Goal: Task Accomplishment & Management: Use online tool/utility

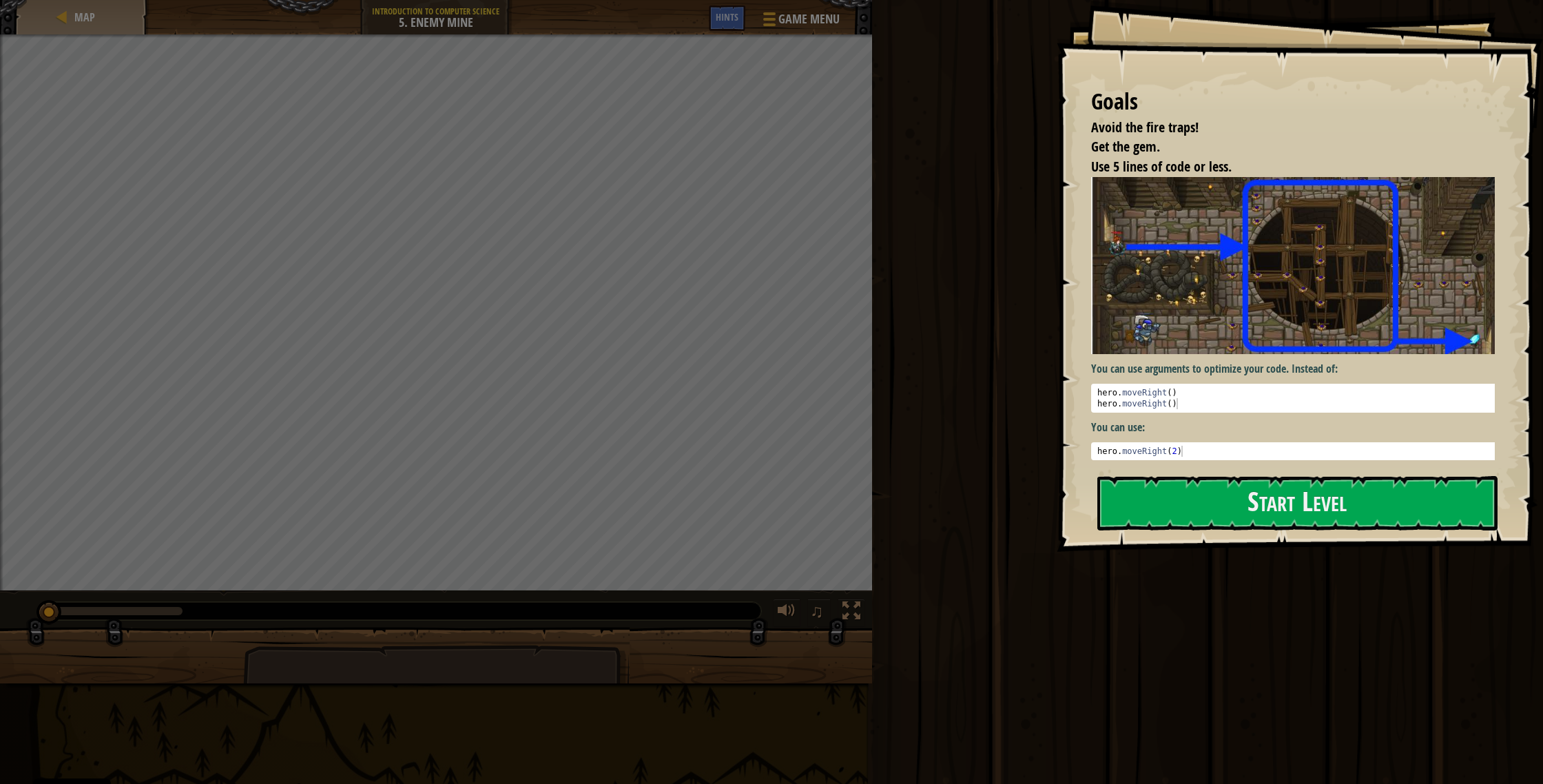
click at [853, 418] on div "Goals Avoid the fire traps! Get the gem. Use 5 lines of code or less. You can u…" at bounding box center [1299, 276] width 486 height 551
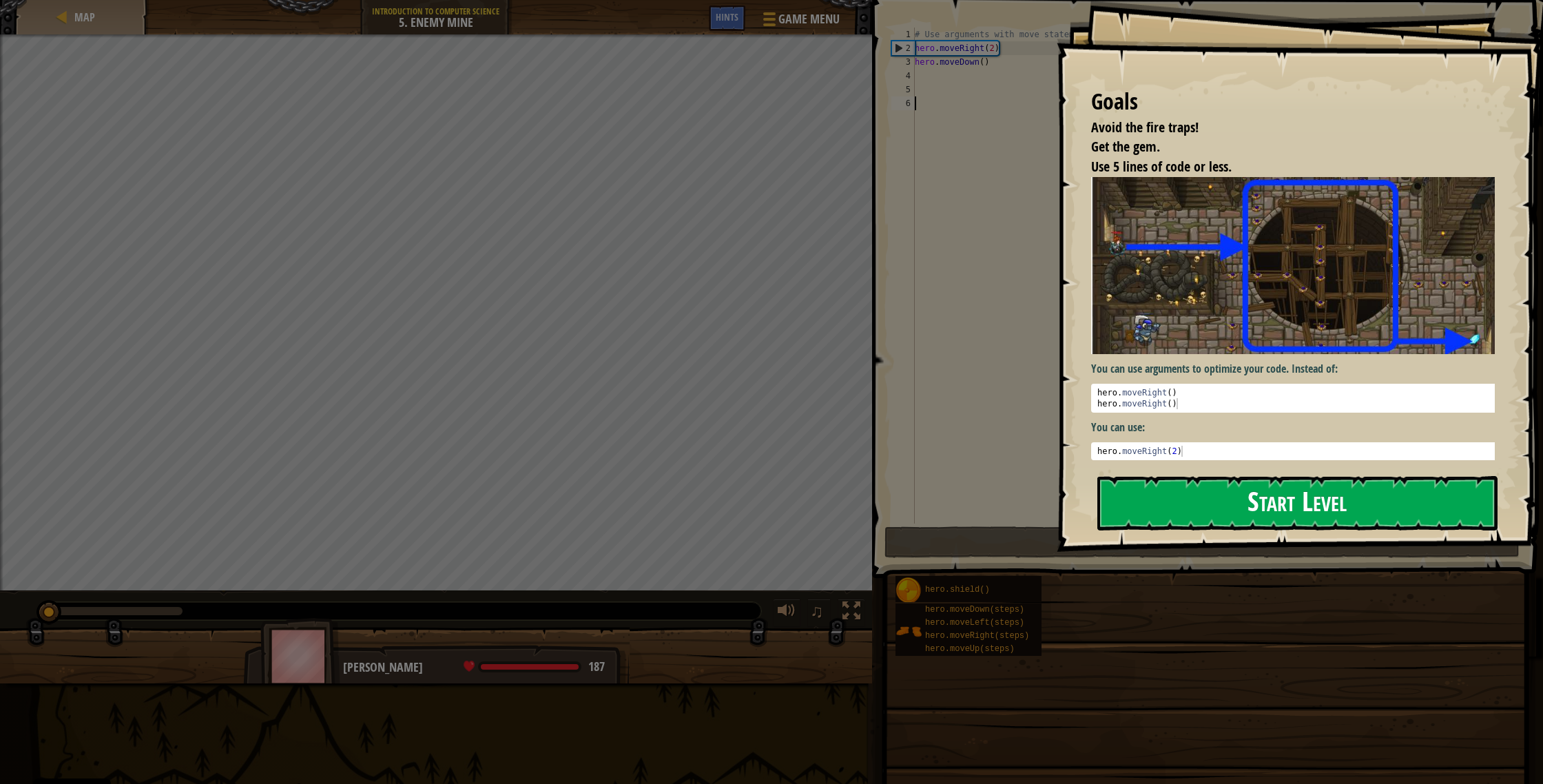
click at [853, 418] on button "Start Level" at bounding box center [1297, 504] width 400 height 55
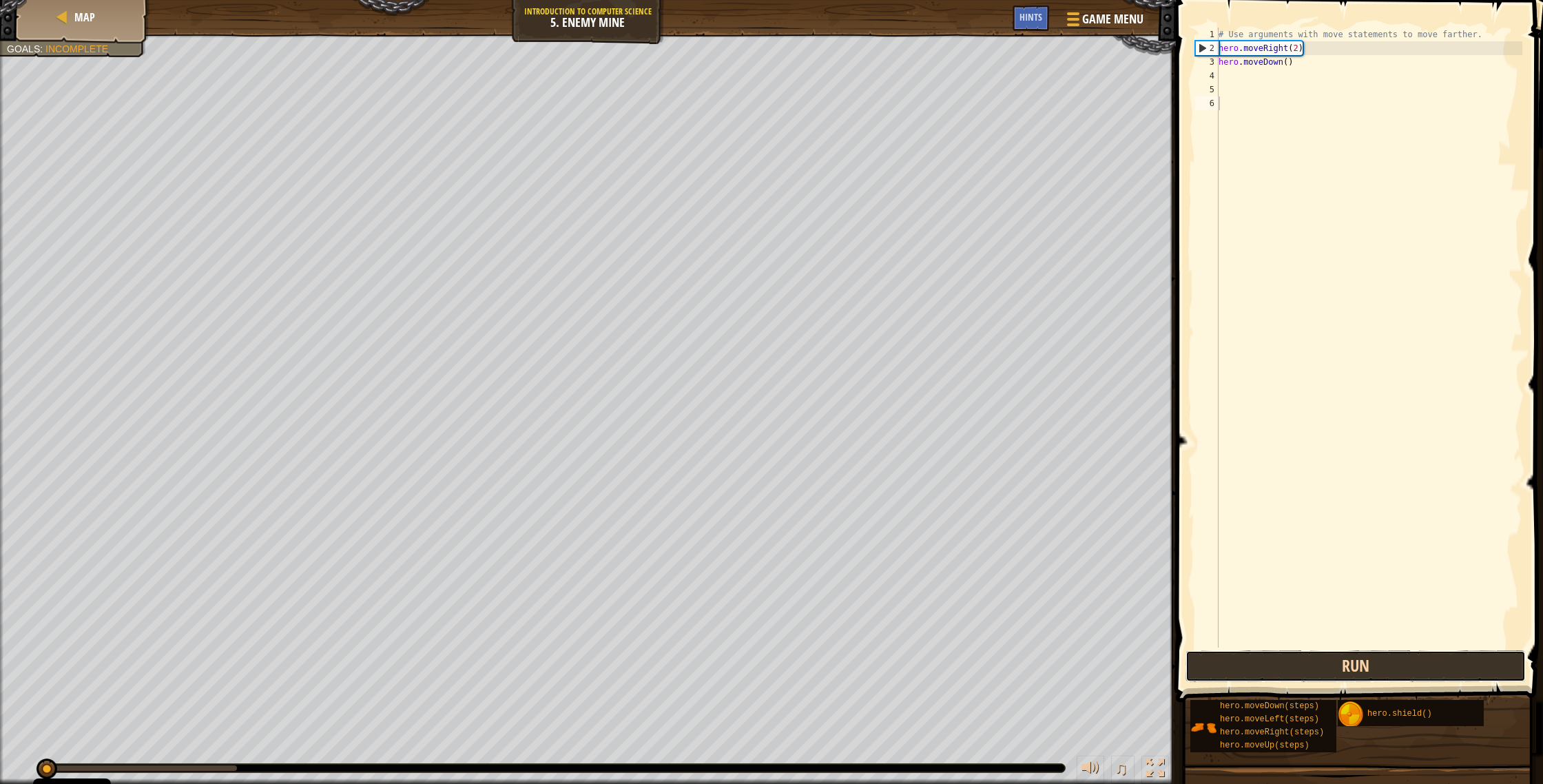
click at [853, 418] on button "Run" at bounding box center [1355, 665] width 340 height 32
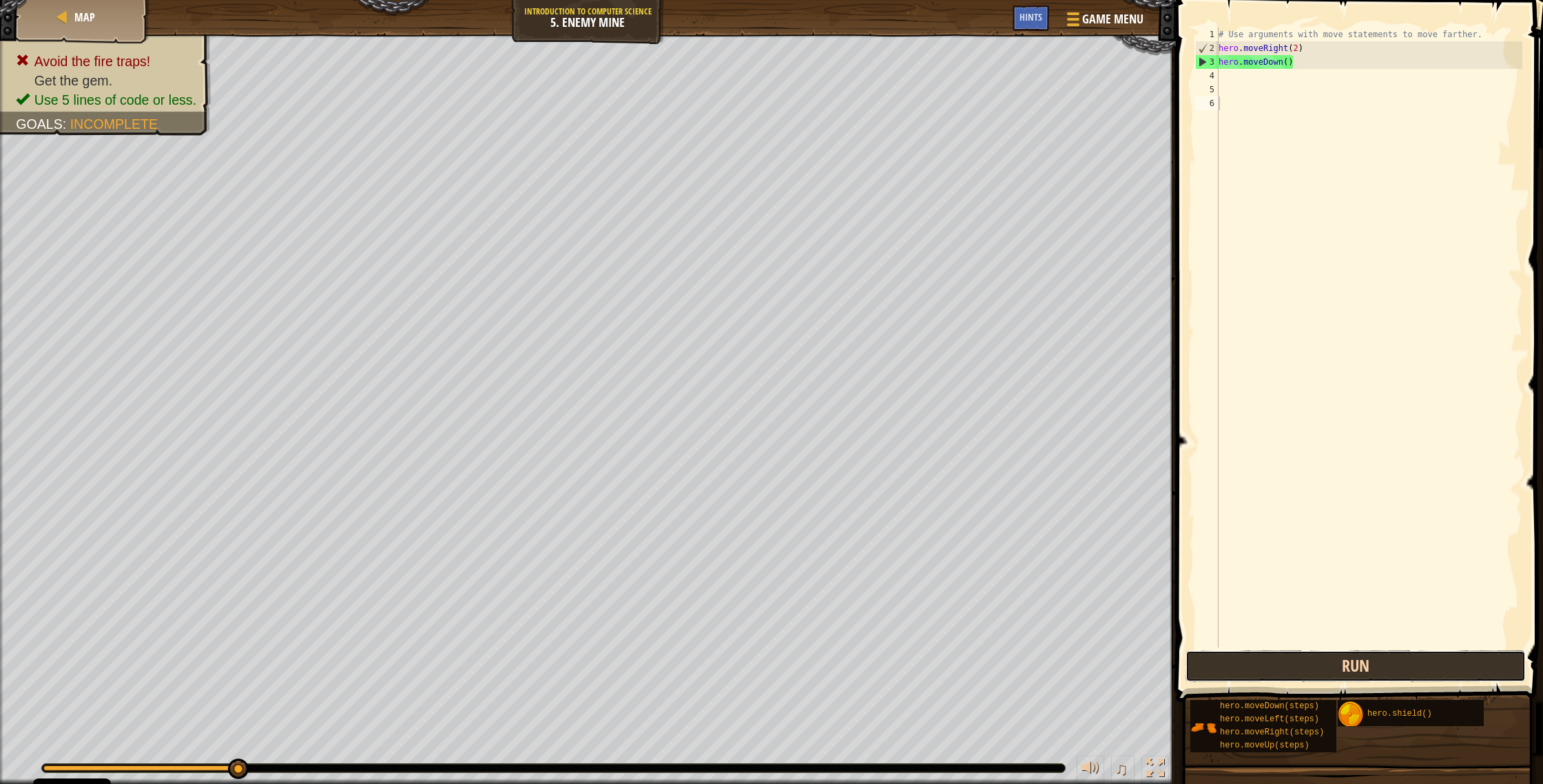
click at [853, 418] on button "Run" at bounding box center [1355, 665] width 340 height 32
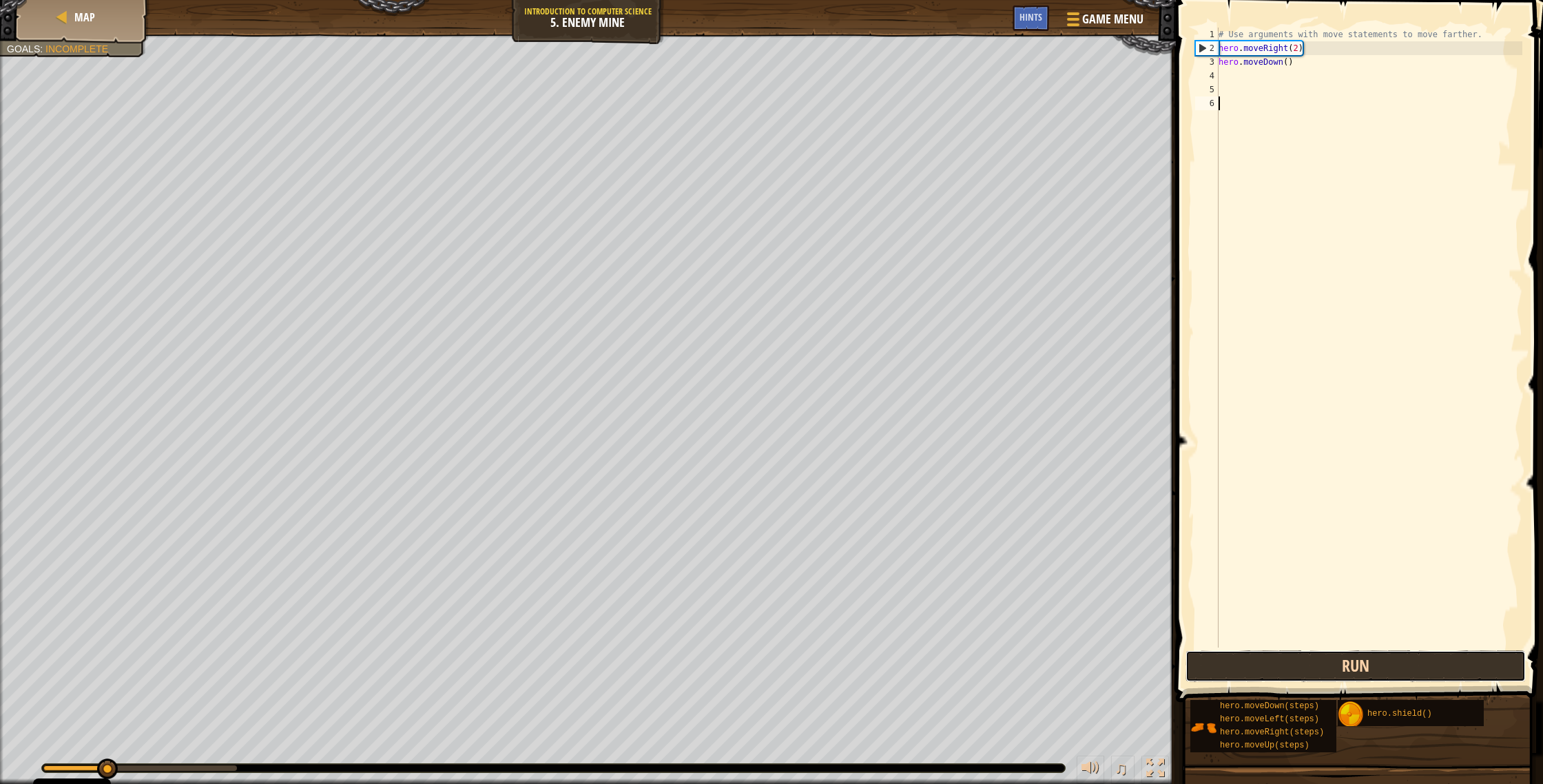
click at [853, 418] on button "Run" at bounding box center [1355, 665] width 340 height 32
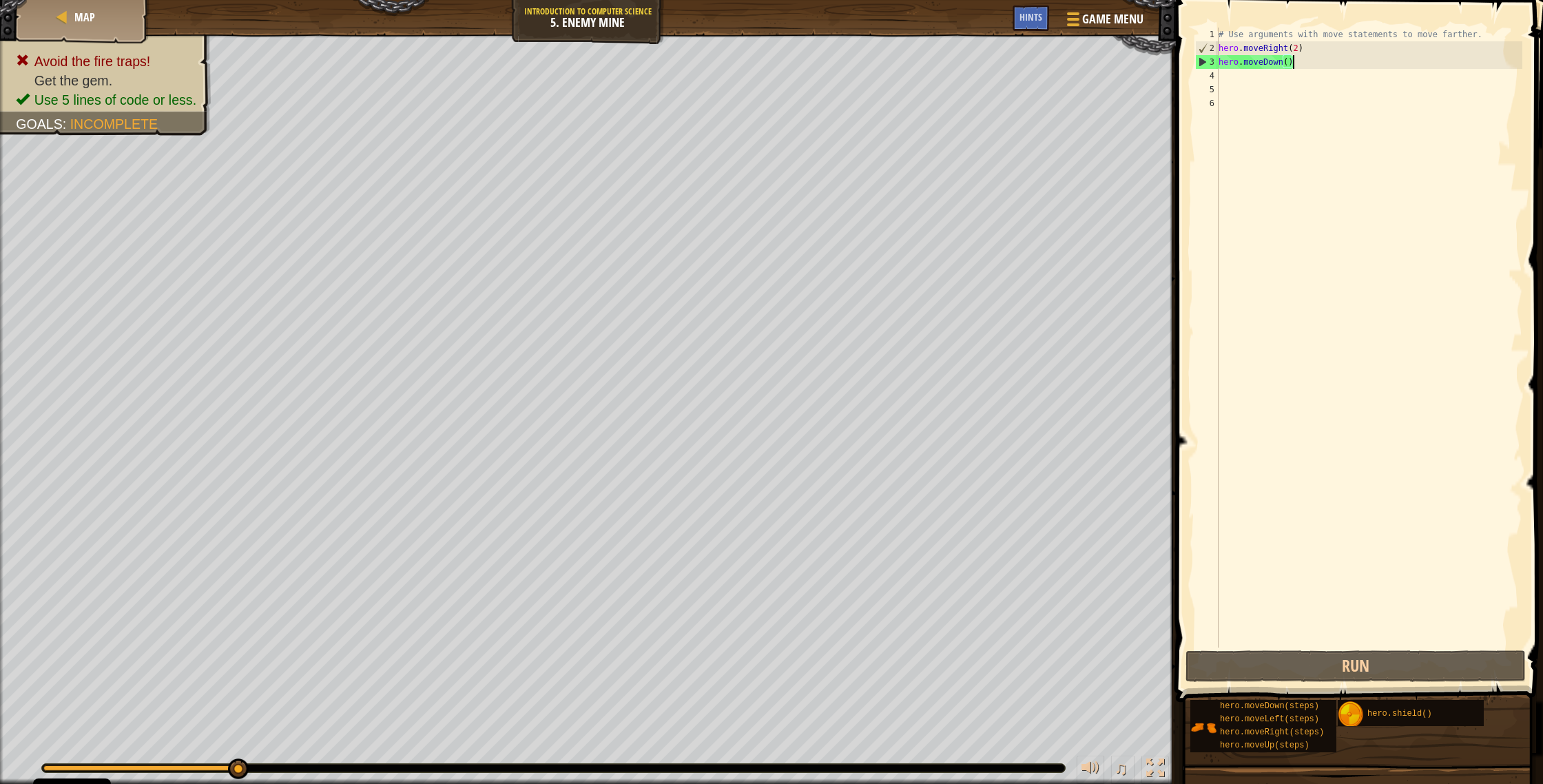
click at [853, 58] on div "# Use arguments with move statements to move farther. hero . moveRight ( 2 ) he…" at bounding box center [1369, 351] width 307 height 648
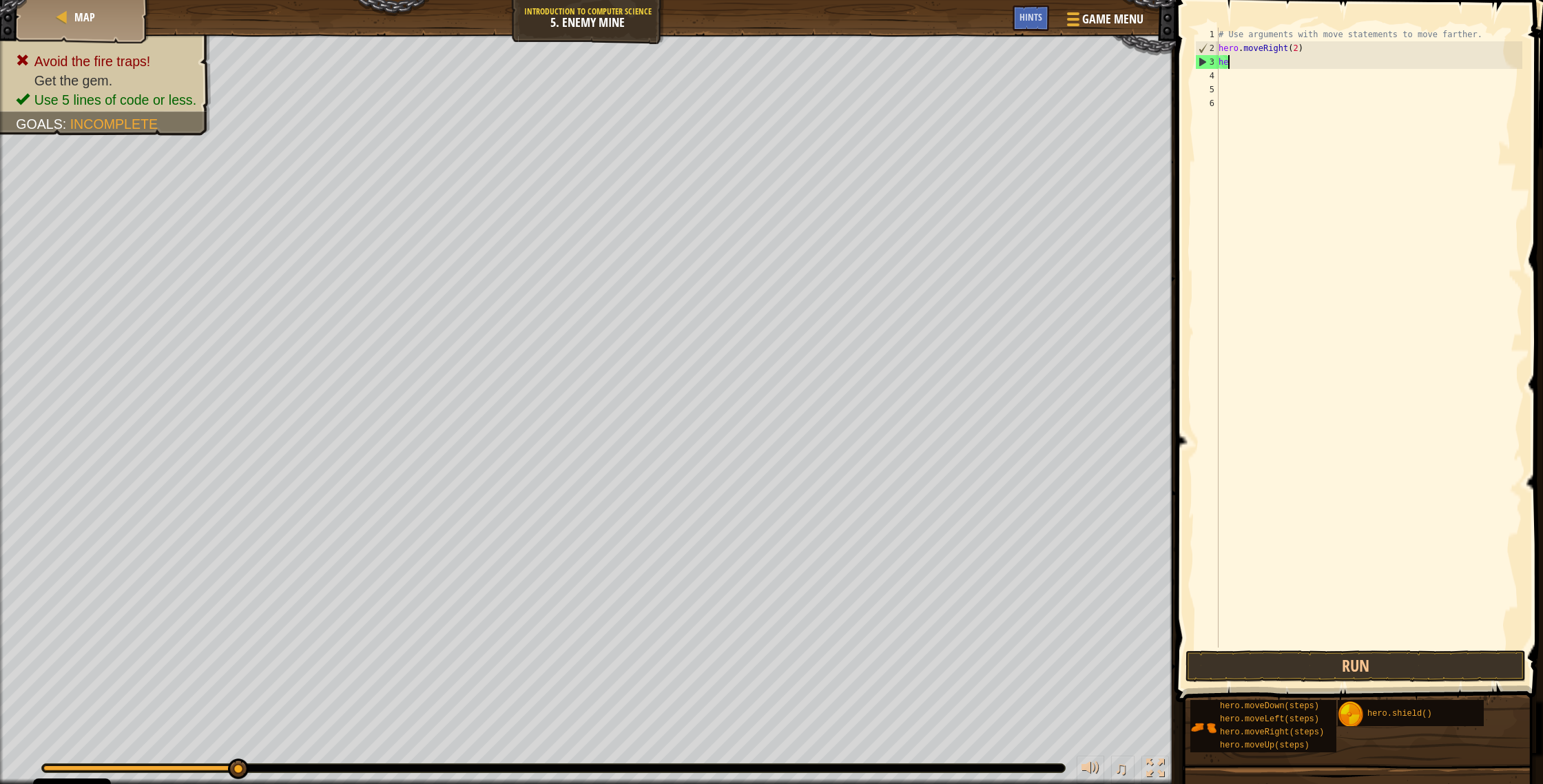
type textarea "h"
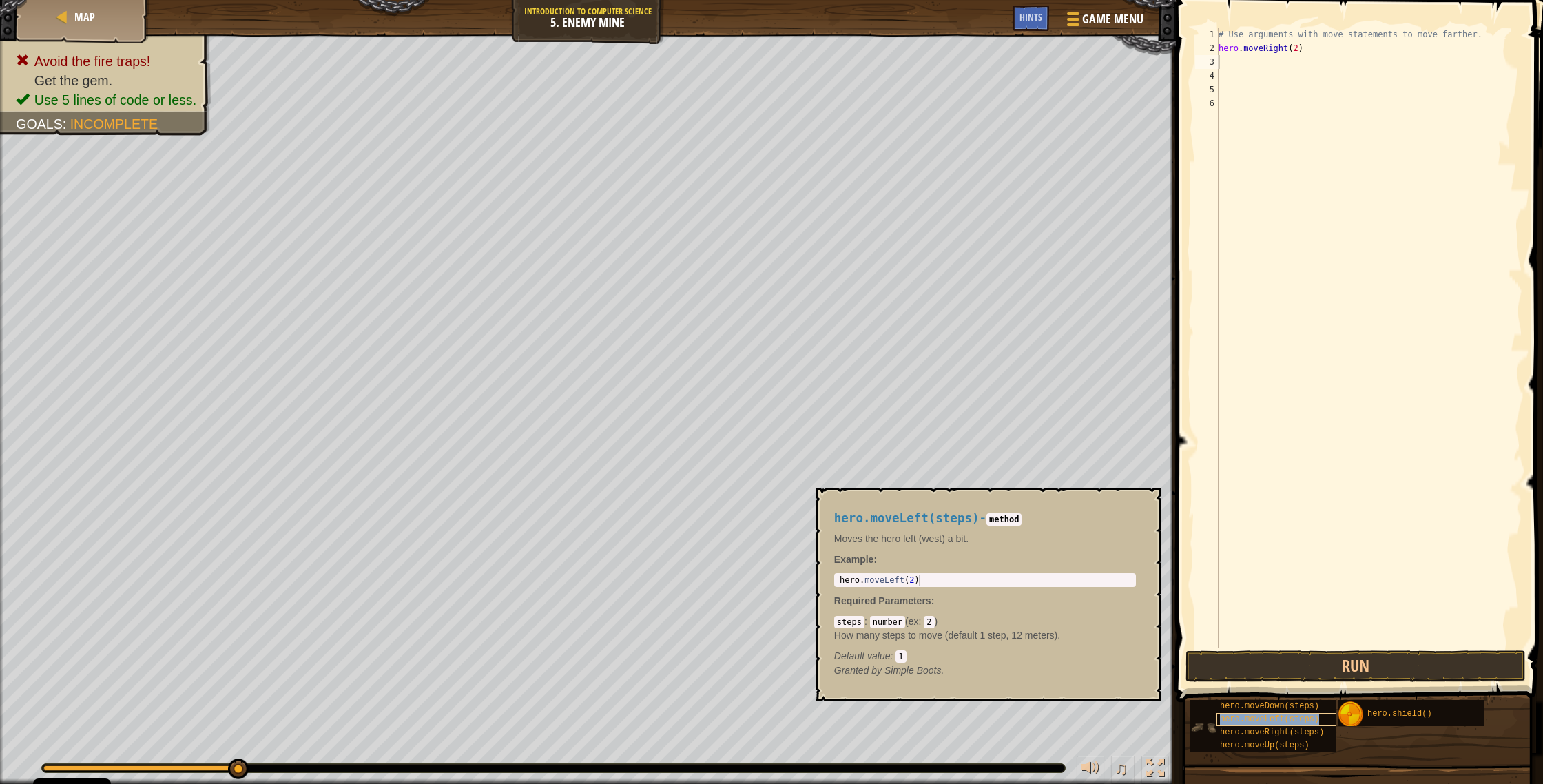
click at [853, 418] on span "hero.moveLeft(steps)" at bounding box center [1269, 719] width 99 height 10
click at [852, 418] on code "steps" at bounding box center [848, 621] width 30 height 13
drag, startPoint x: 1023, startPoint y: 533, endPoint x: 988, endPoint y: 572, distance: 52.4
click at [853, 418] on p "Moves the hero left (west) a bit." at bounding box center [985, 539] width 302 height 14
drag, startPoint x: 977, startPoint y: 573, endPoint x: 937, endPoint y: 582, distance: 41.0
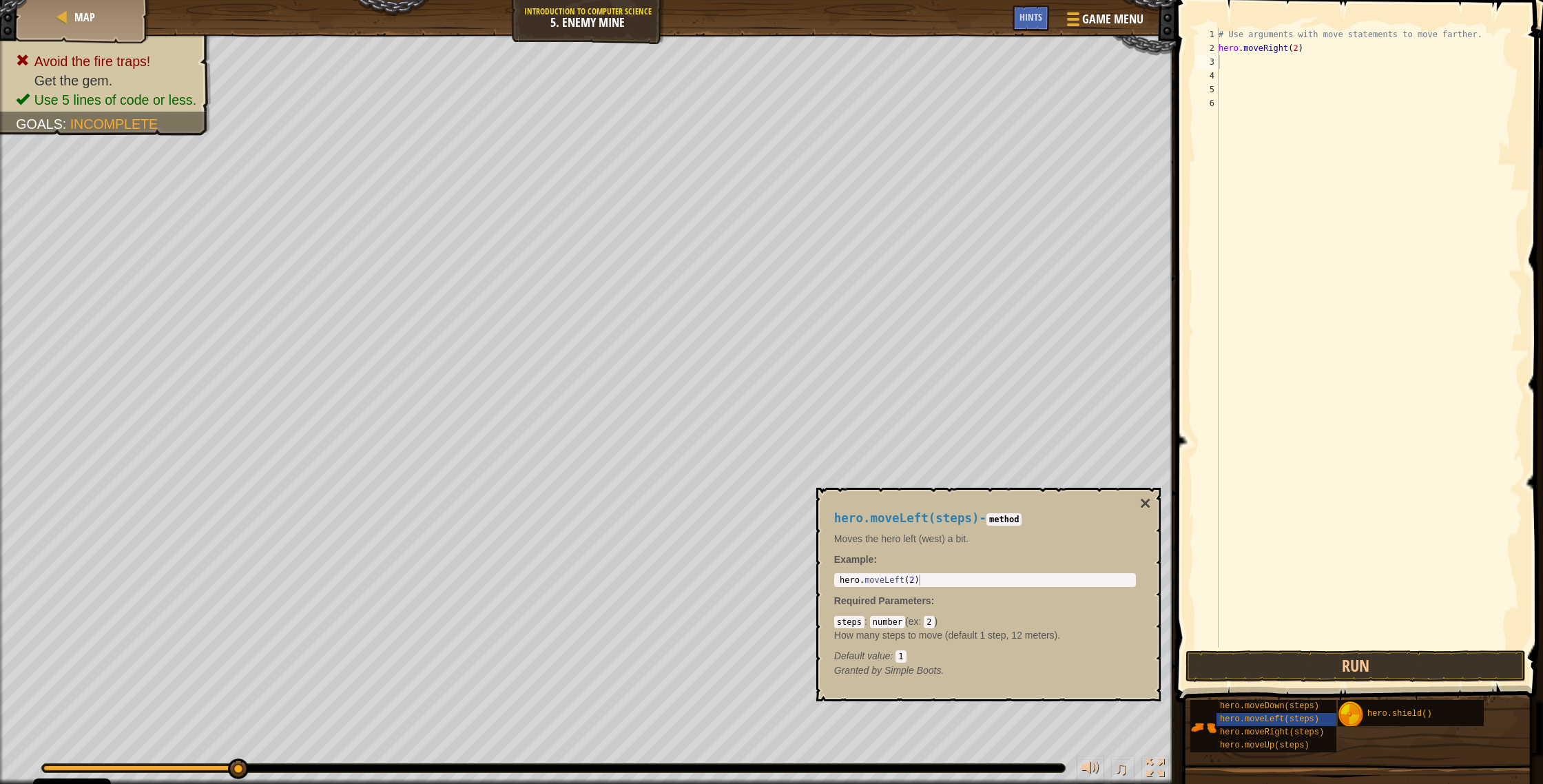
click at [853, 418] on div "1 hero . moveLeft ( 2 ) ההההההההההההההההההההההההההההההההההההההההההההההההההההההה…" at bounding box center [985, 579] width 302 height 14
type textarea "hero.moveLeft(2)"
drag, startPoint x: 936, startPoint y: 582, endPoint x: 864, endPoint y: 579, distance: 72.1
click at [853, 418] on div "hero . moveLeft ( 2 )" at bounding box center [985, 591] width 296 height 33
click at [853, 167] on div "# Use arguments with move statements to move farther. hero . moveRight ( 2 )" at bounding box center [1369, 351] width 307 height 648
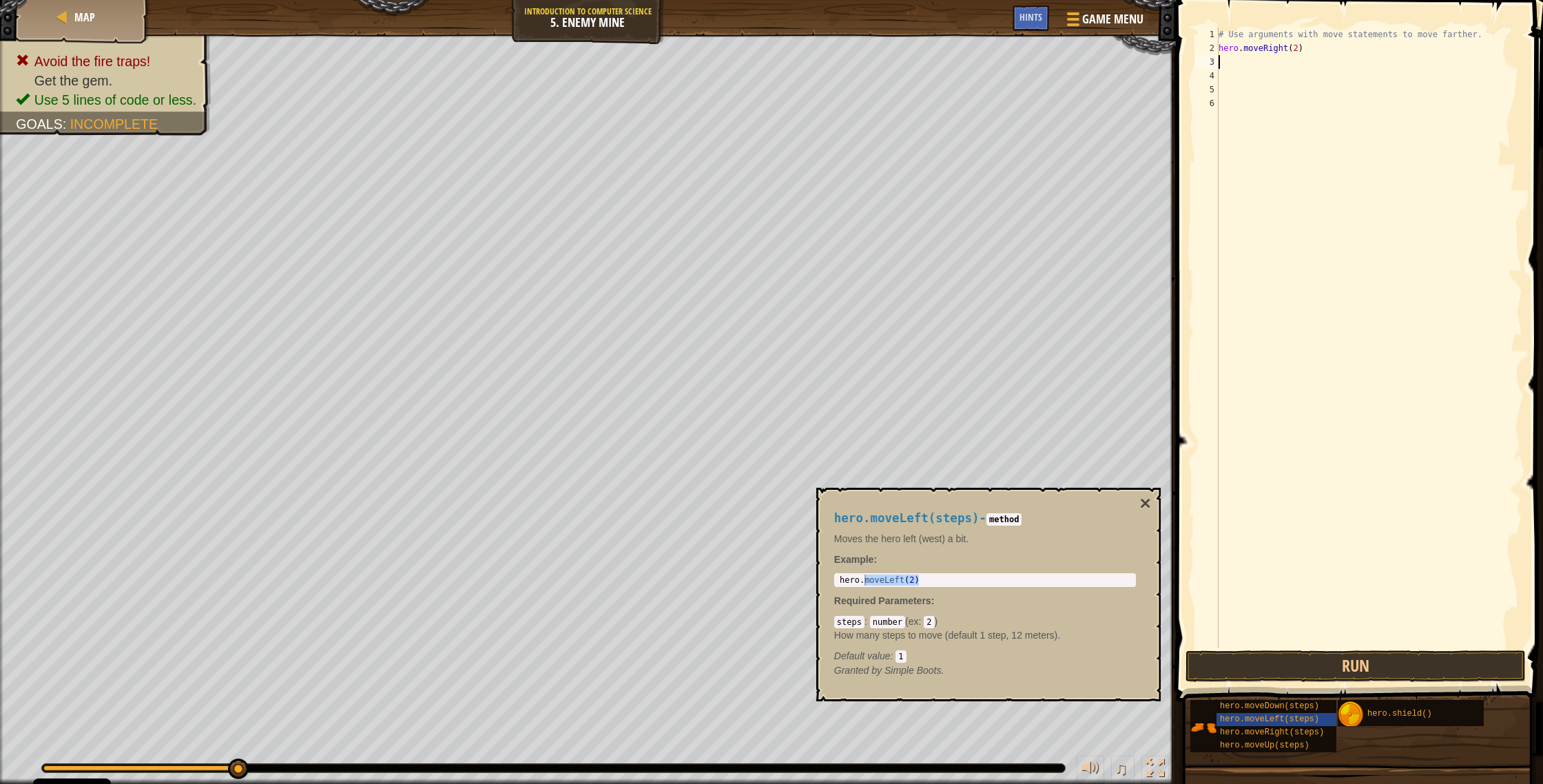
click at [853, 58] on div "# Use arguments with move statements to move farther. hero . moveRight ( 2 )" at bounding box center [1369, 351] width 307 height 648
paste textarea "moveLeft(2)"
type textarea "moveLeft(1)"
click at [853, 418] on button "Run" at bounding box center [1355, 665] width 340 height 32
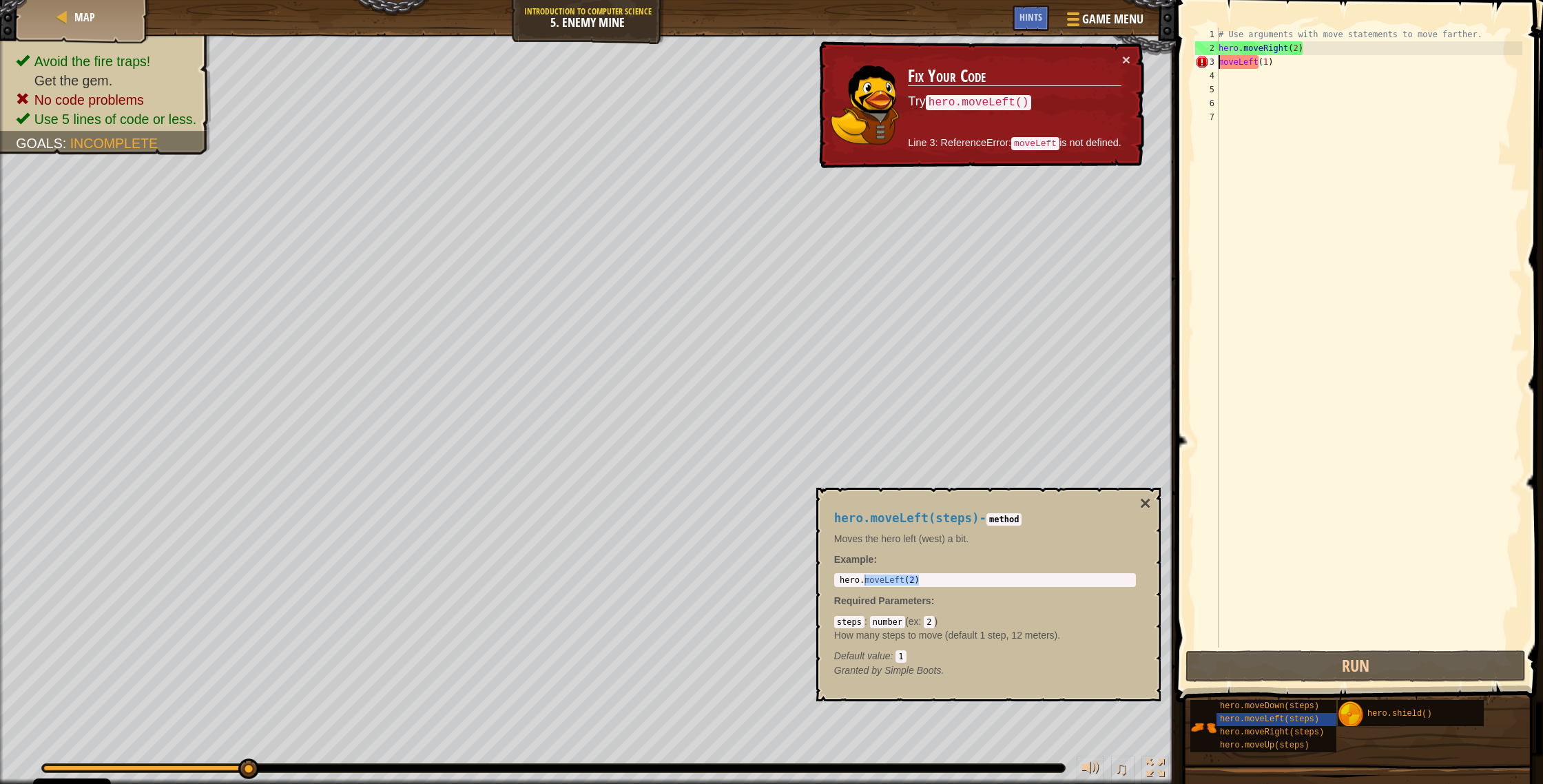
click at [853, 60] on div "# Use arguments with move statements to move farther. hero . moveRight ( 2 ) mo…" at bounding box center [1369, 351] width 307 height 648
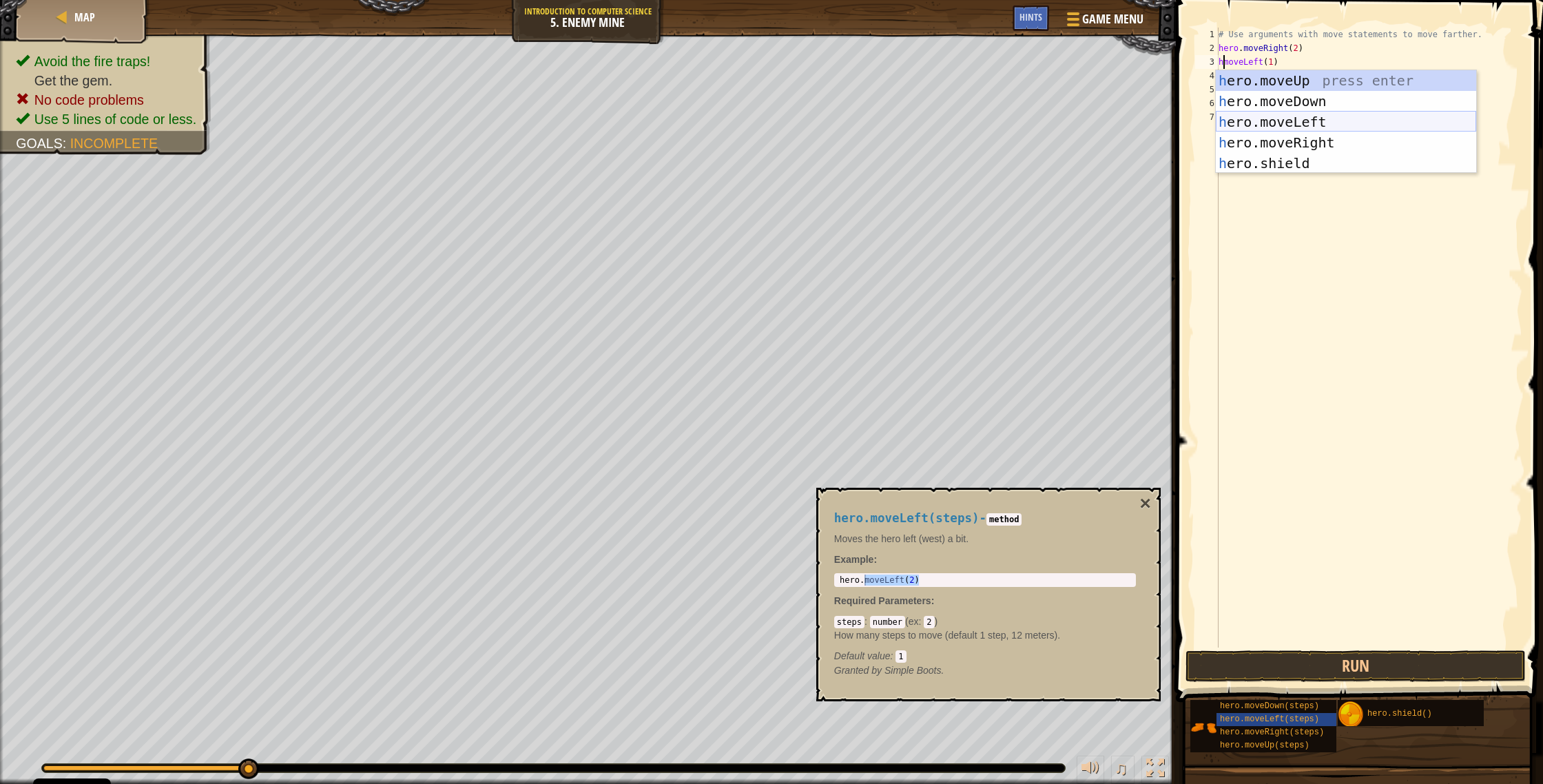
click at [853, 129] on div "h ero.moveUp press enter h ero.moveDown press enter h ero.moveLeft press enter …" at bounding box center [1345, 142] width 260 height 144
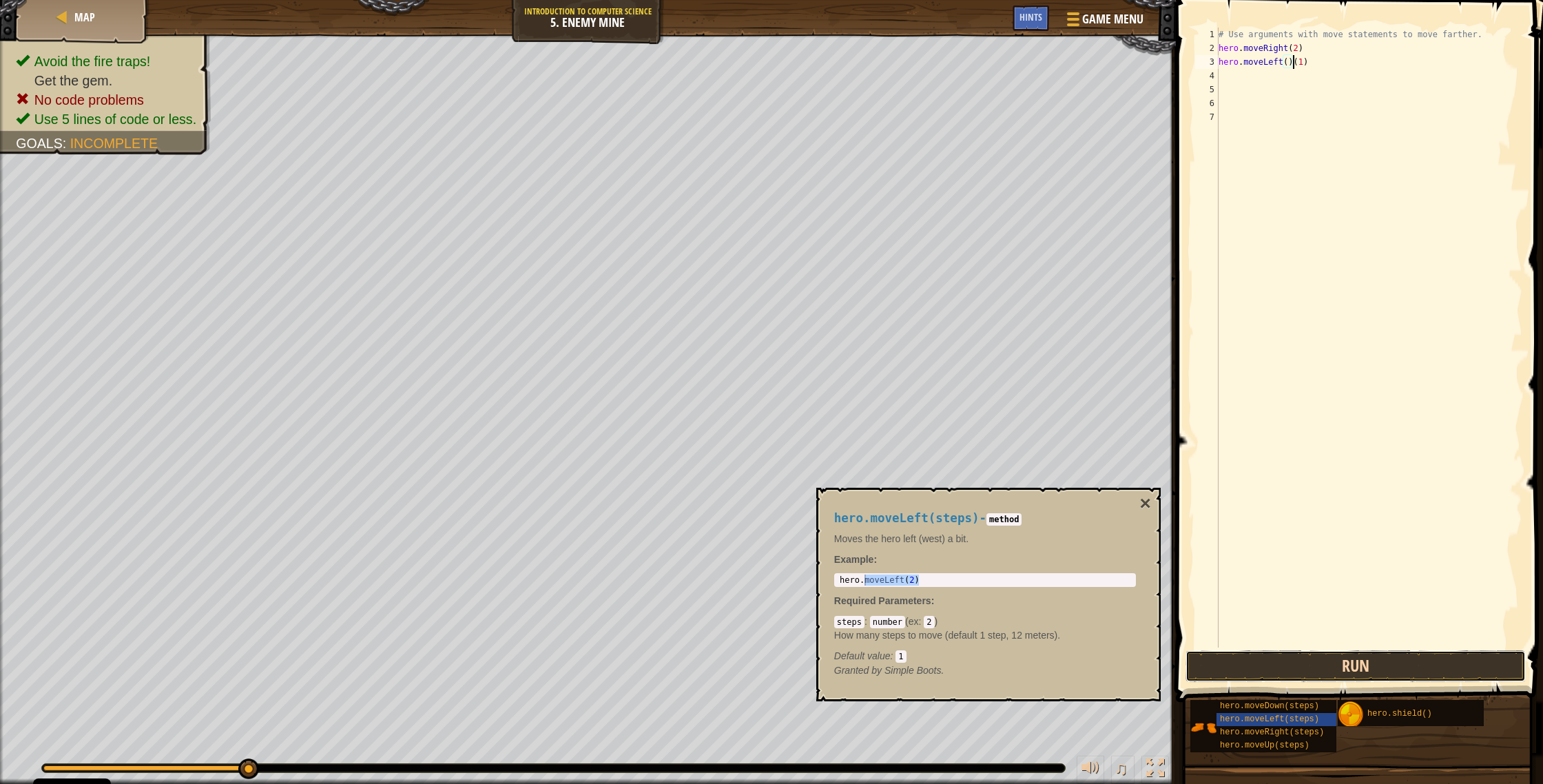
click at [853, 418] on button "Run" at bounding box center [1355, 665] width 340 height 32
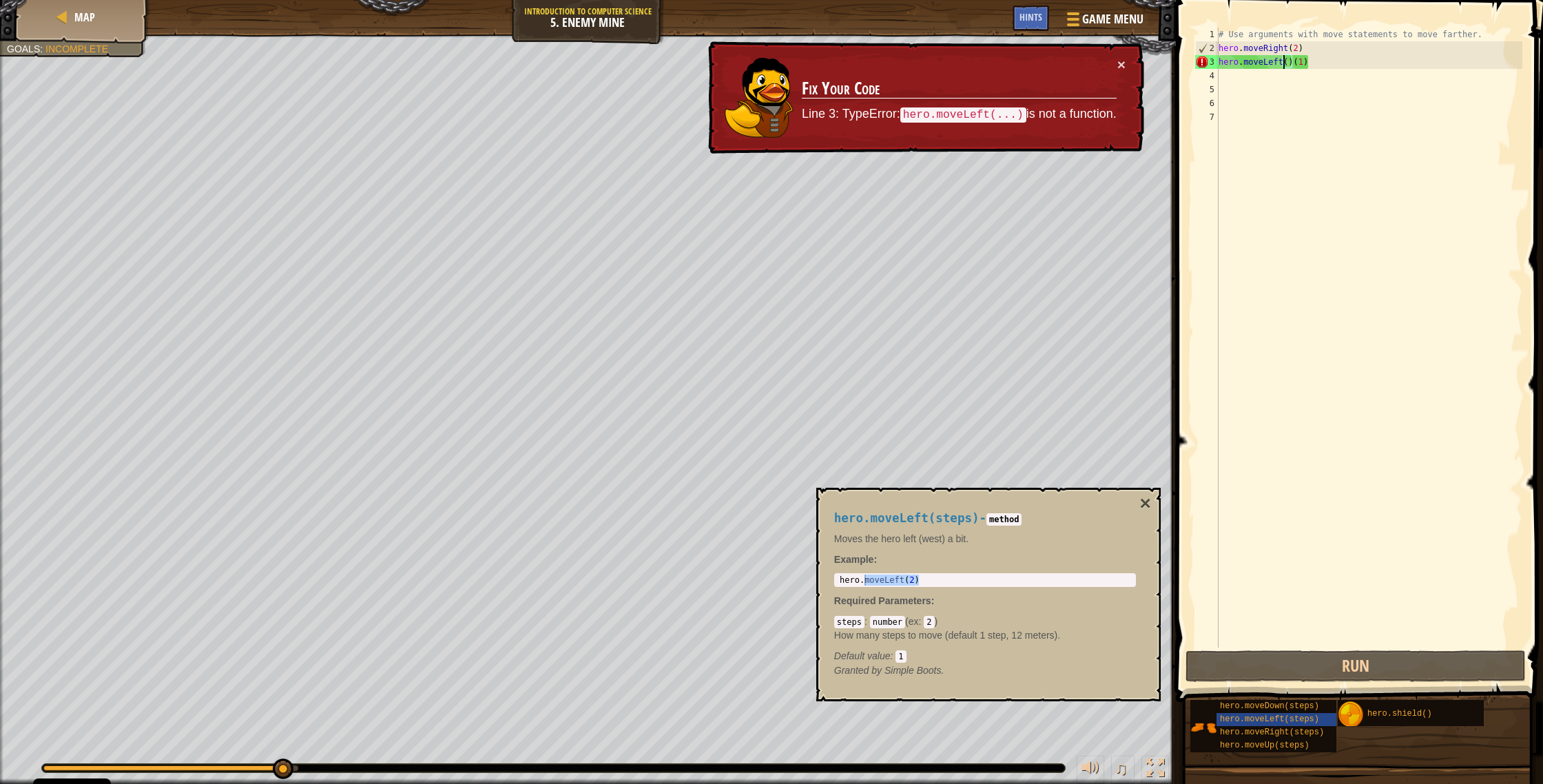
click at [853, 64] on div "# Use arguments with move statements to move farther. hero . moveRight ( 2 ) he…" at bounding box center [1369, 351] width 307 height 648
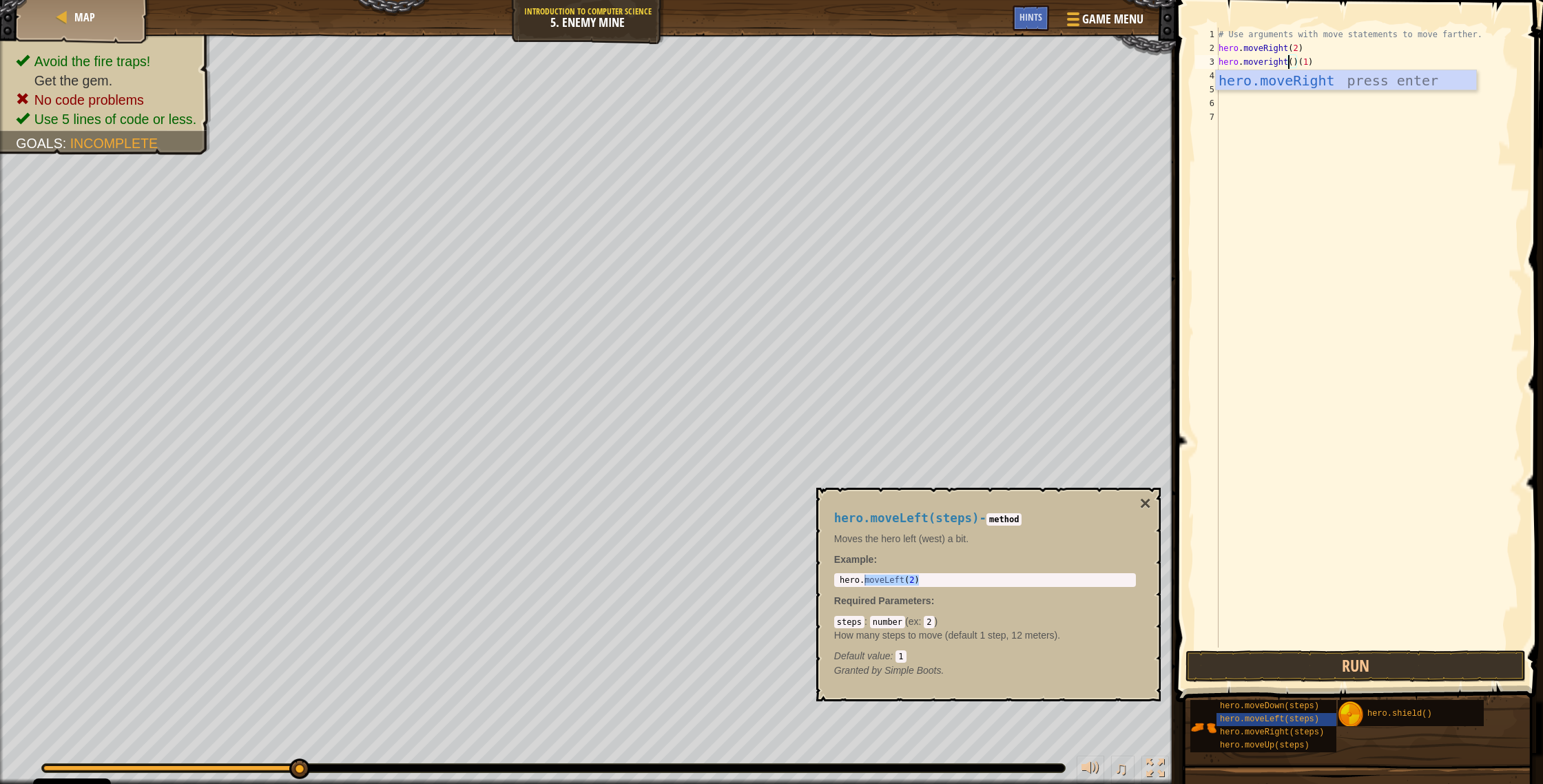
scroll to position [6, 6]
type textarea "hero.moveRight(1)"
click at [853, 418] on button "Run" at bounding box center [1355, 665] width 340 height 32
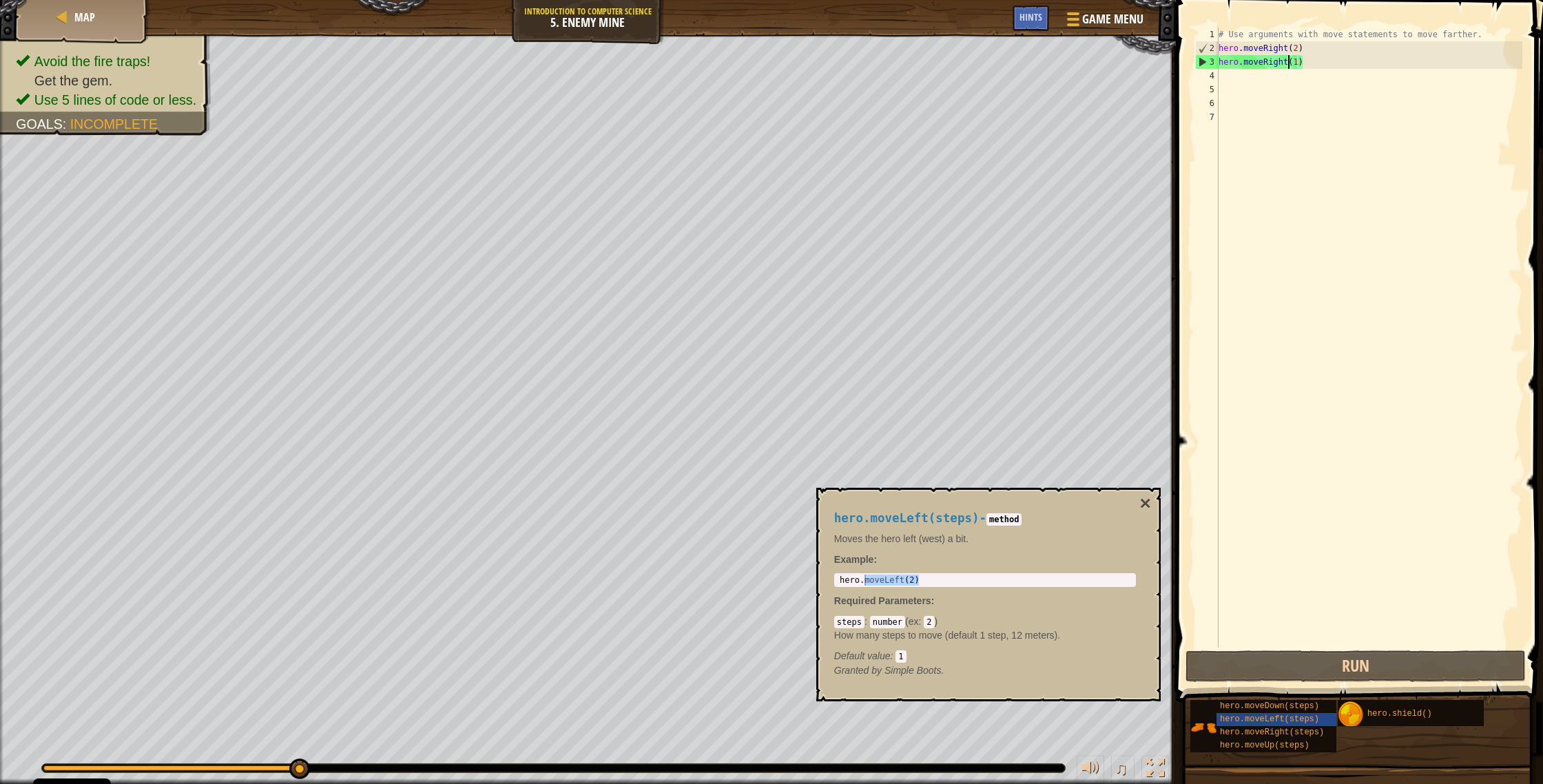
click at [853, 77] on div "# Use arguments with move statements to move farther. hero . moveRight ( 2 ) he…" at bounding box center [1369, 351] width 307 height 648
type textarea "h"
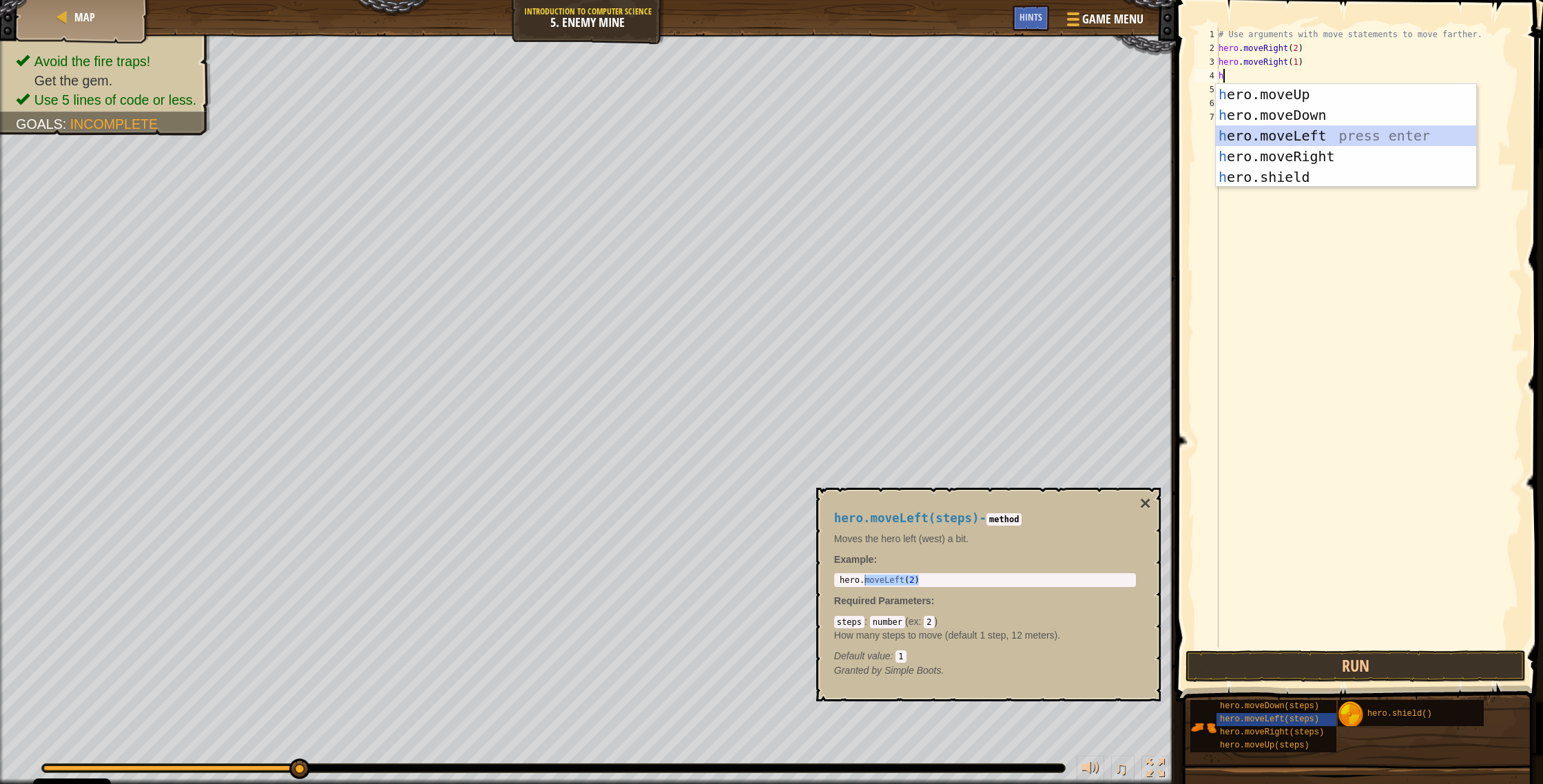
click at [853, 141] on div "h ero.moveUp press enter h ero.moveDown press enter h ero.moveLeft press enter …" at bounding box center [1345, 156] width 260 height 144
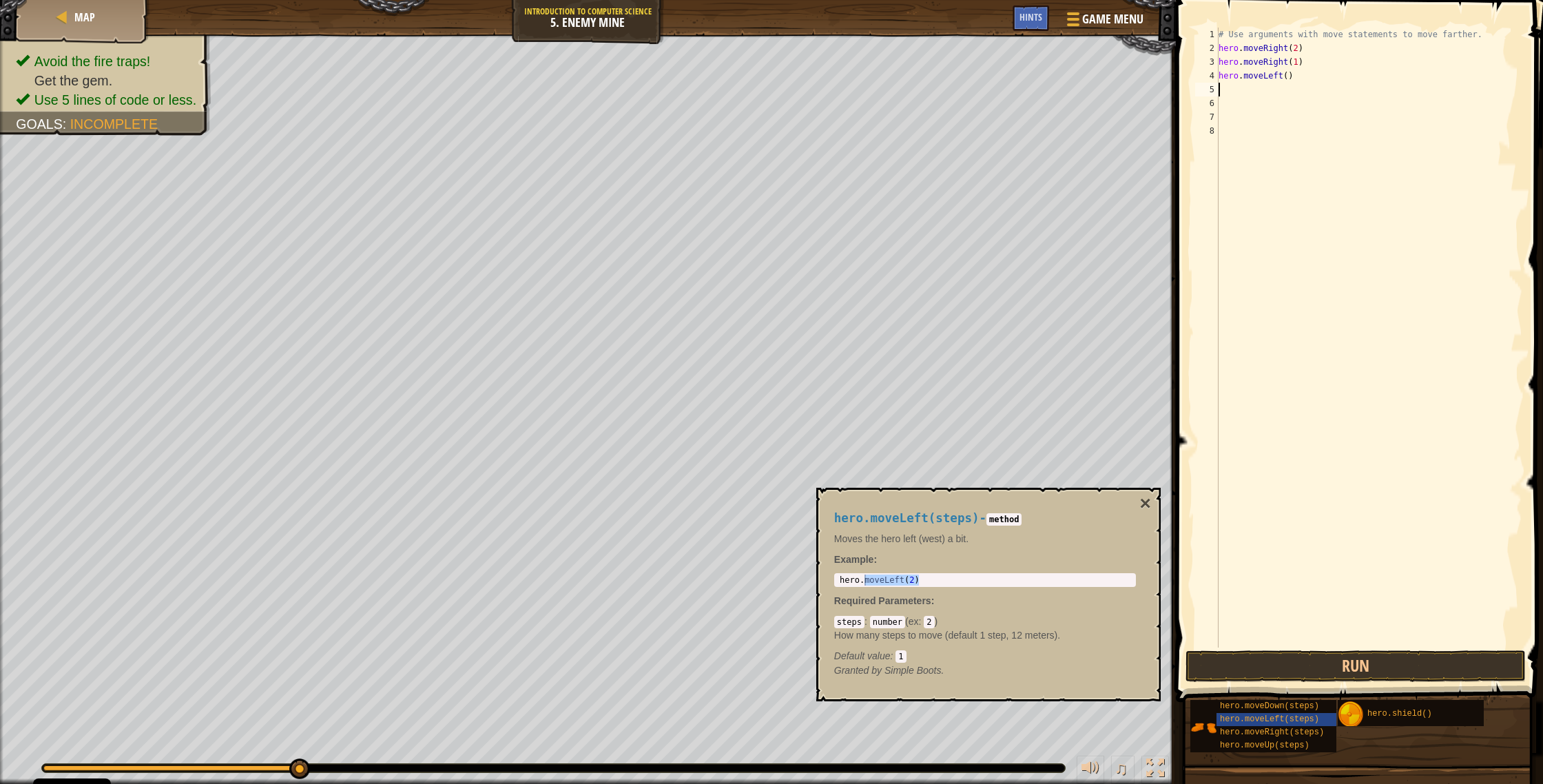
type textarea "h"
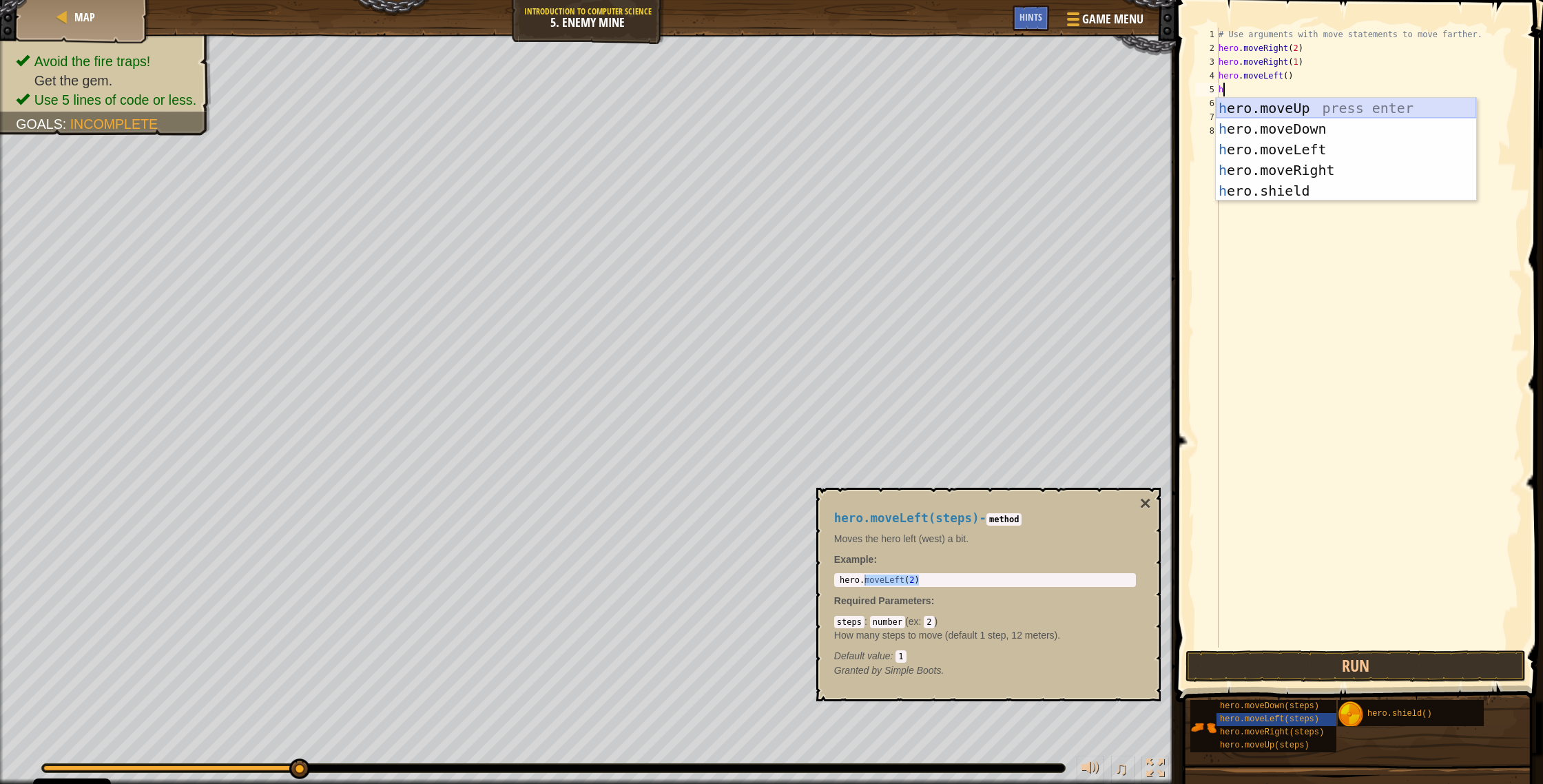
click at [853, 102] on div "h ero.moveUp press enter h ero.moveDown press enter h ero.moveLeft press enter …" at bounding box center [1345, 169] width 260 height 144
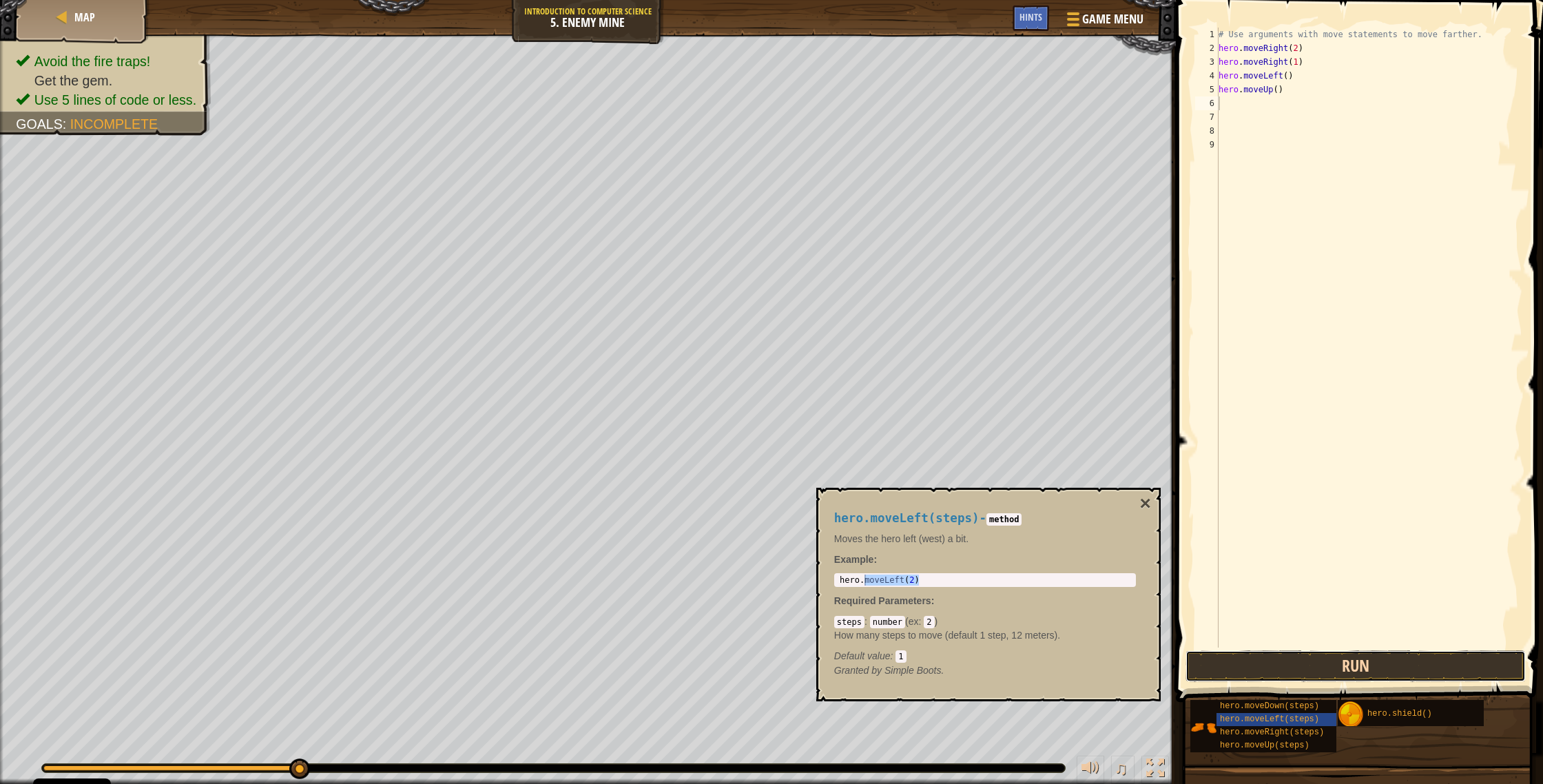
click at [853, 418] on button "Run" at bounding box center [1355, 665] width 340 height 32
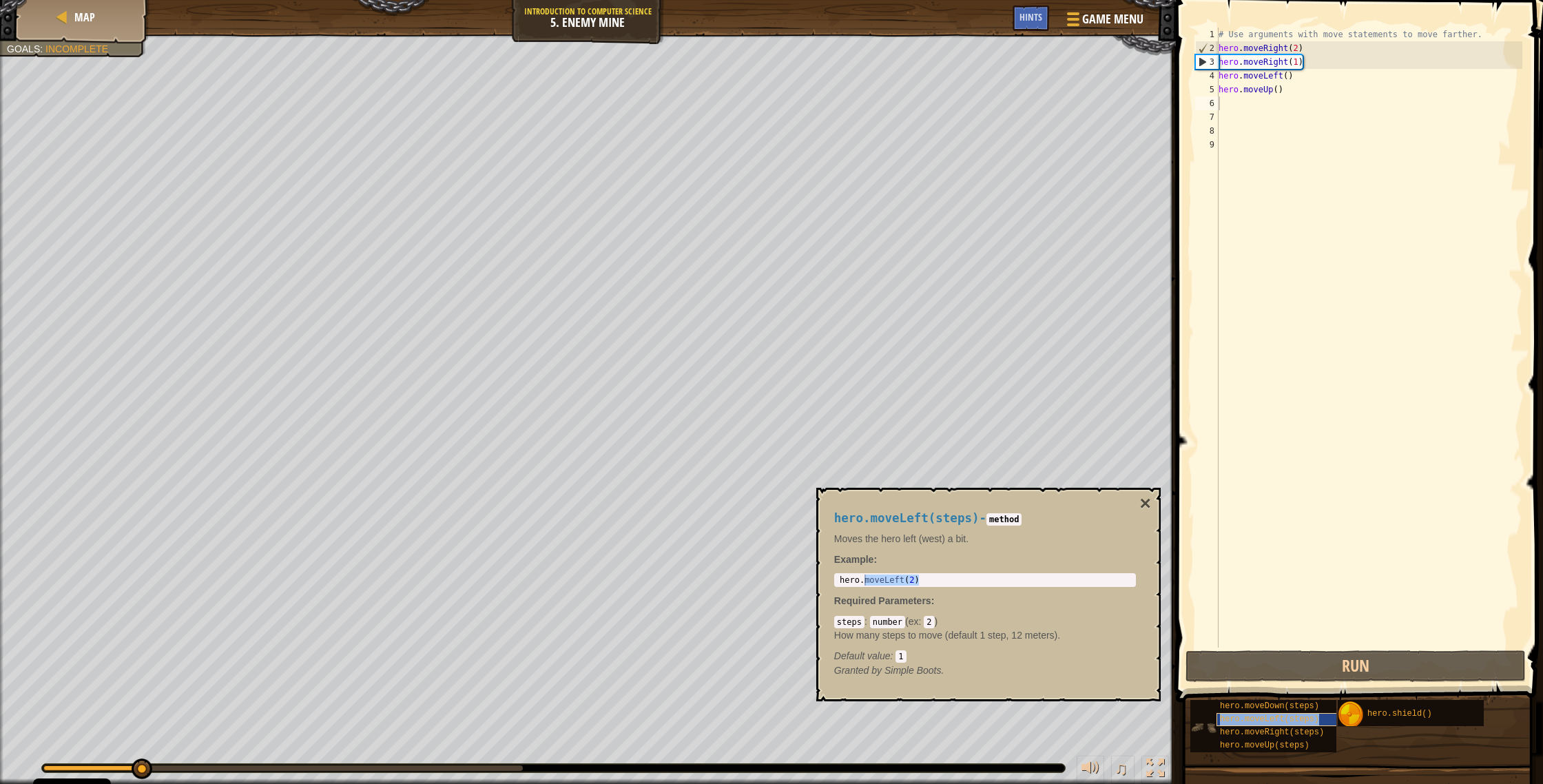
click at [853, 418] on span "hero.moveLeft(steps)" at bounding box center [1269, 719] width 99 height 10
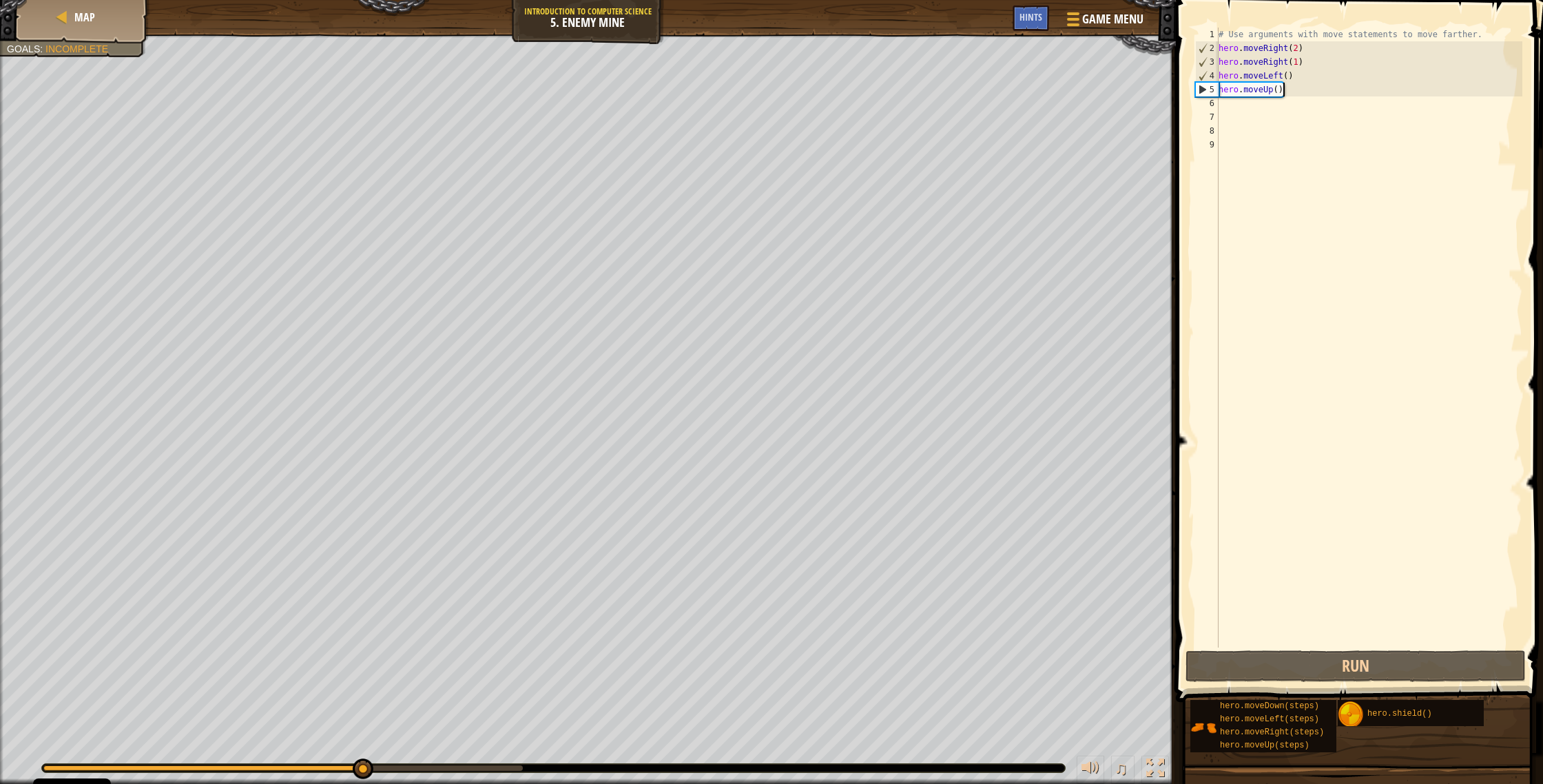
click at [853, 85] on div "# Use arguments with move statements to move farther. hero . moveRight ( 2 ) he…" at bounding box center [1369, 351] width 307 height 648
click at [853, 75] on div "# Use arguments with move statements to move farther. hero . moveRight ( 2 ) he…" at bounding box center [1369, 351] width 307 height 648
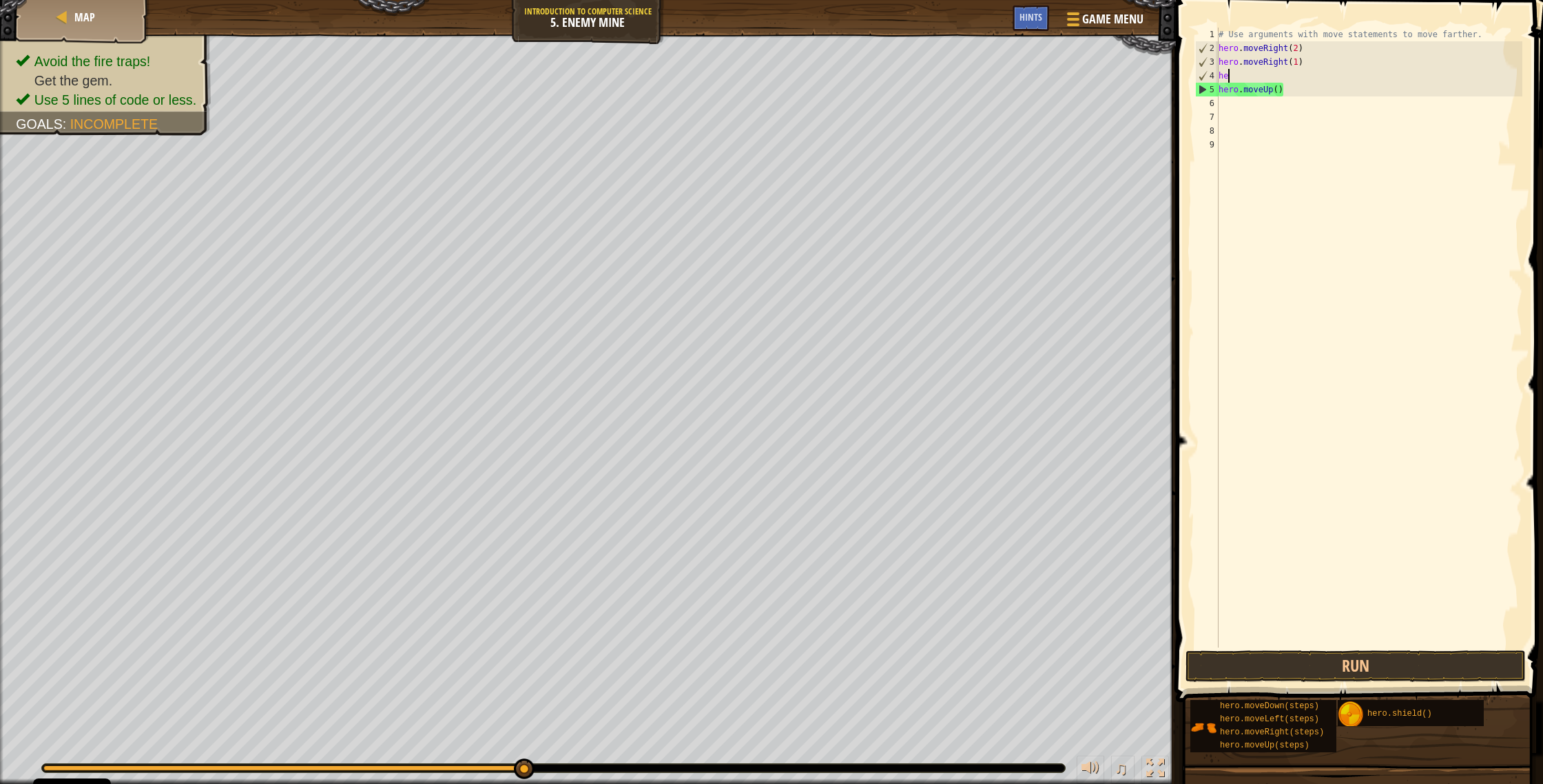
type textarea "h"
click at [853, 75] on div "# Use arguments with move statements to move farther. hero . moveRight ( 2 ) he…" at bounding box center [1369, 351] width 307 height 648
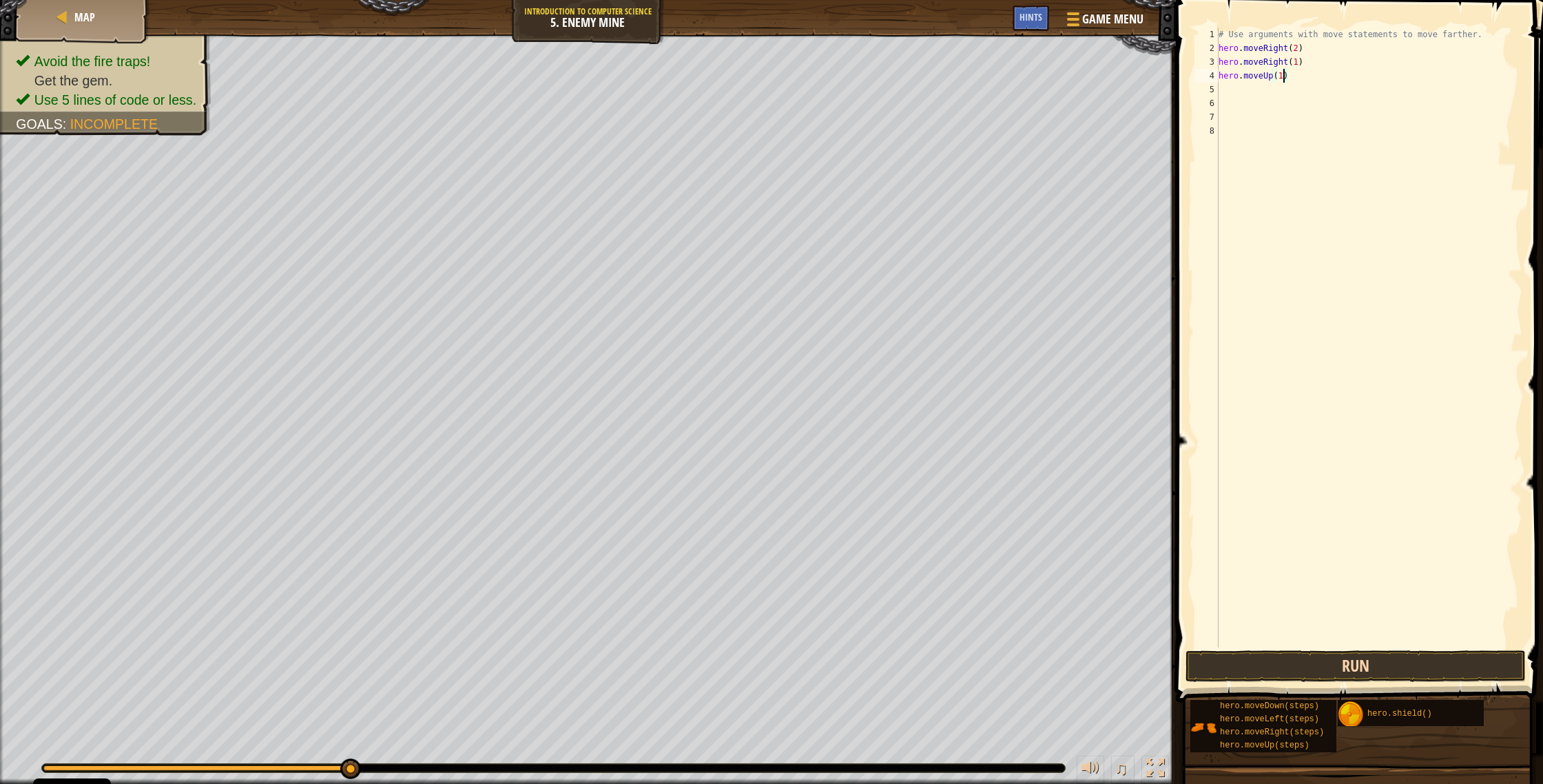
type textarea "hero.moveUp(1)"
click at [853, 418] on button "Run" at bounding box center [1355, 665] width 340 height 32
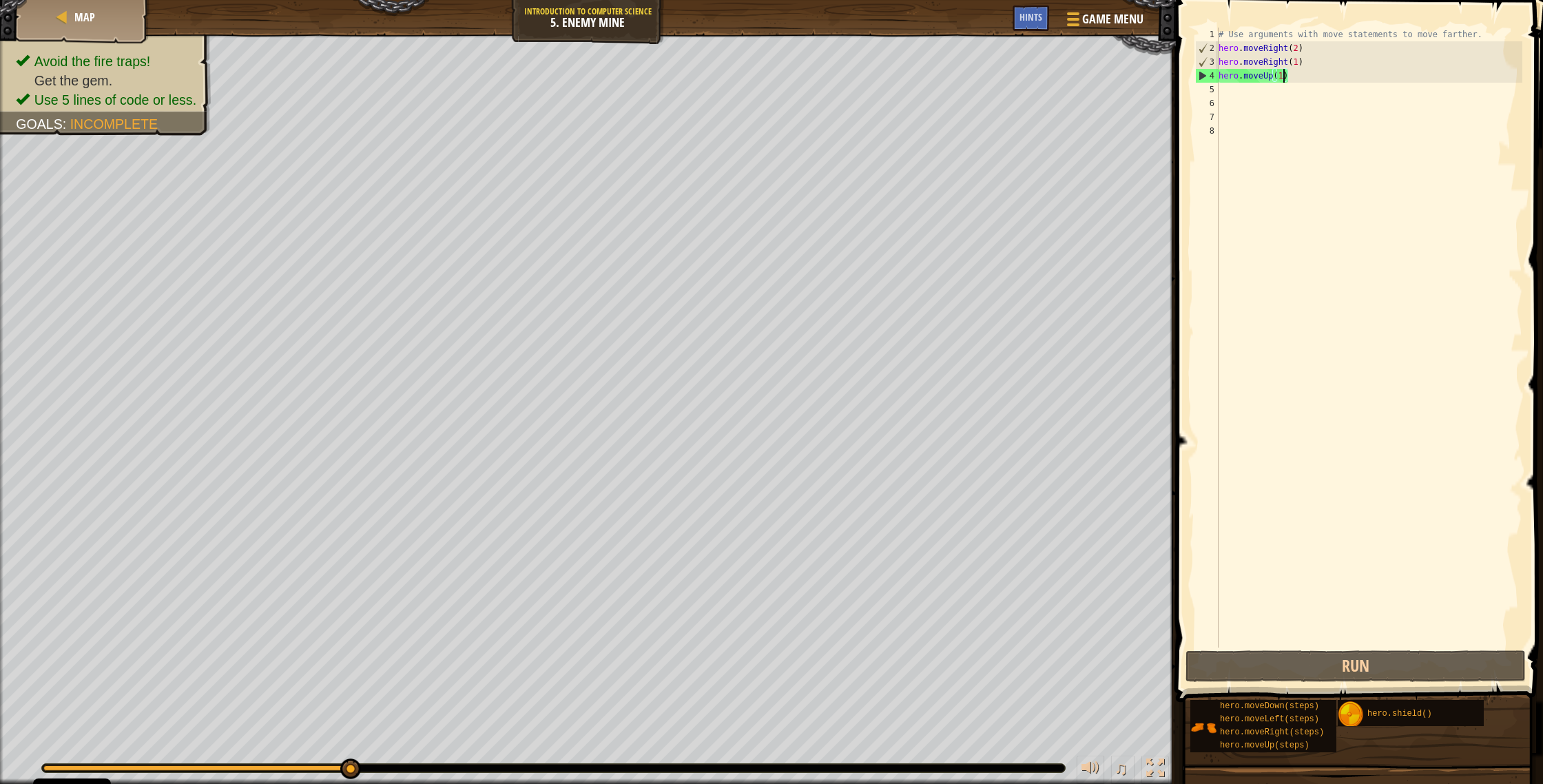
click at [853, 92] on div "# Use arguments with move statements to move farther. hero . moveRight ( 2 ) he…" at bounding box center [1369, 351] width 307 height 648
type textarea "h"
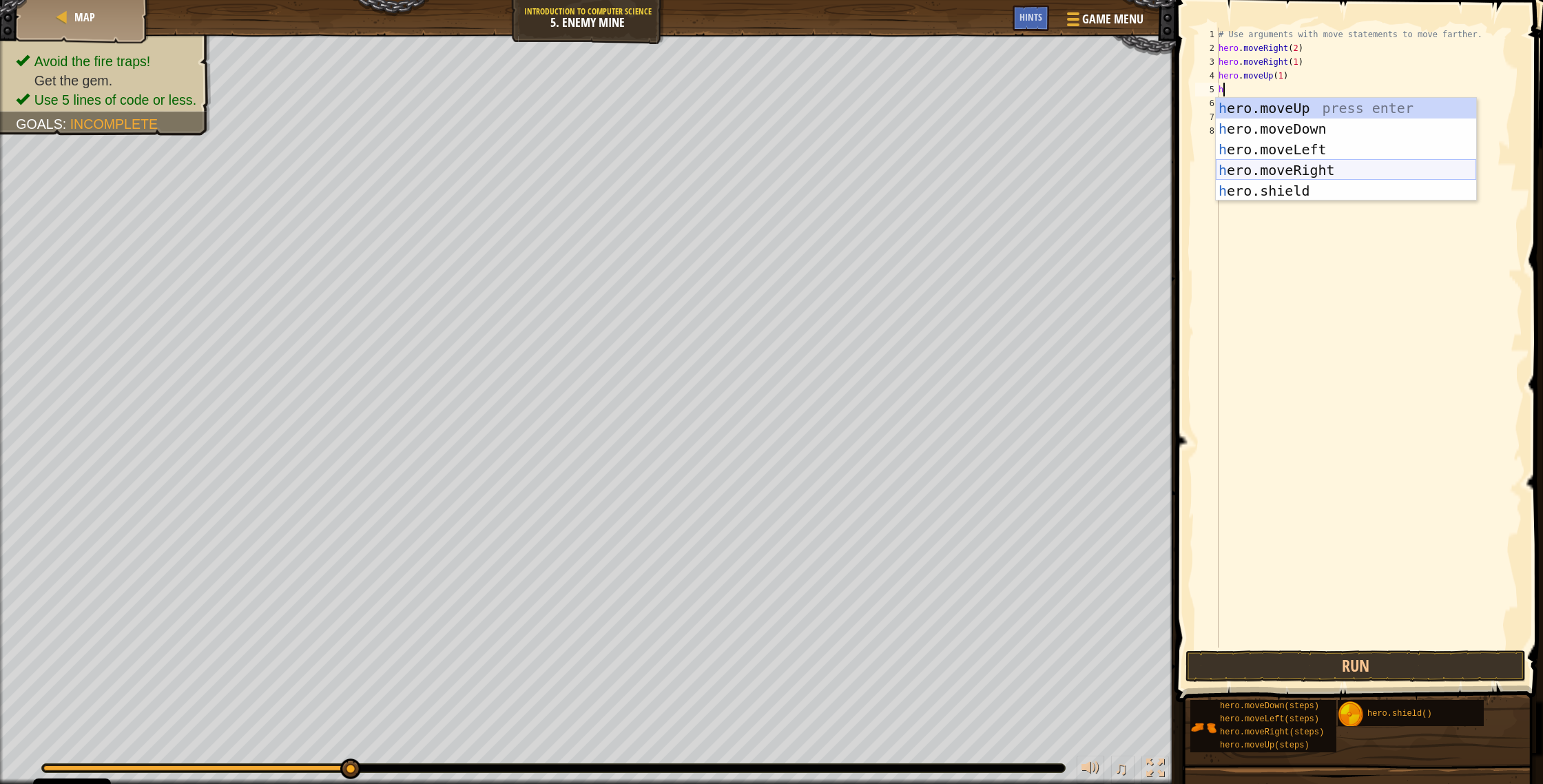
click at [853, 177] on div "h ero.moveUp press enter h ero.moveDown press enter h ero.moveLeft press enter …" at bounding box center [1345, 169] width 260 height 144
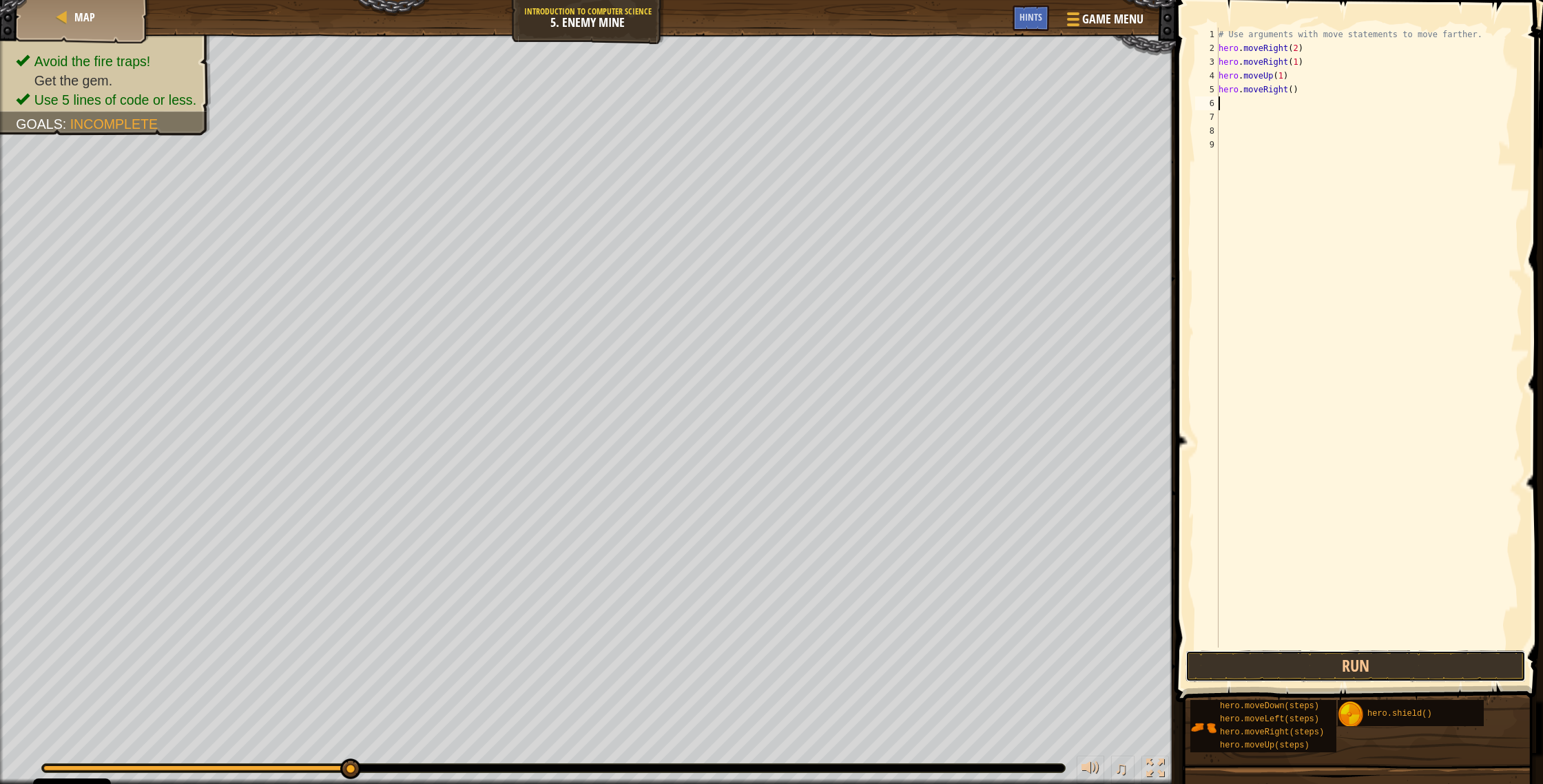
drag, startPoint x: 1462, startPoint y: 653, endPoint x: 1468, endPoint y: 646, distance: 9.2
click at [853, 418] on button "Run" at bounding box center [1355, 665] width 340 height 32
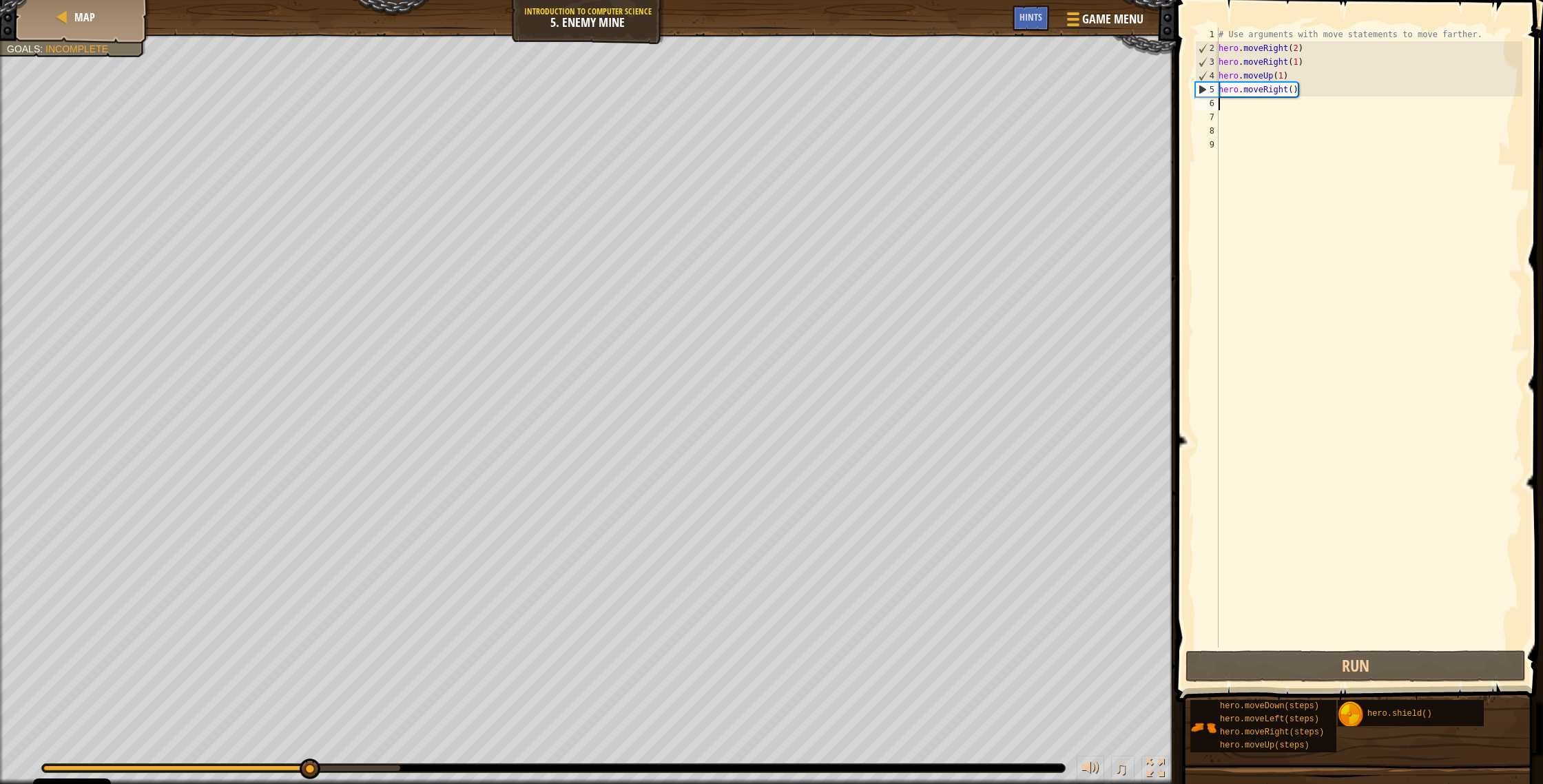
type textarea "h"
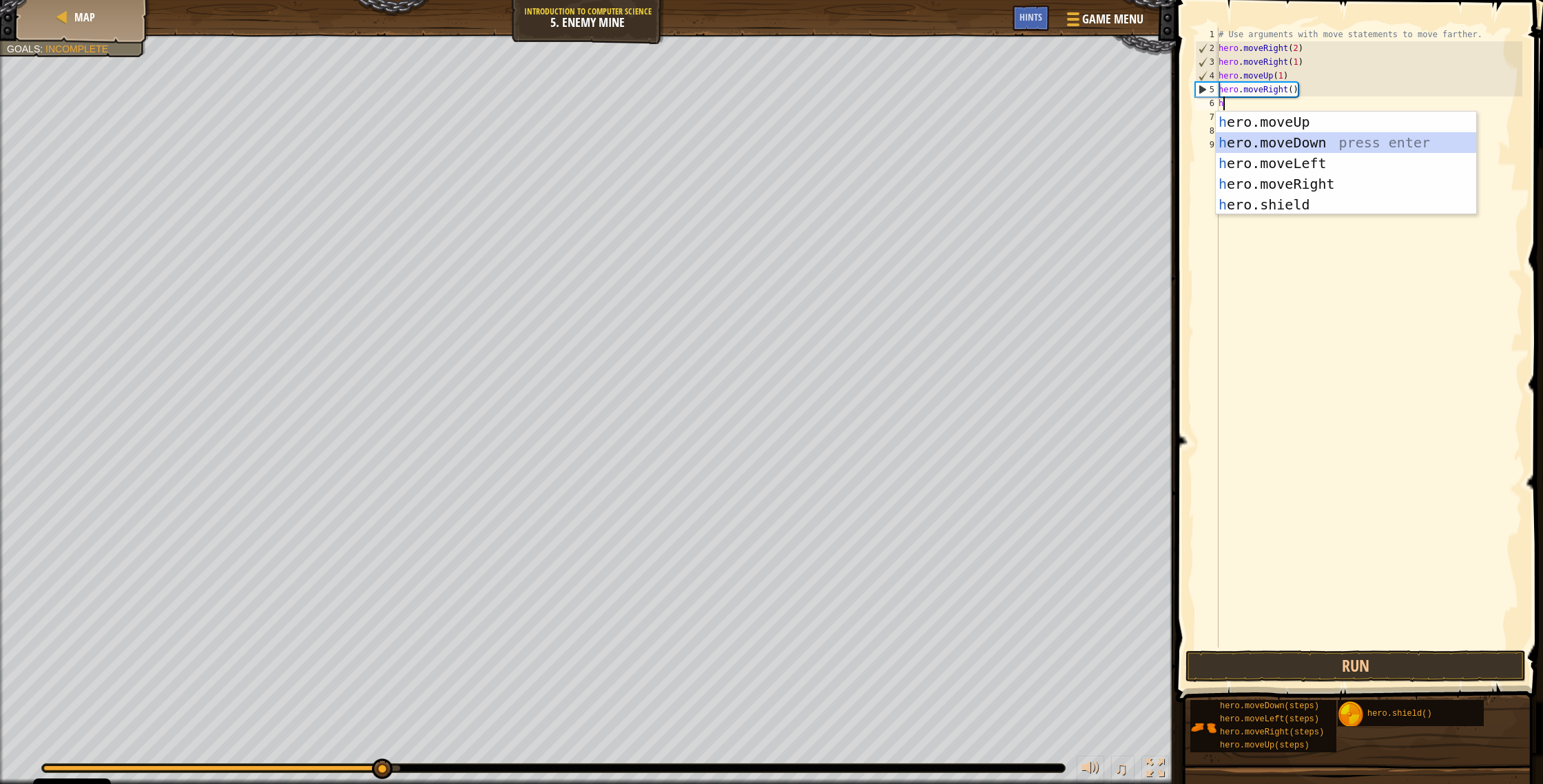
click at [853, 152] on div "h ero.moveUp press enter h ero.moveDown press enter h ero.moveLeft press enter …" at bounding box center [1345, 184] width 260 height 144
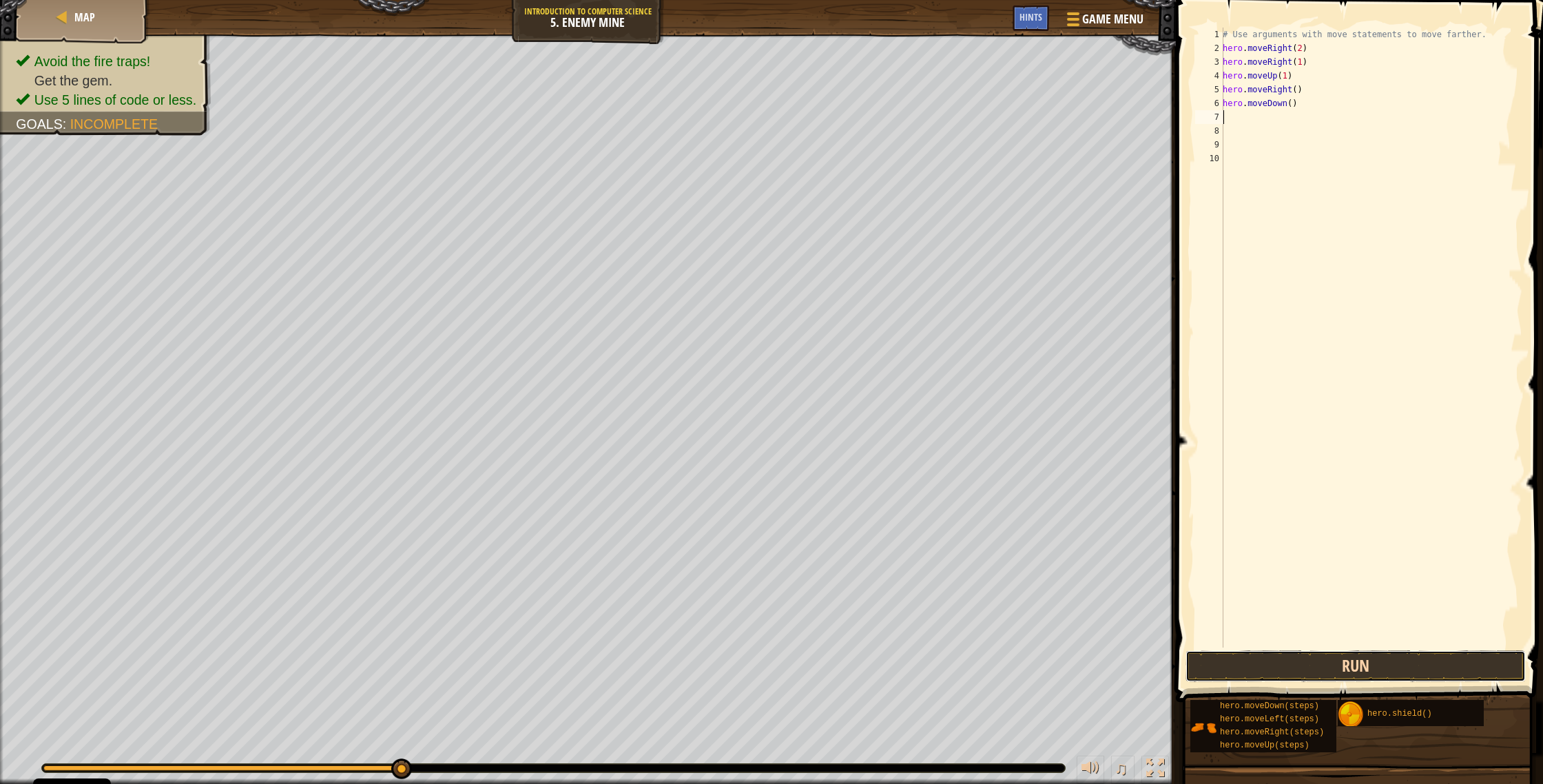
click at [853, 418] on button "Run" at bounding box center [1355, 665] width 340 height 32
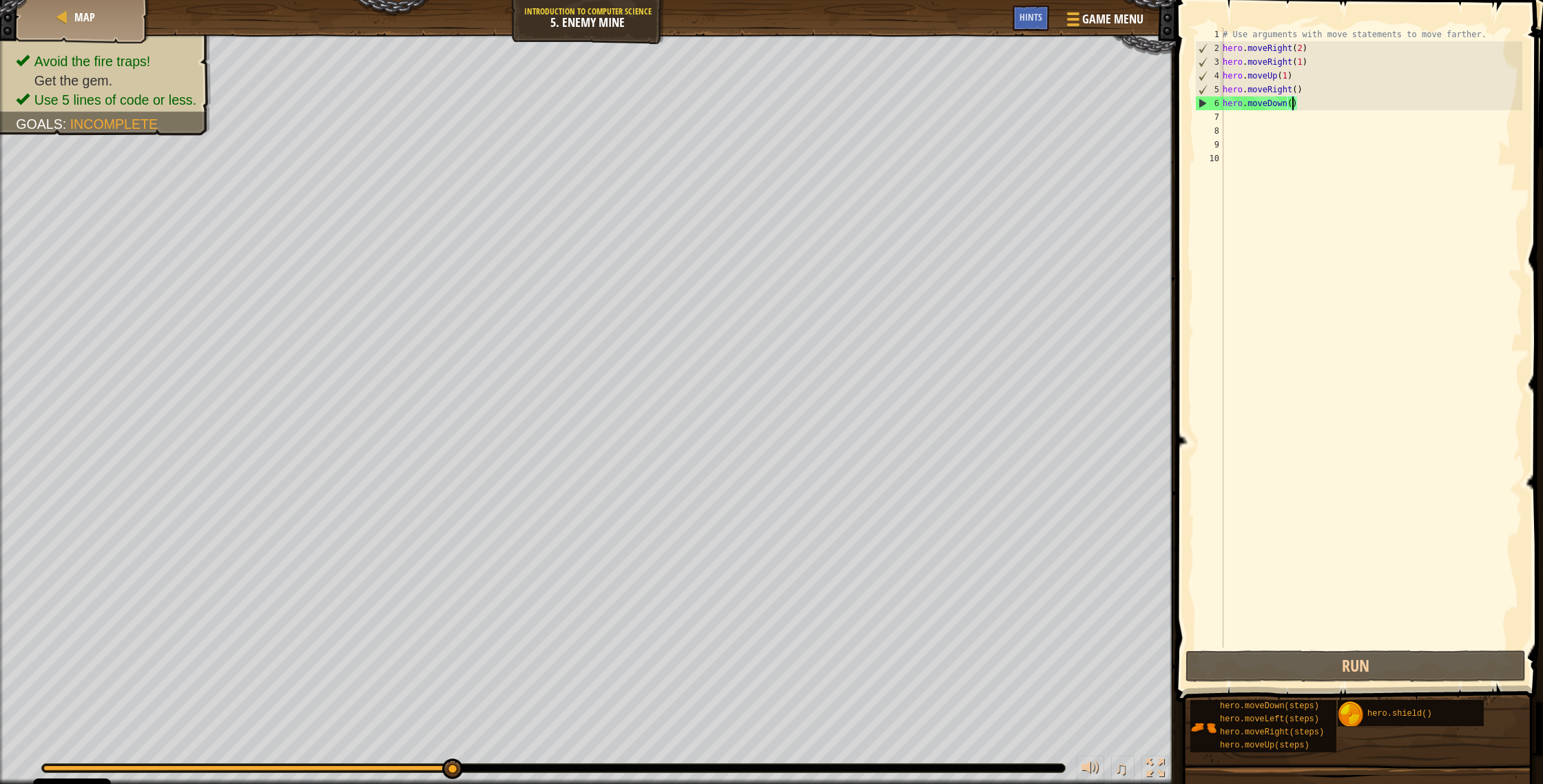
click at [853, 105] on div "# Use arguments with move statements to move farther. hero . moveRight ( 2 ) he…" at bounding box center [1371, 351] width 302 height 648
type textarea "hero.moveDown(2)"
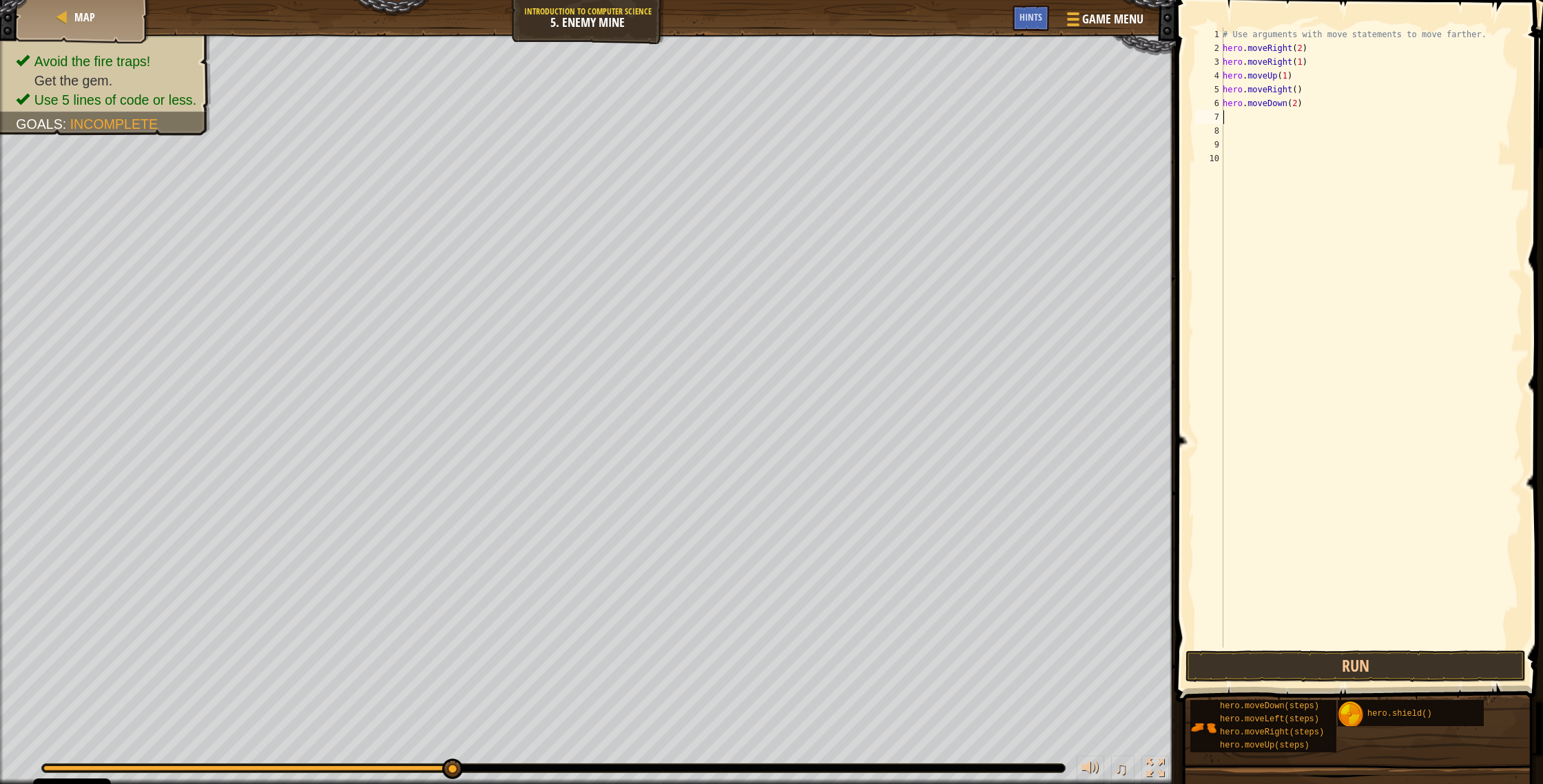
click at [853, 118] on div "# Use arguments with move statements to move farther. hero . moveRight ( 2 ) he…" at bounding box center [1371, 351] width 302 height 648
type textarea "h"
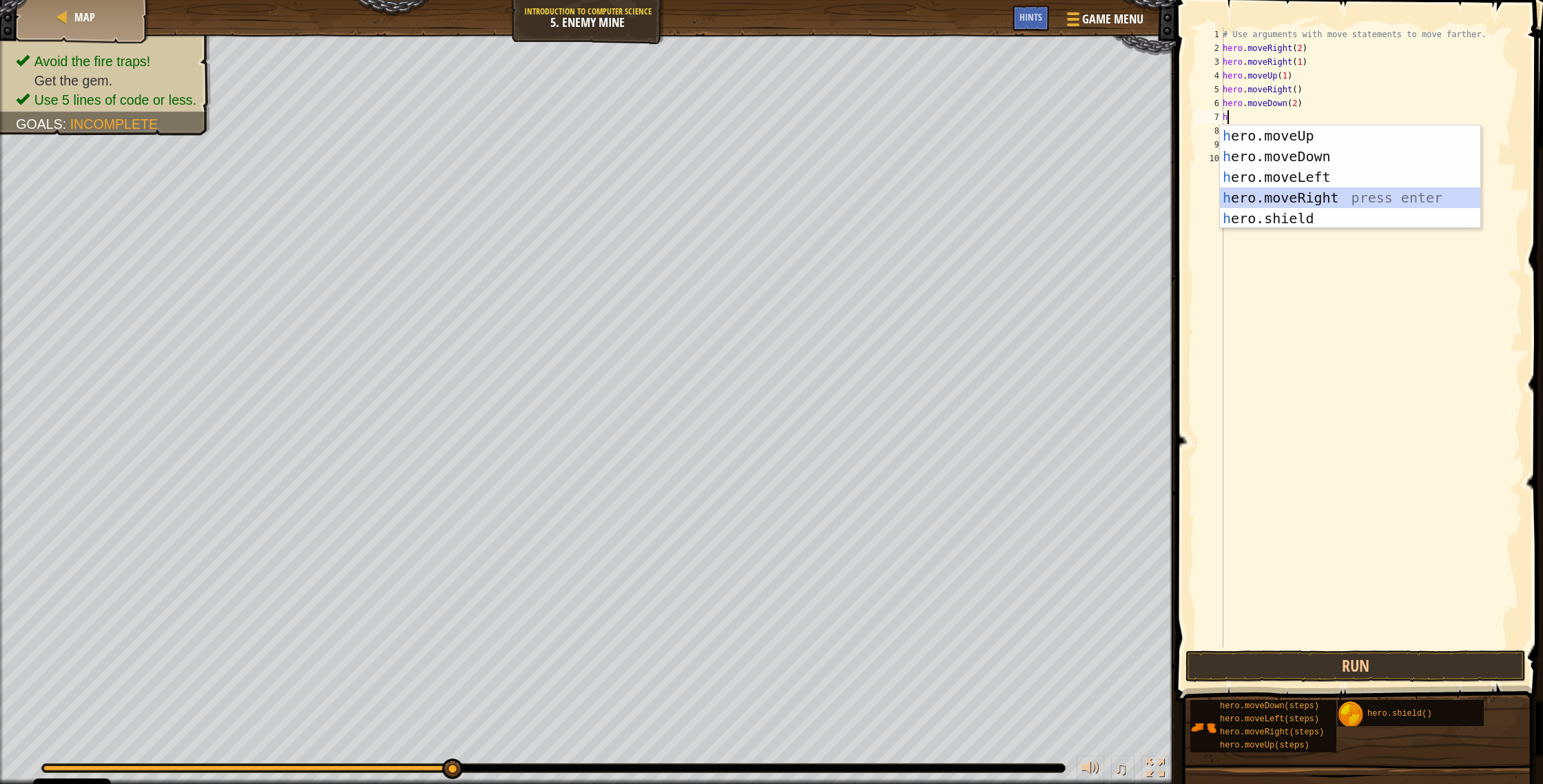
click at [853, 189] on div "h ero.moveUp press enter h ero.moveDown press enter h ero.moveLeft press enter …" at bounding box center [1349, 198] width 260 height 144
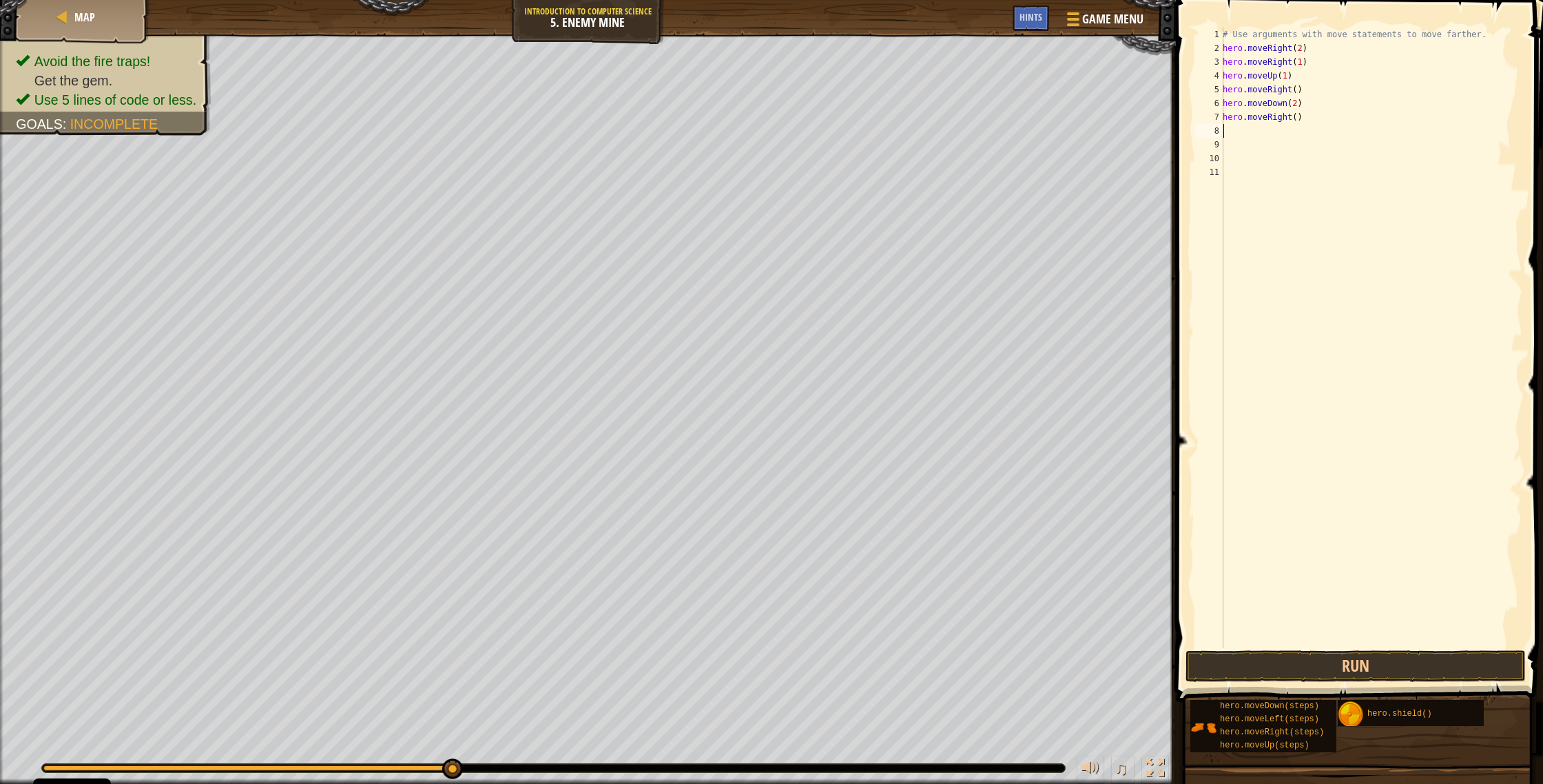
click at [853, 124] on div "# Use arguments with move statements to move farther. hero . moveRight ( 2 ) he…" at bounding box center [1371, 351] width 302 height 648
click at [853, 119] on div "# Use arguments with move statements to move farther. hero . moveRight ( 2 ) he…" at bounding box center [1371, 351] width 302 height 648
click at [853, 418] on button "Run" at bounding box center [1355, 665] width 340 height 32
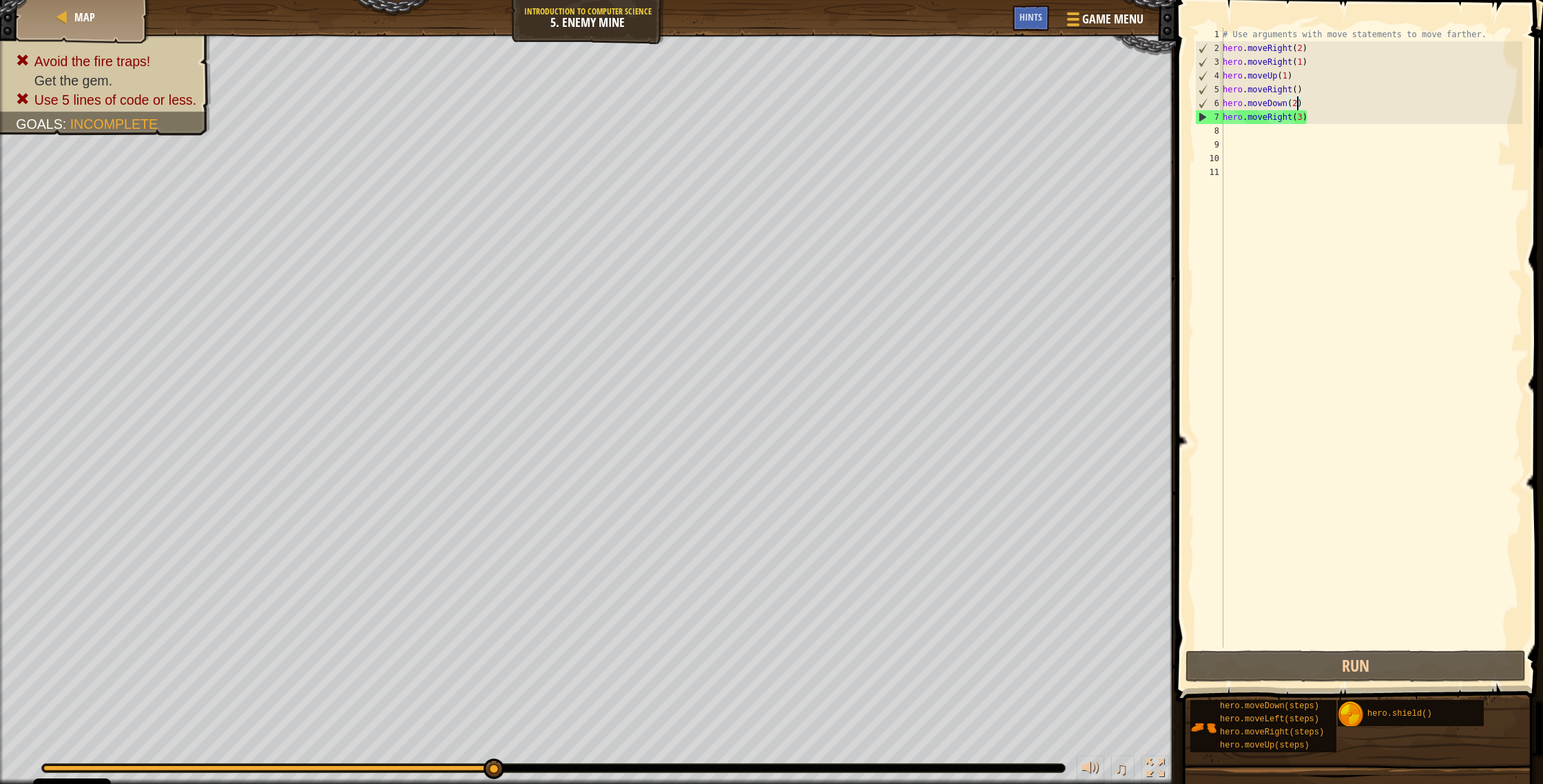
click at [853, 104] on div "# Use arguments with move statements to move farther. hero . moveRight ( 2 ) he…" at bounding box center [1371, 351] width 302 height 648
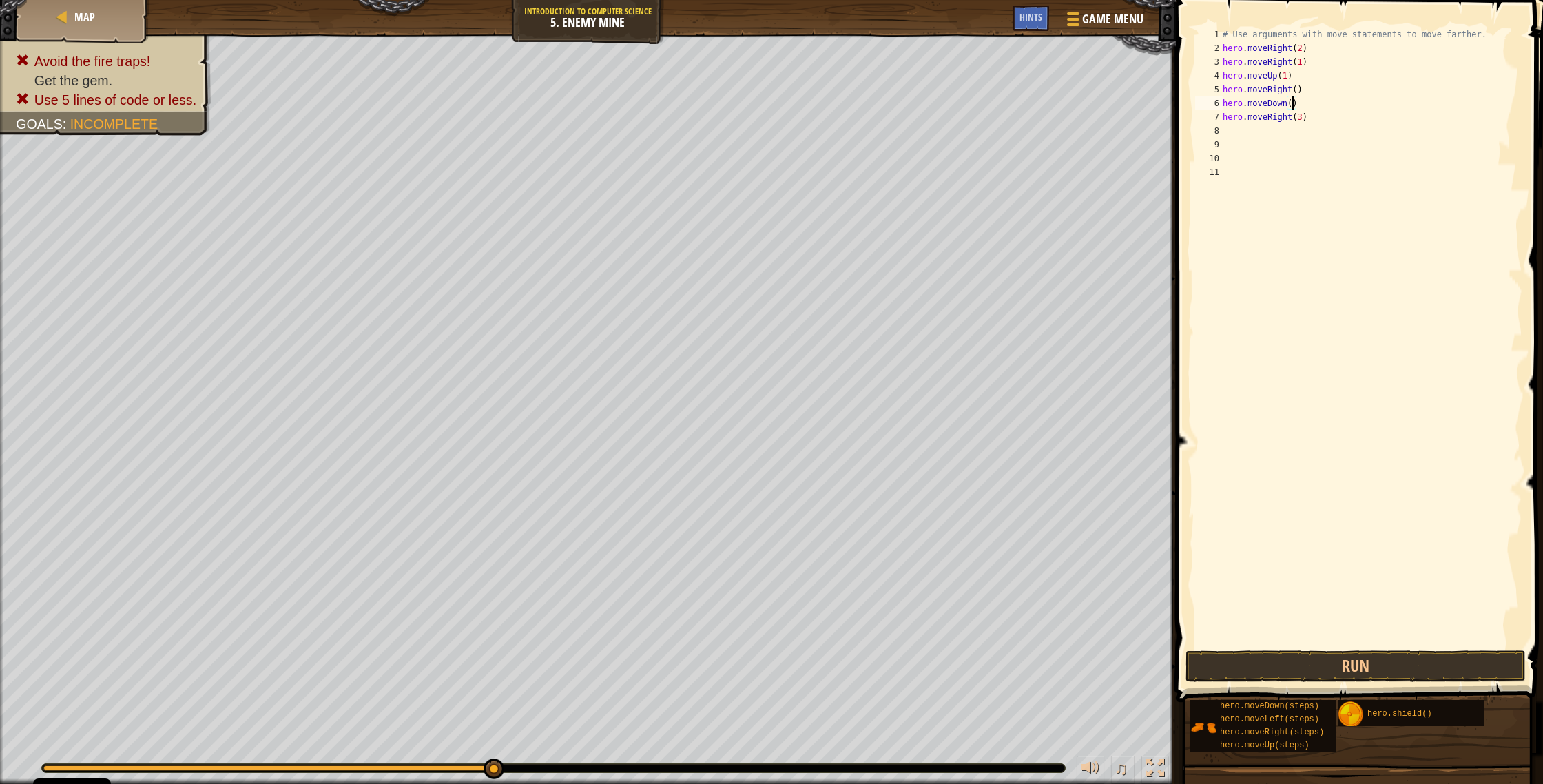
scroll to position [6, 6]
click at [853, 418] on button "Run" at bounding box center [1355, 665] width 340 height 32
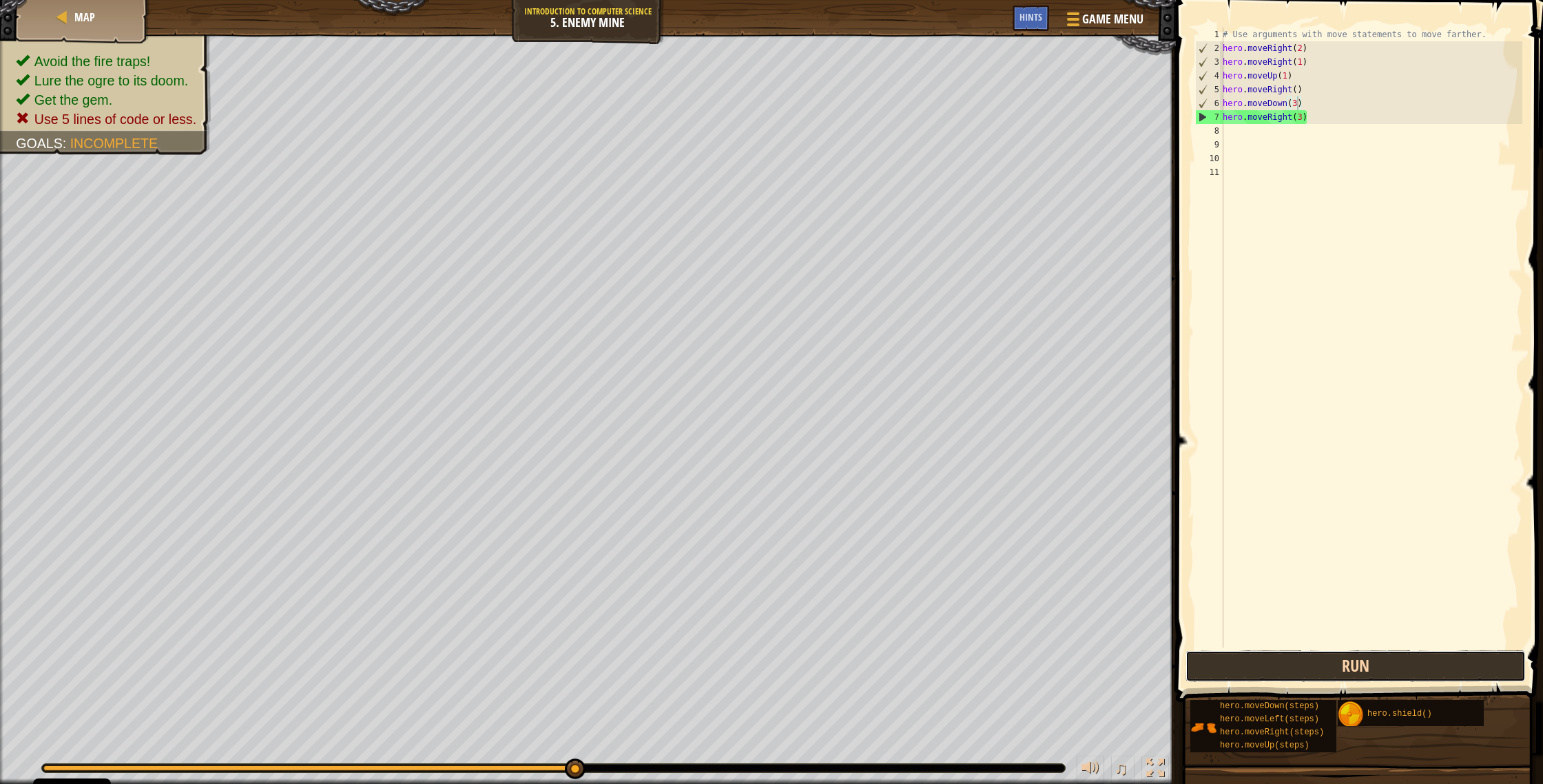
click at [853, 418] on button "Run" at bounding box center [1355, 665] width 340 height 32
click at [853, 87] on div "# Use arguments with move statements to move farther. hero . moveRight ( 2 ) he…" at bounding box center [1371, 351] width 302 height 648
type textarea "h"
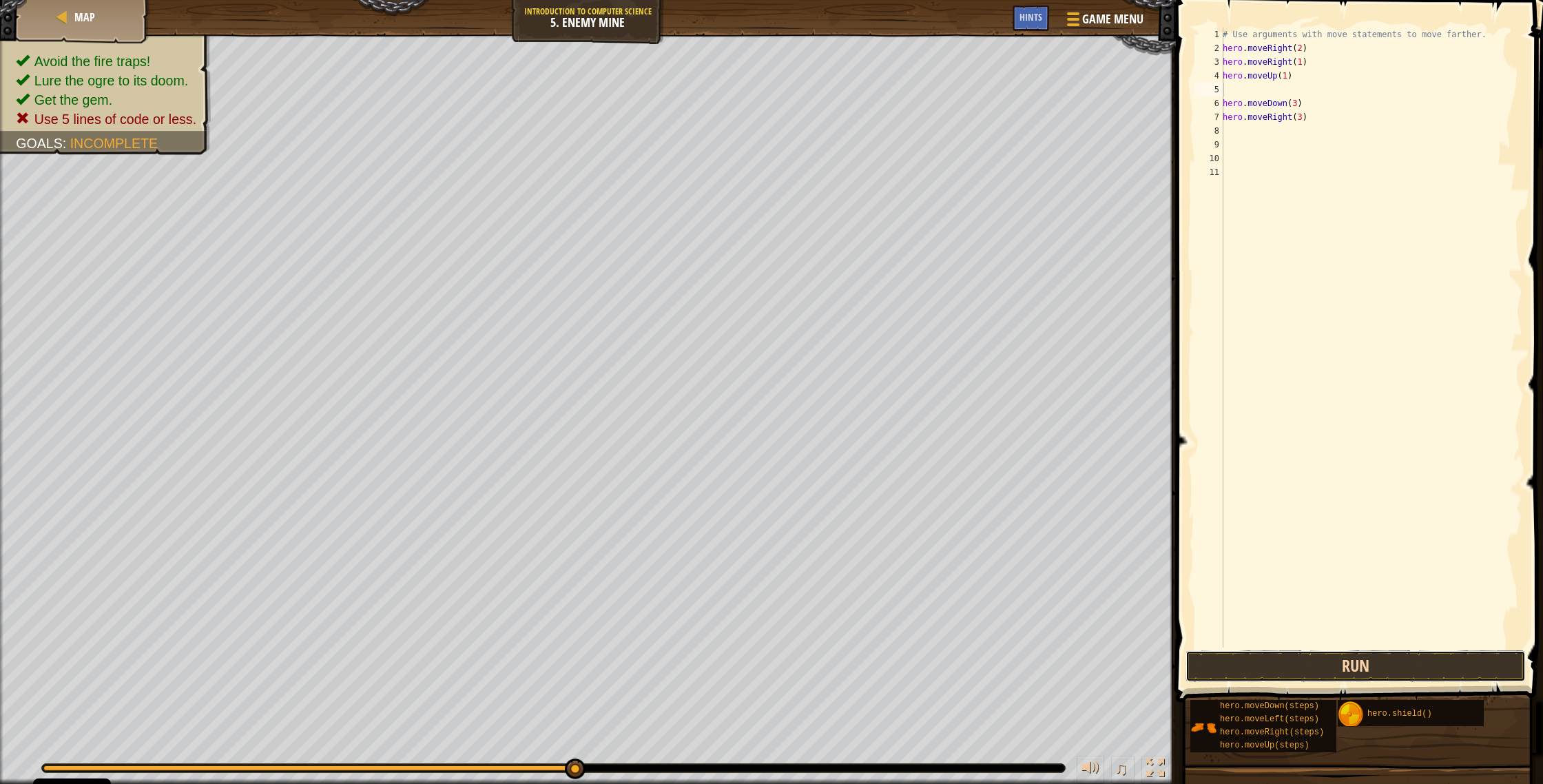
click at [853, 418] on button "Run" at bounding box center [1355, 665] width 340 height 32
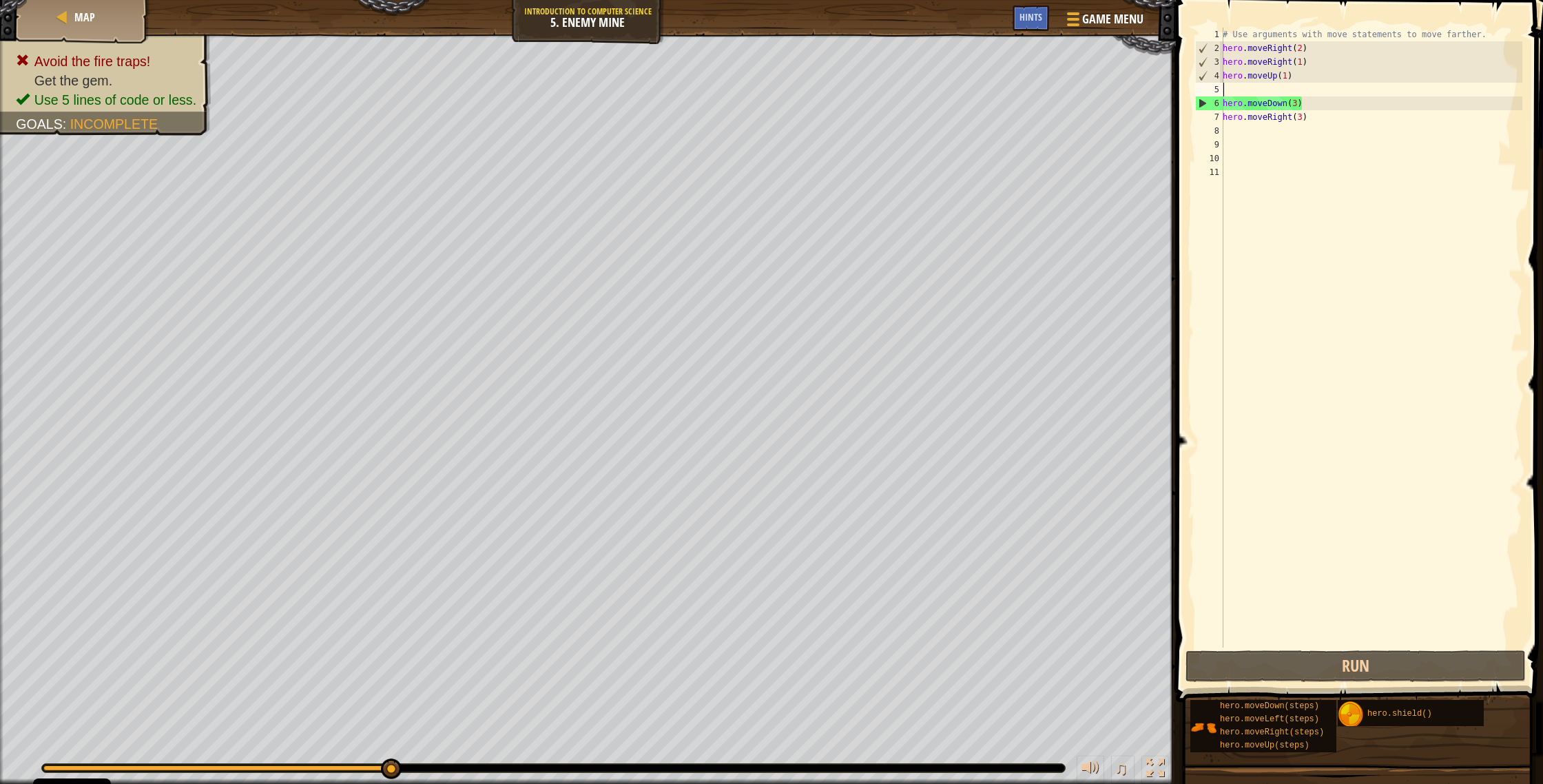
type textarea "h"
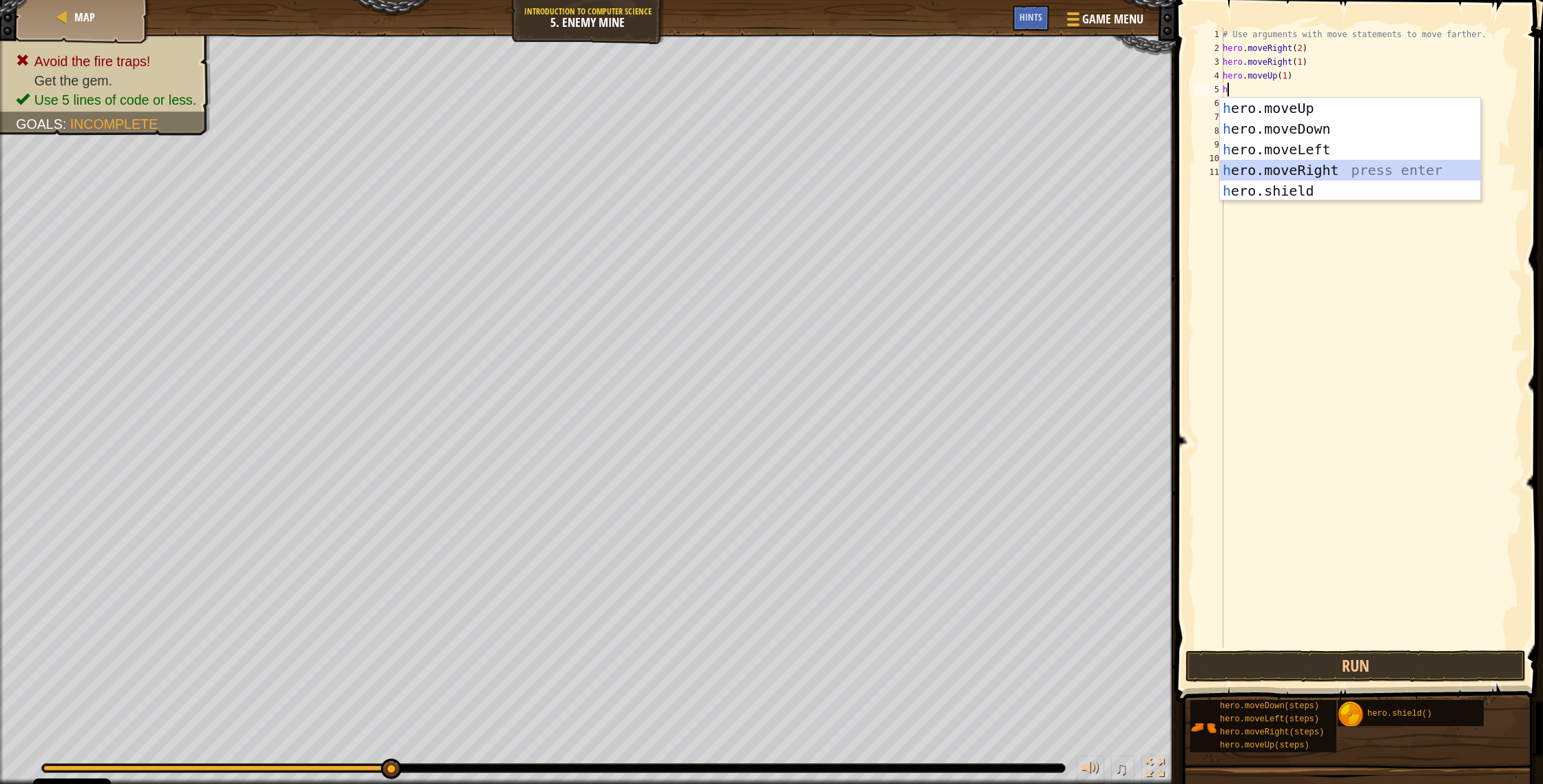
click at [853, 168] on div "h ero.moveUp press enter h ero.moveDown press enter h ero.moveLeft press enter …" at bounding box center [1349, 169] width 260 height 144
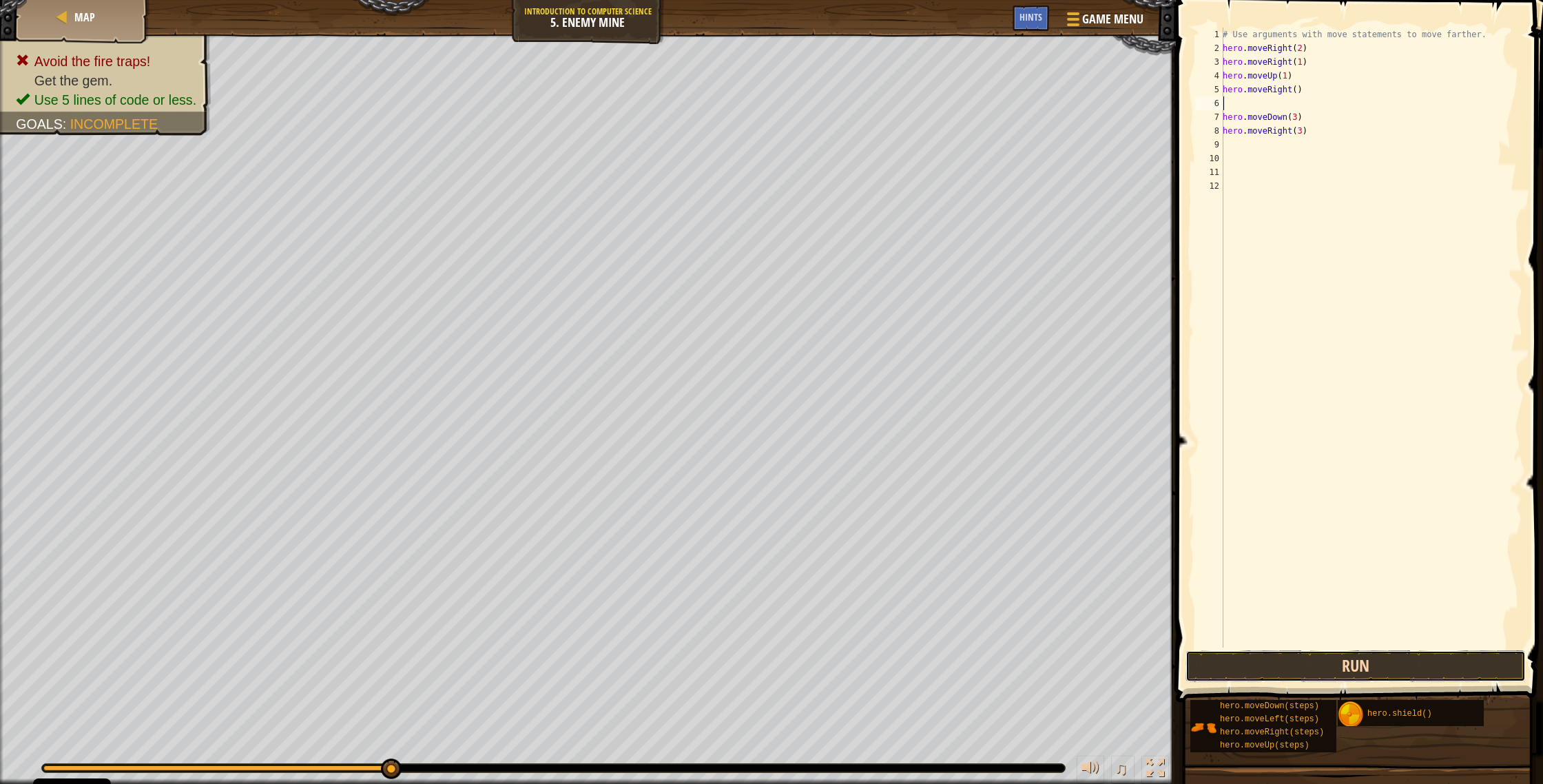
click at [853, 418] on button "Run" at bounding box center [1355, 665] width 340 height 32
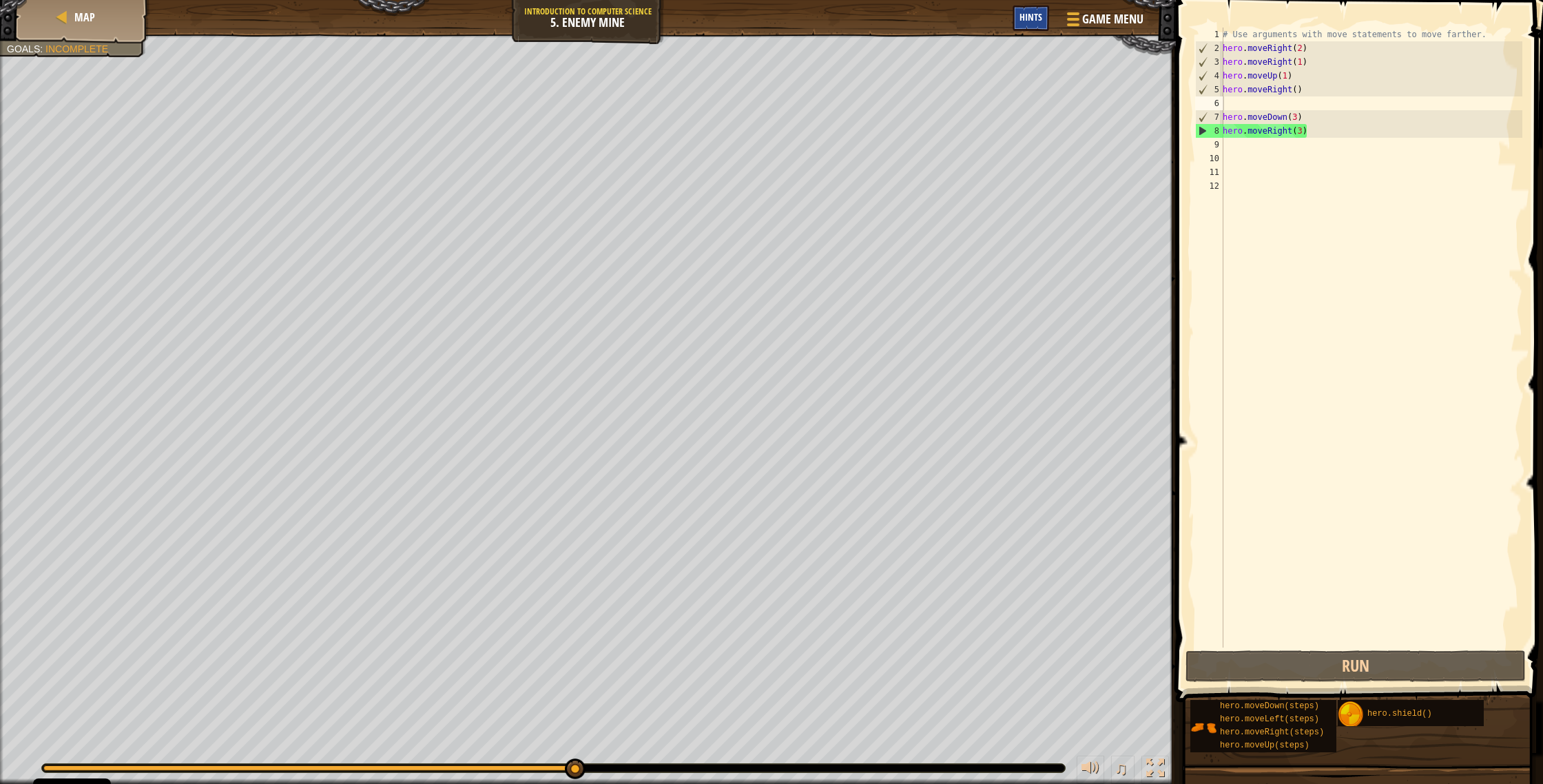
click at [853, 18] on span "Hints" at bounding box center [1030, 17] width 22 height 13
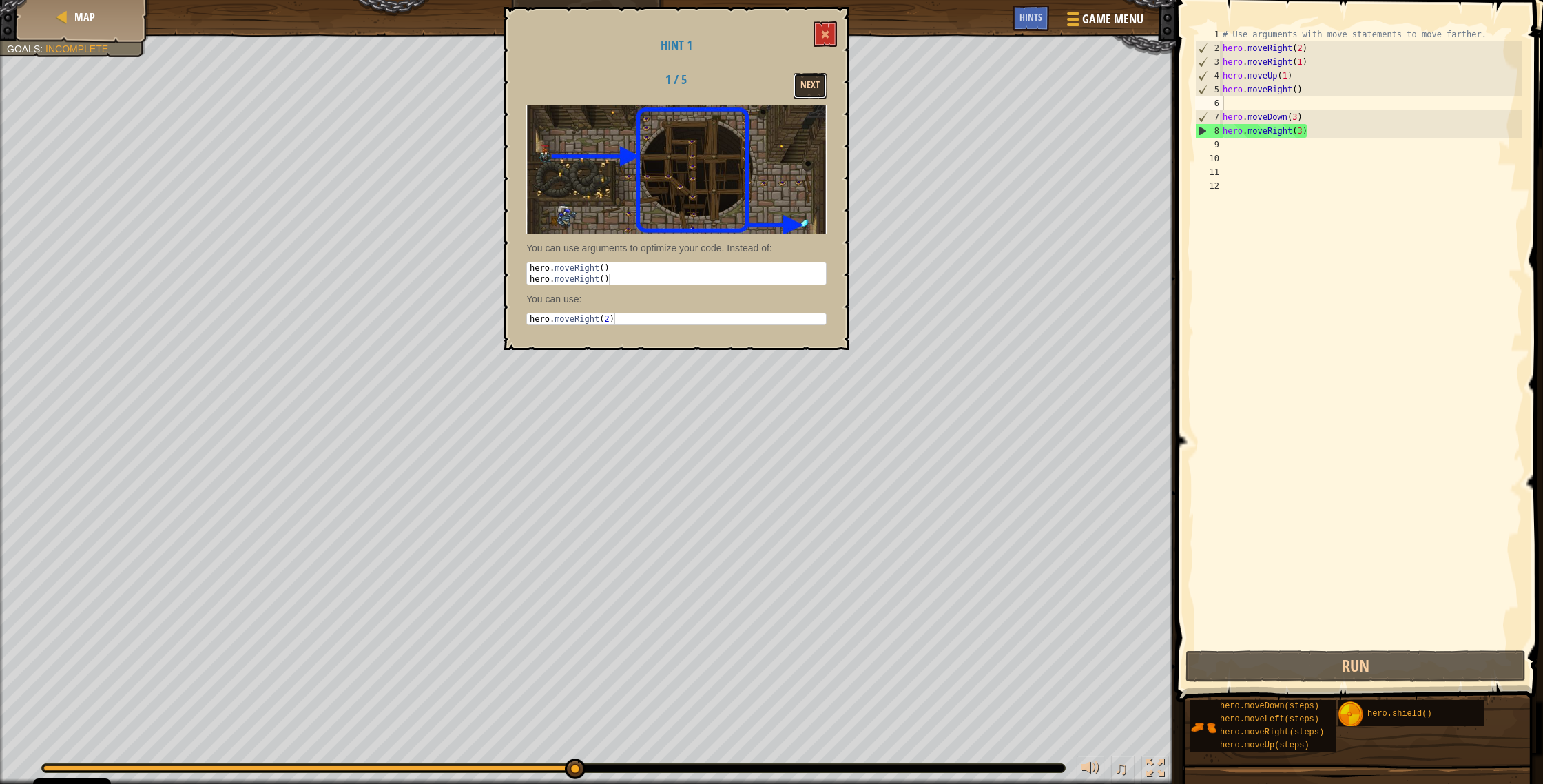
click at [825, 90] on button "Next" at bounding box center [809, 86] width 33 height 25
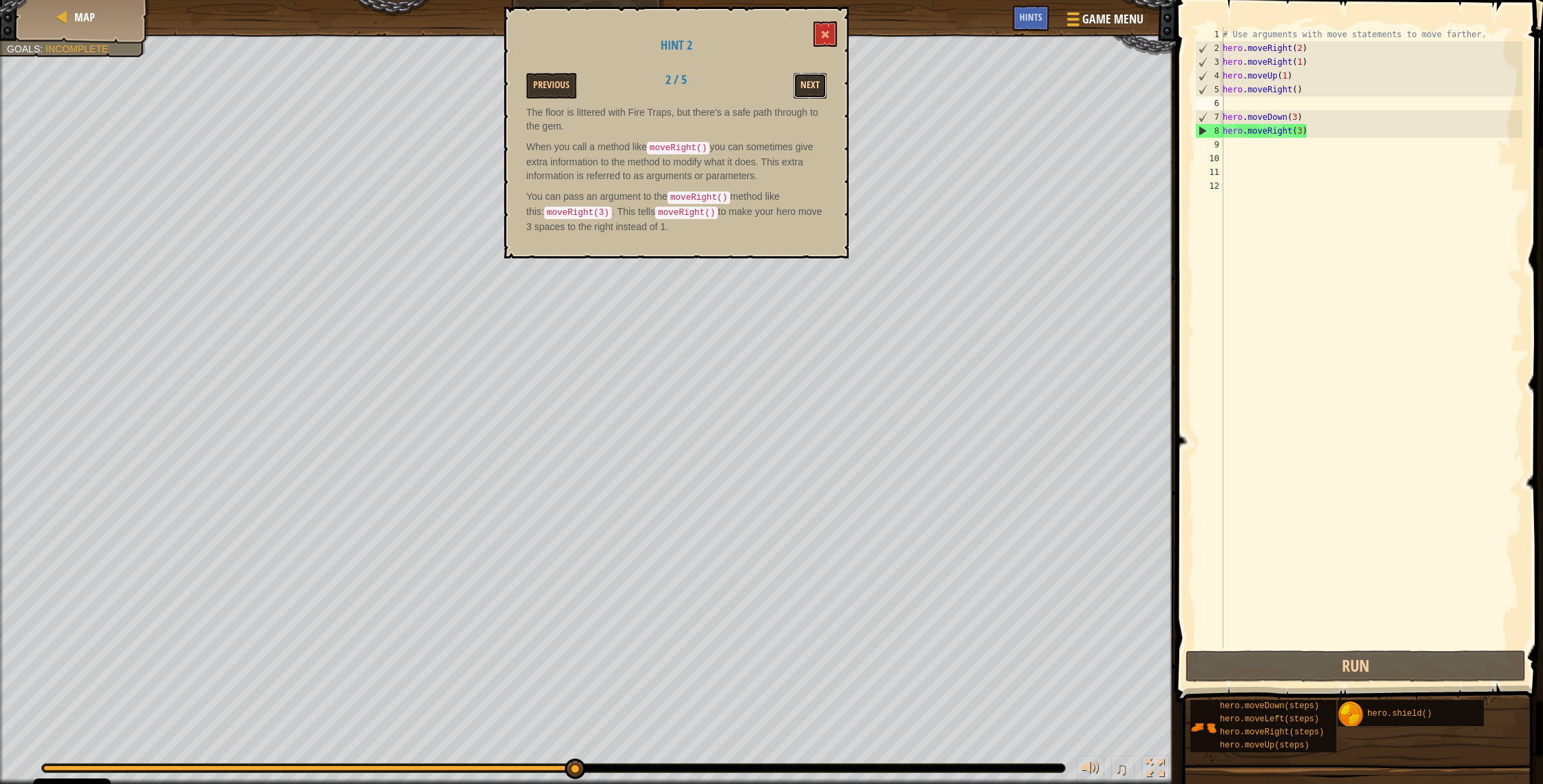
click at [807, 86] on button "Next" at bounding box center [809, 86] width 33 height 25
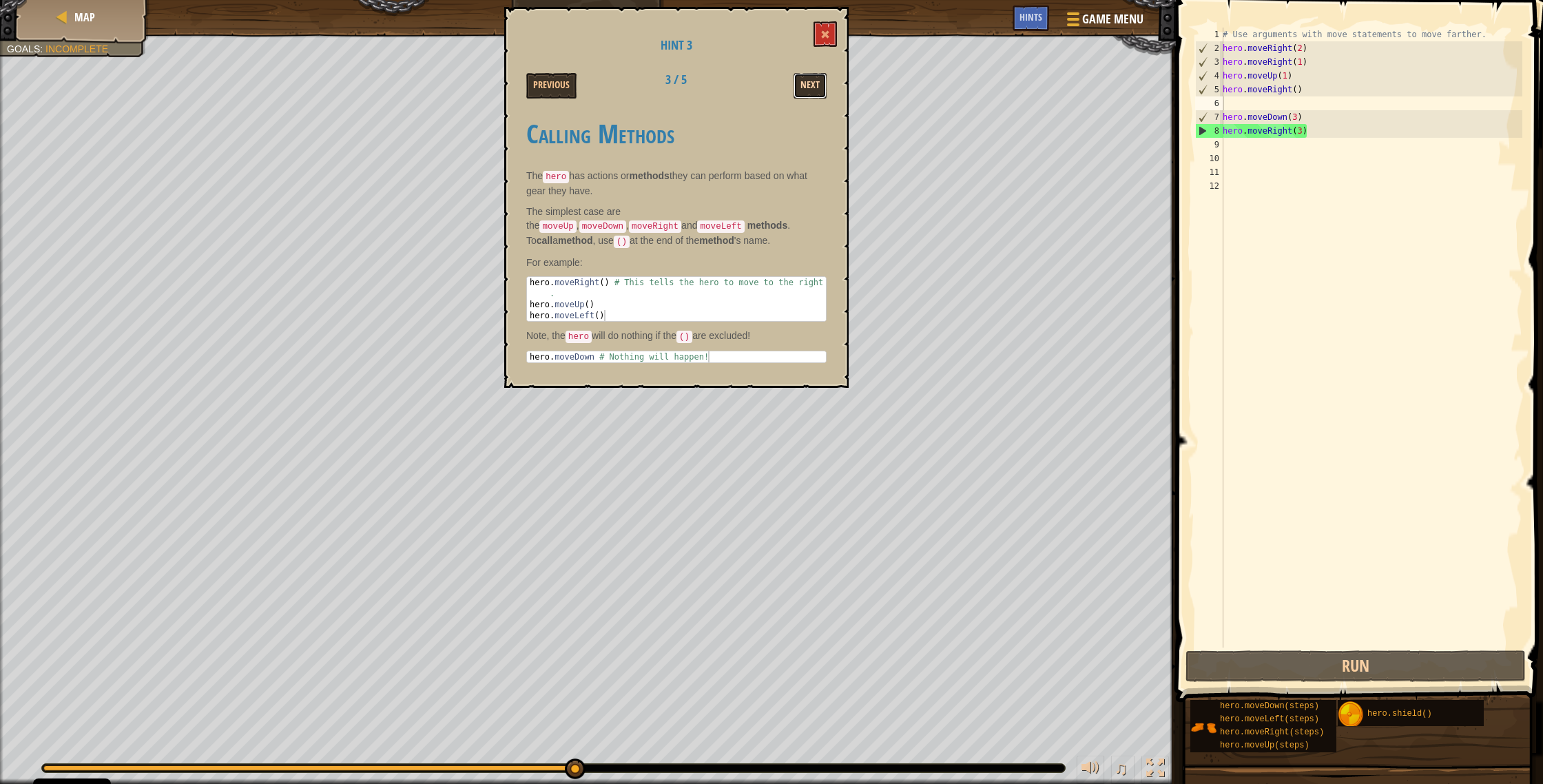
click at [821, 96] on button "Next" at bounding box center [809, 86] width 33 height 25
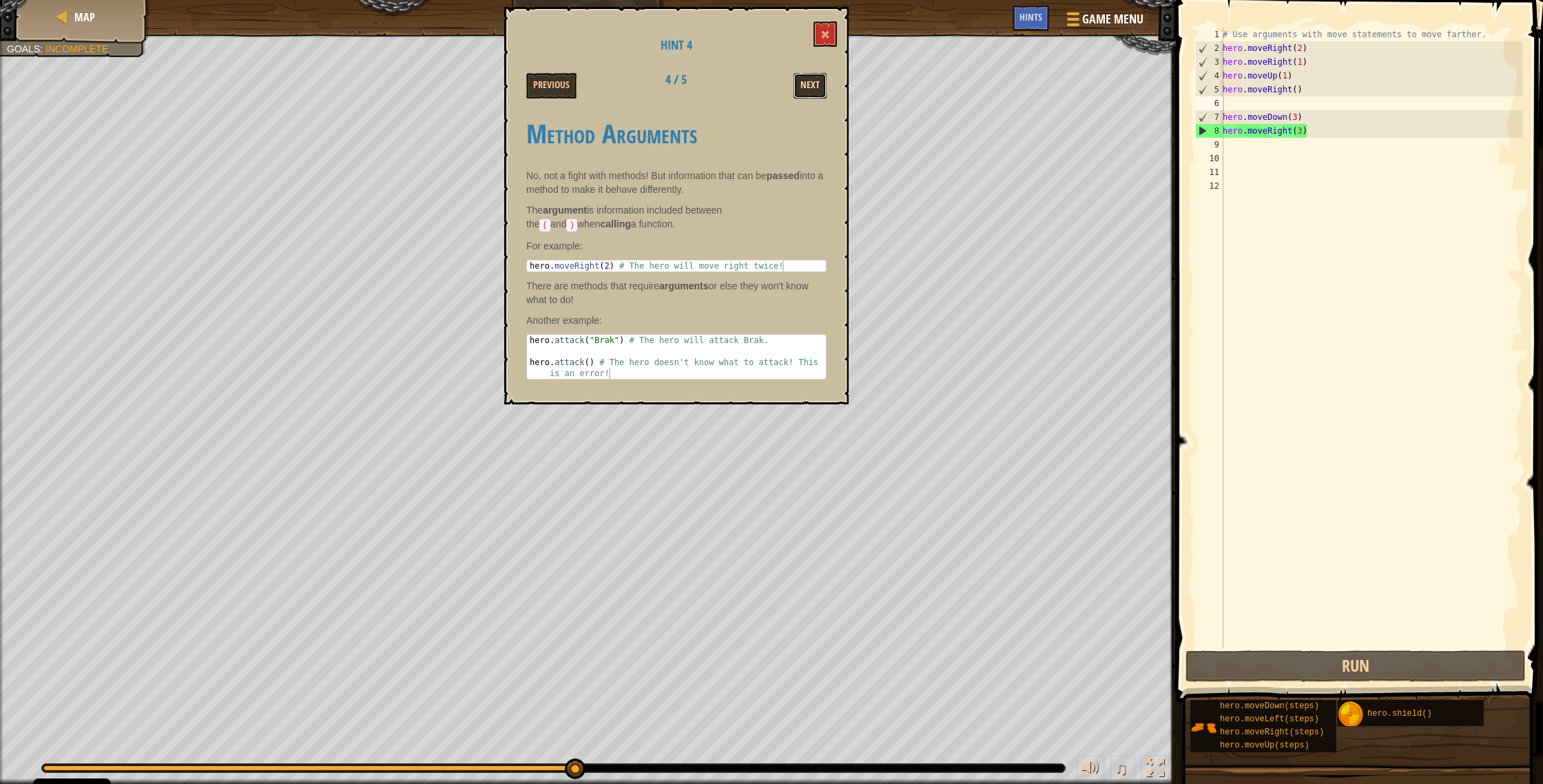
click at [807, 81] on button "Next" at bounding box center [809, 86] width 33 height 25
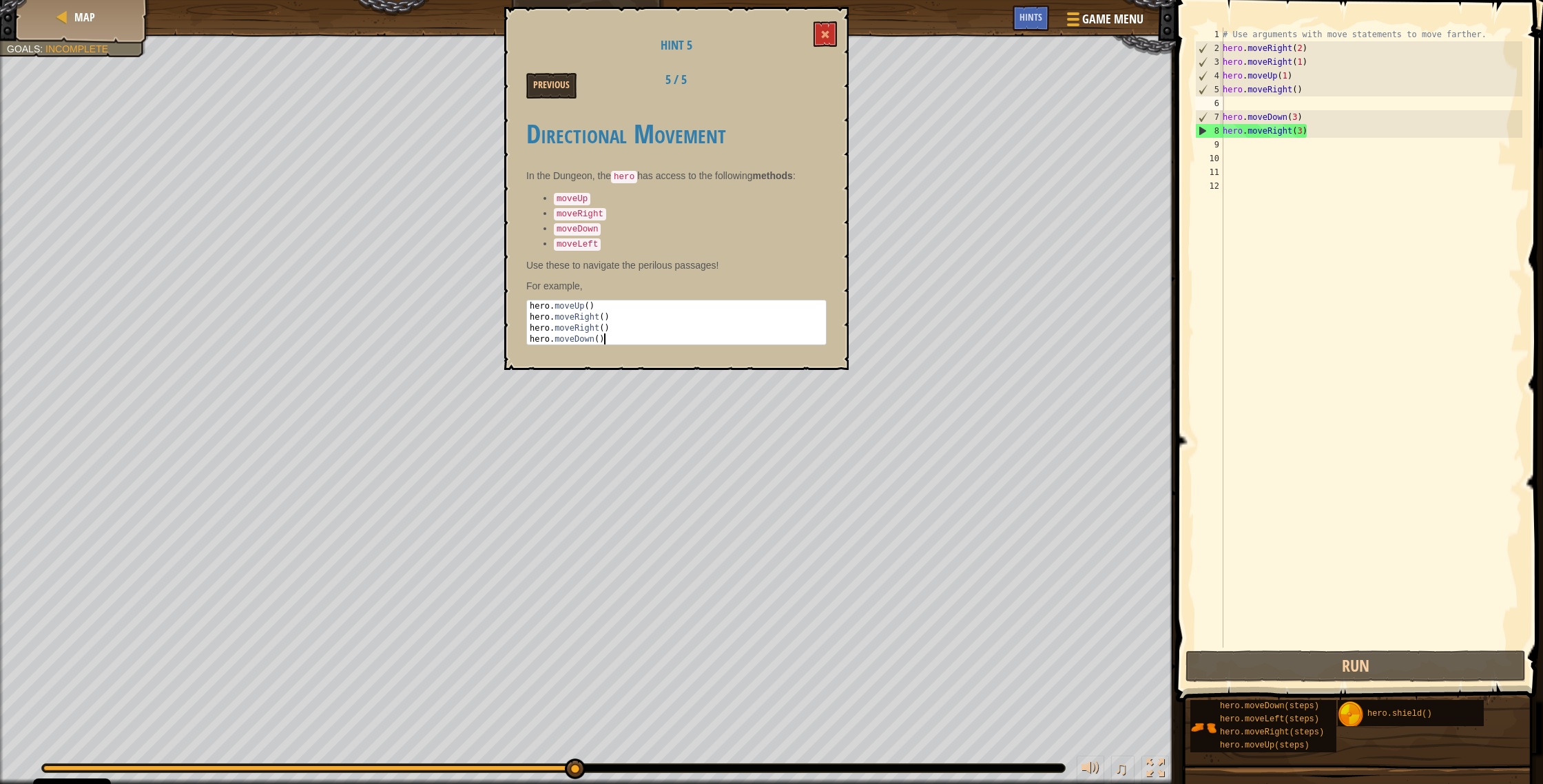
drag, startPoint x: 530, startPoint y: 296, endPoint x: 623, endPoint y: 349, distance: 107.0
click at [623, 349] on div "Hint 5 Previous 5 / 5 Directional Movement In the Dungeon, the hero has access …" at bounding box center [677, 188] width 345 height 363
click at [542, 303] on div "hero . moveUp ( ) hero . moveRight ( ) hero . moveRight ( ) hero . moveDown ( )" at bounding box center [676, 333] width 299 height 66
click at [561, 316] on div "hero . moveUp ( ) hero . moveRight ( ) hero . moveRight ( ) hero . moveDown ( )" at bounding box center [676, 333] width 299 height 66
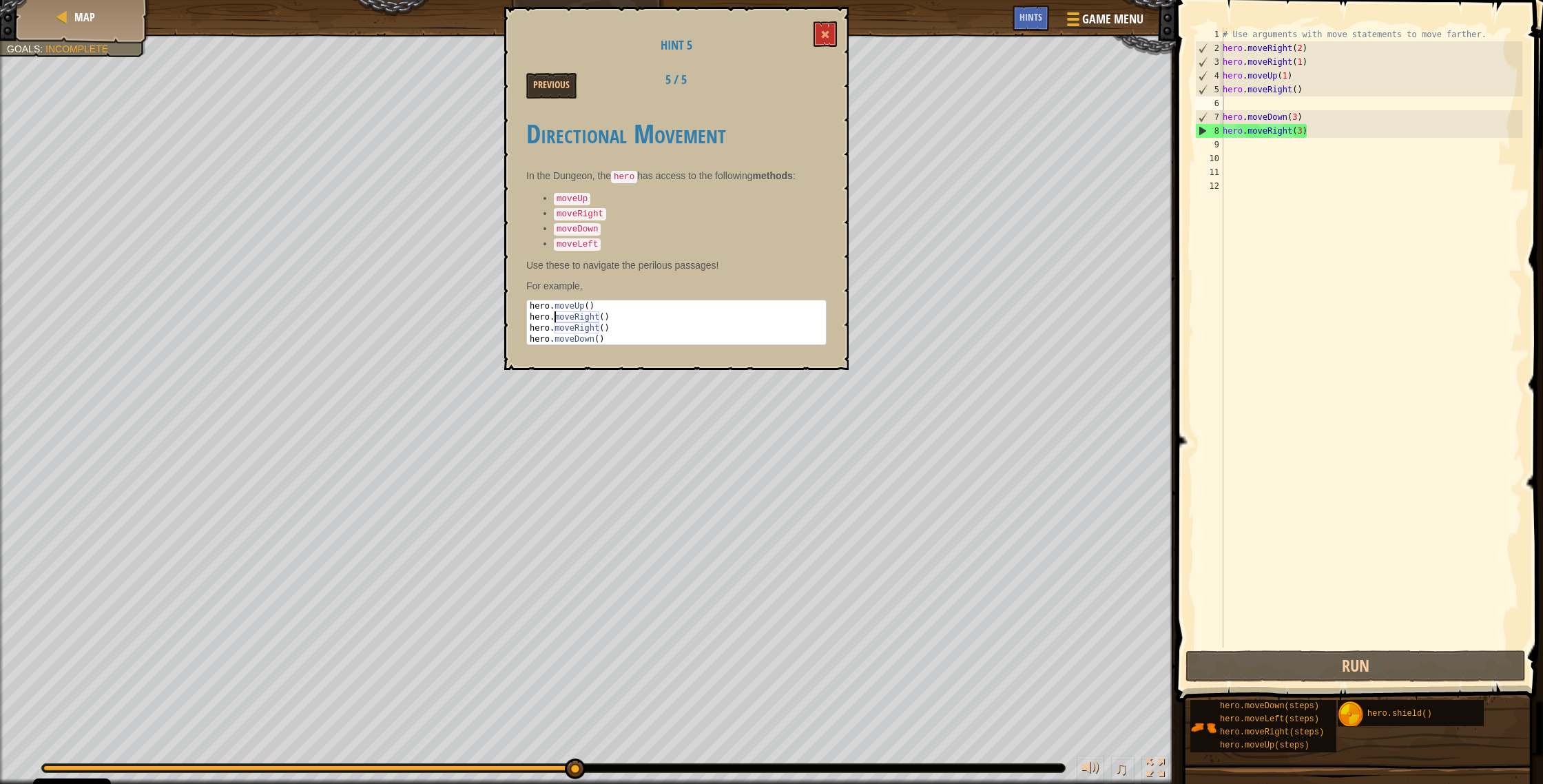
drag, startPoint x: 561, startPoint y: 316, endPoint x: 606, endPoint y: 317, distance: 45.0
click at [580, 317] on div "hero . moveUp ( ) hero . moveRight ( ) hero . moveRight ( ) hero . moveDown ( )" at bounding box center [676, 333] width 299 height 66
click at [605, 320] on div "hero . moveUp ( ) hero . moveRight ( ) hero . moveRight ( ) hero . moveDown ( )" at bounding box center [676, 333] width 299 height 66
click at [608, 332] on div "hero . moveUp ( ) hero . moveRight ( ) hero . moveRight ( ) hero . moveDown ( )" at bounding box center [676, 333] width 299 height 66
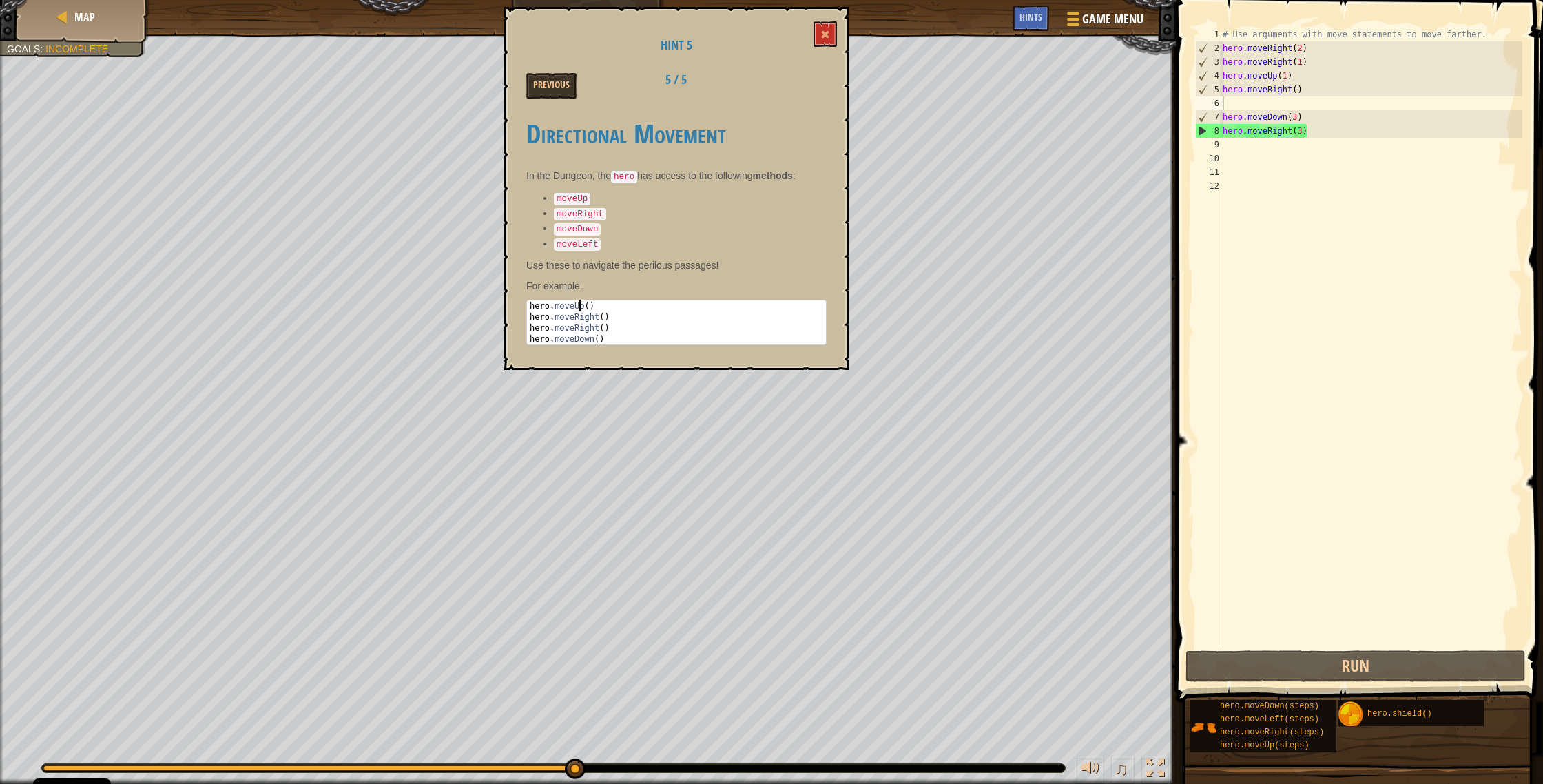
drag, startPoint x: 603, startPoint y: 331, endPoint x: 578, endPoint y: 297, distance: 42.2
click at [579, 300] on div "hero . moveUp ( ) hero . moveRight ( ) hero . moveRight ( ) hero . moveDown ( )" at bounding box center [676, 333] width 299 height 66
click at [598, 300] on div "hero . moveUp ( ) hero . moveRight ( ) hero . moveRight ( ) hero . moveDown ( )" at bounding box center [676, 321] width 299 height 44
drag, startPoint x: 597, startPoint y: 297, endPoint x: 616, endPoint y: 339, distance: 46.1
click at [616, 339] on div "Directional Movement In the Dungeon, the hero has access to the following metho…" at bounding box center [676, 228] width 300 height 246
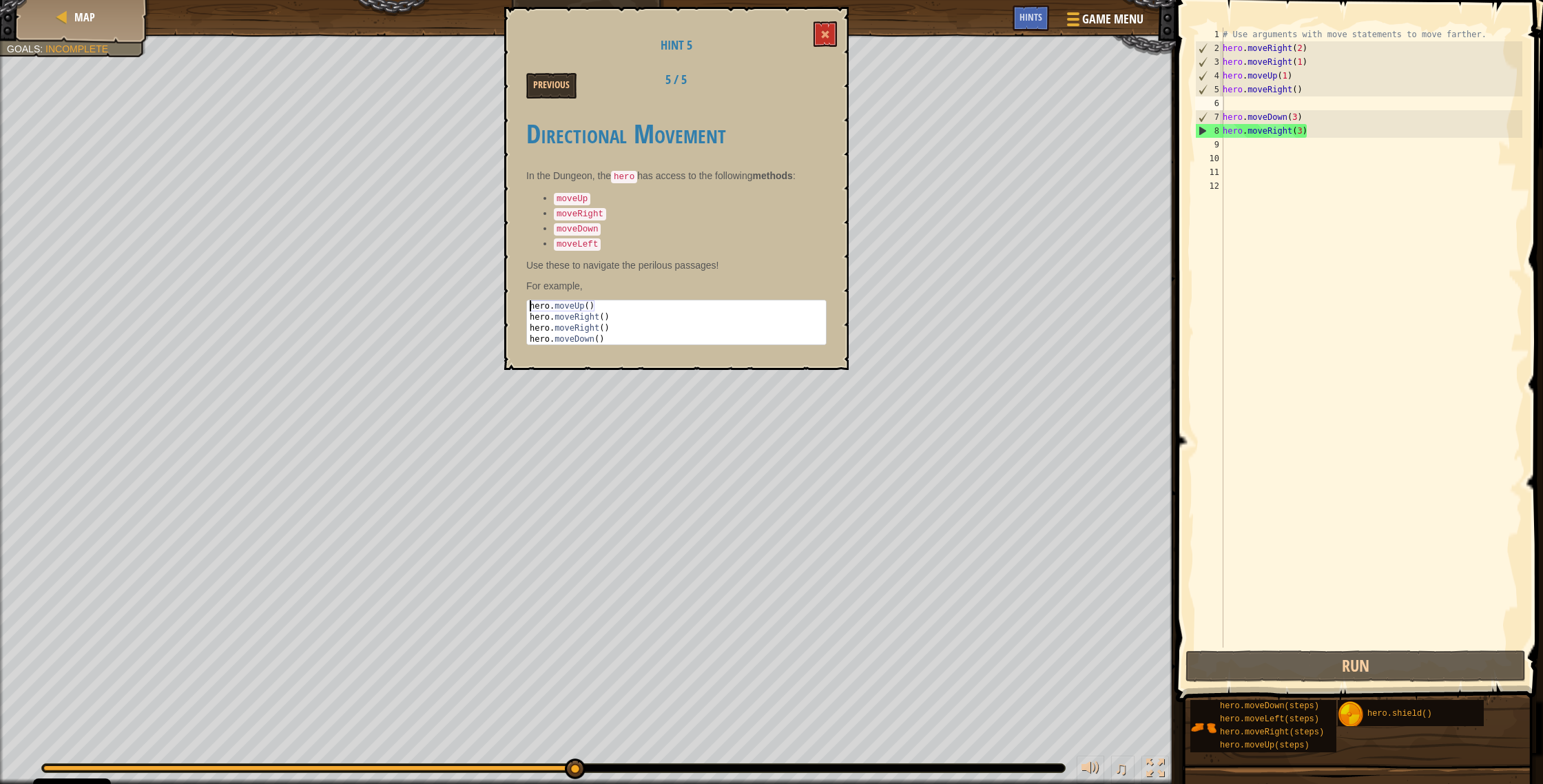
drag, startPoint x: 594, startPoint y: 303, endPoint x: 526, endPoint y: 295, distance: 68.5
click at [527, 300] on div "hero . moveUp ( ) hero . moveRight ( ) hero . moveRight ( ) hero . moveDown ( )" at bounding box center [676, 333] width 299 height 66
type textarea "hero.moveUp()"
click at [836, 34] on button at bounding box center [825, 34] width 23 height 25
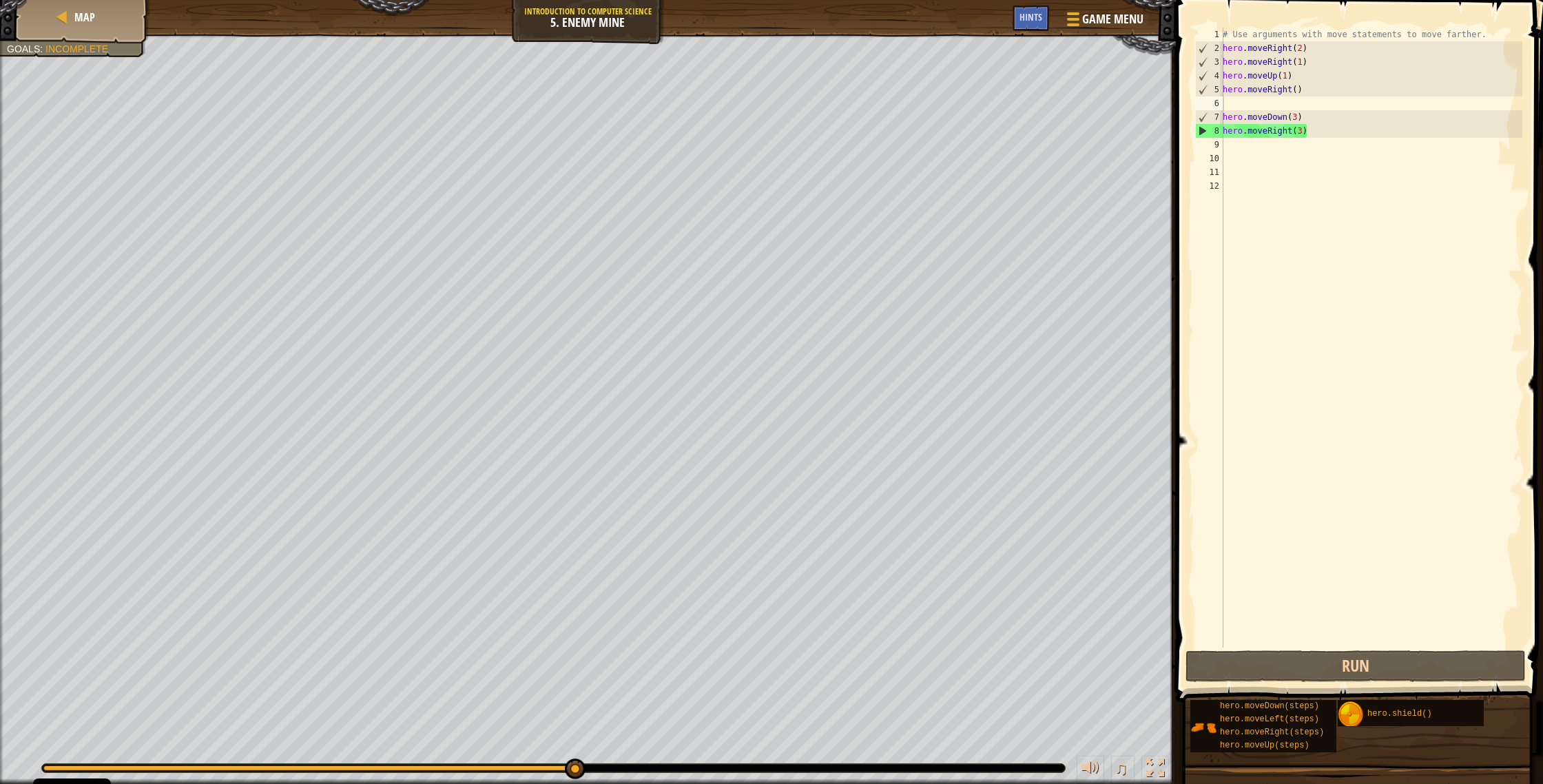
click at [99, 35] on div at bounding box center [587, 36] width 1176 height 4
click at [88, 45] on ul "Avoid the fire traps! Lure the ogre to its doom. Get the gem. Use 5 lines of co…" at bounding box center [73, 71] width 132 height 56
click at [86, 104] on span "Incomplete" at bounding box center [77, 109] width 62 height 11
click at [88, 52] on div "Avoid the fire traps! Lure the ogre to its doom. Get the gem. Use 5 lines of co…" at bounding box center [73, 71] width 132 height 56
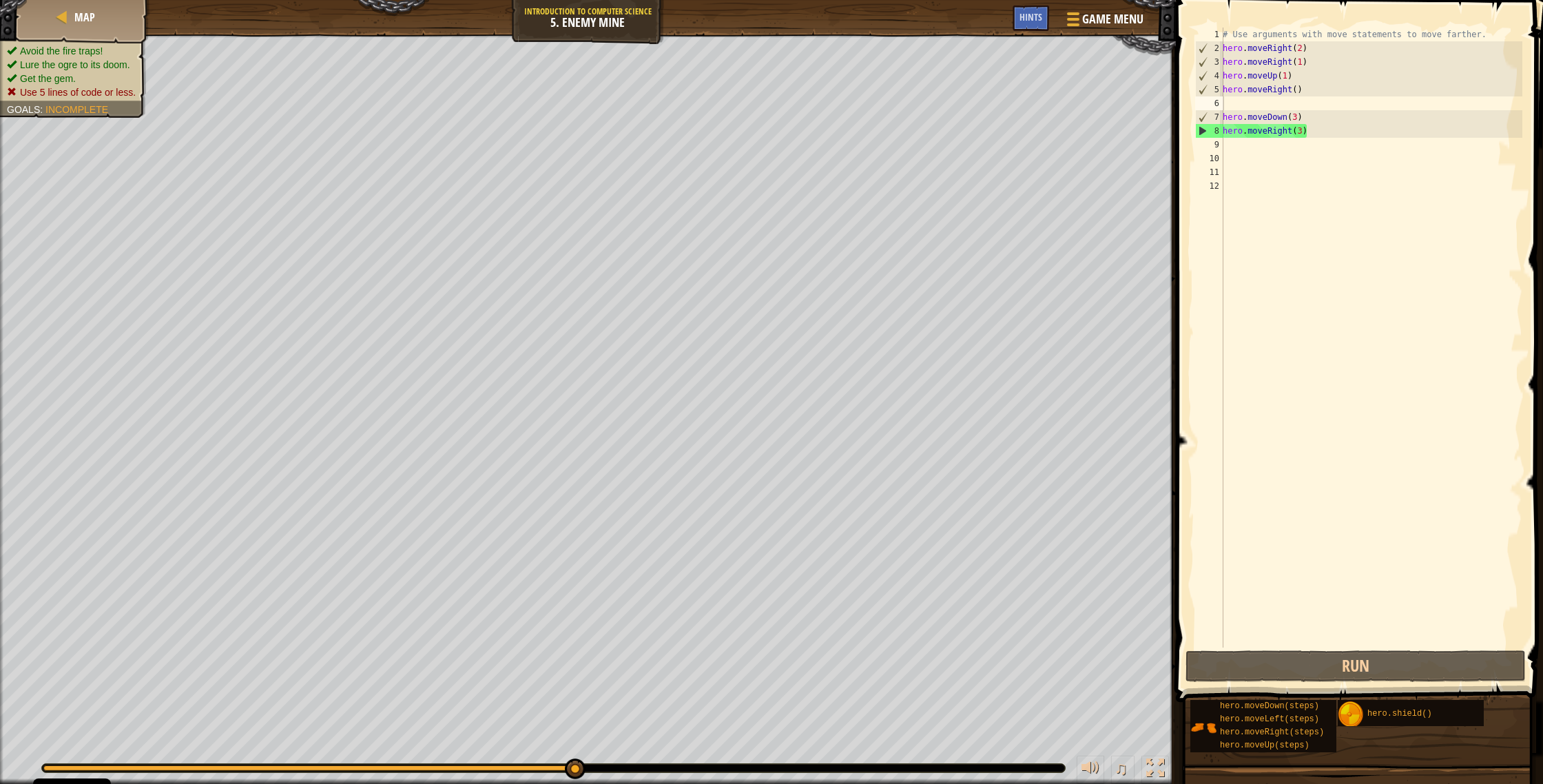
click at [82, 86] on li "Use 5 lines of code or less." at bounding box center [71, 93] width 129 height 14
click at [81, 122] on div "Avoid the fire traps! Lure the ogre to its doom. Get the gem. Use 5 lines of co…" at bounding box center [587, 408] width 1176 height 749
click at [121, 51] on ul "Avoid the fire traps! Lure the ogre to its doom. Get the gem. Use 5 lines of co…" at bounding box center [73, 71] width 132 height 56
click at [118, 111] on div "Avoid the fire traps! Lure the ogre to its doom. Get the gem. Use 5 lines of co…" at bounding box center [65, 71] width 162 height 93
click at [112, 114] on div "Avoid the fire traps! Lure the ogre to its doom. Get the gem. Use 5 lines of co…" at bounding box center [65, 71] width 162 height 93
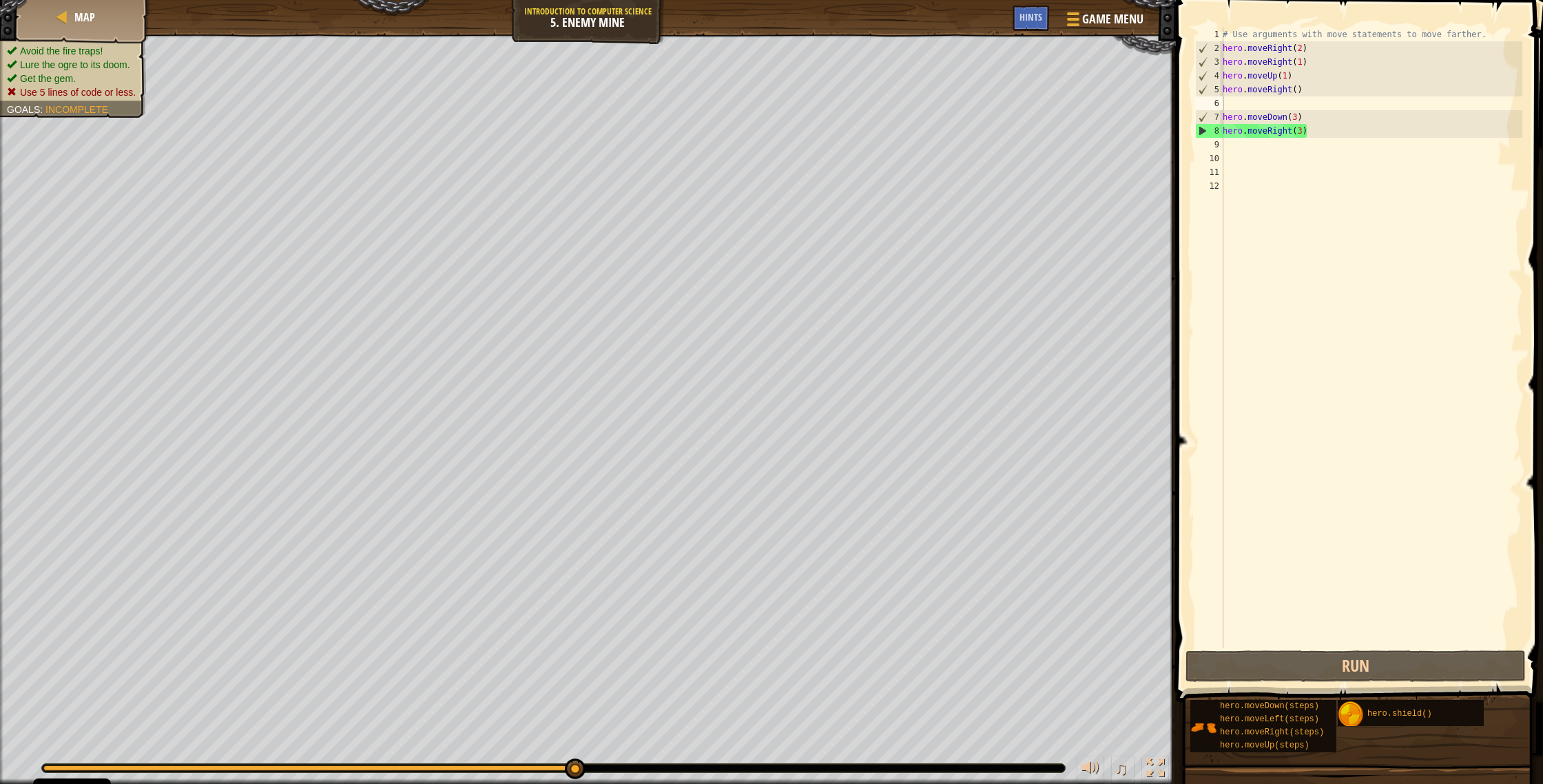
click at [79, 90] on span "Use 5 lines of code or less." at bounding box center [78, 92] width 116 height 11
click at [853, 104] on div "# Use arguments with move statements to move farther. hero . moveRight ( 2 ) he…" at bounding box center [1371, 351] width 302 height 648
type textarea "hero.moveRight()"
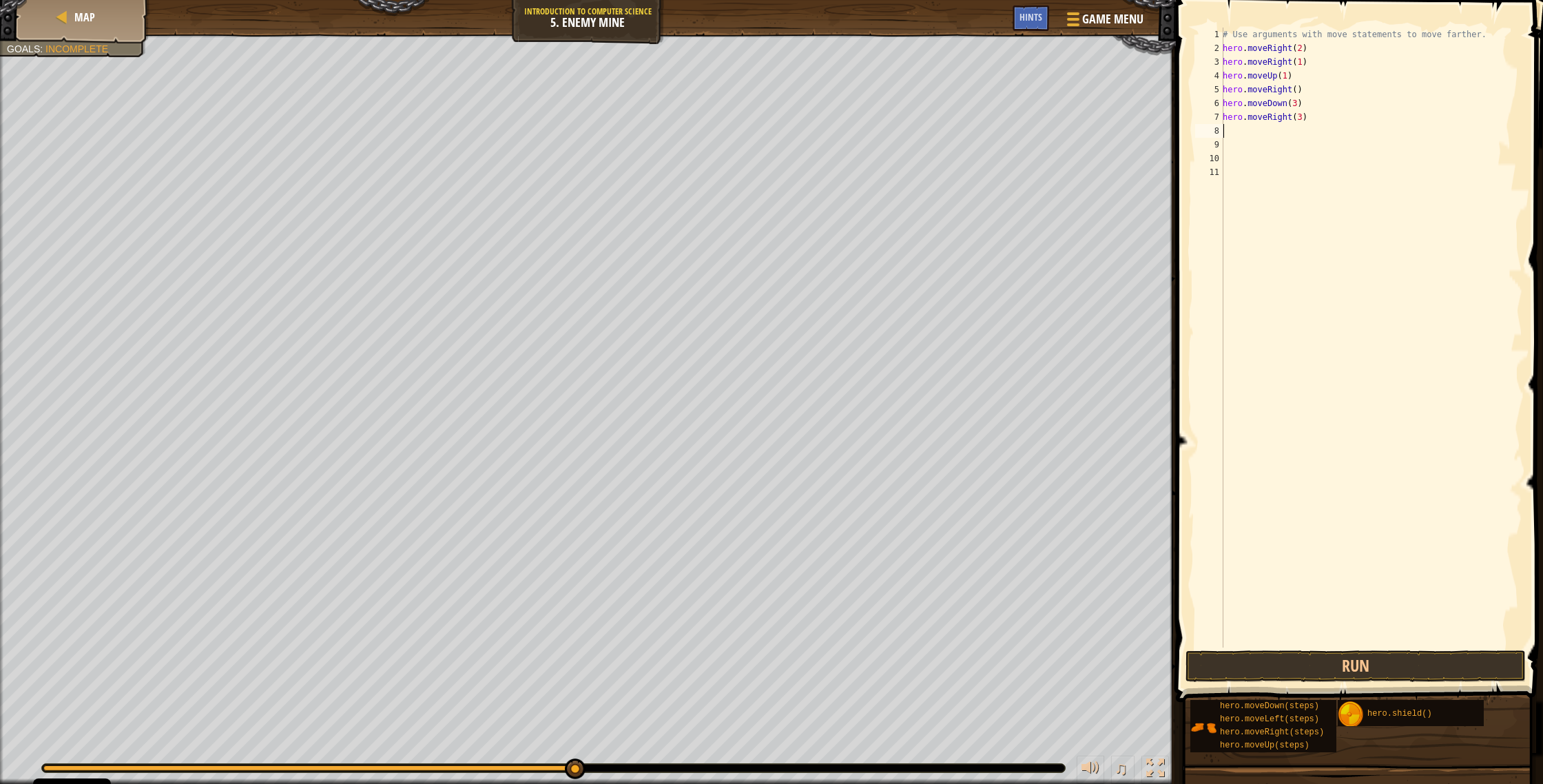
click at [853, 124] on div "# Use arguments with move statements to move farther. hero . moveRight ( 2 ) he…" at bounding box center [1371, 351] width 302 height 648
drag, startPoint x: 1364, startPoint y: 669, endPoint x: 1376, endPoint y: 661, distance: 14.4
click at [853, 418] on button "Run" at bounding box center [1355, 665] width 340 height 32
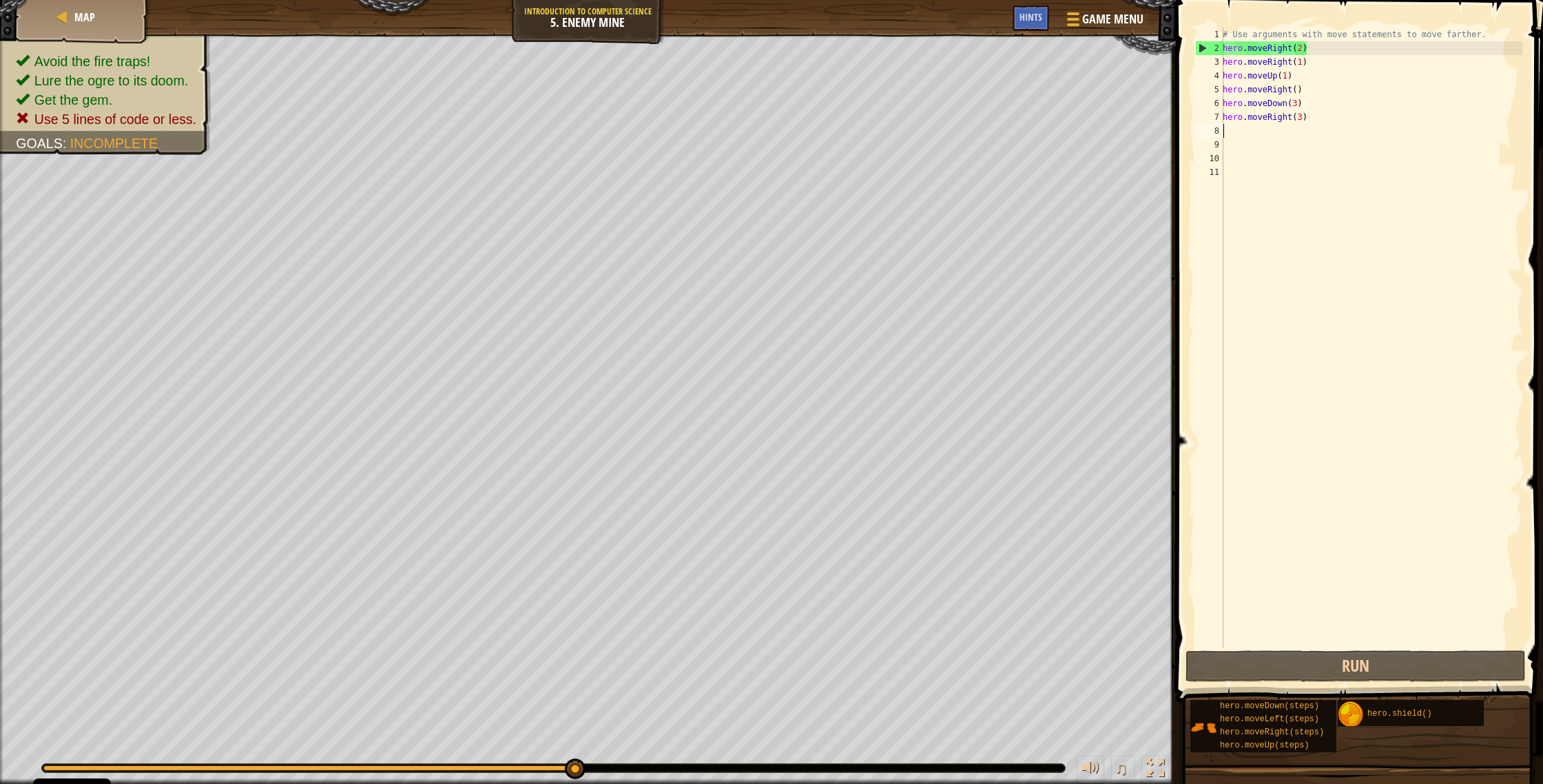
click at [853, 49] on div "# Use arguments with move statements to move farther. hero . moveRight ( 2 ) he…" at bounding box center [1371, 351] width 302 height 648
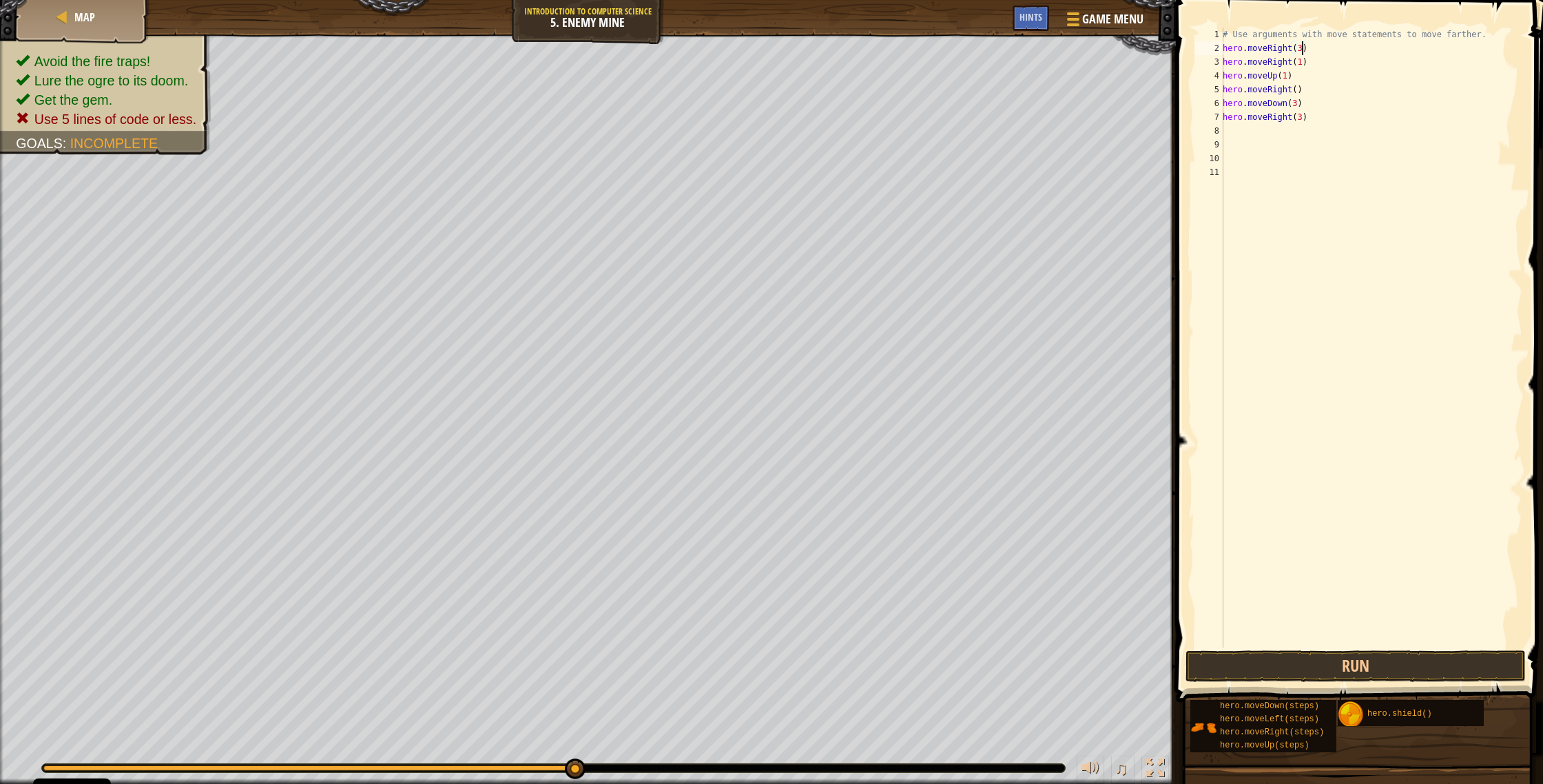
click at [853, 64] on div "# Use arguments with move statements to move farther. hero . moveRight ( 3 ) he…" at bounding box center [1371, 351] width 302 height 648
type textarea "h"
type textarea "hero.moveRight(3)"
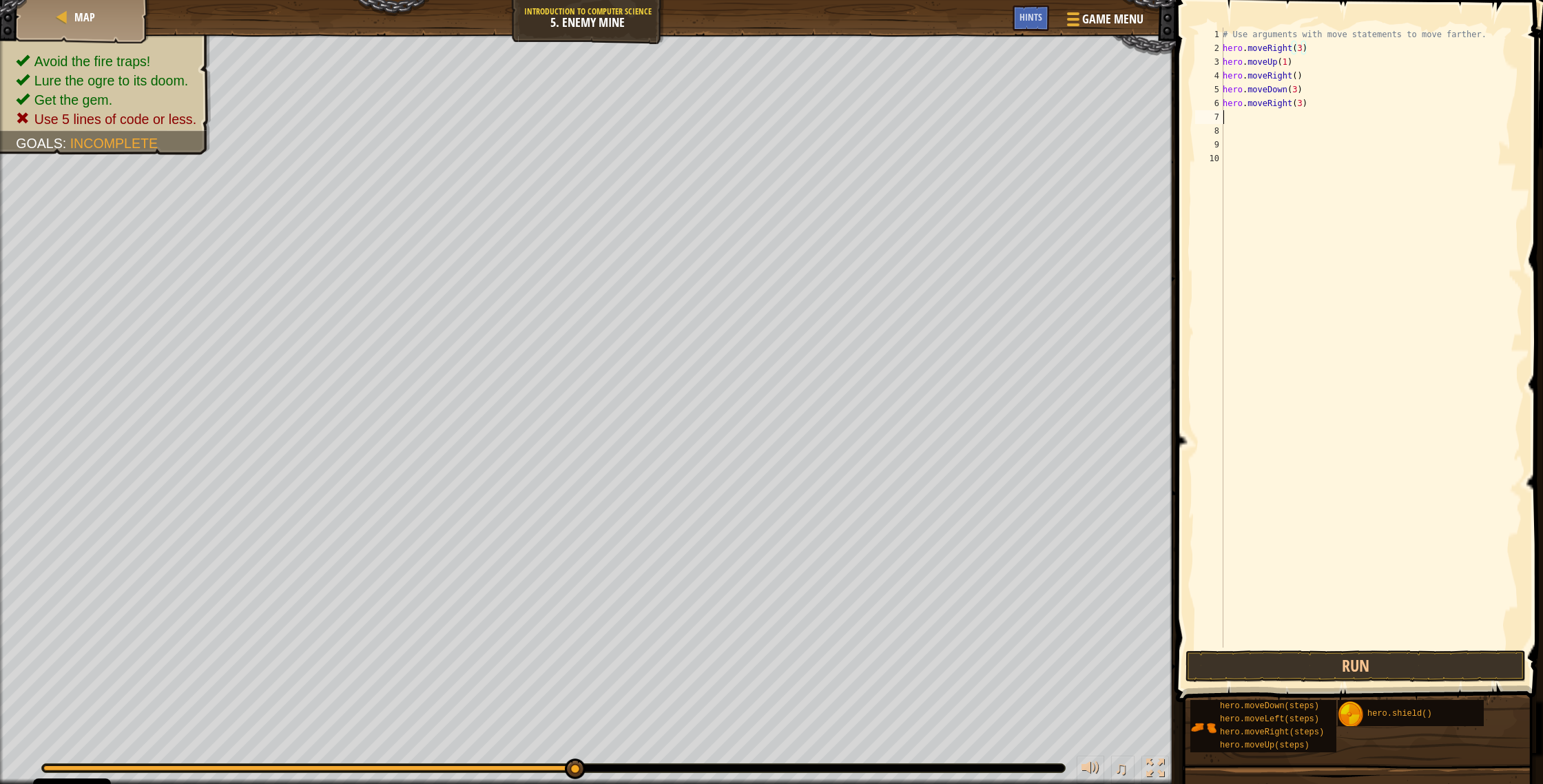
click at [853, 119] on div "# Use arguments with move statements to move farther. hero . moveRight ( 3 ) he…" at bounding box center [1371, 351] width 302 height 648
click at [853, 418] on button "Run" at bounding box center [1355, 665] width 340 height 32
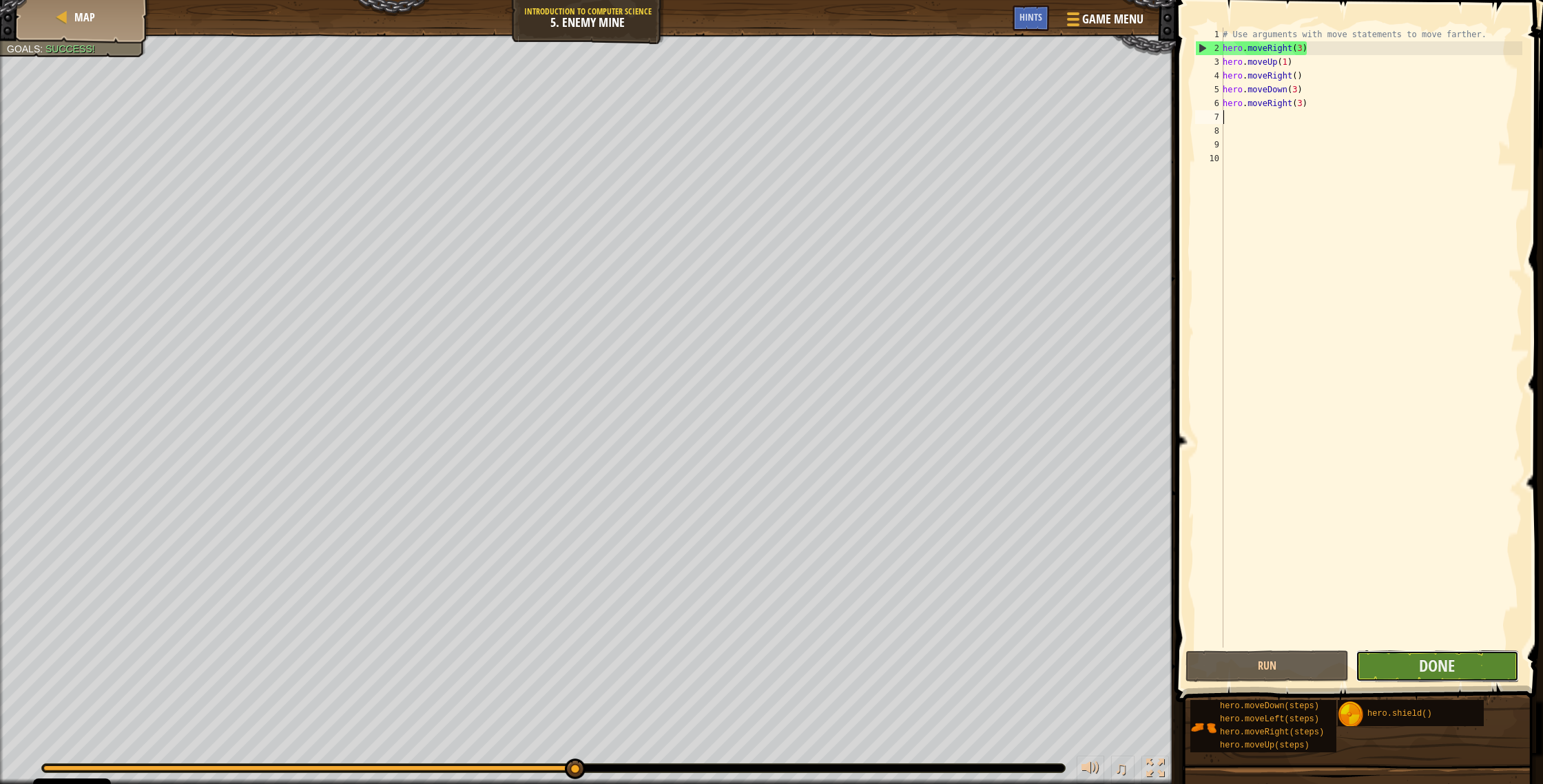
click at [853, 418] on button "Done" at bounding box center [1437, 665] width 164 height 32
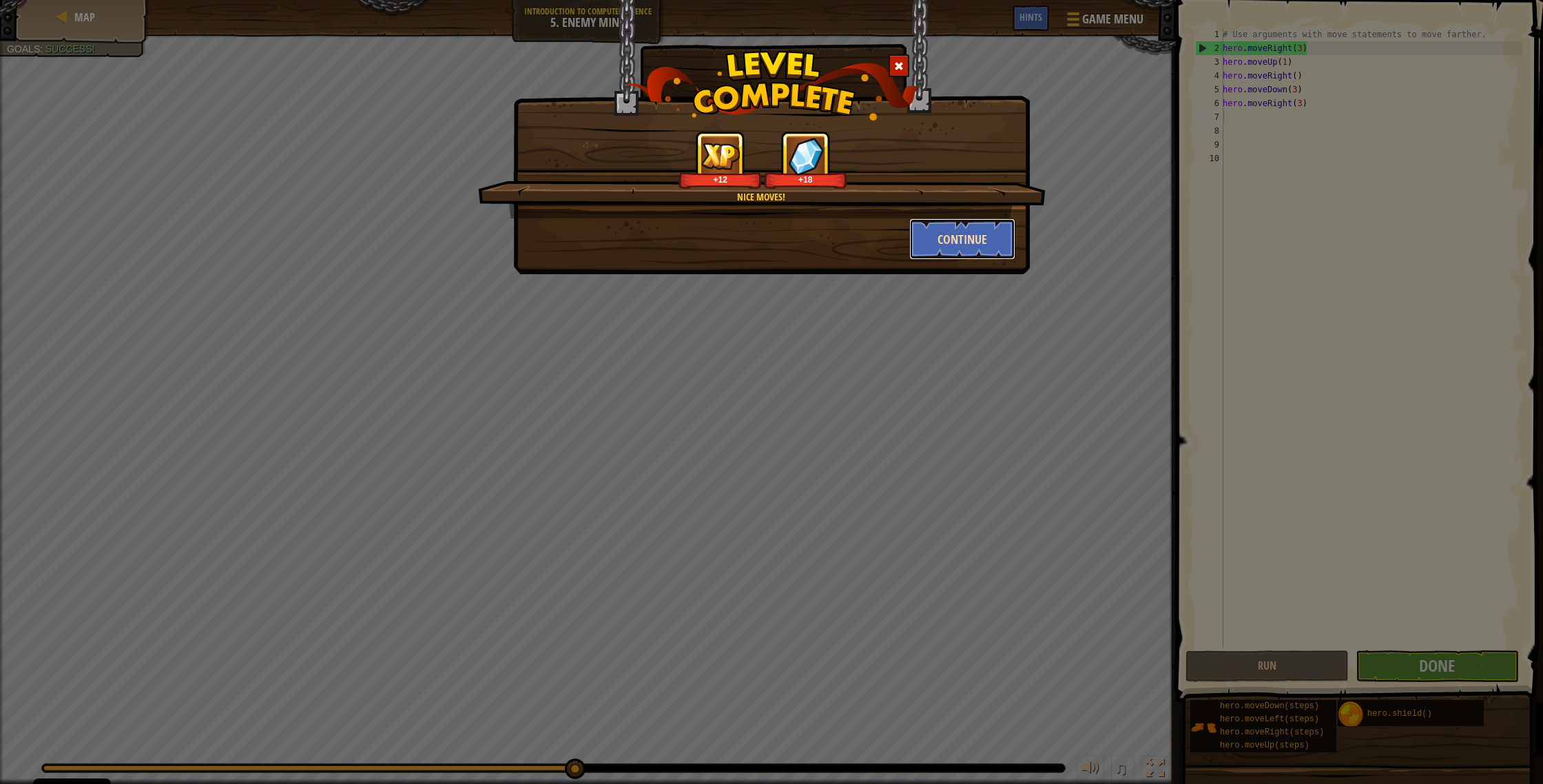
click at [853, 243] on button "Continue" at bounding box center [962, 239] width 107 height 41
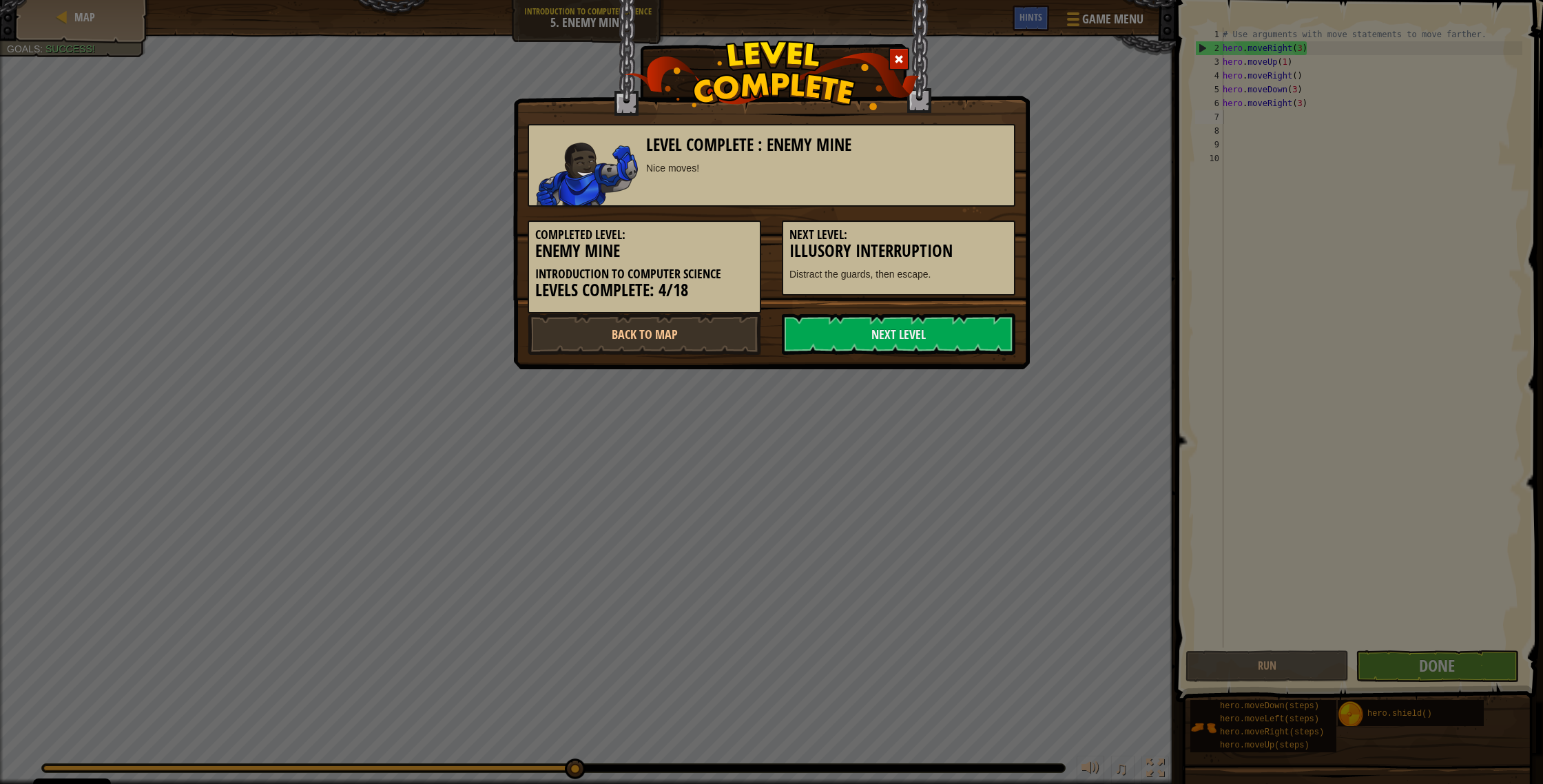
click at [853, 337] on div "Next Level" at bounding box center [898, 334] width 254 height 41
click at [853, 332] on link "Next Level" at bounding box center [898, 334] width 234 height 41
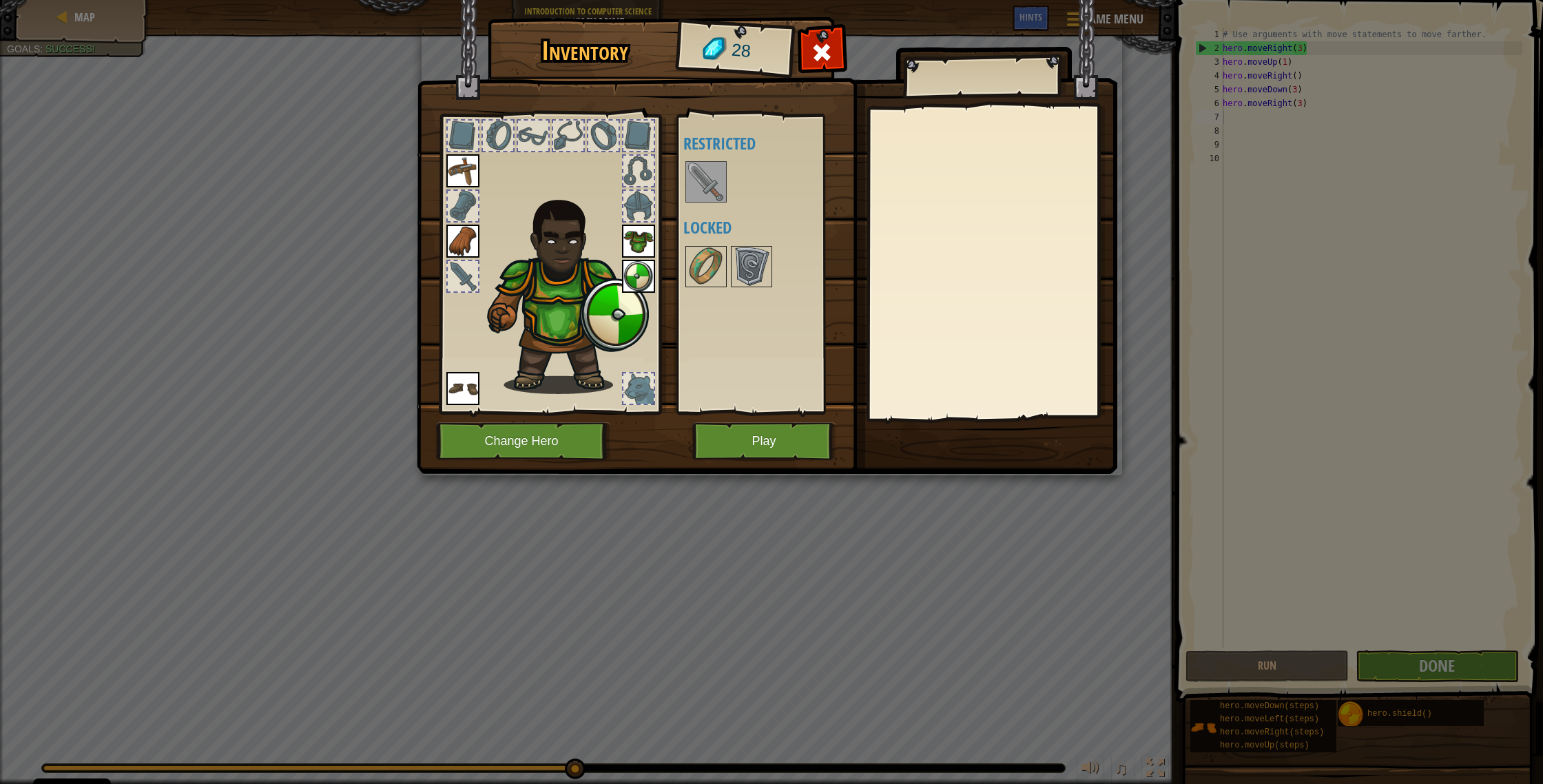
click at [704, 168] on img at bounding box center [706, 182] width 39 height 39
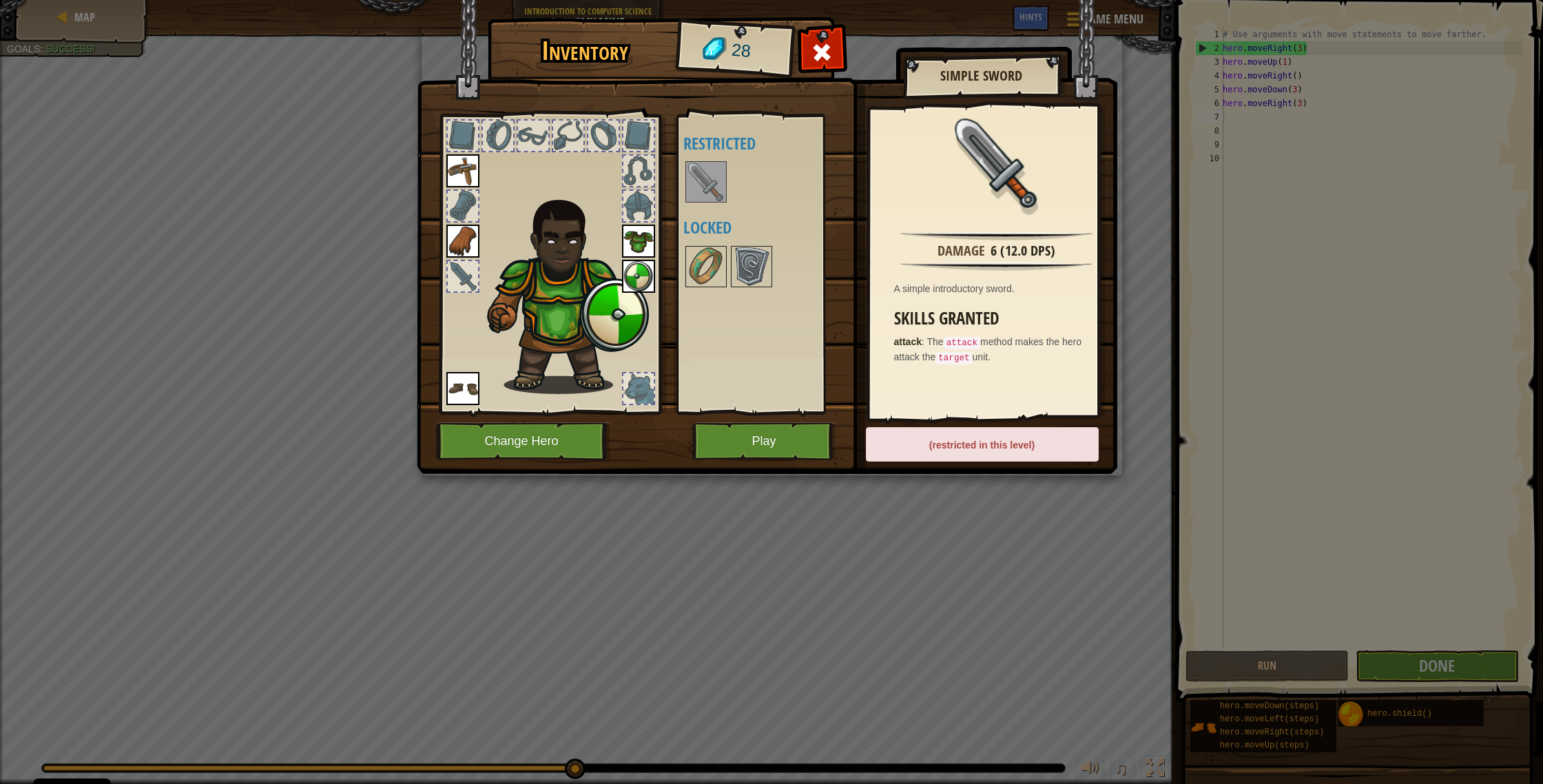
click at [471, 159] on img at bounding box center [463, 170] width 33 height 33
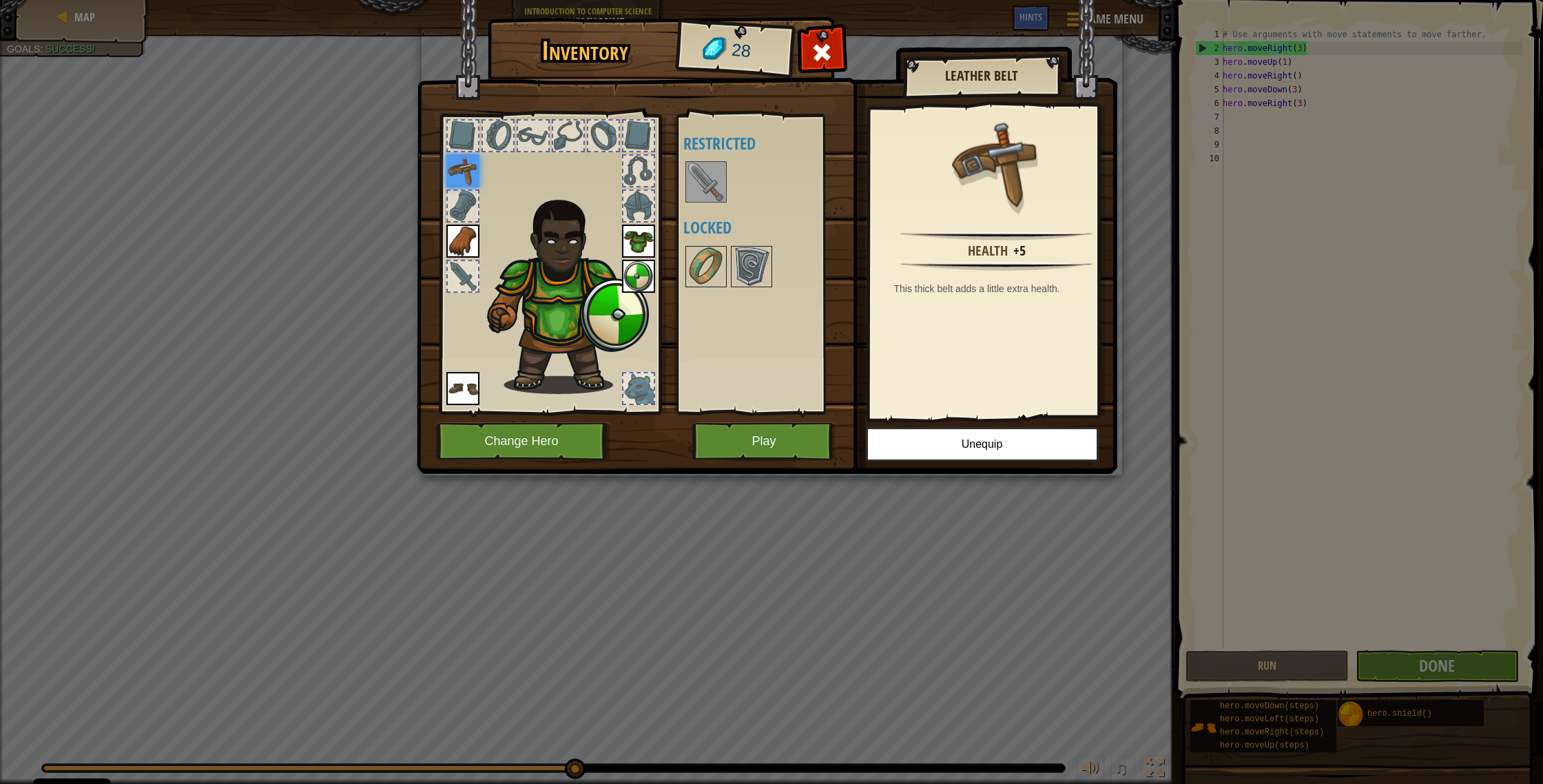
click at [647, 201] on div at bounding box center [638, 205] width 30 height 30
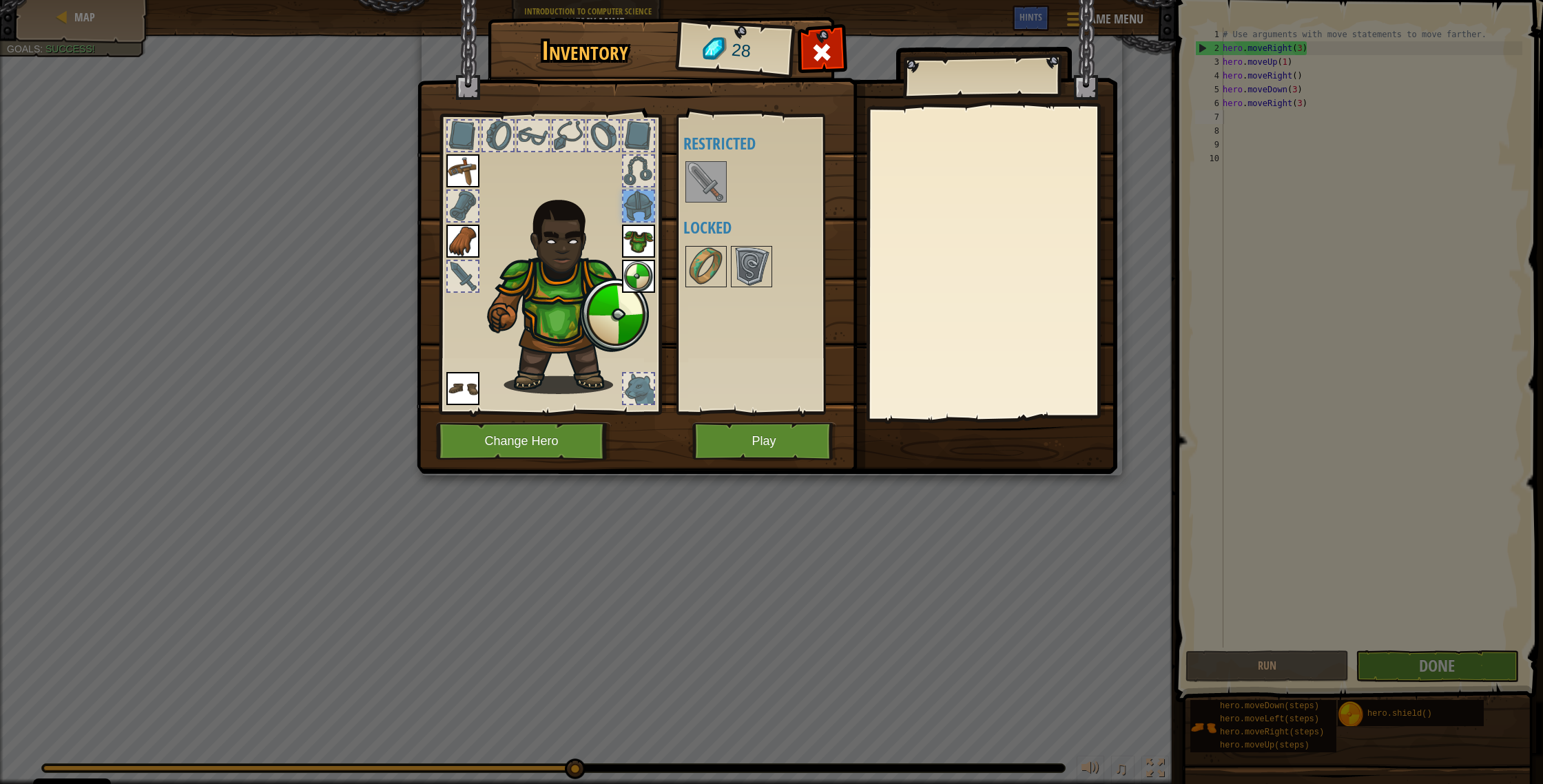
click at [643, 174] on div at bounding box center [638, 170] width 30 height 30
click at [638, 141] on div at bounding box center [638, 135] width 30 height 30
click at [620, 134] on div at bounding box center [549, 260] width 227 height 310
click at [605, 144] on div at bounding box center [603, 135] width 30 height 30
click at [575, 131] on div at bounding box center [568, 135] width 30 height 30
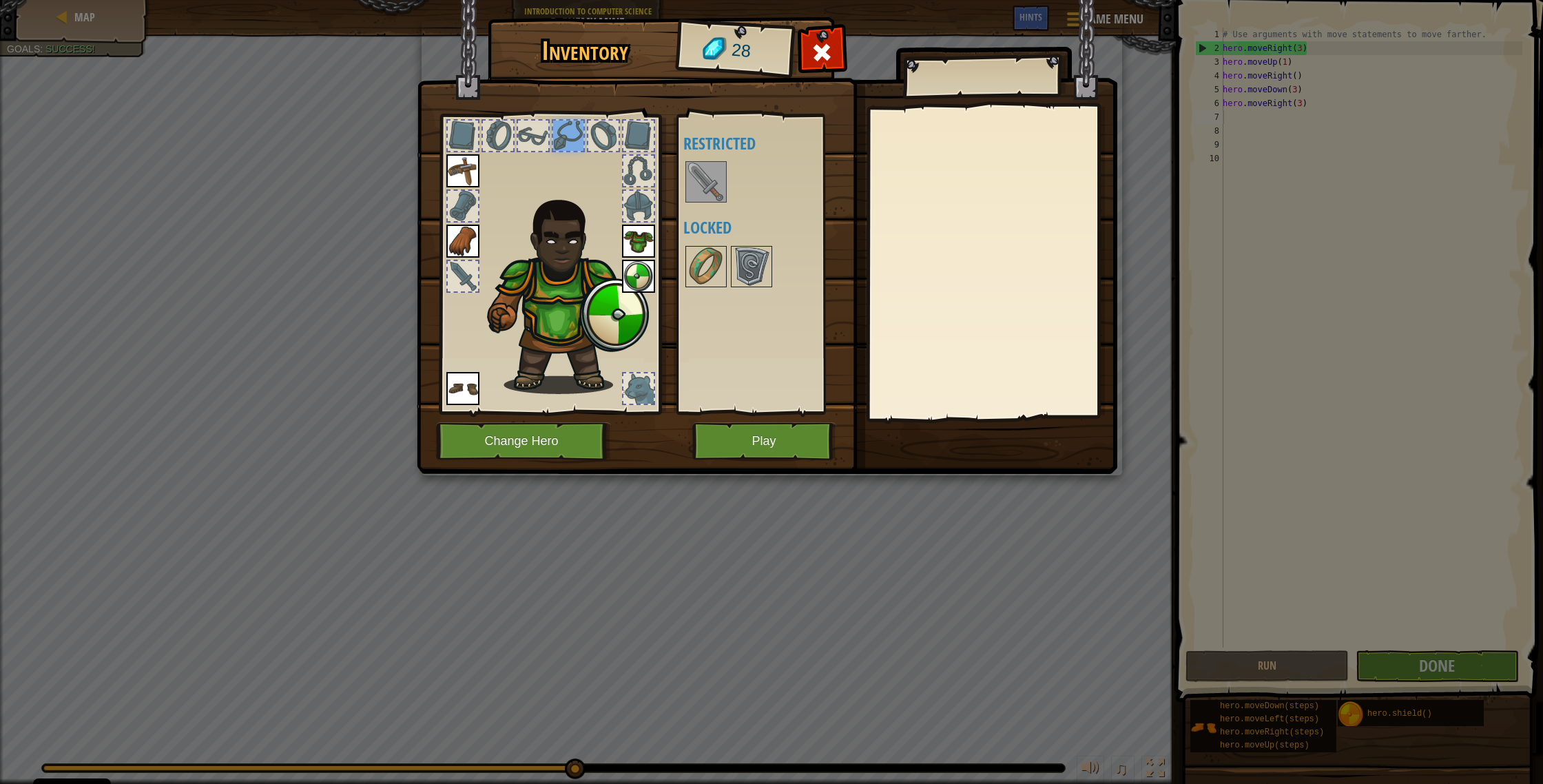
click at [512, 131] on div at bounding box center [498, 135] width 33 height 33
drag, startPoint x: 506, startPoint y: 132, endPoint x: 483, endPoint y: 127, distance: 23.5
click at [496, 131] on div at bounding box center [498, 135] width 30 height 30
click at [477, 126] on div at bounding box center [549, 260] width 227 height 310
click at [460, 126] on div at bounding box center [463, 135] width 30 height 30
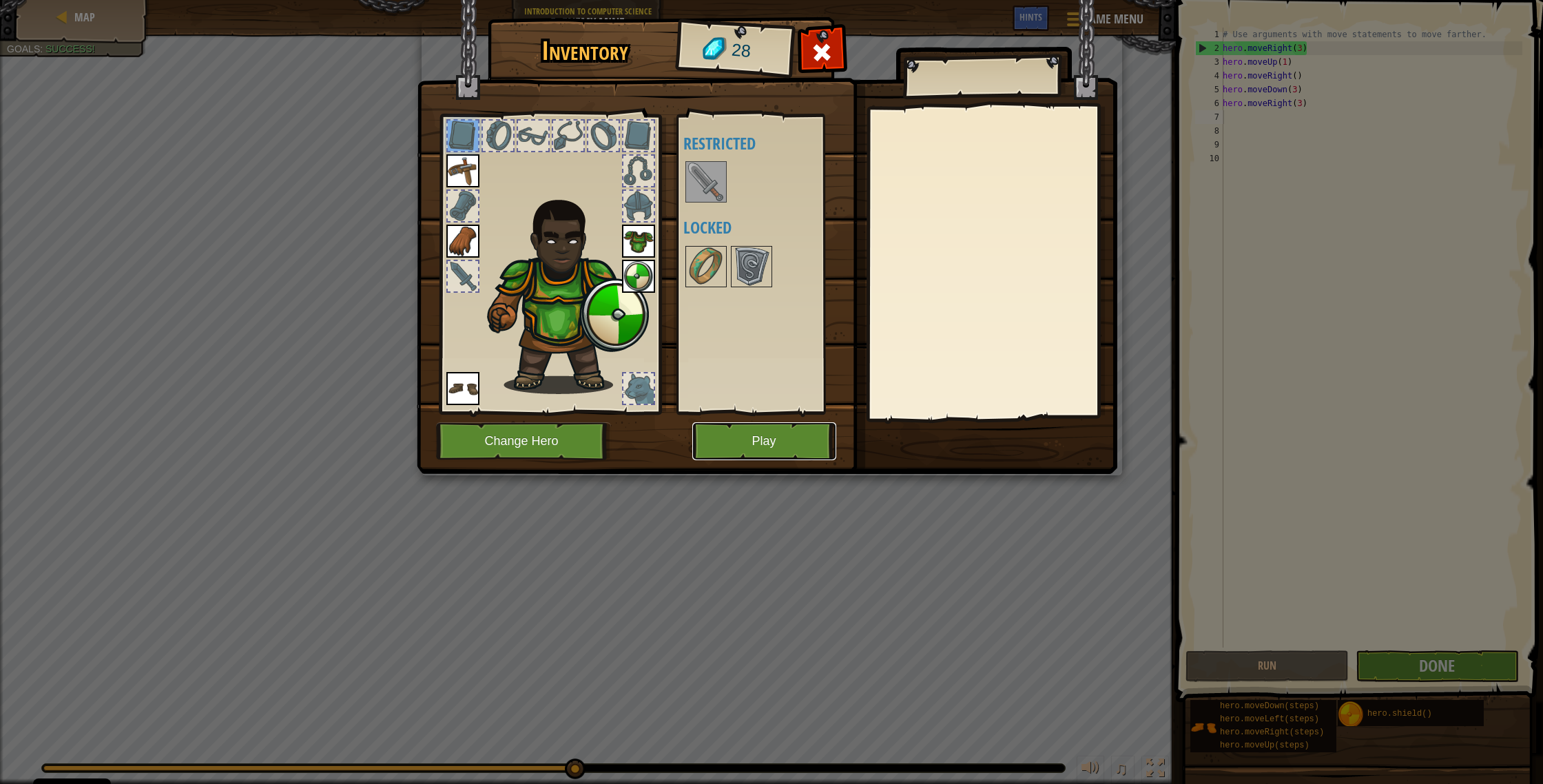
drag, startPoint x: 835, startPoint y: 451, endPoint x: 834, endPoint y: 444, distance: 7.1
click at [834, 418] on button "Play" at bounding box center [765, 440] width 144 height 38
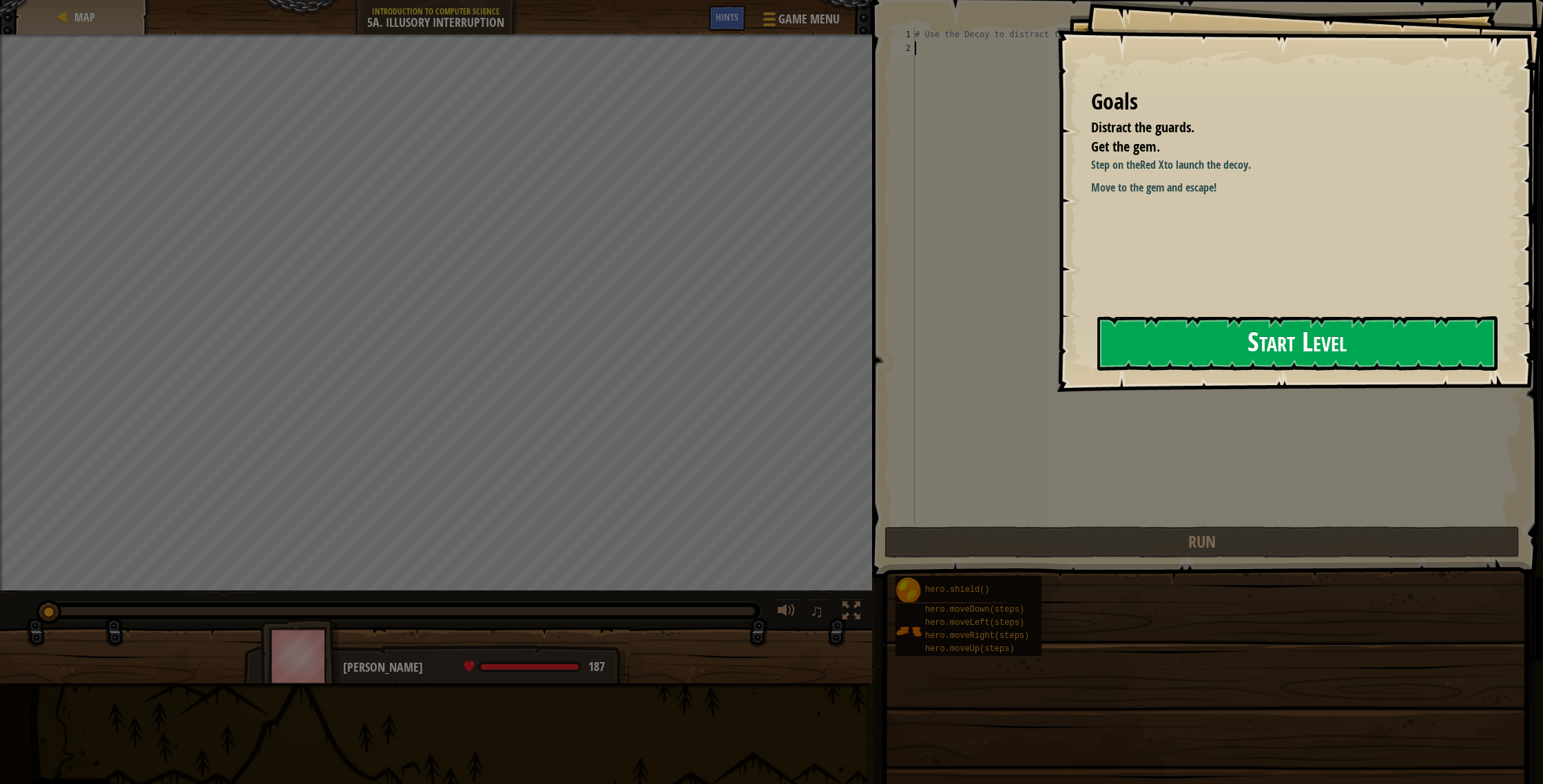
click at [853, 358] on button "Start Level" at bounding box center [1297, 344] width 400 height 55
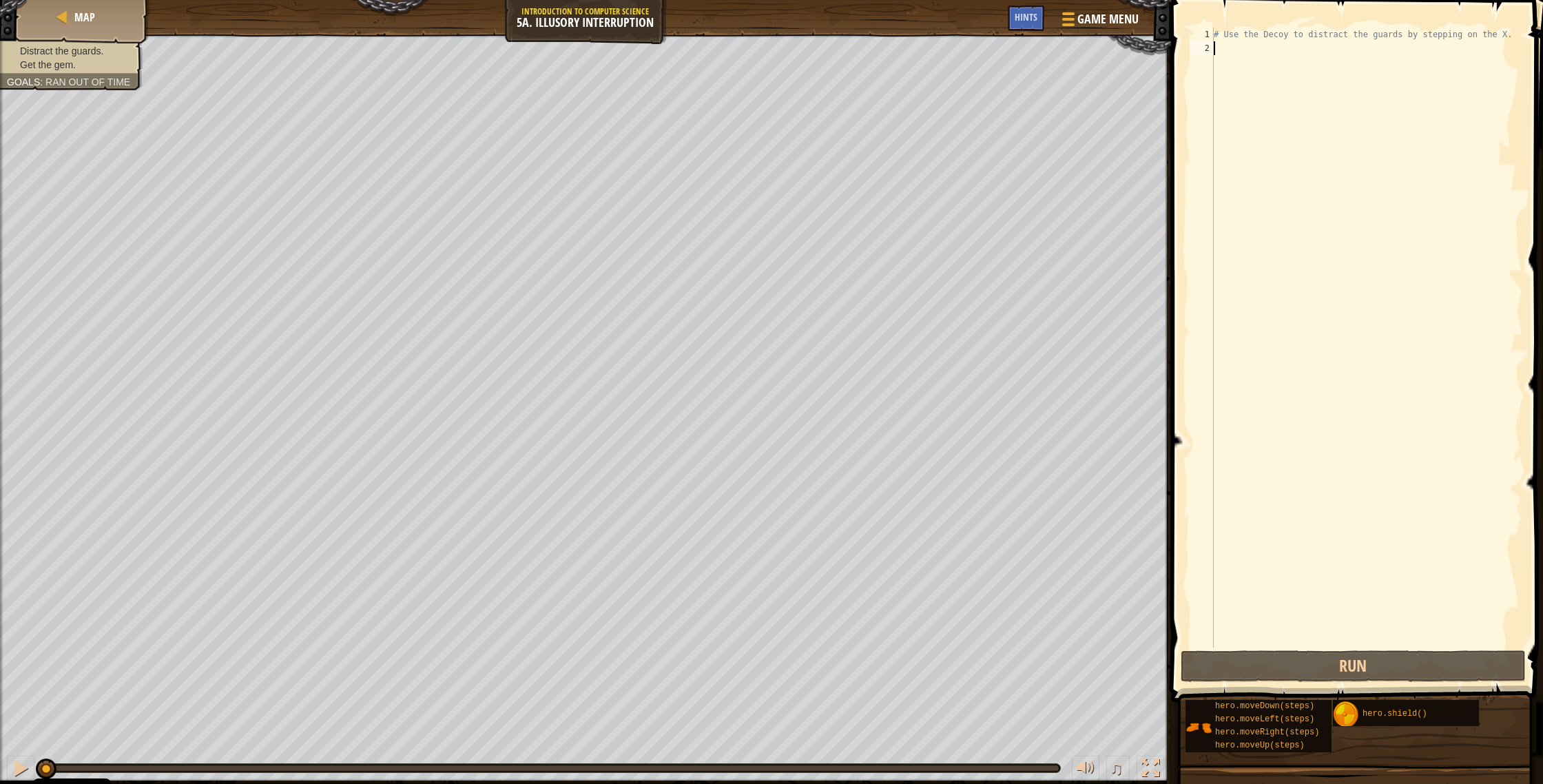
type textarea "h"
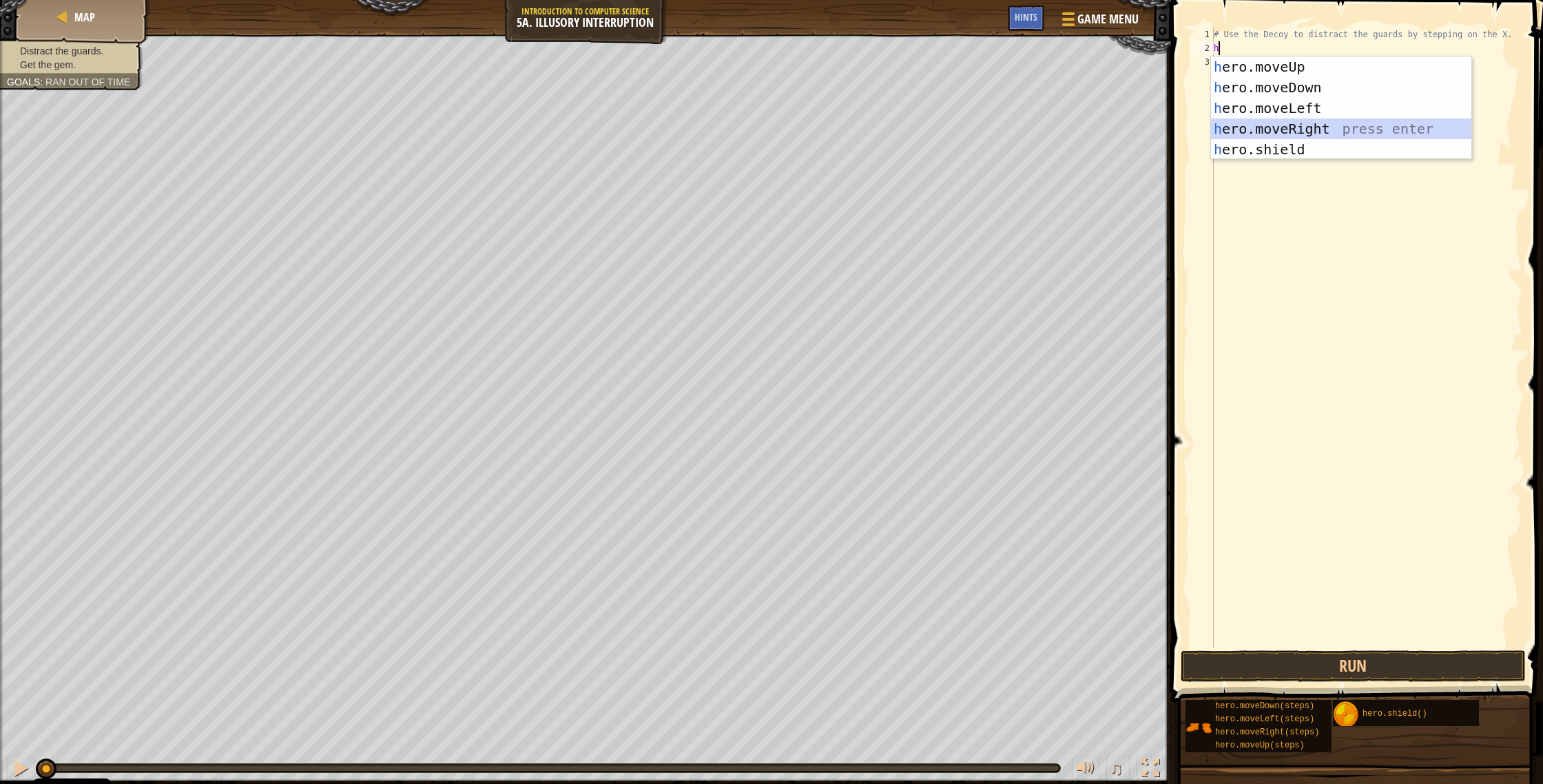
click at [853, 129] on div "h ero.moveUp press enter h ero.moveDown press enter h ero.moveLeft press enter …" at bounding box center [1340, 129] width 260 height 144
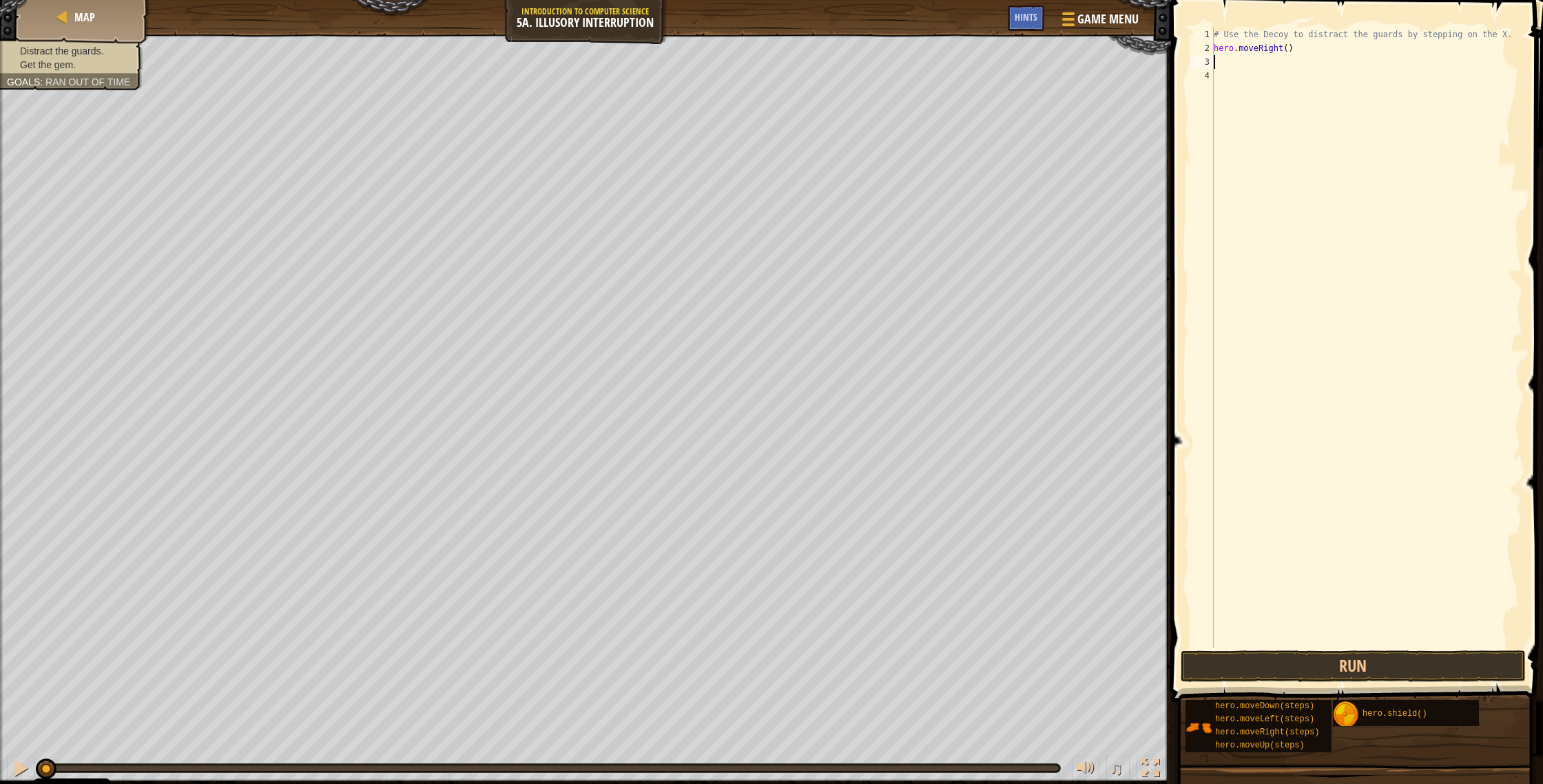
type textarea "h"
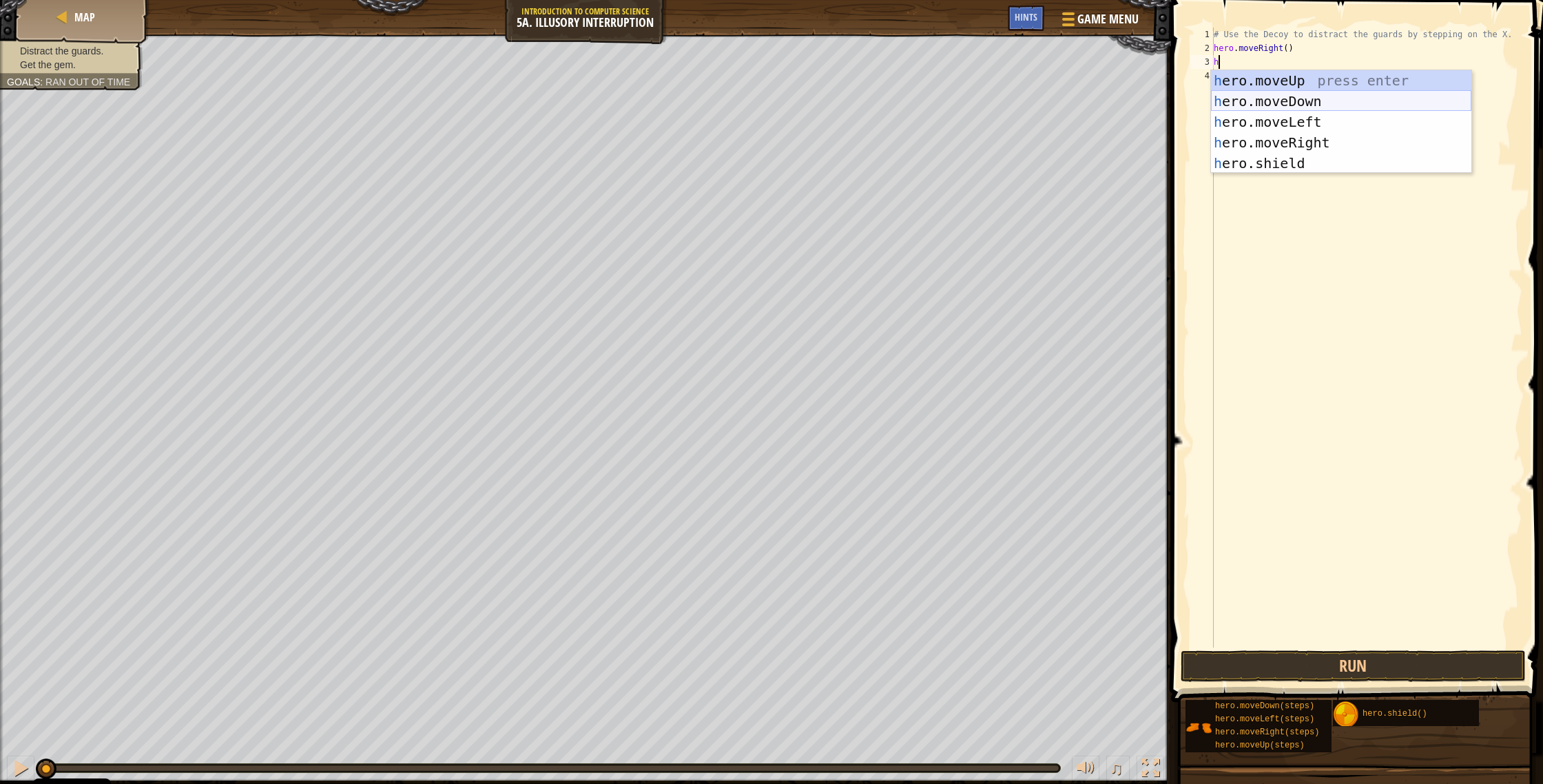
click at [853, 103] on div "h ero.moveUp press enter h ero.moveDown press enter h ero.moveLeft press enter …" at bounding box center [1340, 142] width 260 height 144
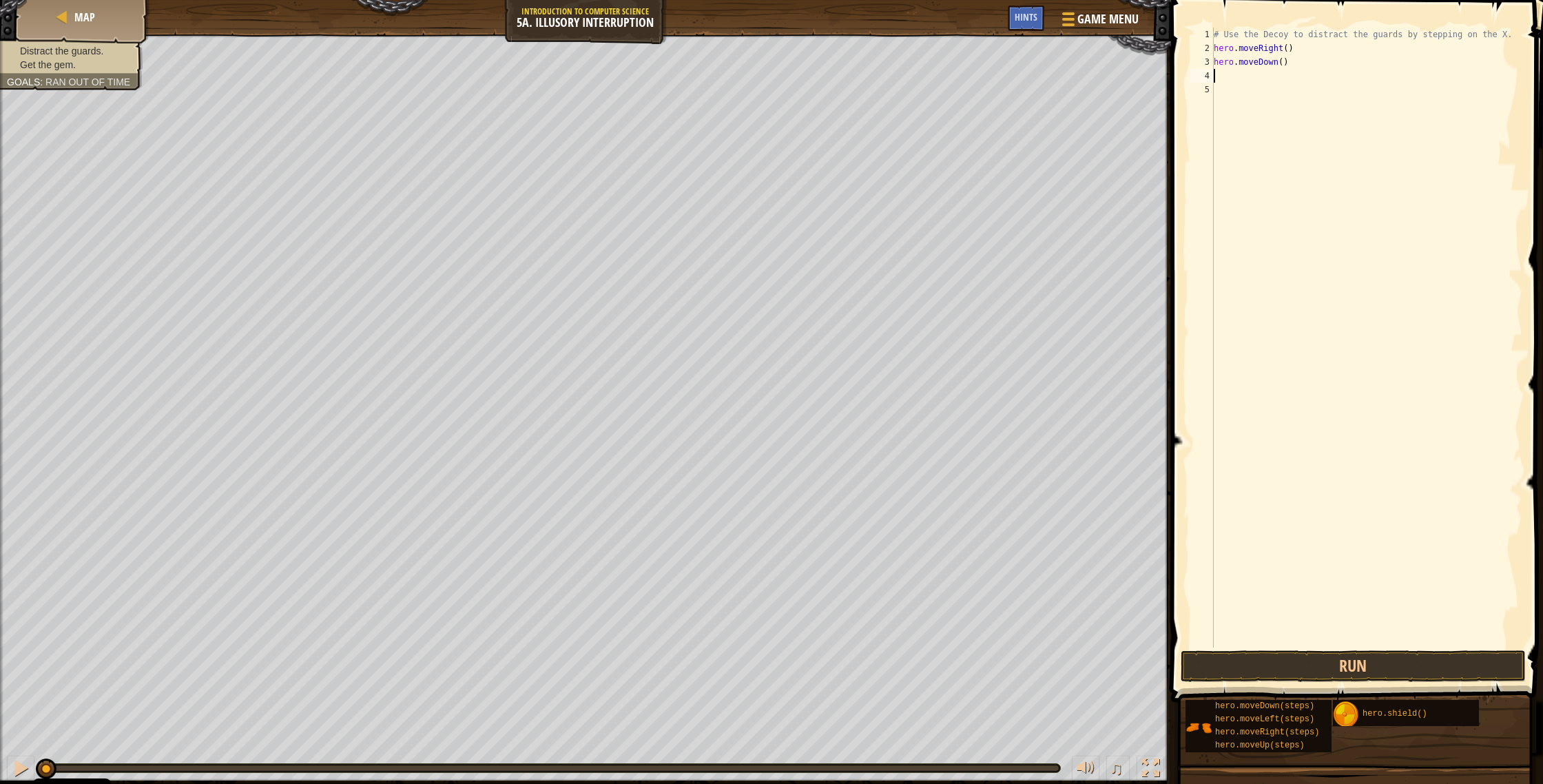
click at [853, 61] on div "# Use the Decoy to distract the guards by stepping on the X. hero . moveRight (…" at bounding box center [1367, 351] width 312 height 648
type textarea "hero.moveDown(2)"
click at [853, 81] on div "# Use the Decoy to distract the guards by stepping on the X. hero . moveRight (…" at bounding box center [1367, 351] width 312 height 648
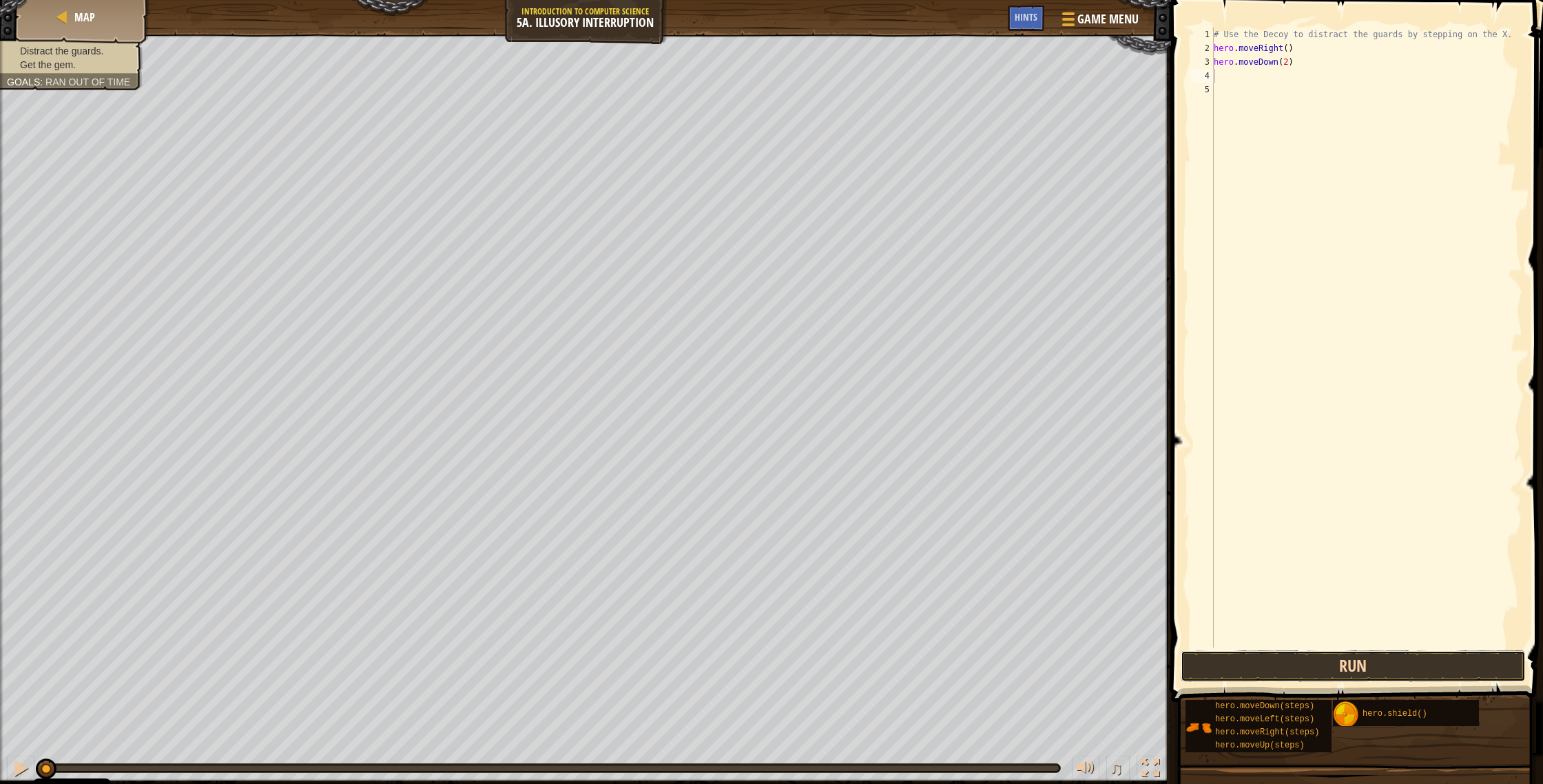
drag, startPoint x: 1486, startPoint y: 672, endPoint x: 1486, endPoint y: 662, distance: 10.0
click at [853, 418] on button "Run" at bounding box center [1353, 665] width 345 height 32
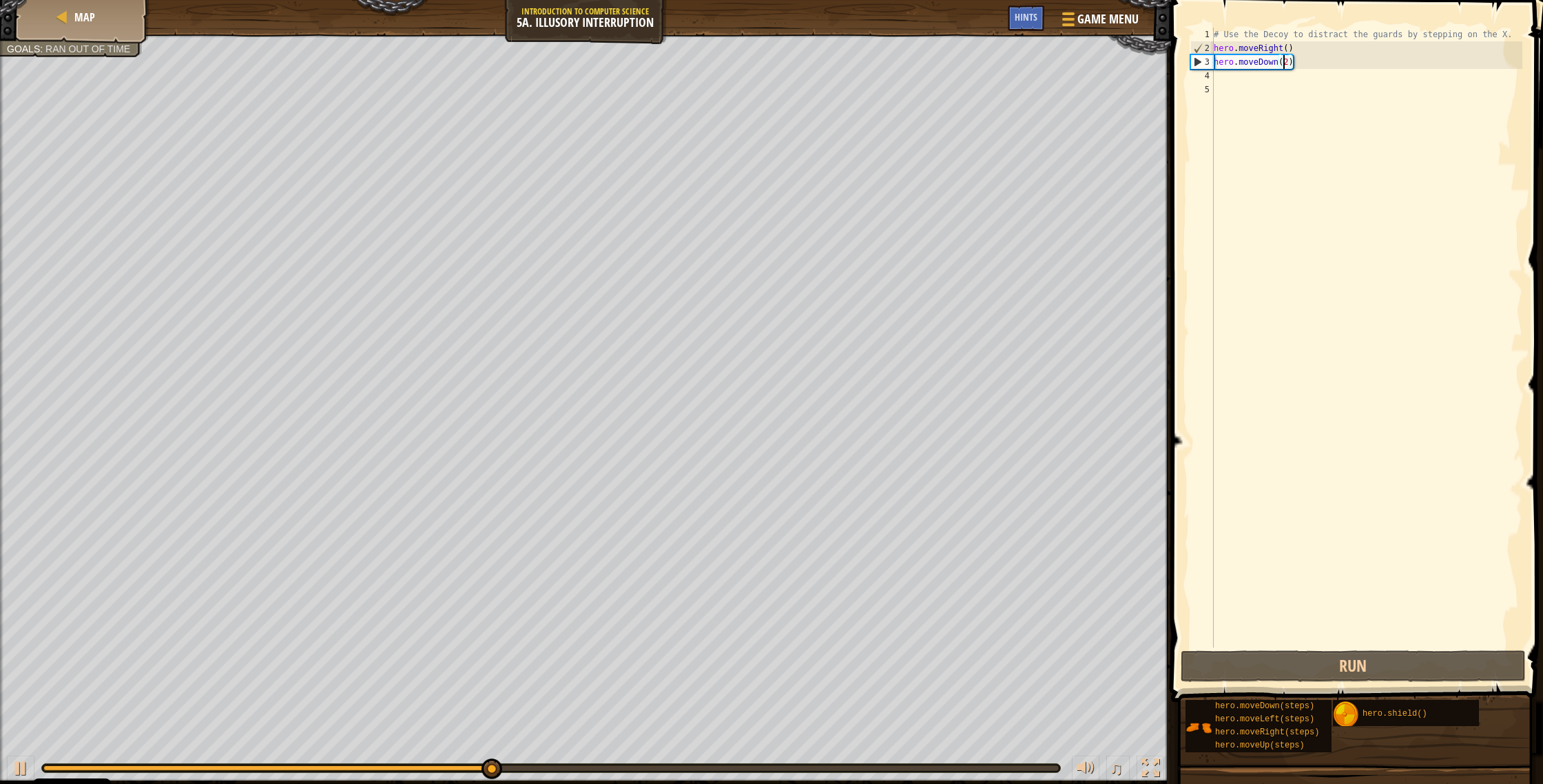
click at [853, 58] on div "# Use the Decoy to distract the guards by stepping on the X. hero . moveRight (…" at bounding box center [1367, 351] width 312 height 648
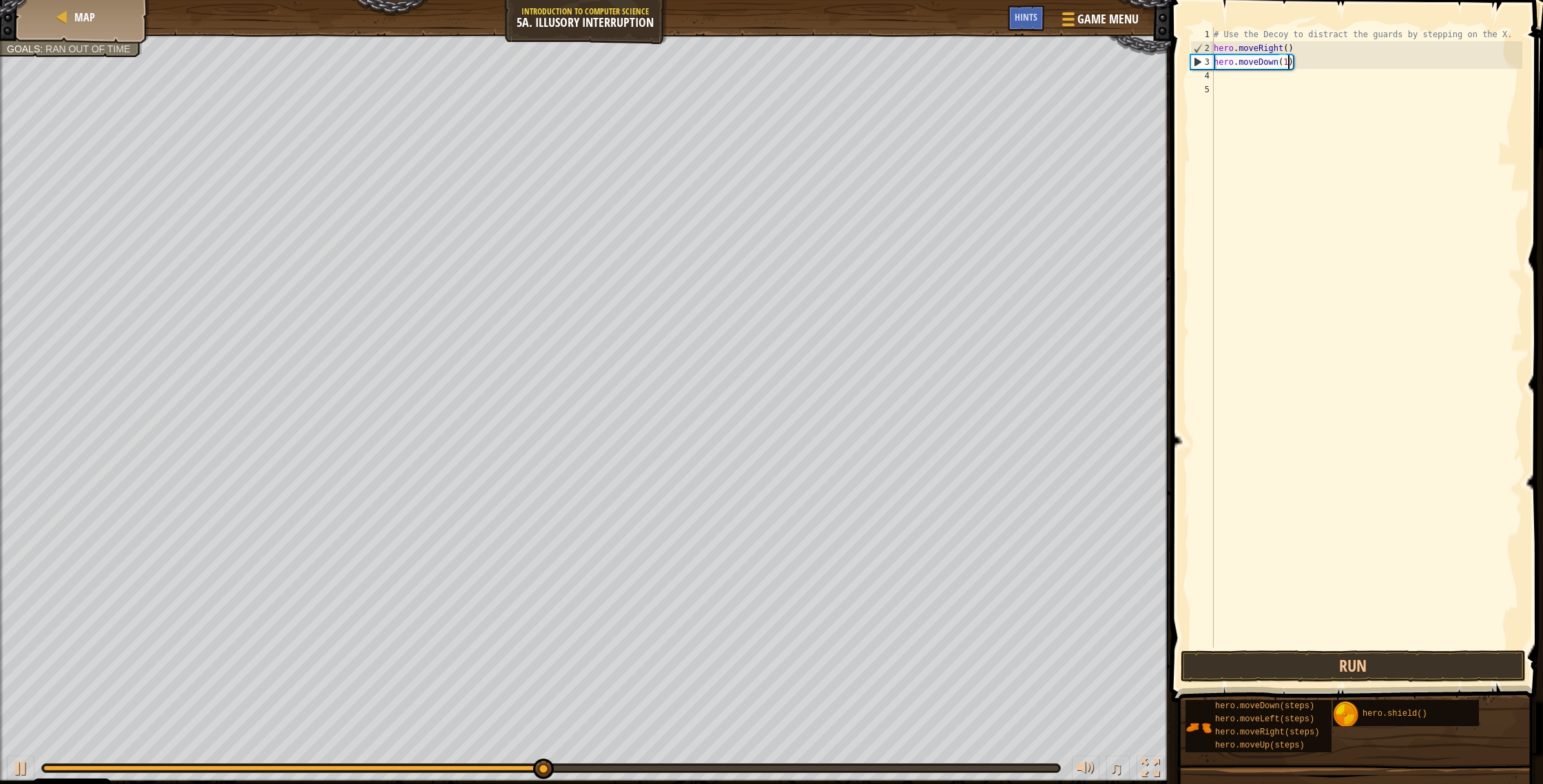
scroll to position [6, 6]
click at [853, 418] on button "Run" at bounding box center [1353, 665] width 345 height 32
type textarea "hero.moveDown(2)"
click at [853, 79] on div "# Use the Decoy to distract the guards by stepping on the X. hero . moveRight (…" at bounding box center [1367, 351] width 312 height 648
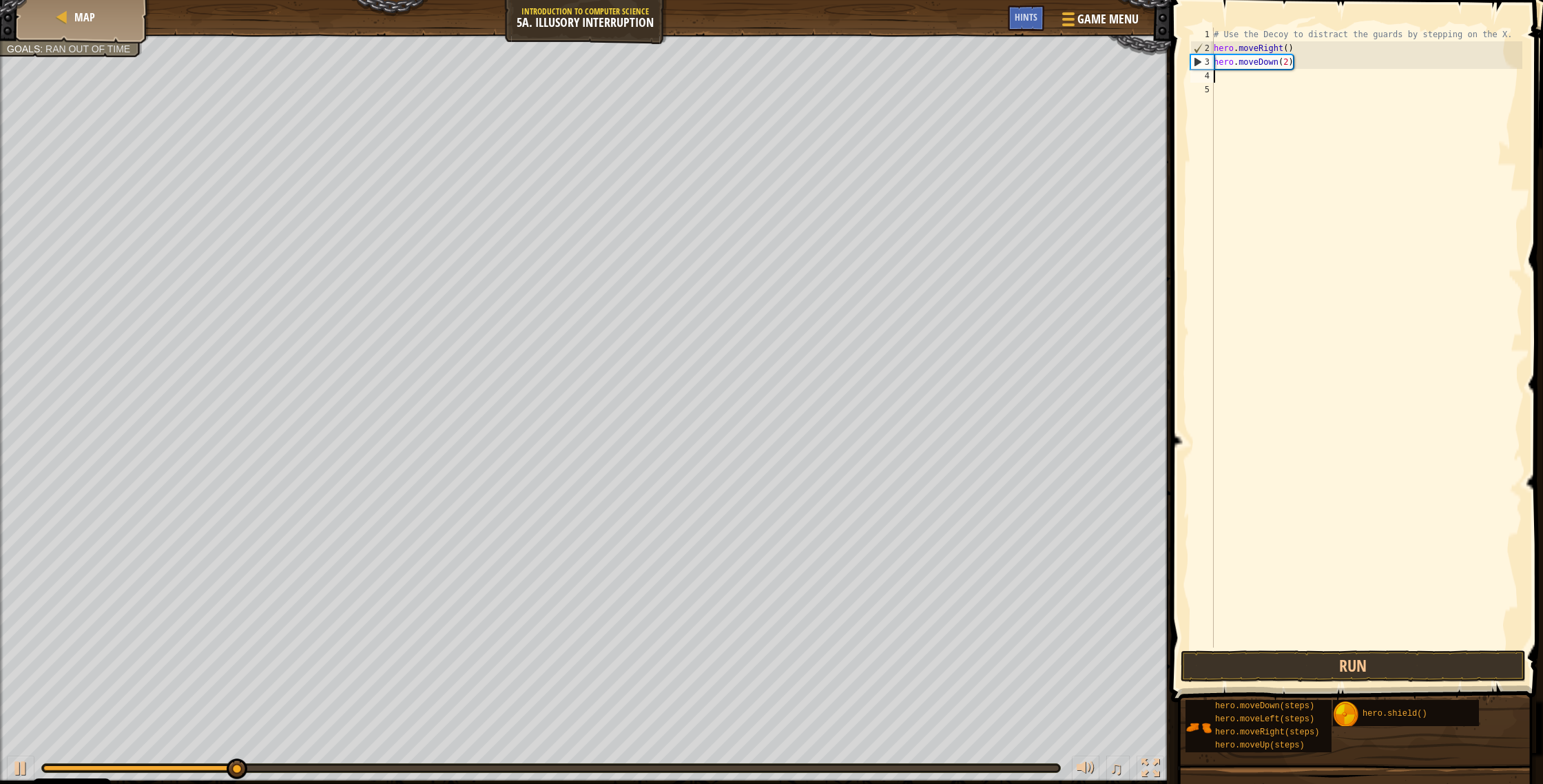
type textarea "h"
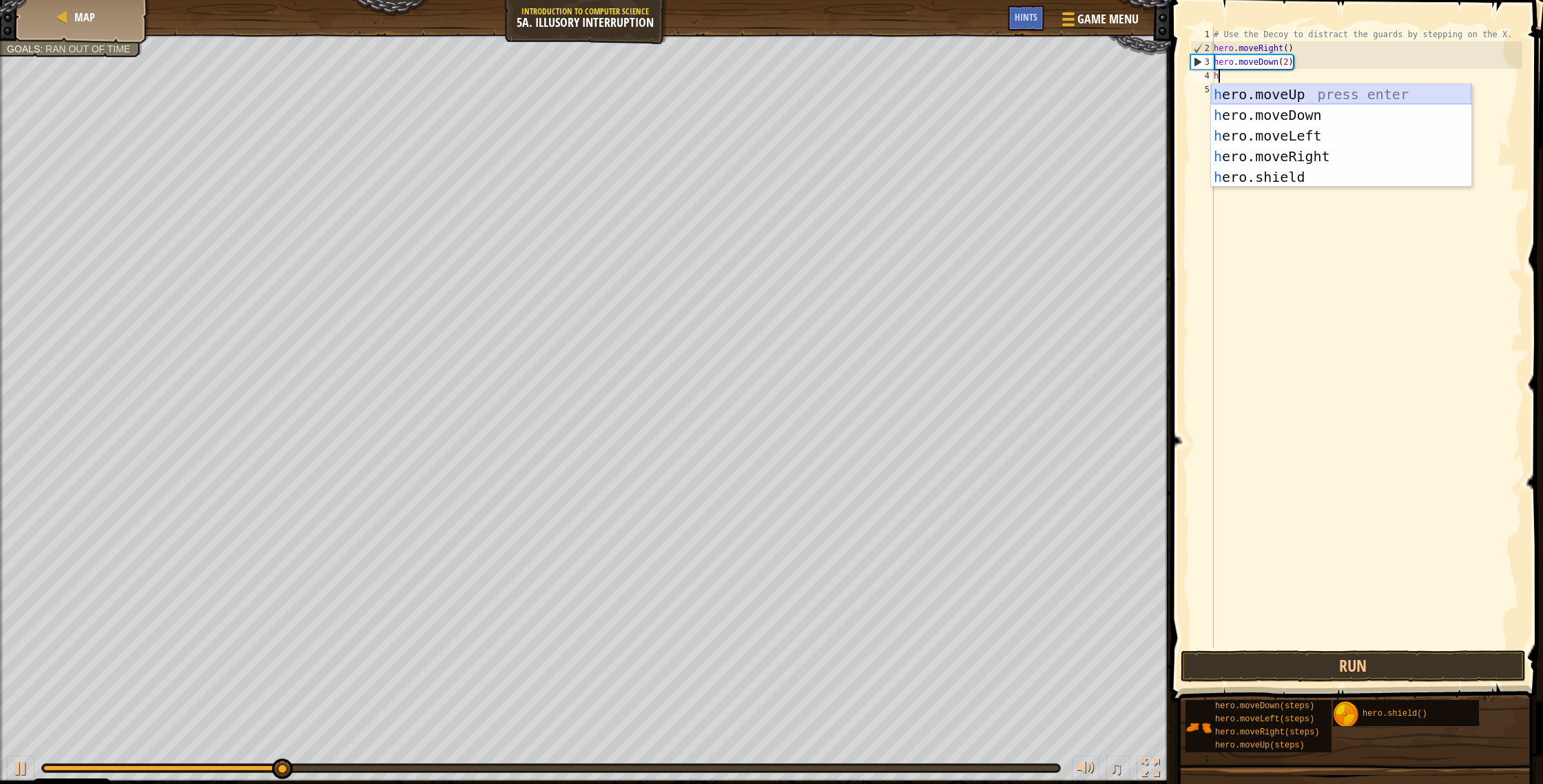
click at [853, 96] on div "h ero.moveUp press enter h ero.moveDown press enter h ero.moveLeft press enter …" at bounding box center [1340, 156] width 260 height 144
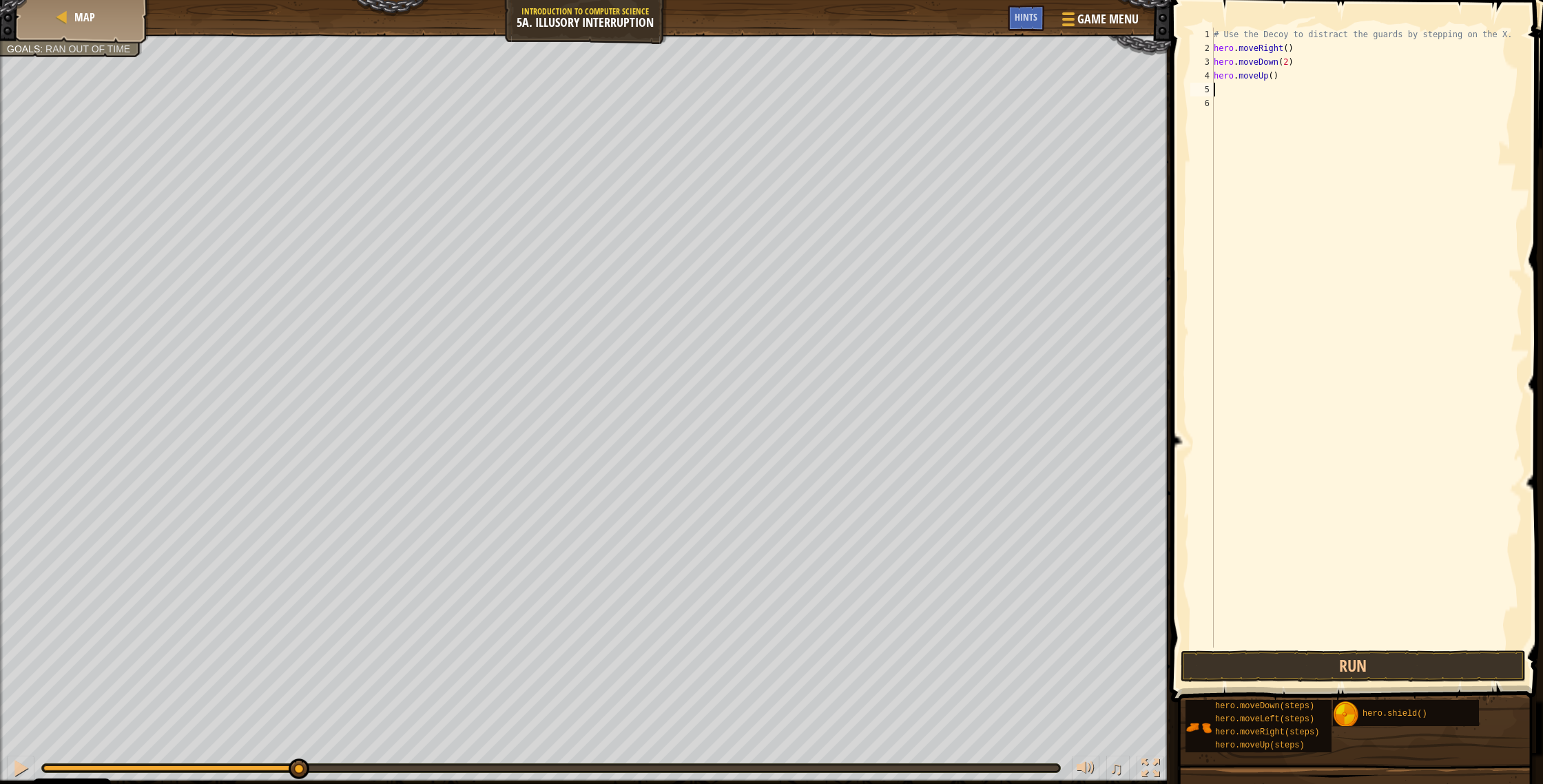
click at [853, 76] on div "# Use the Decoy to distract the guards by stepping on the X. hero . moveRight (…" at bounding box center [1367, 351] width 312 height 648
type textarea "hero.moveUp(2)"
click at [853, 86] on div "# Use the Decoy to distract the guards by stepping on the X. hero . moveRight (…" at bounding box center [1367, 351] width 312 height 648
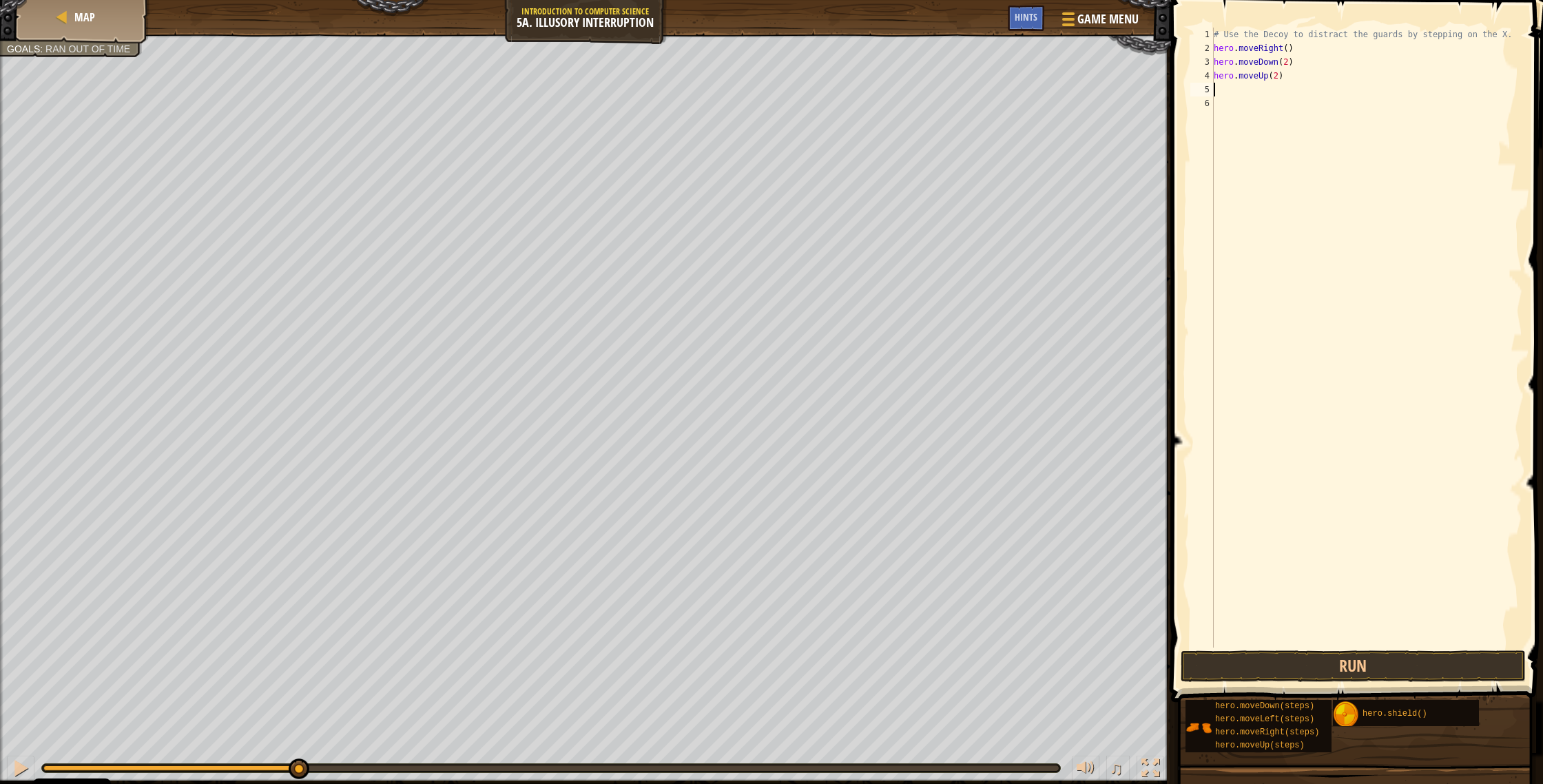
type textarea "h"
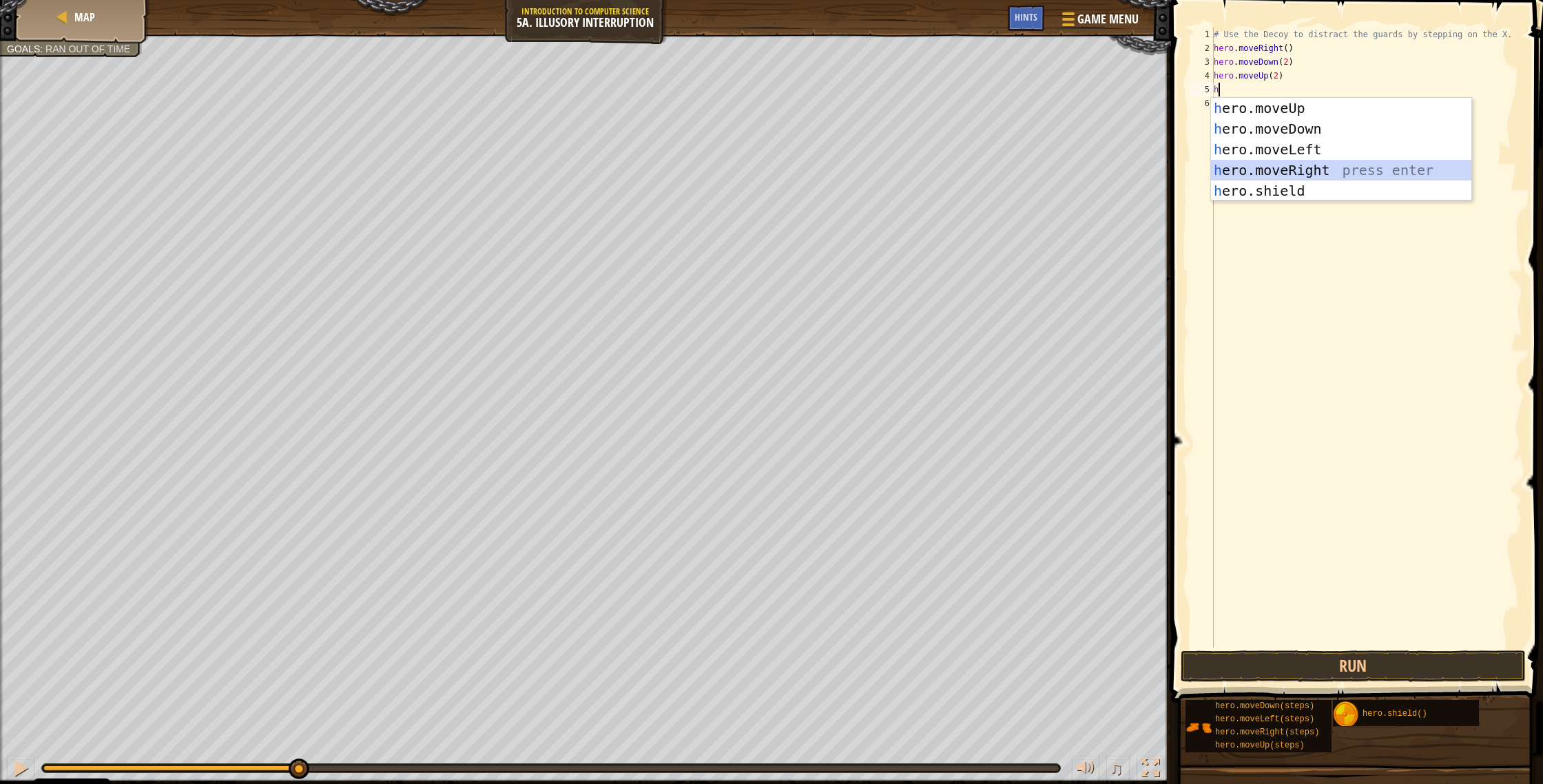
click at [853, 175] on div "h ero.moveUp press enter h ero.moveDown press enter h ero.moveLeft press enter …" at bounding box center [1340, 169] width 260 height 144
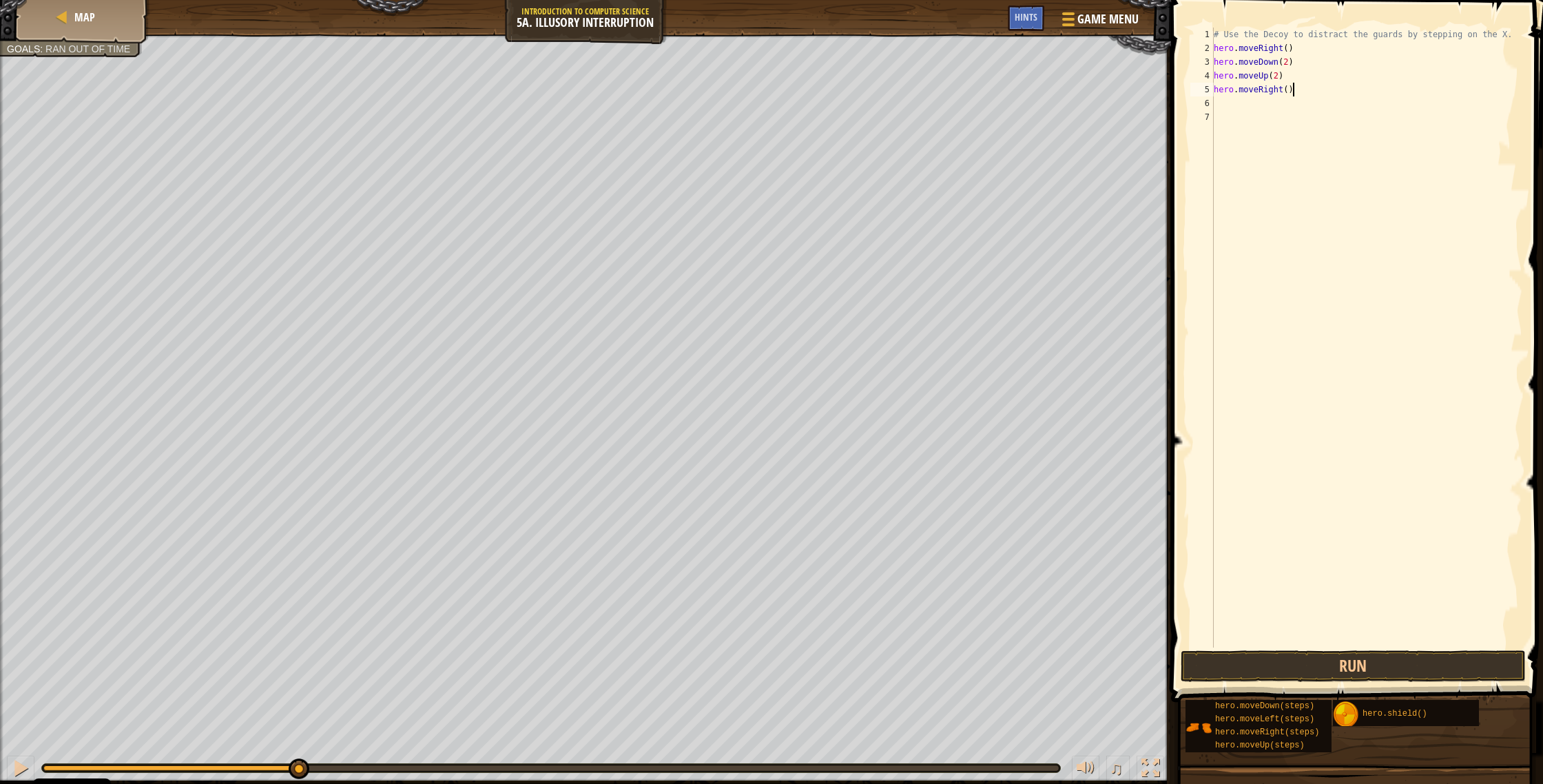
click at [853, 90] on div "# Use the Decoy to distract the guards by stepping on the X. hero . moveRight (…" at bounding box center [1367, 351] width 312 height 648
type textarea "hero.moveRight(3)"
click at [853, 418] on button "Run" at bounding box center [1353, 665] width 345 height 32
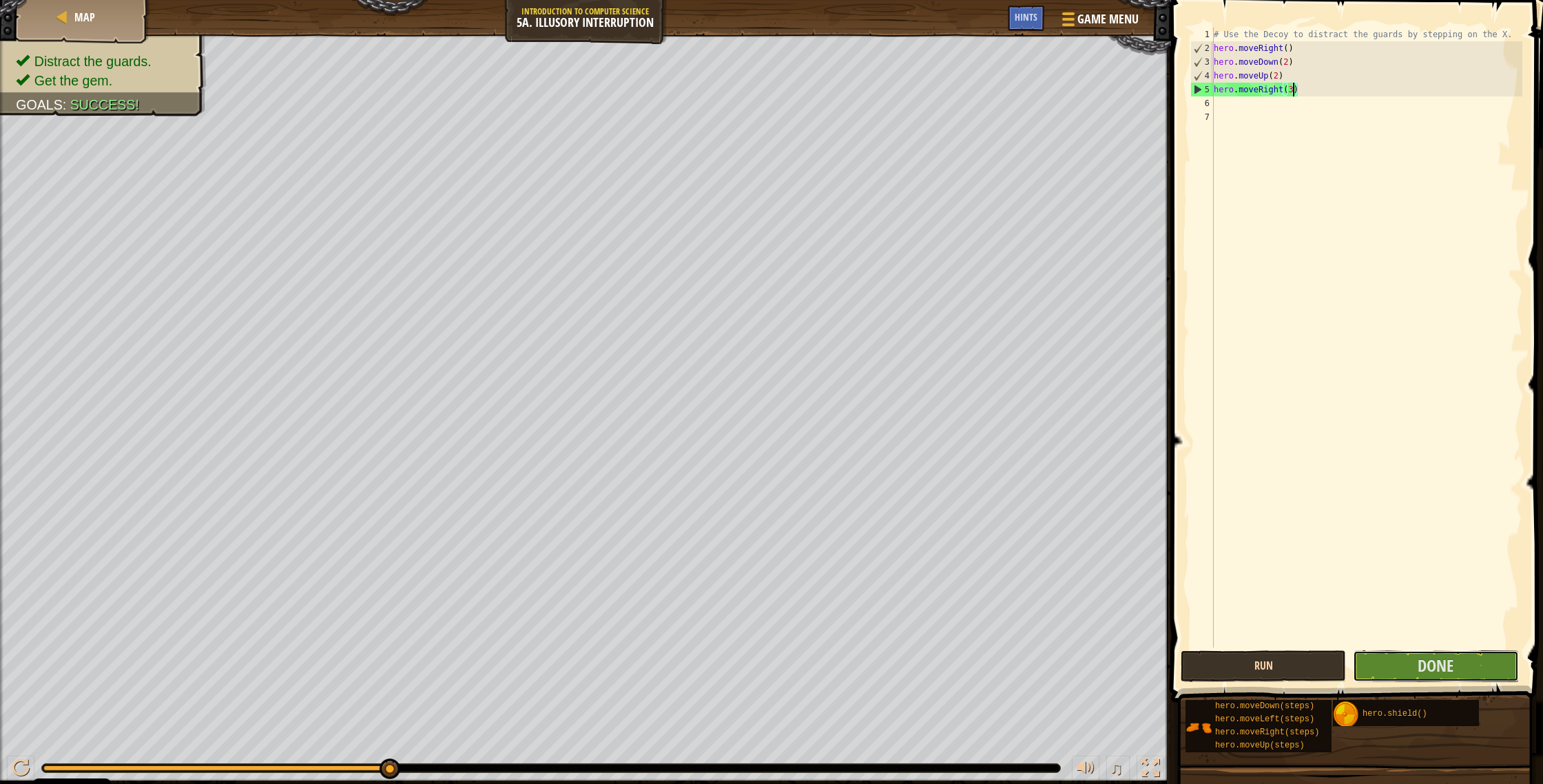
click at [853, 418] on button "Done" at bounding box center [1436, 665] width 166 height 32
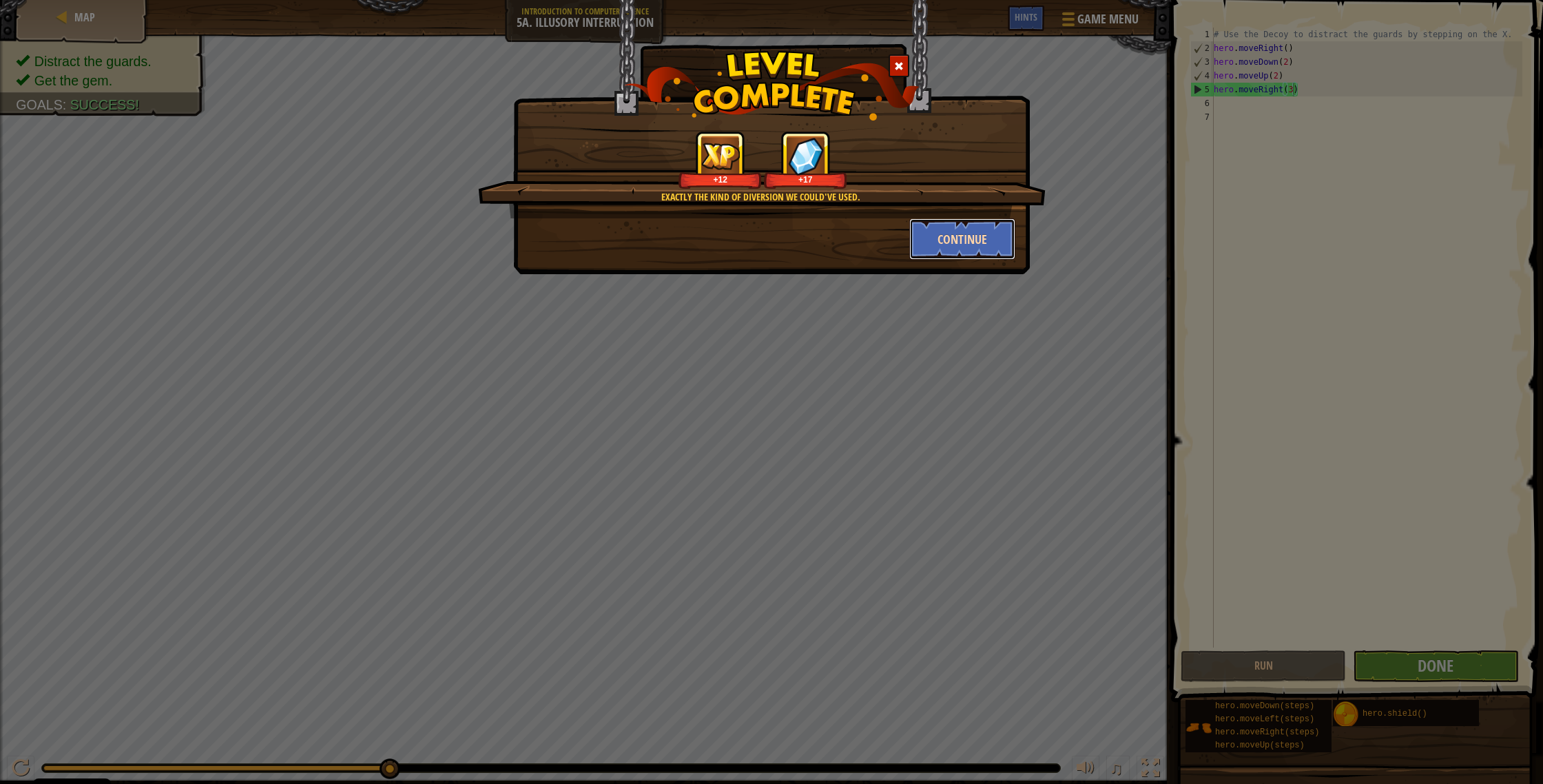
click at [853, 250] on button "Continue" at bounding box center [962, 239] width 107 height 41
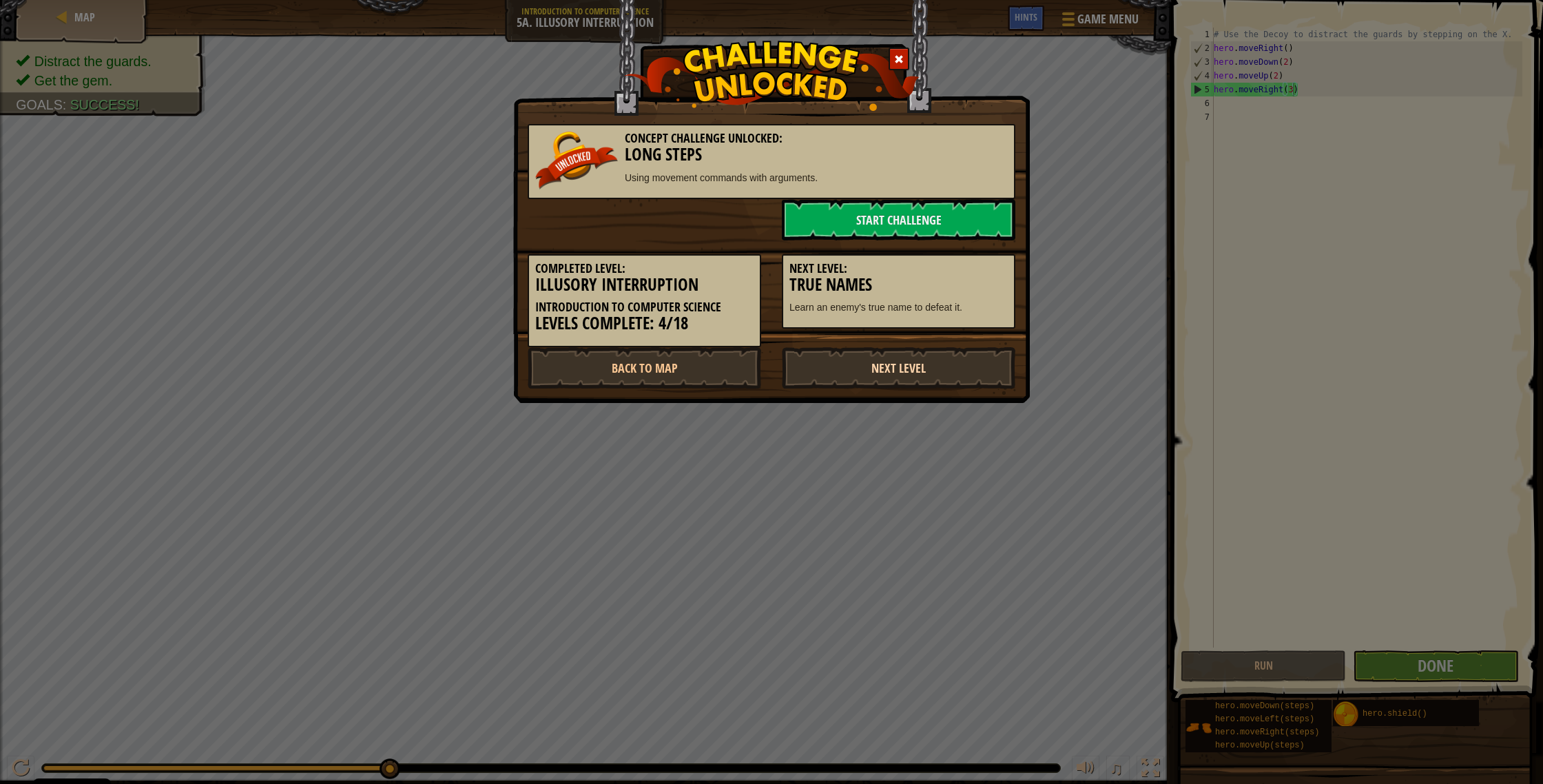
click at [841, 355] on link "Next Level" at bounding box center [898, 367] width 234 height 41
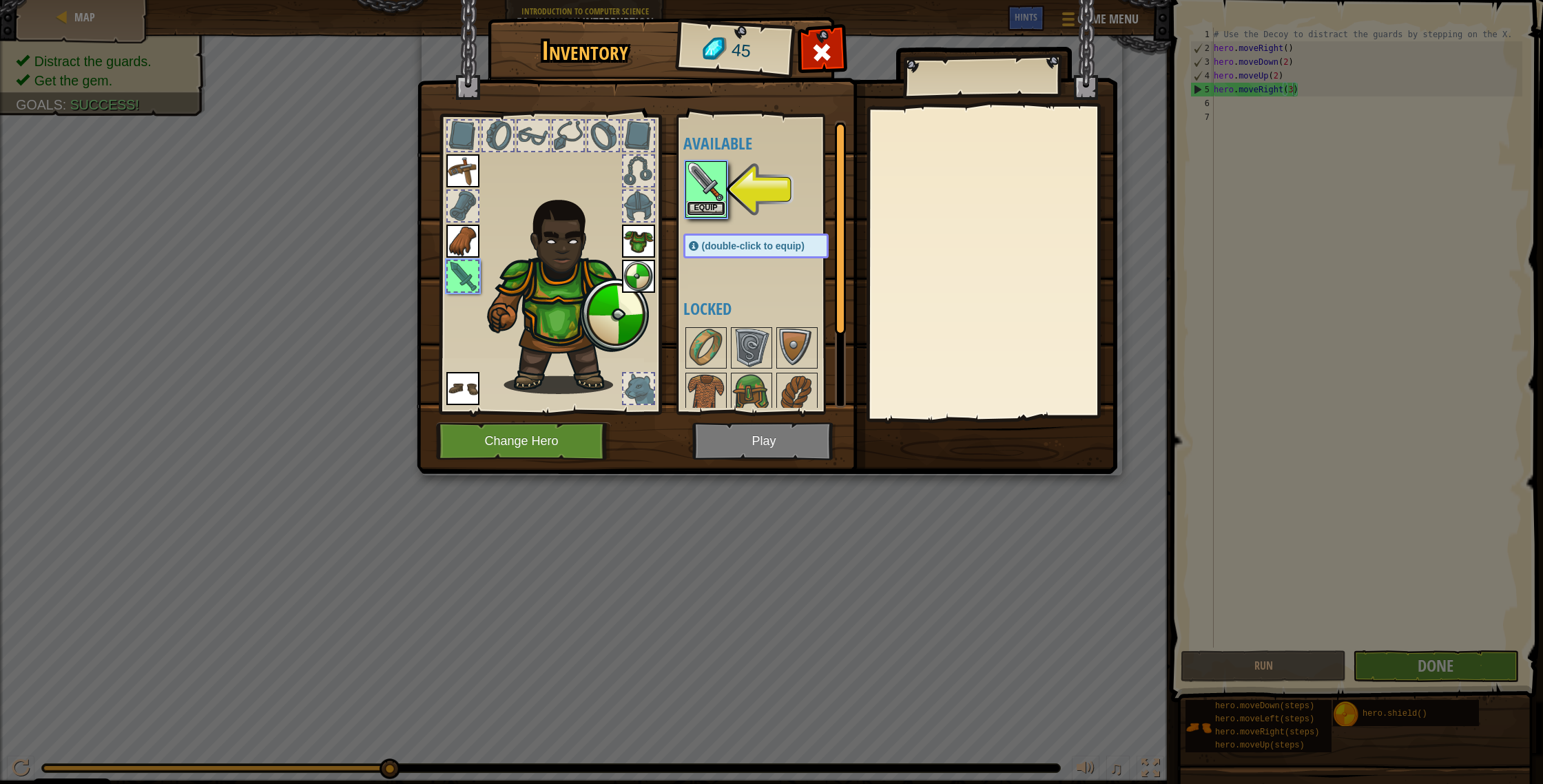
click at [705, 205] on button "Equip" at bounding box center [706, 207] width 39 height 15
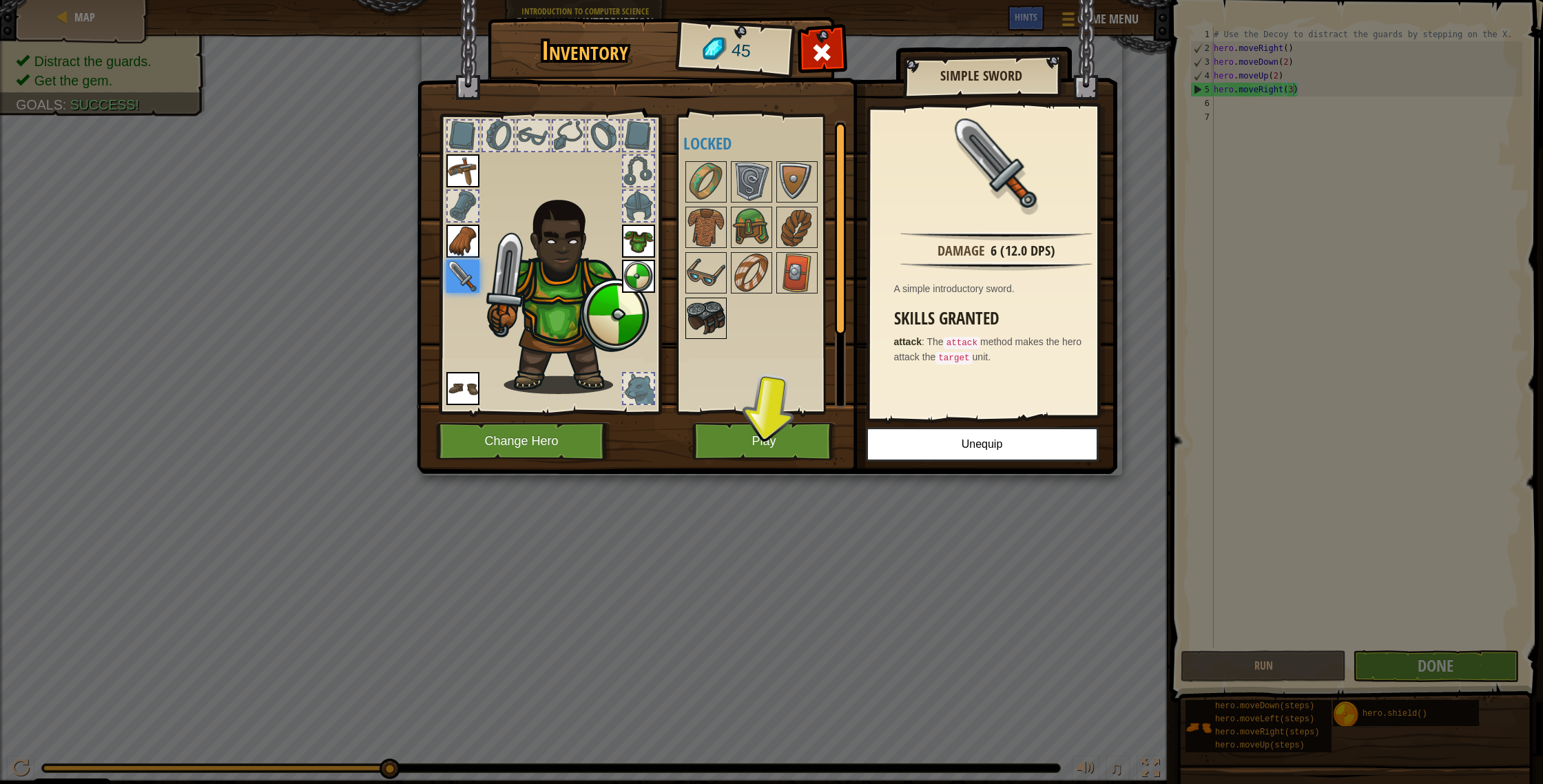
click at [710, 312] on img at bounding box center [706, 318] width 39 height 39
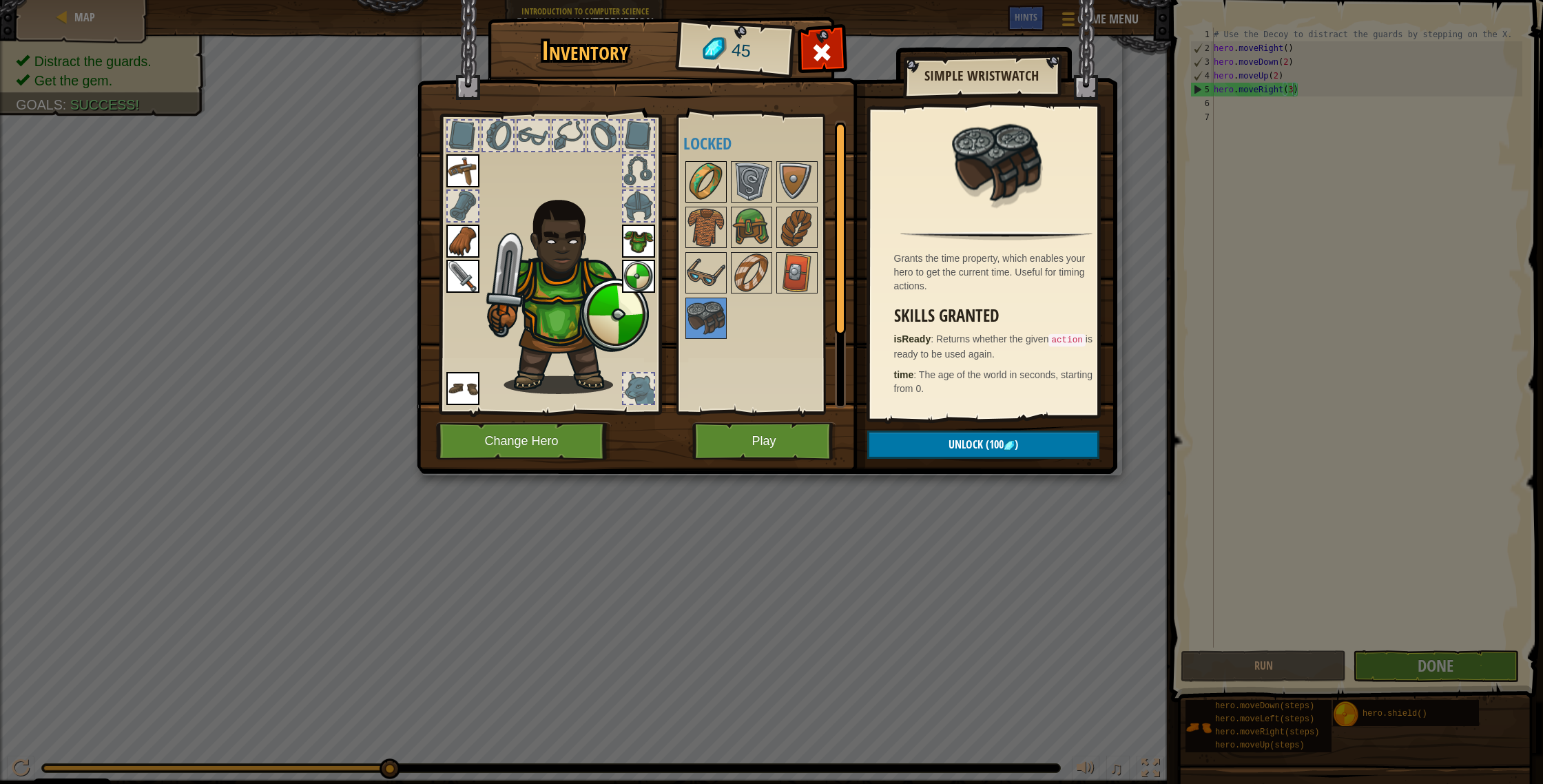
click at [717, 171] on img at bounding box center [706, 182] width 39 height 39
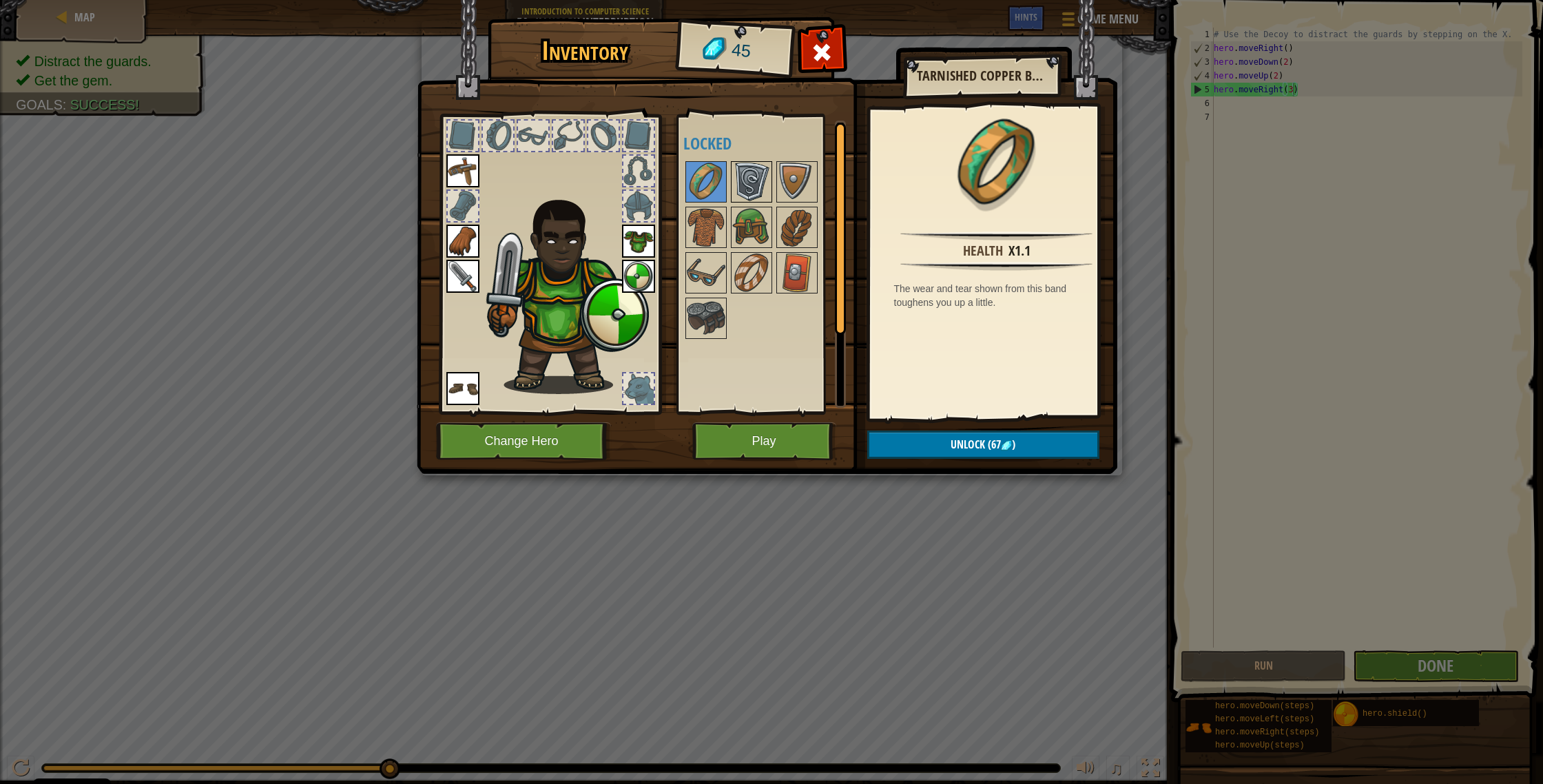
click at [743, 182] on img at bounding box center [752, 182] width 39 height 39
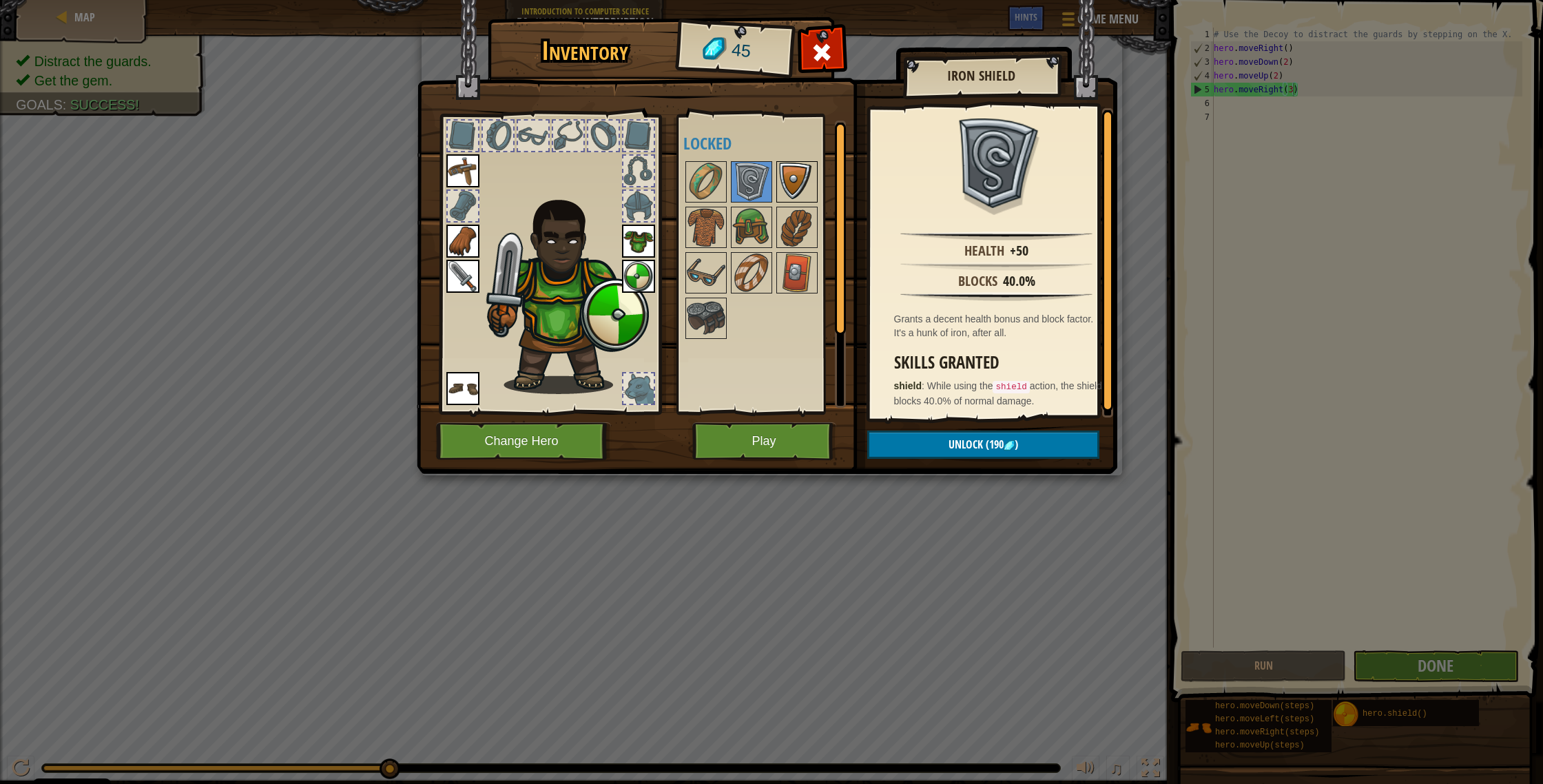
click at [805, 192] on img at bounding box center [797, 182] width 39 height 39
click at [696, 184] on img at bounding box center [706, 182] width 39 height 39
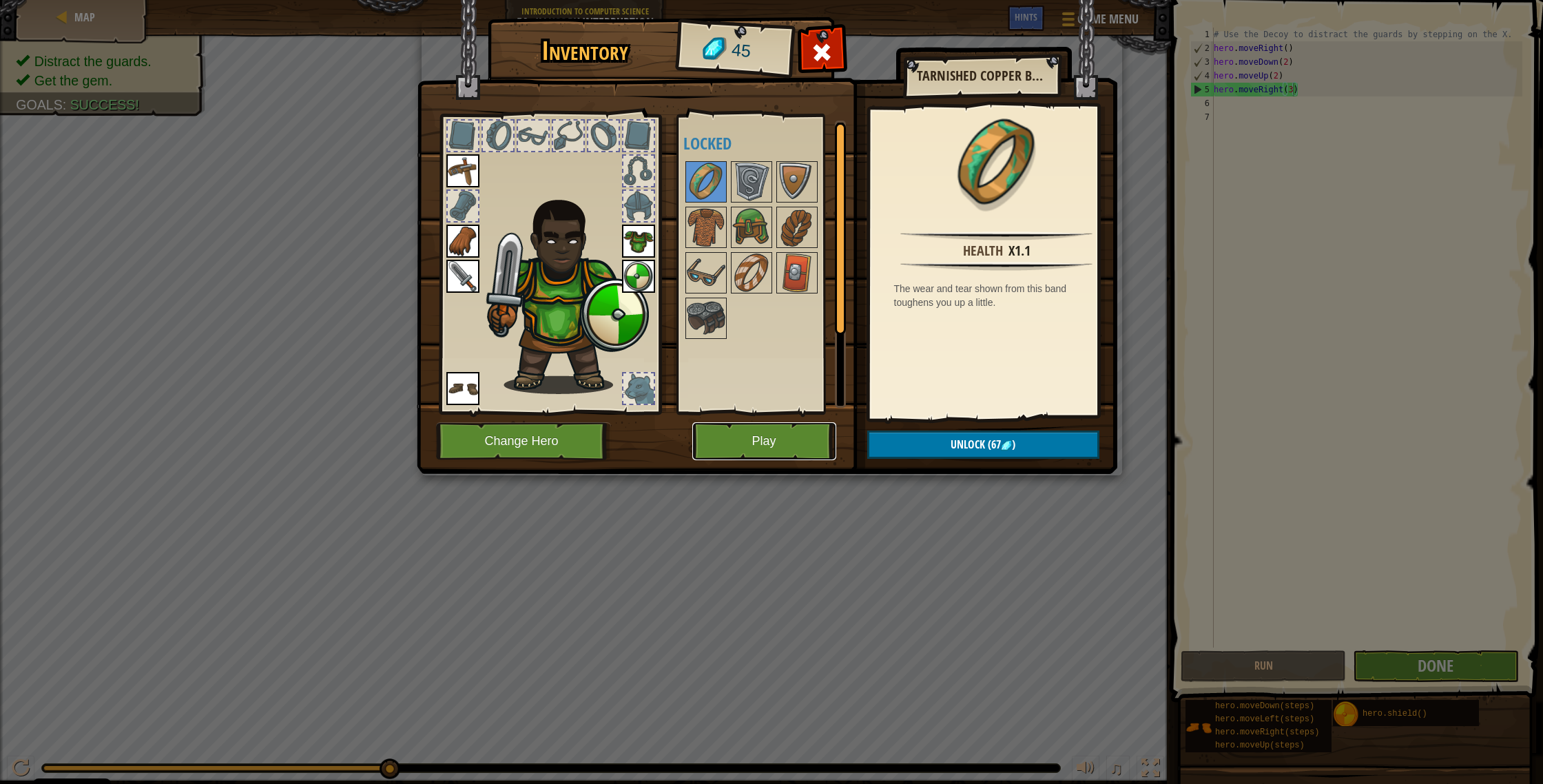
click at [767, 418] on button "Play" at bounding box center [765, 440] width 144 height 38
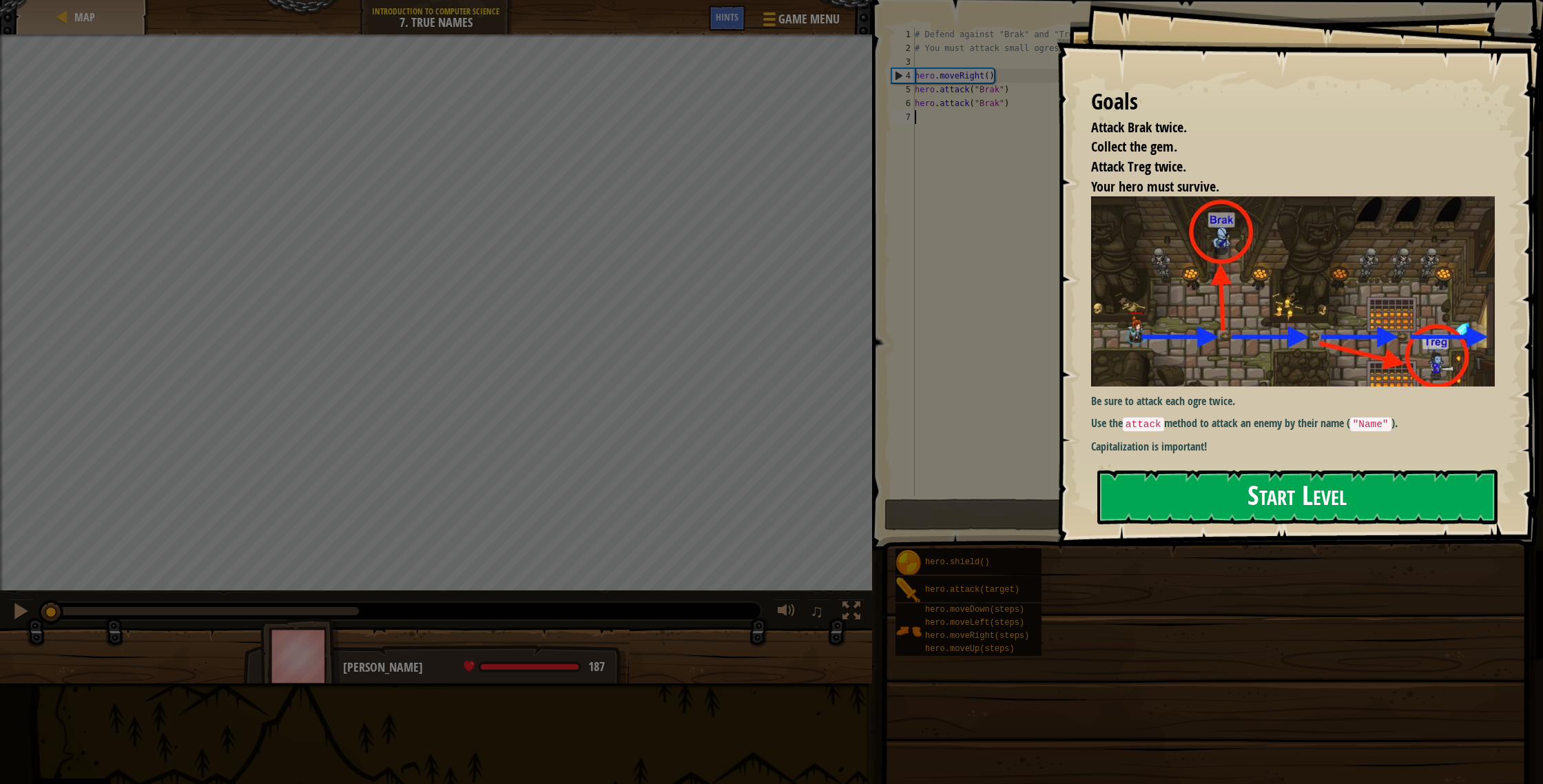
click at [853, 418] on button "Start Level" at bounding box center [1297, 497] width 400 height 55
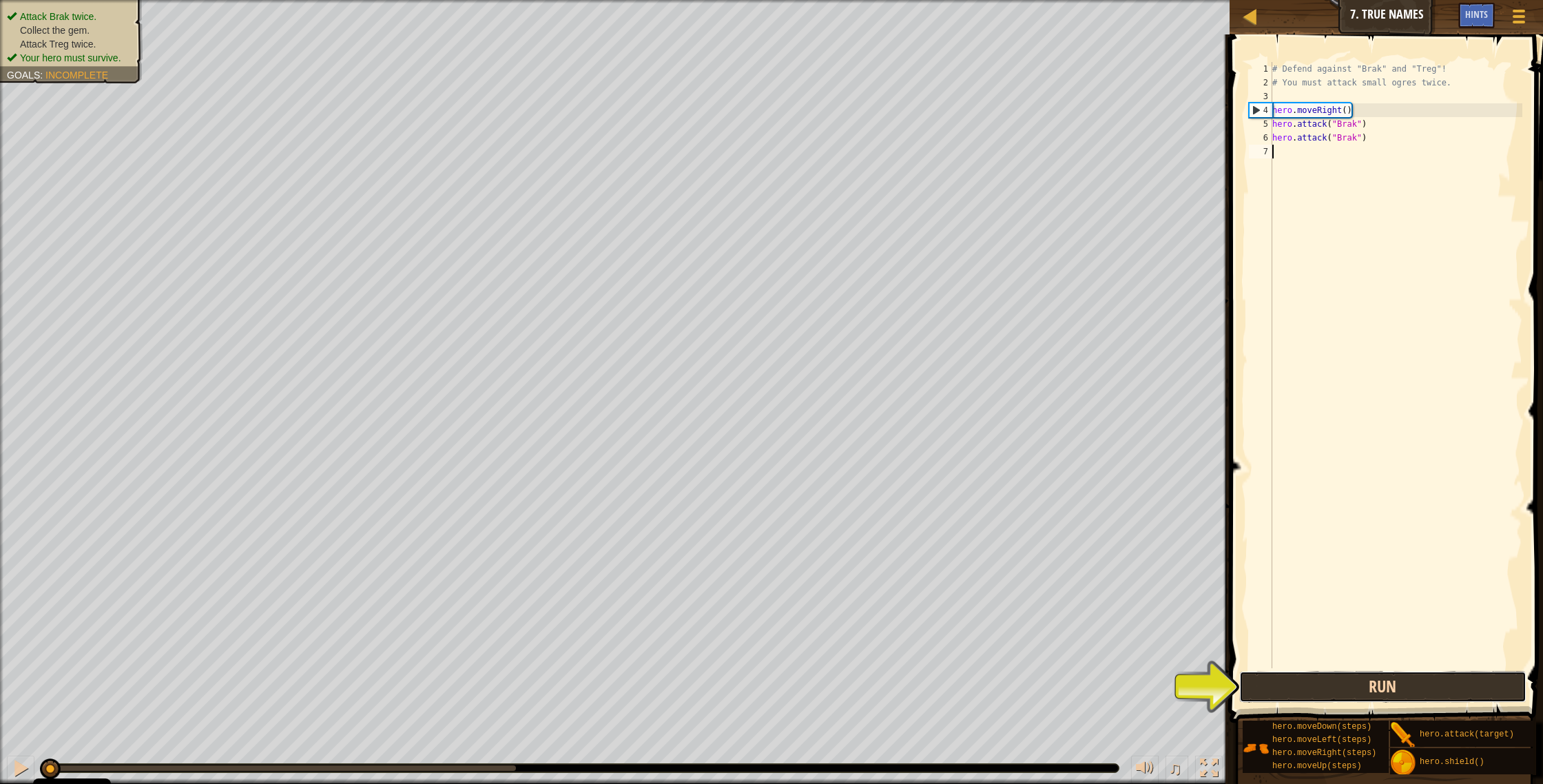
click at [853, 418] on button "Run" at bounding box center [1383, 687] width 288 height 32
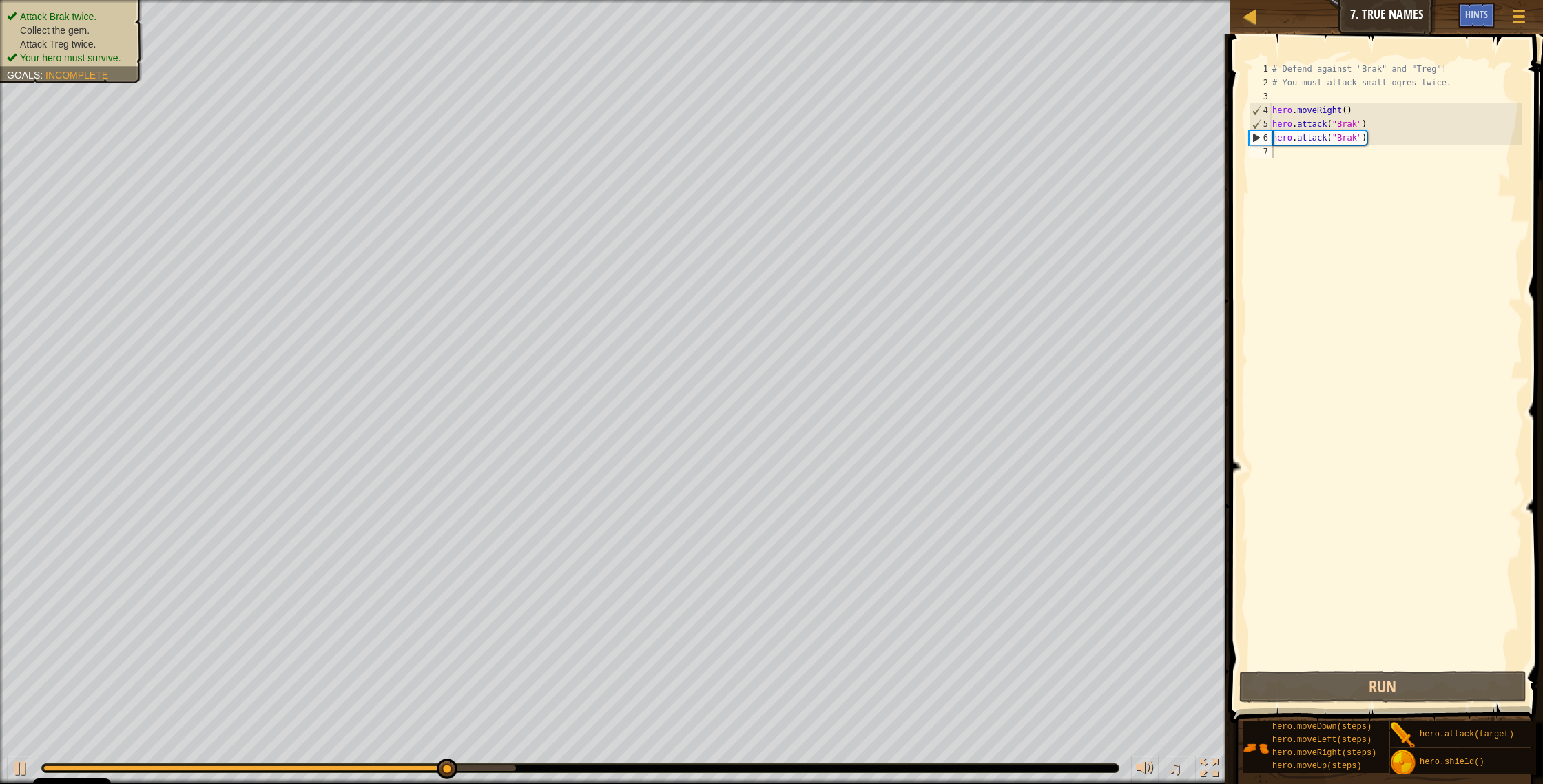
click at [102, 10] on ul "Attack Brak twice. Collect the gem. Attack Treg twice. Your hero must survive." at bounding box center [71, 37] width 129 height 56
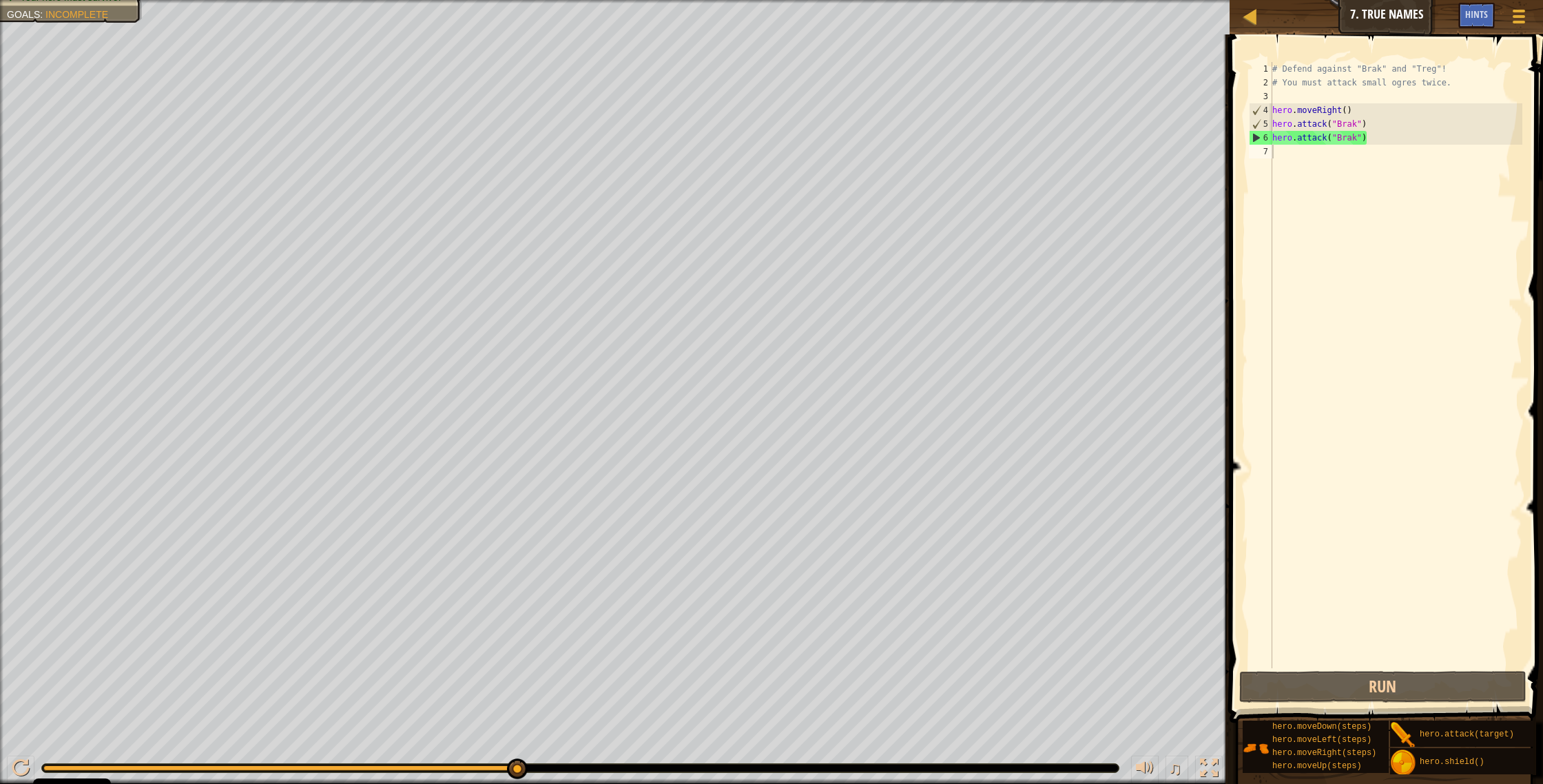
click at [853, 152] on div "# Defend against "Brak" and "Treg"! # You must attack small ogres twice. hero .…" at bounding box center [1395, 379] width 252 height 633
type textarea "h"
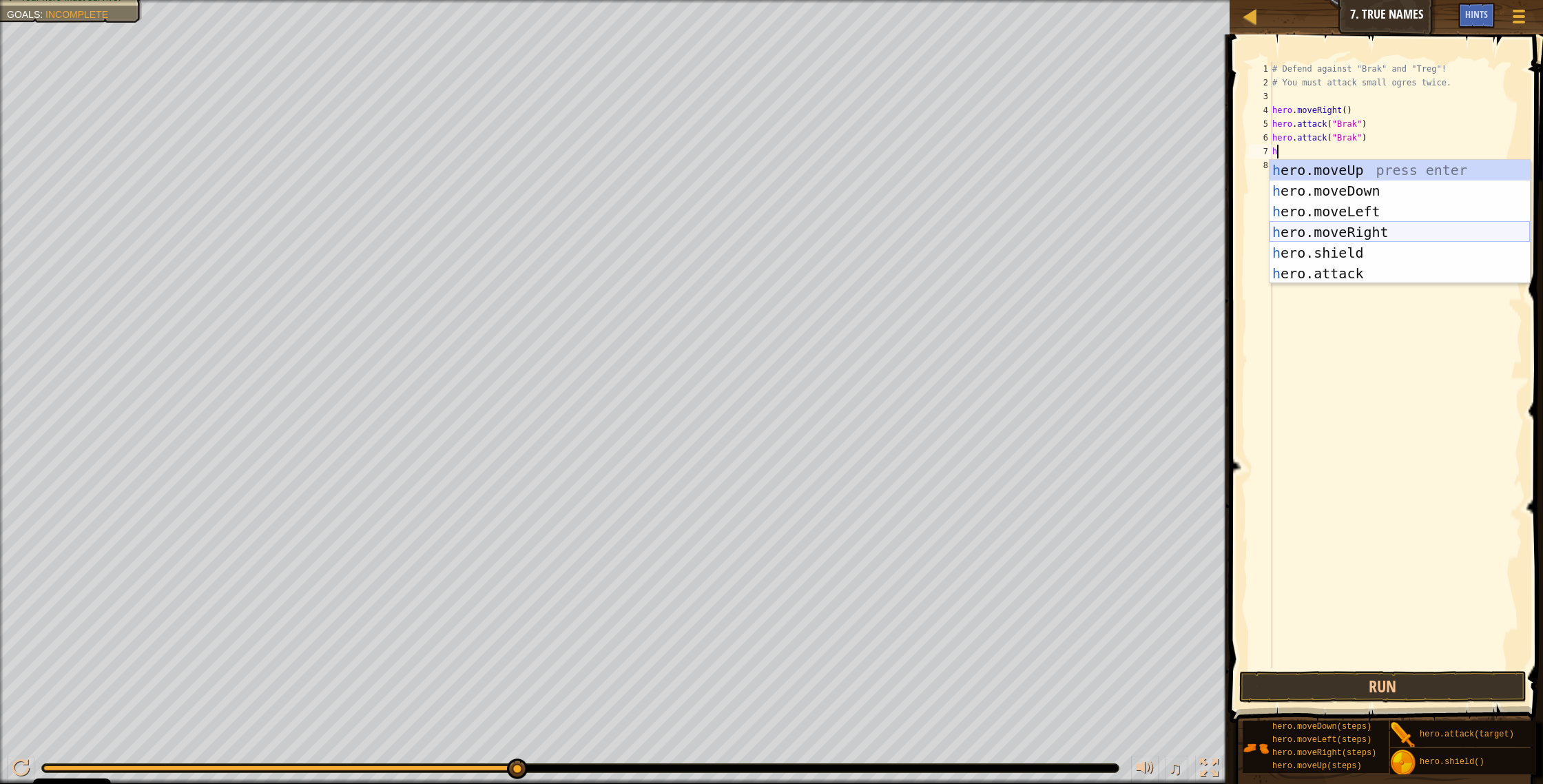
click at [853, 237] on div "h ero.moveUp press enter h ero.moveDown press enter h ero.moveLeft press enter …" at bounding box center [1399, 243] width 260 height 166
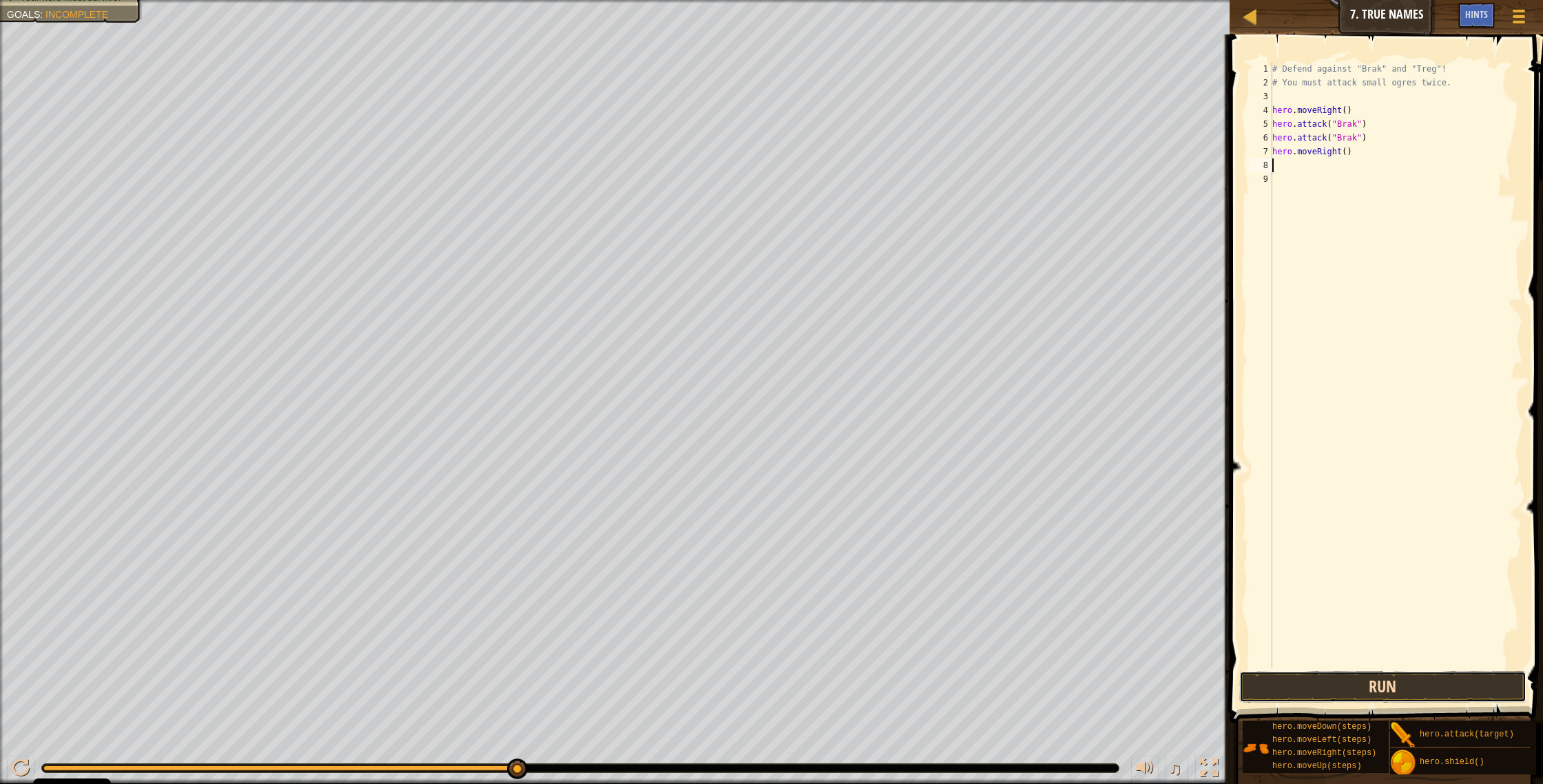
click at [853, 418] on button "Run" at bounding box center [1383, 687] width 288 height 32
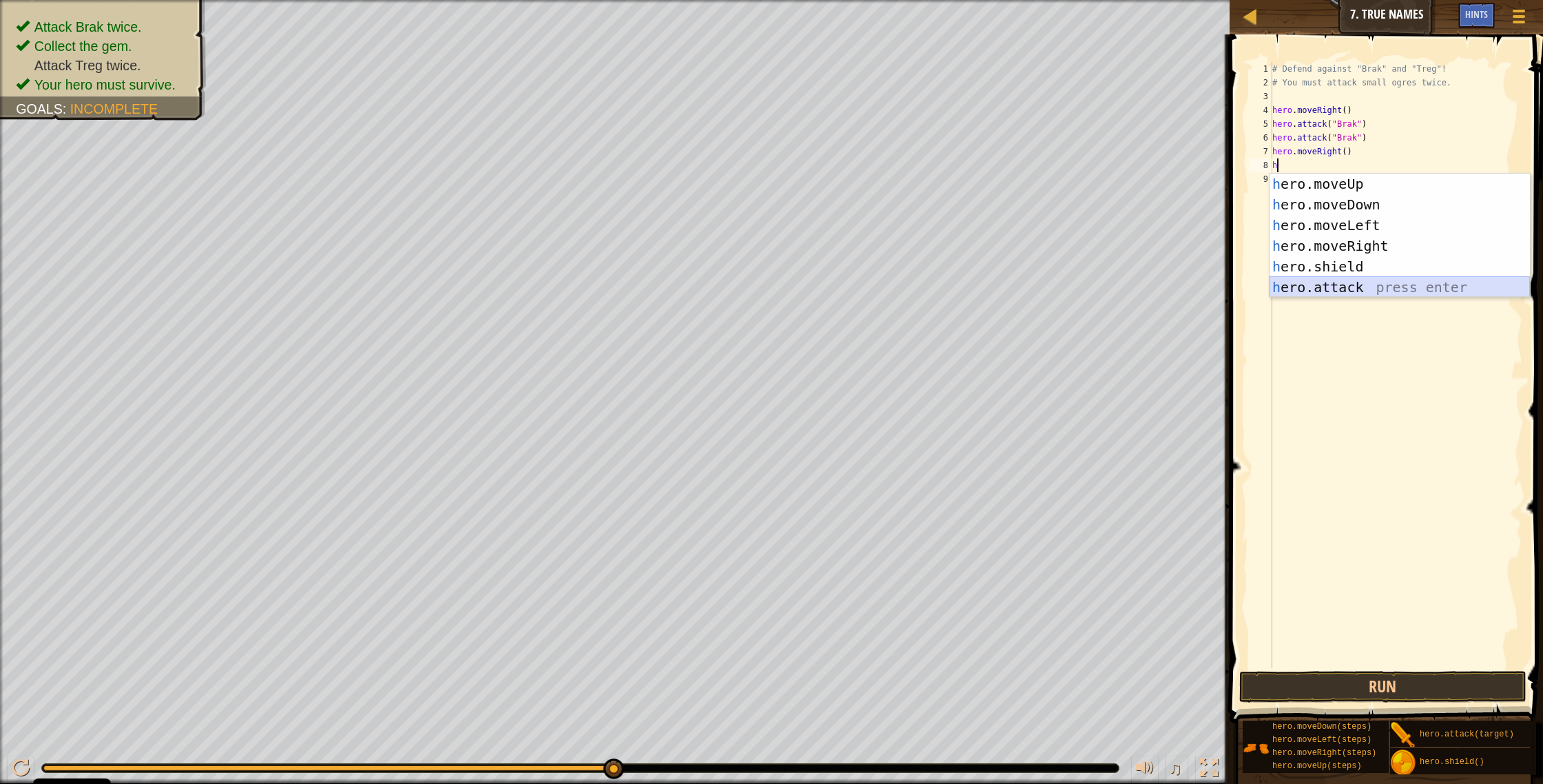
click at [853, 288] on div "h ero.moveUp press enter h ero.moveDown press enter h ero.moveLeft press enter …" at bounding box center [1399, 256] width 260 height 166
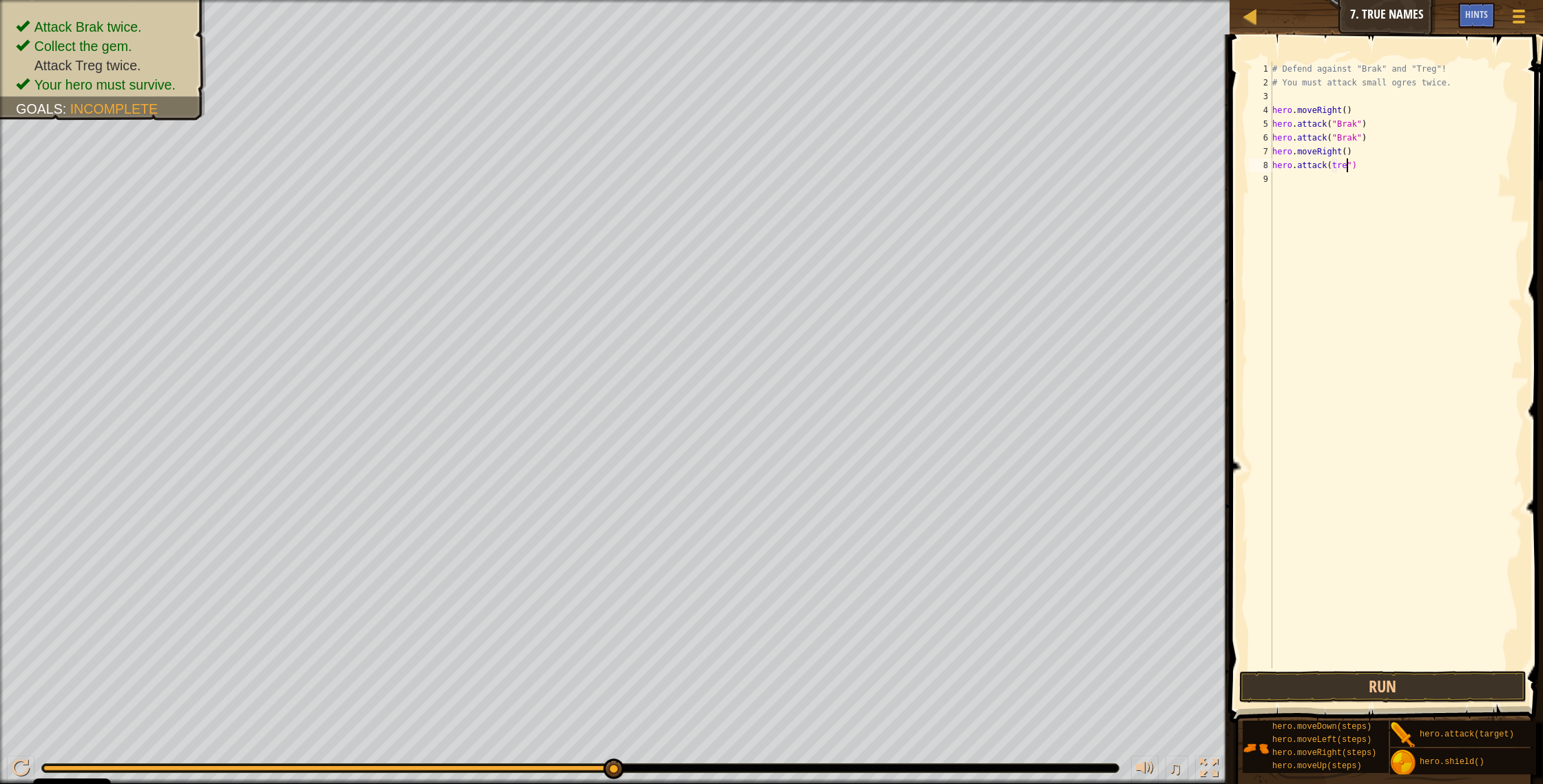
scroll to position [6, 6]
click at [853, 160] on div "# Defend against "Brak" and "Treg"! # You must attack small ogres twice. hero .…" at bounding box center [1395, 379] width 252 height 633
type textarea "hero.attack("Treg")"
drag, startPoint x: 1370, startPoint y: 161, endPoint x: 1265, endPoint y: 160, distance: 105.0
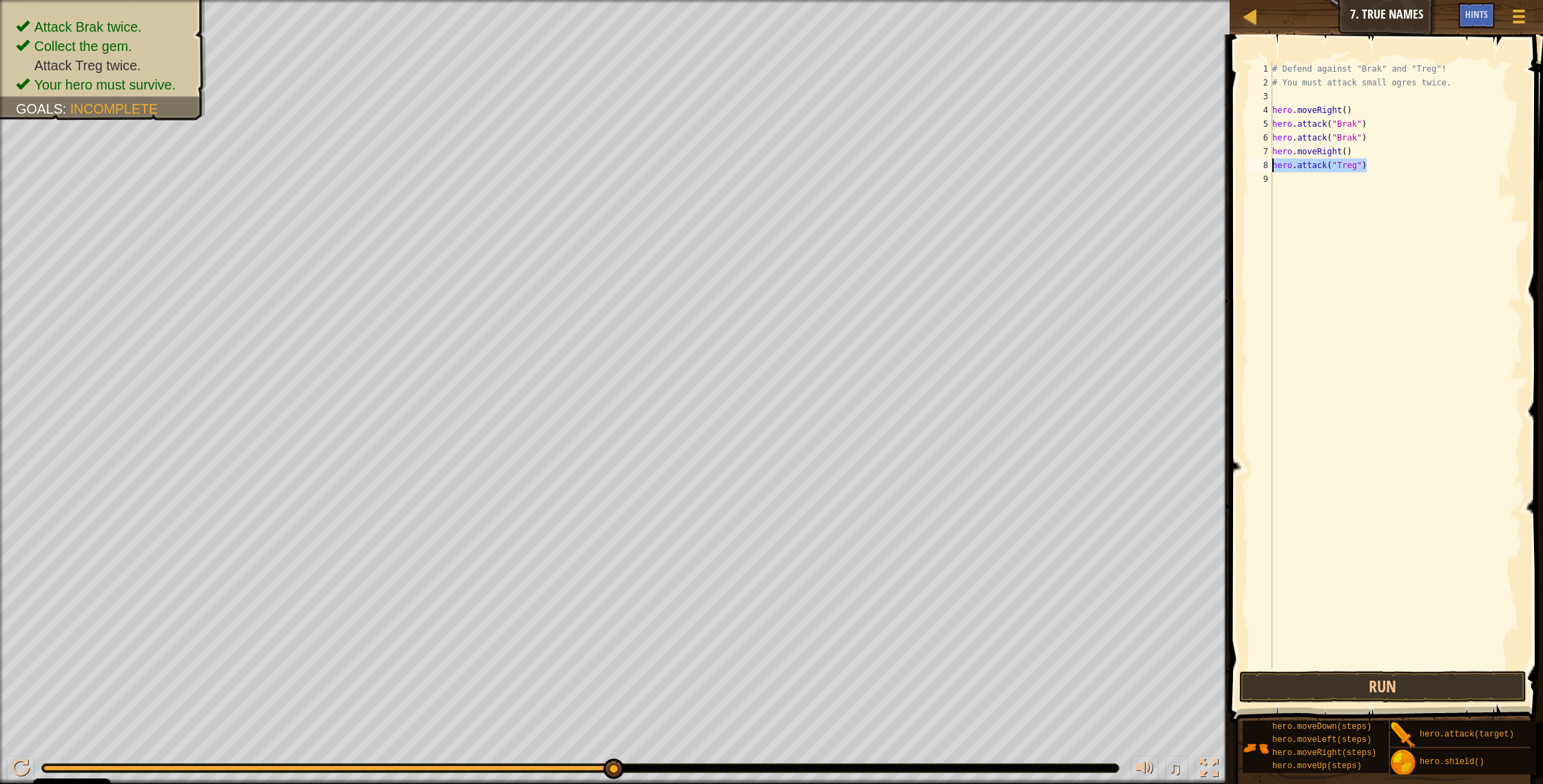
click at [853, 160] on div "hero.attack("Treg") 1 2 3 4 5 6 7 8 9 # Defend against "Brak" and "Treg"! # You…" at bounding box center [1384, 365] width 277 height 606
click at [853, 181] on div "hero.attack("Treg") 1 2 3 4 5 6 7 8 9 # Defend against "Brak" and "Treg"! # You…" at bounding box center [1384, 365] width 277 height 606
paste textarea "hero.attack("Treg")"
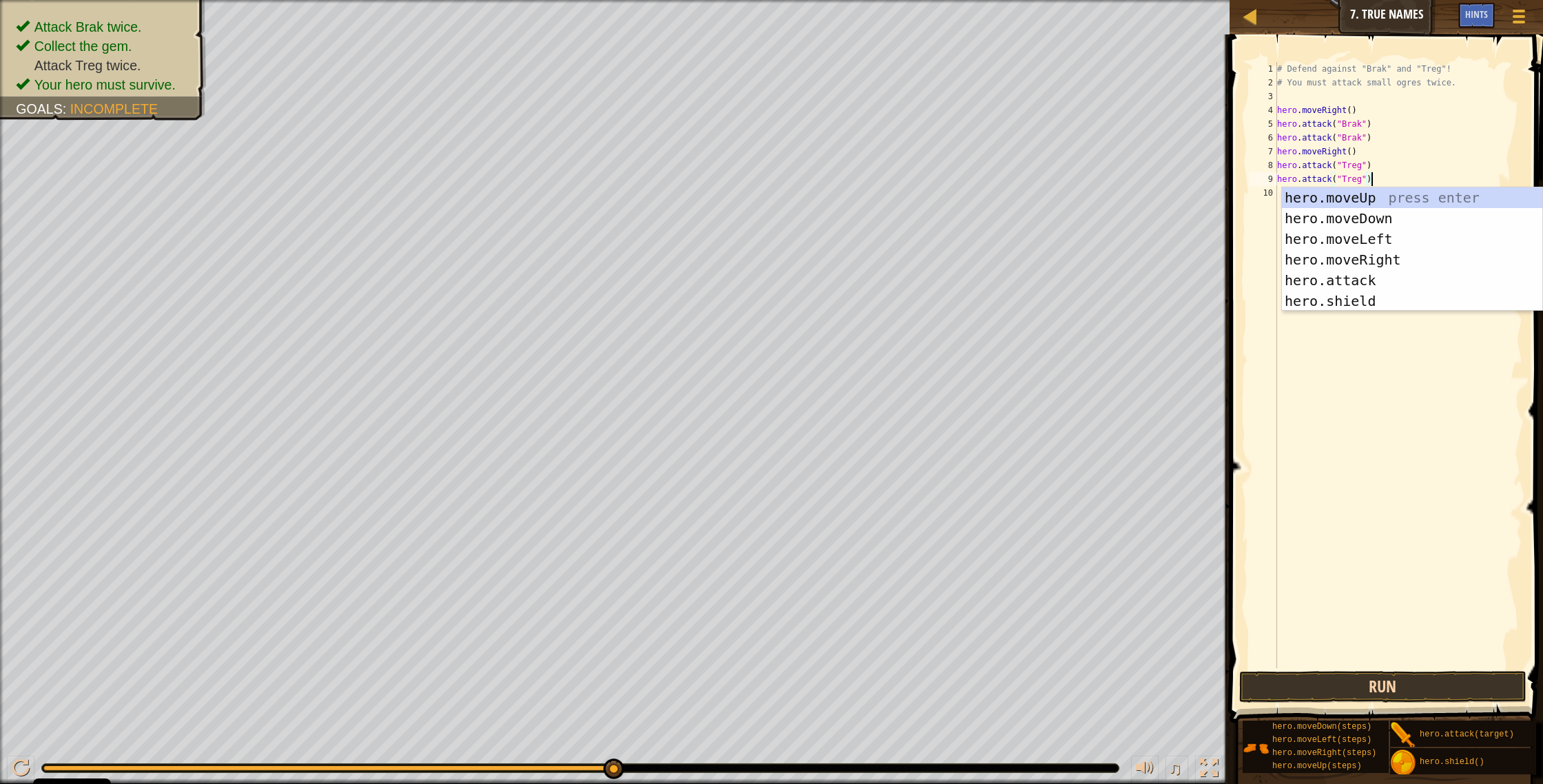
type textarea "hero.attack("Treg")"
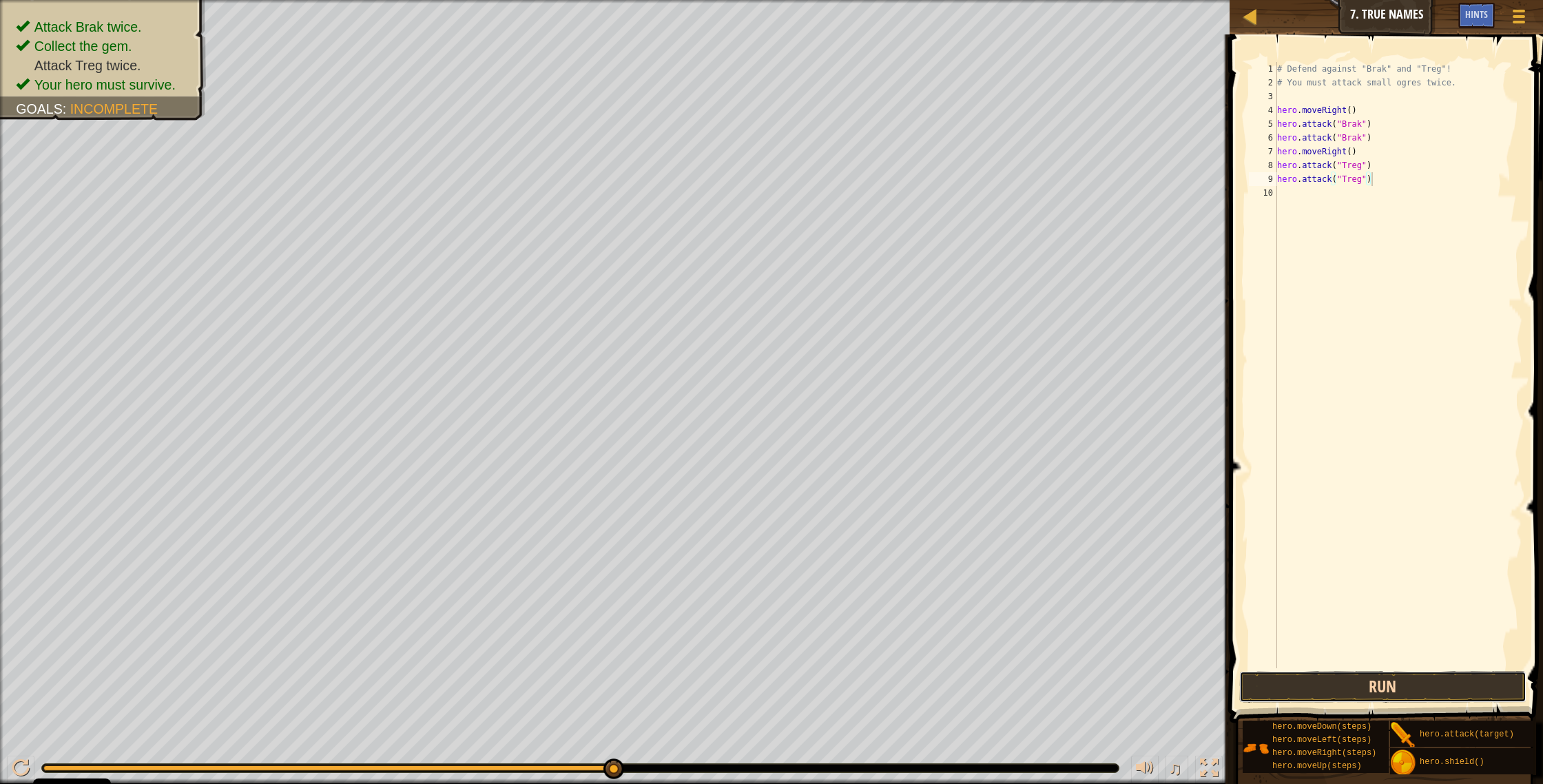
click at [853, 418] on button "Run" at bounding box center [1383, 687] width 288 height 32
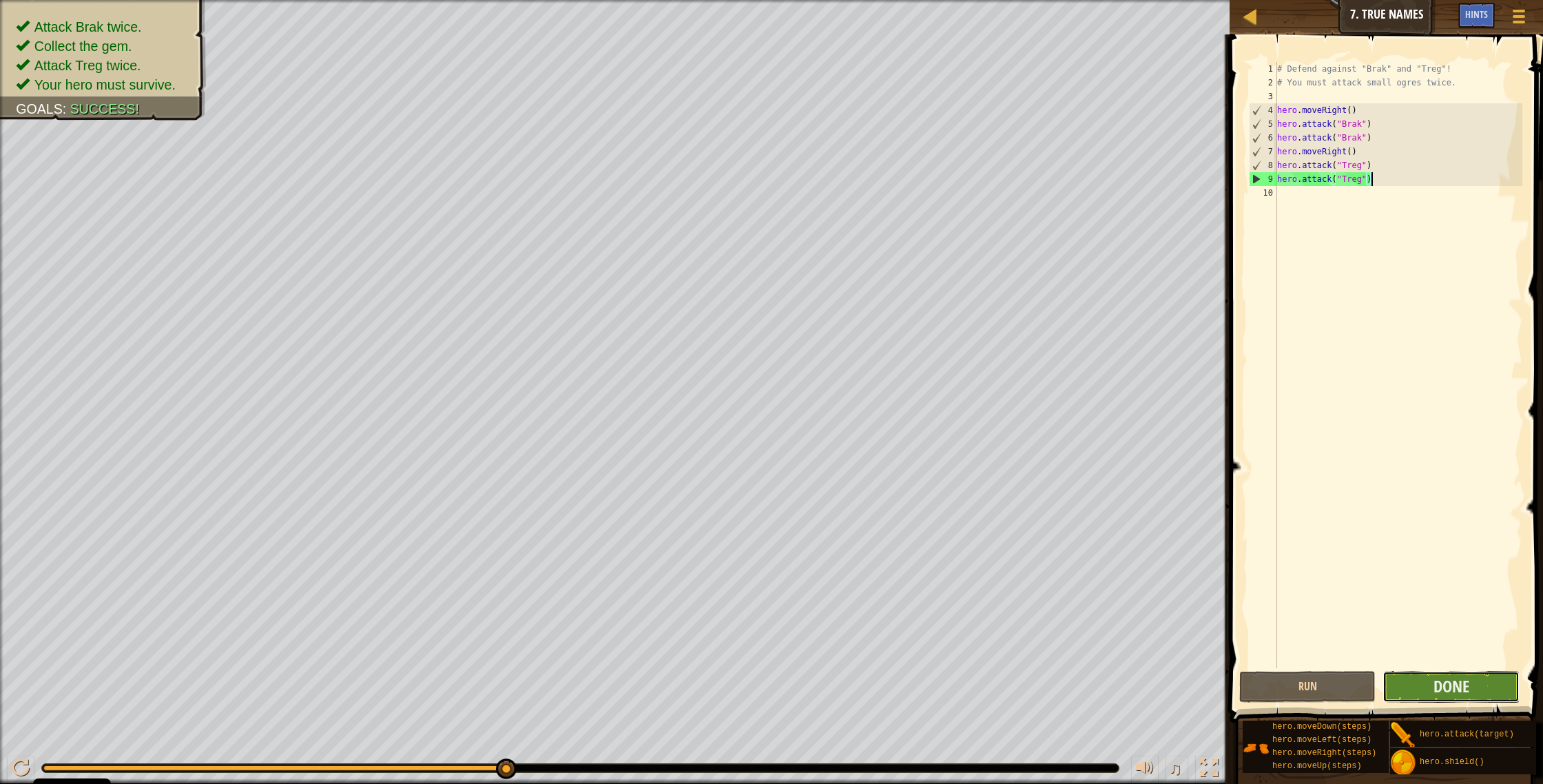
click at [853, 418] on button "Done" at bounding box center [1450, 687] width 137 height 32
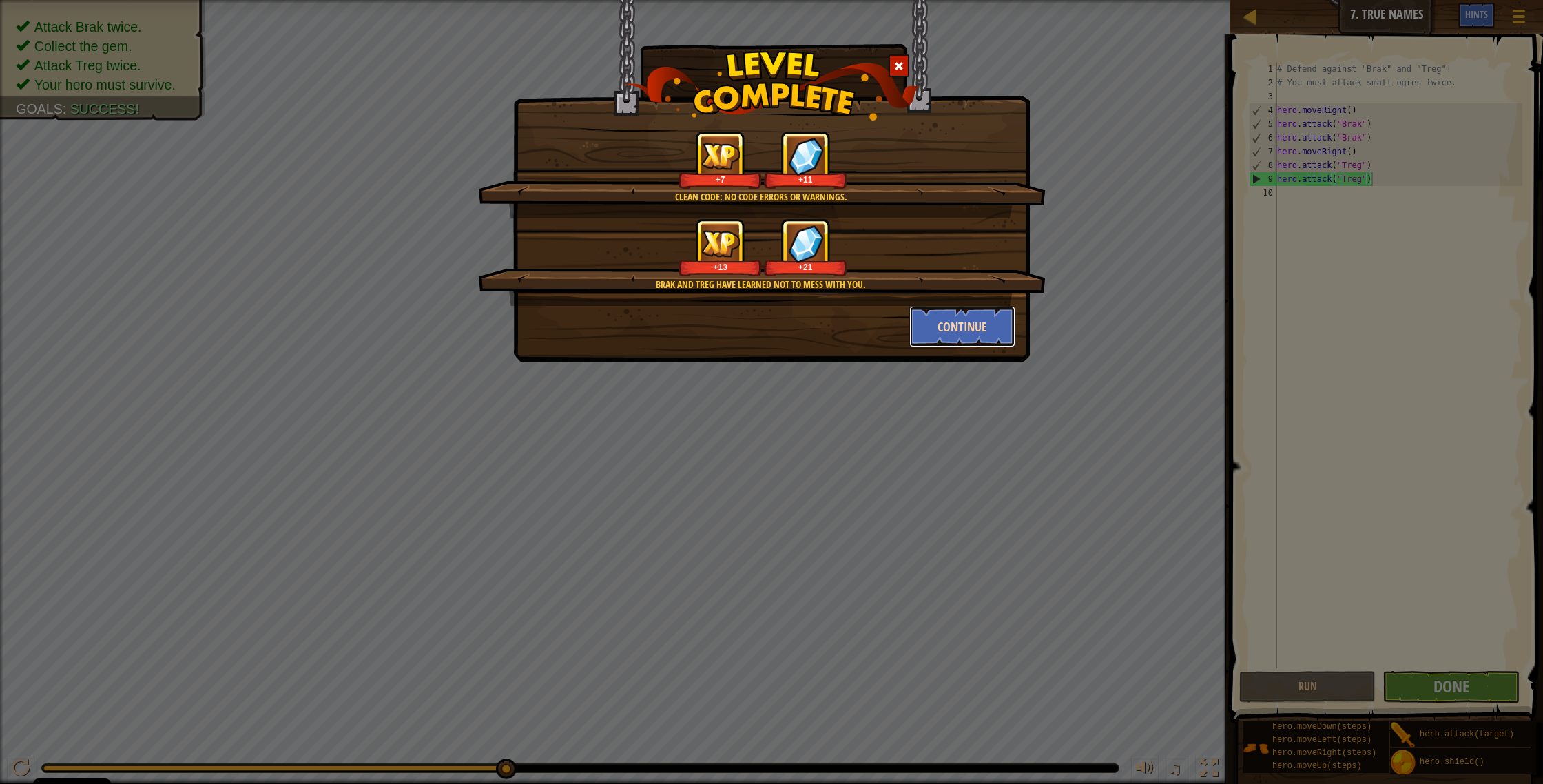
click at [853, 333] on button "Continue" at bounding box center [962, 326] width 107 height 41
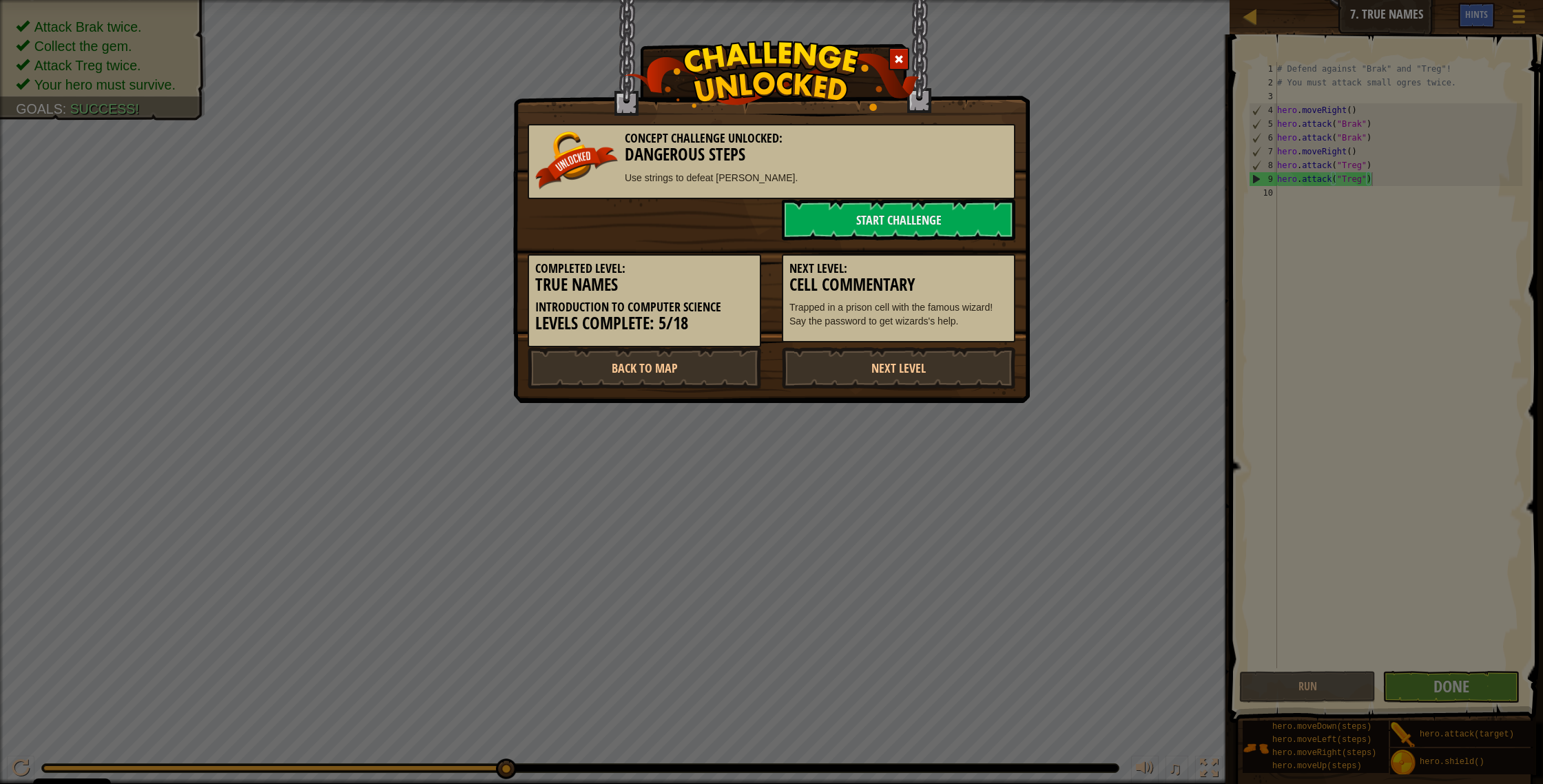
drag, startPoint x: 876, startPoint y: 368, endPoint x: 1140, endPoint y: 487, distance: 289.6
click at [853, 418] on div "Concept Challenge Unlocked: Dangerous Steps Use strings to defeat ogres. Start …" at bounding box center [772, 392] width 1543 height 784
click at [853, 210] on link "Start Challenge" at bounding box center [898, 219] width 234 height 41
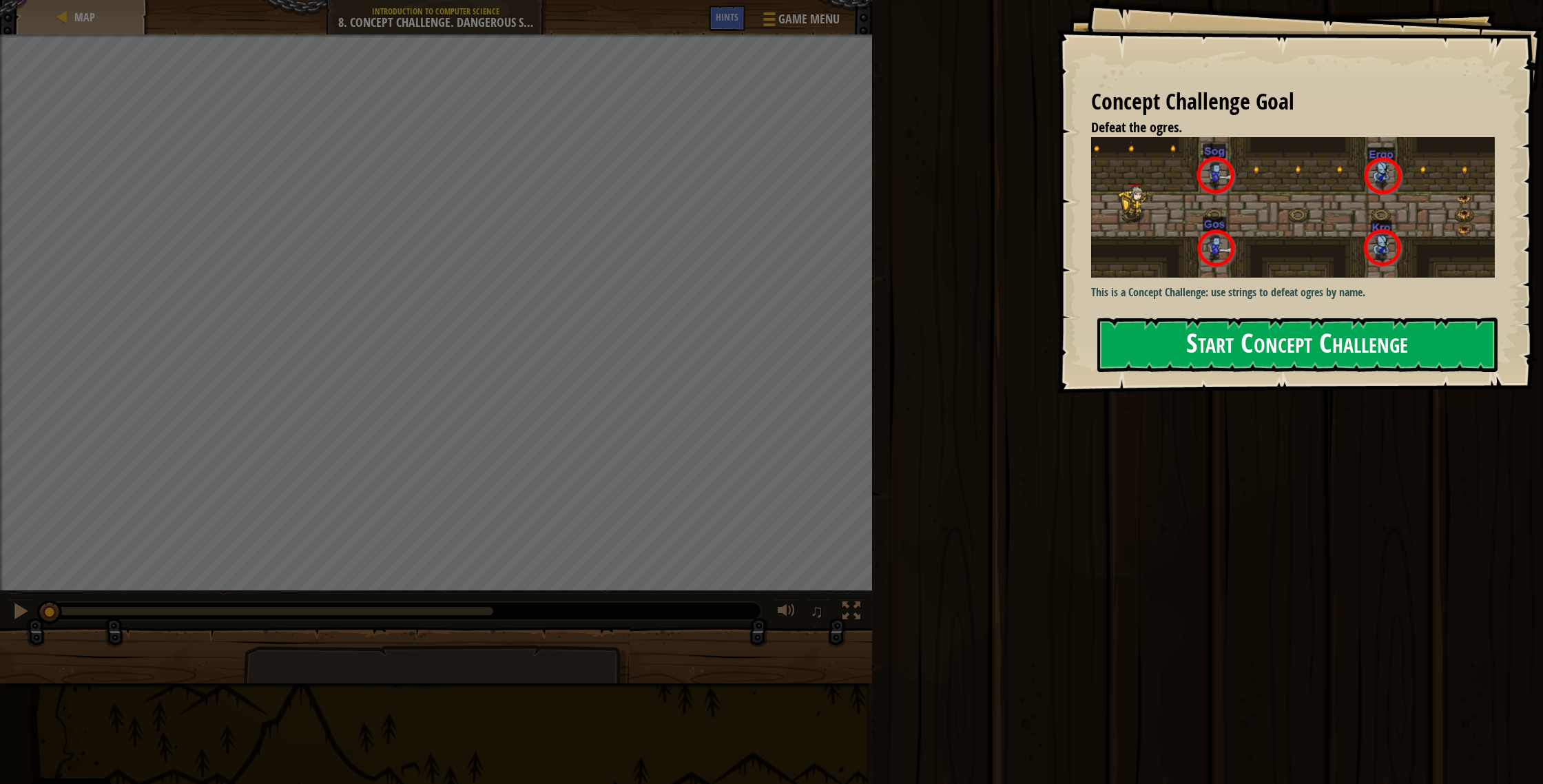
click at [853, 356] on button "Start Concept Challenge" at bounding box center [1297, 345] width 400 height 55
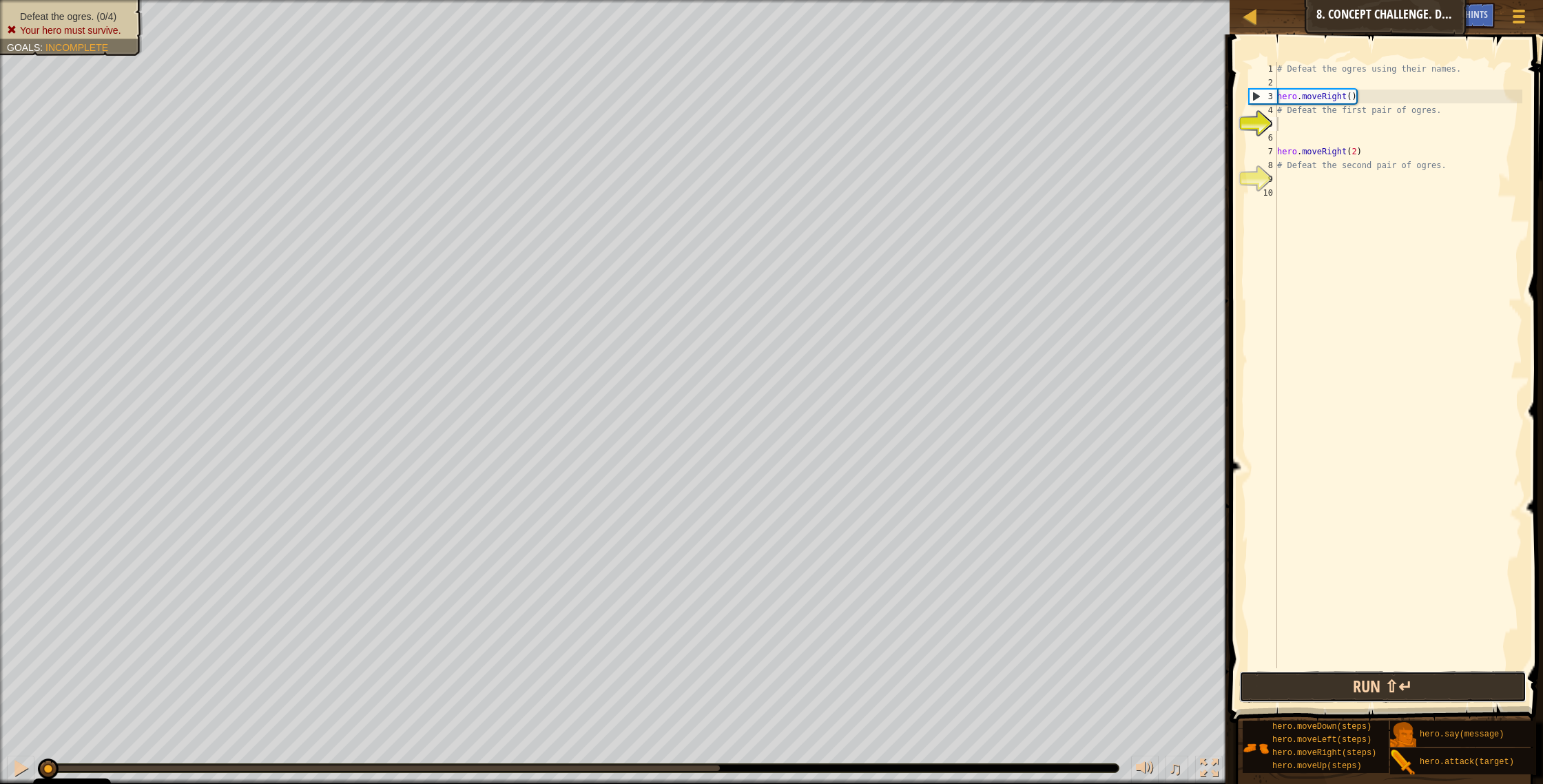
click at [853, 418] on button "Run ⇧↵" at bounding box center [1383, 687] width 288 height 32
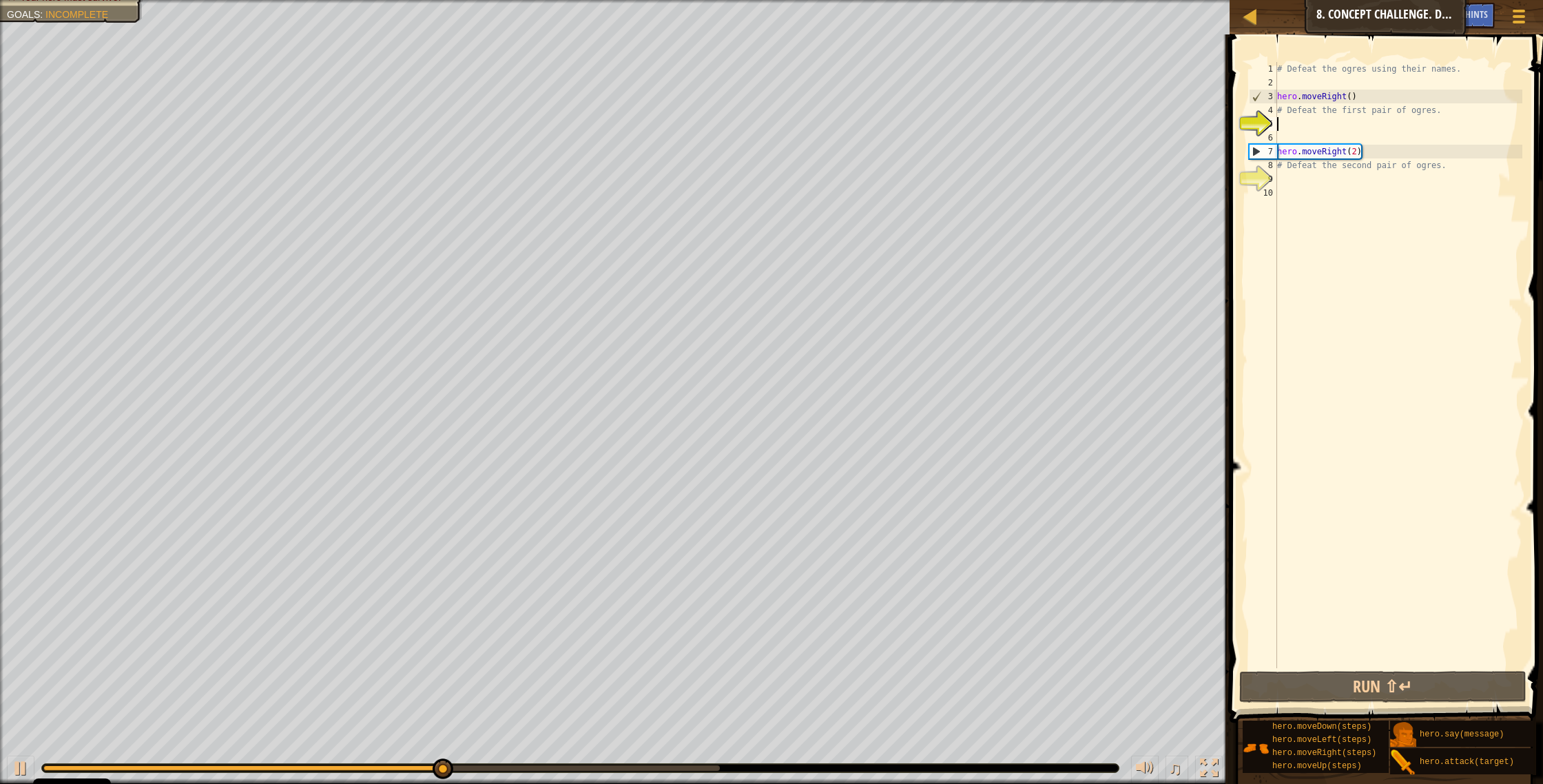
scroll to position [6, 0]
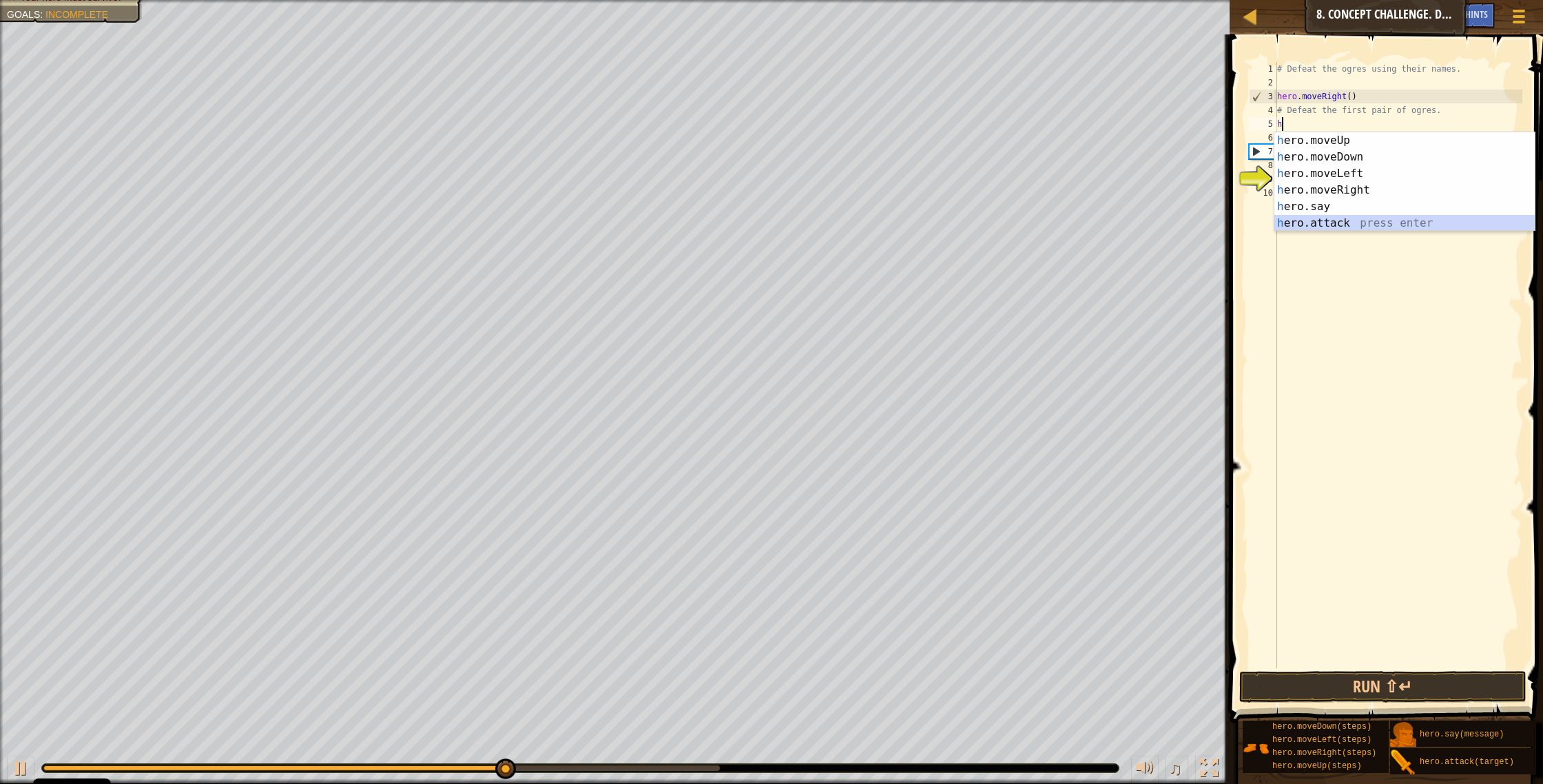
click at [853, 220] on div "h ero.moveUp press enter h ero.moveDown press enter h ero.moveLeft press enter …" at bounding box center [1404, 199] width 260 height 132
type textarea "hero.attack("Enemy Name")"
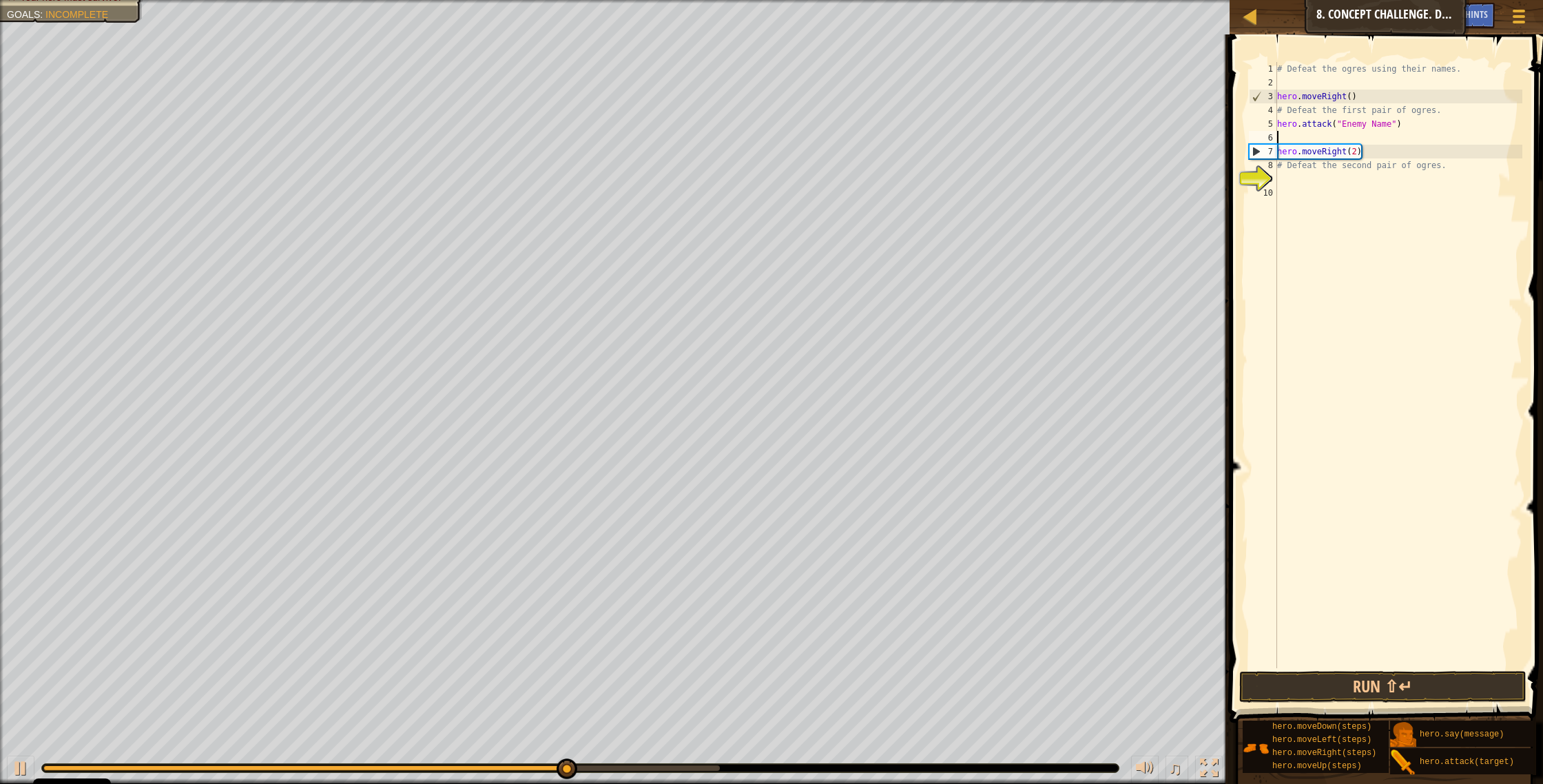
click at [853, 136] on div "# Defeat the ogres using their names. hero . moveRight ( ) # Defeat the first p…" at bounding box center [1398, 379] width 248 height 633
click at [853, 175] on div "# Defeat the ogres using their names. hero . moveRight ( ) # Defeat the first p…" at bounding box center [1398, 379] width 248 height 633
type textarea "h"
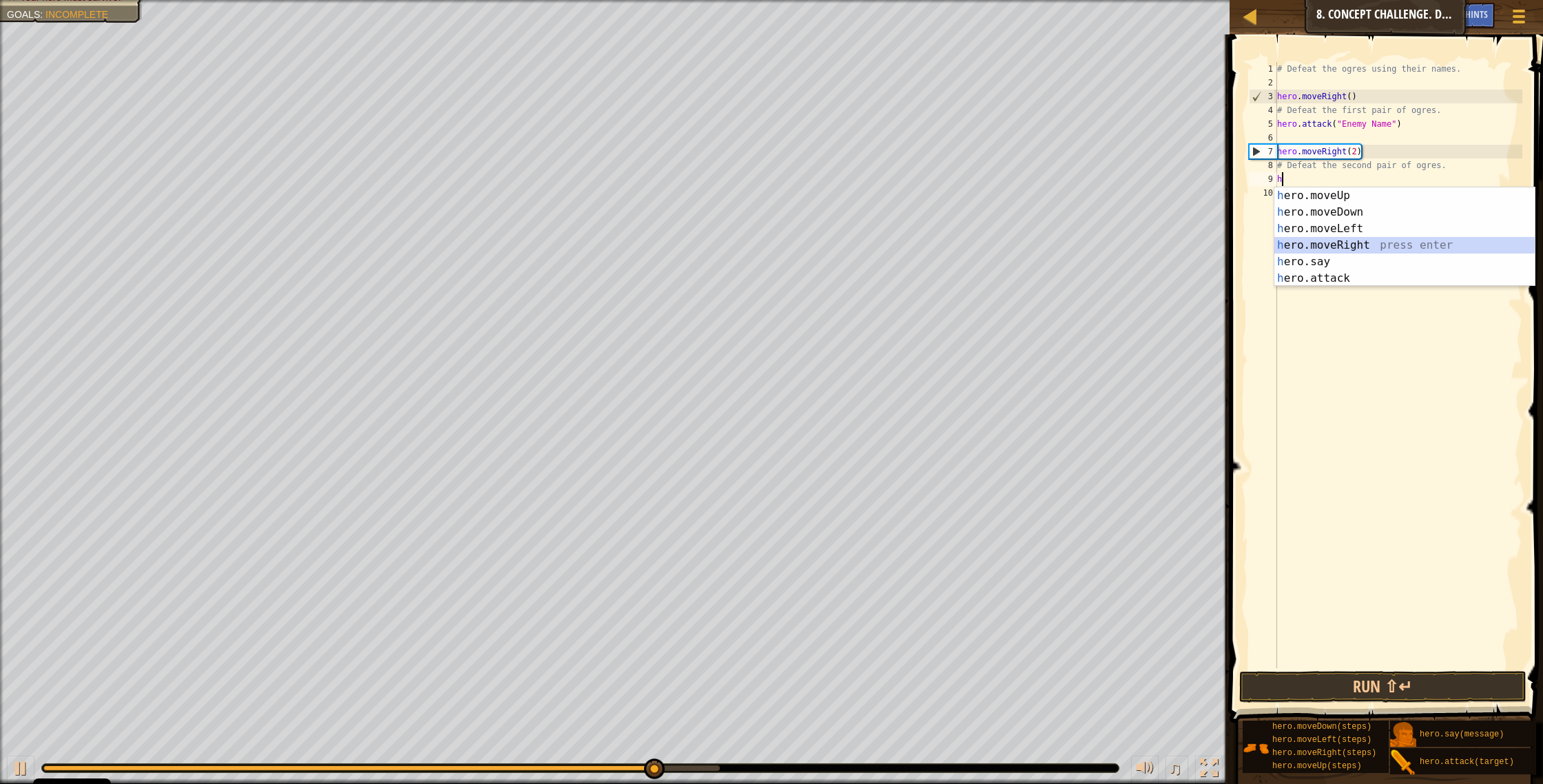
click at [853, 242] on div "h ero.moveUp press enter h ero.moveDown press enter h ero.moveLeft press enter …" at bounding box center [1404, 253] width 260 height 132
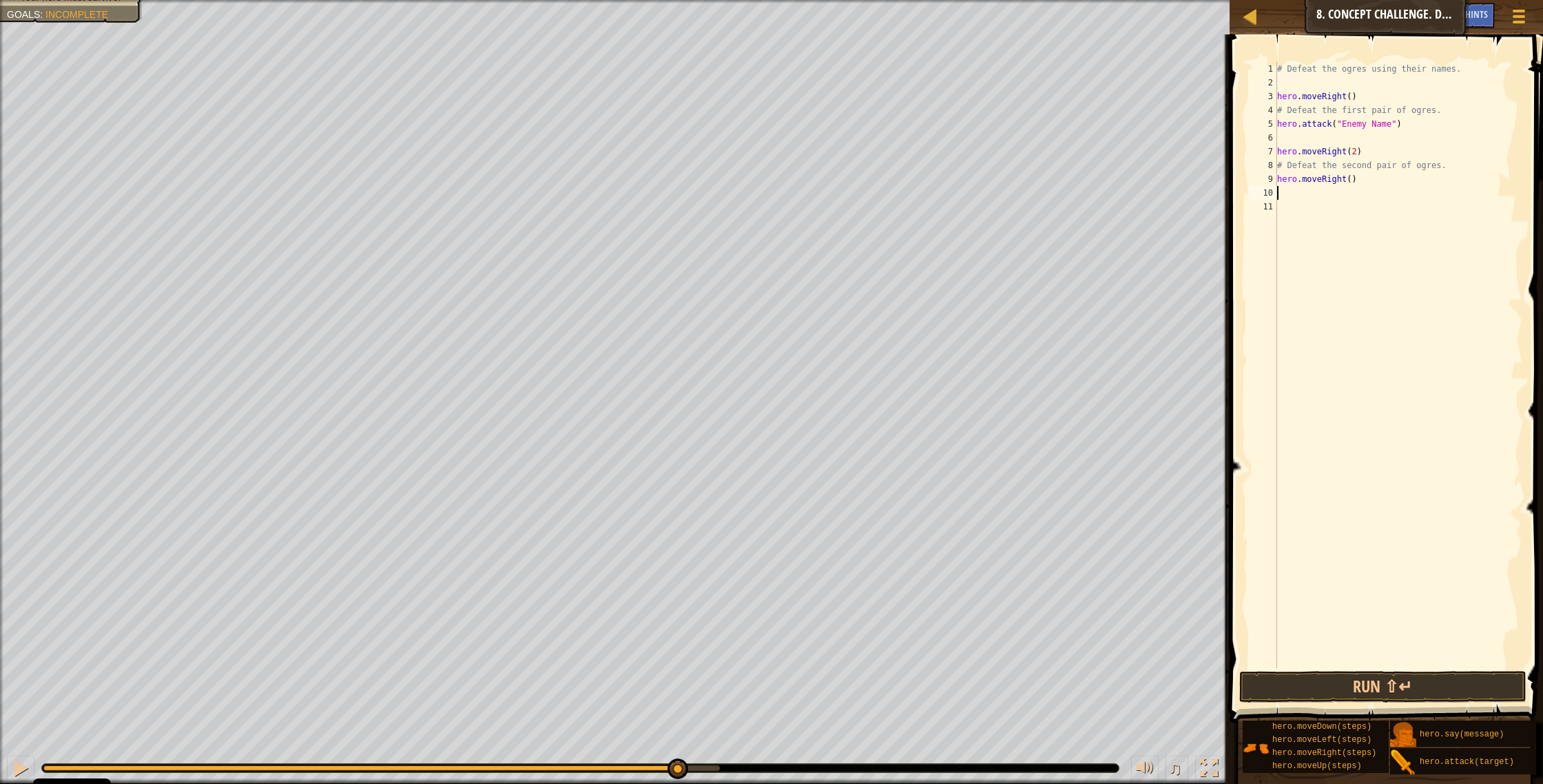
click at [853, 177] on div "# Defeat the ogres using their names. hero . moveRight ( ) # Defeat the first p…" at bounding box center [1398, 379] width 248 height 633
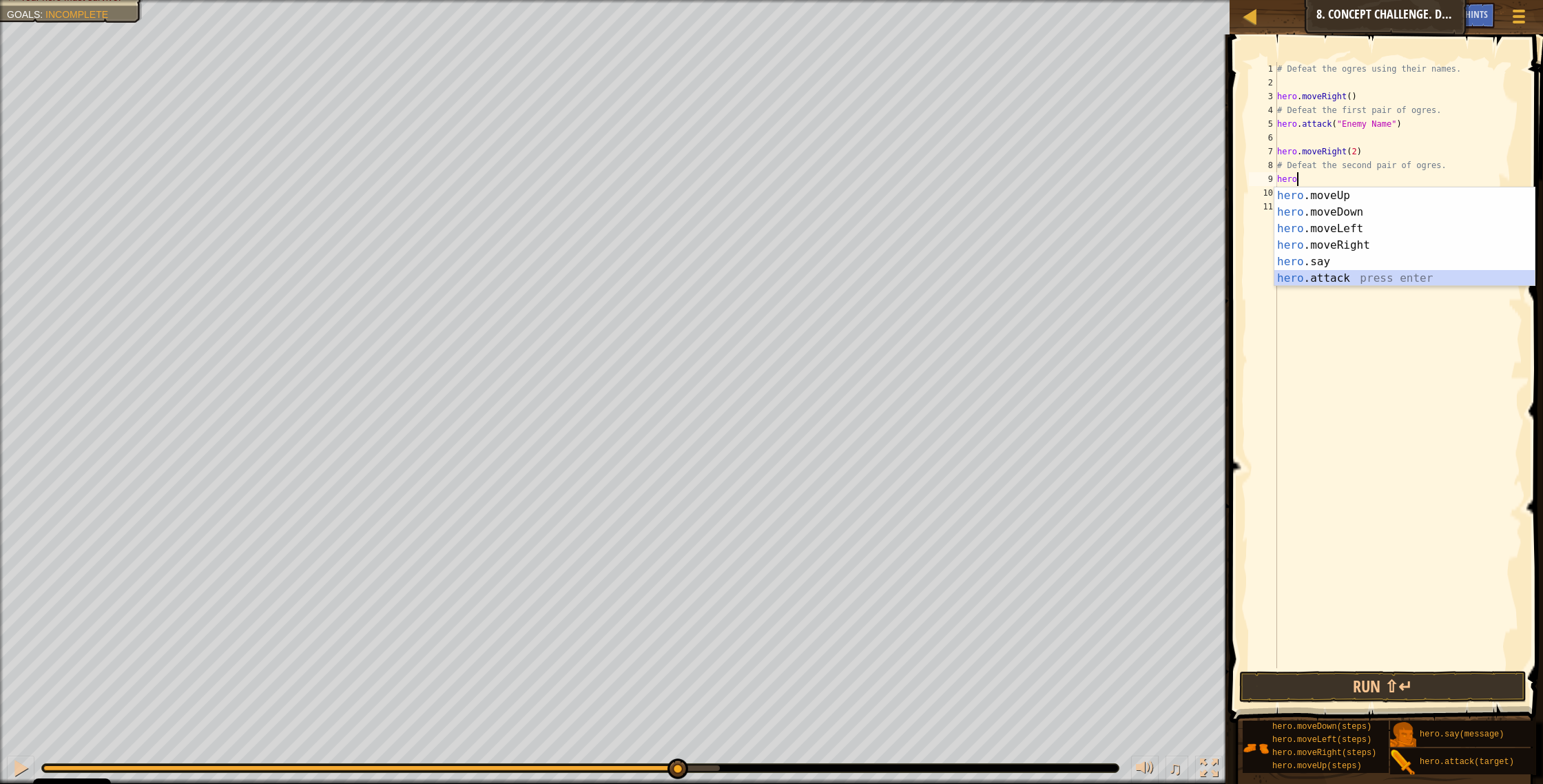
click at [853, 279] on div "hero .moveUp press enter hero .moveDown press enter hero .moveLeft press enter …" at bounding box center [1404, 253] width 260 height 132
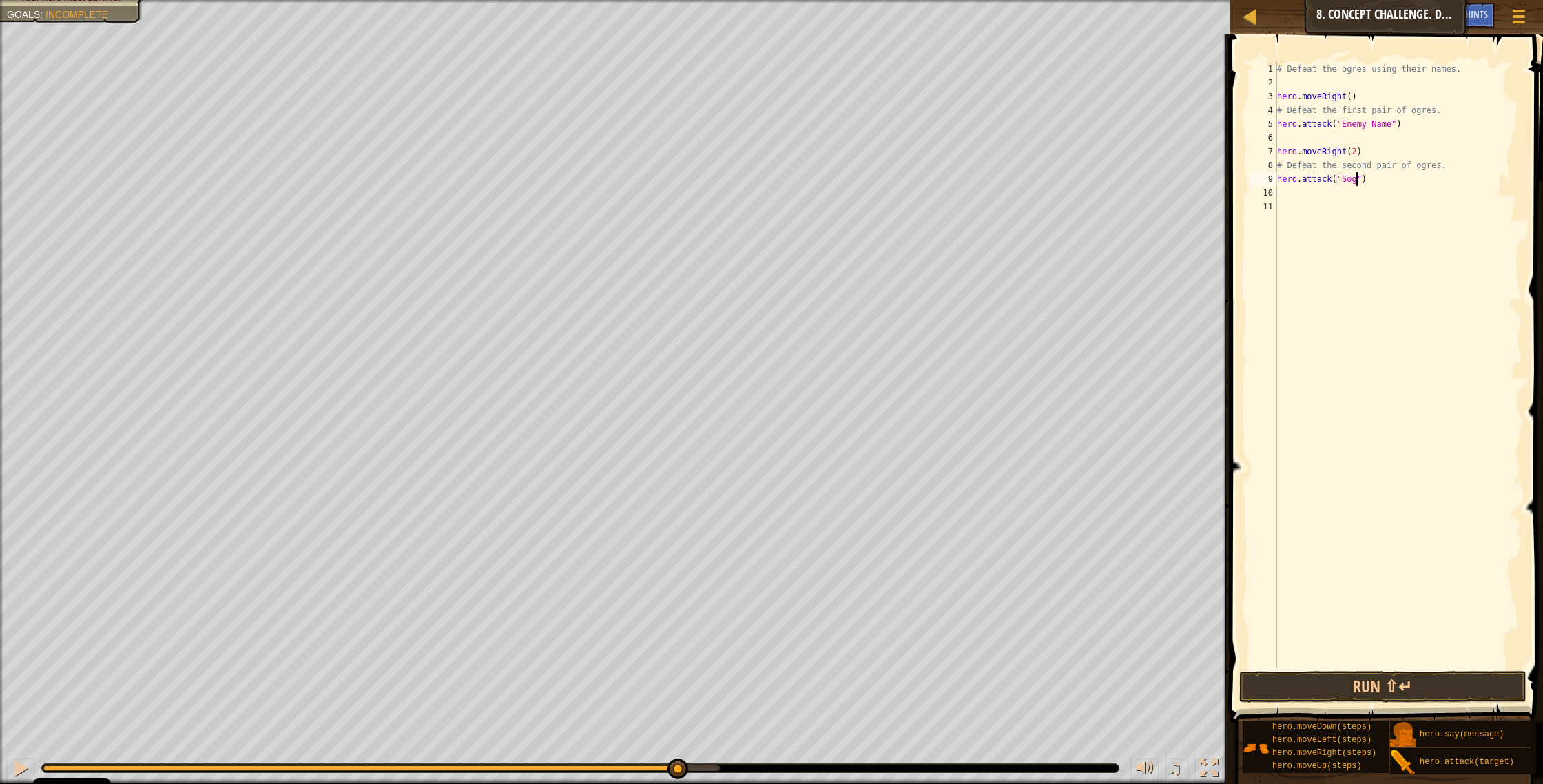
scroll to position [6, 6]
drag, startPoint x: 1390, startPoint y: 127, endPoint x: 1400, endPoint y: 127, distance: 10.0
click at [853, 127] on div "# Defeat the ogres using their names. hero . moveRight ( ) # Defeat the first p…" at bounding box center [1398, 379] width 248 height 633
click at [853, 418] on button "Run ⇧↵" at bounding box center [1383, 687] width 288 height 32
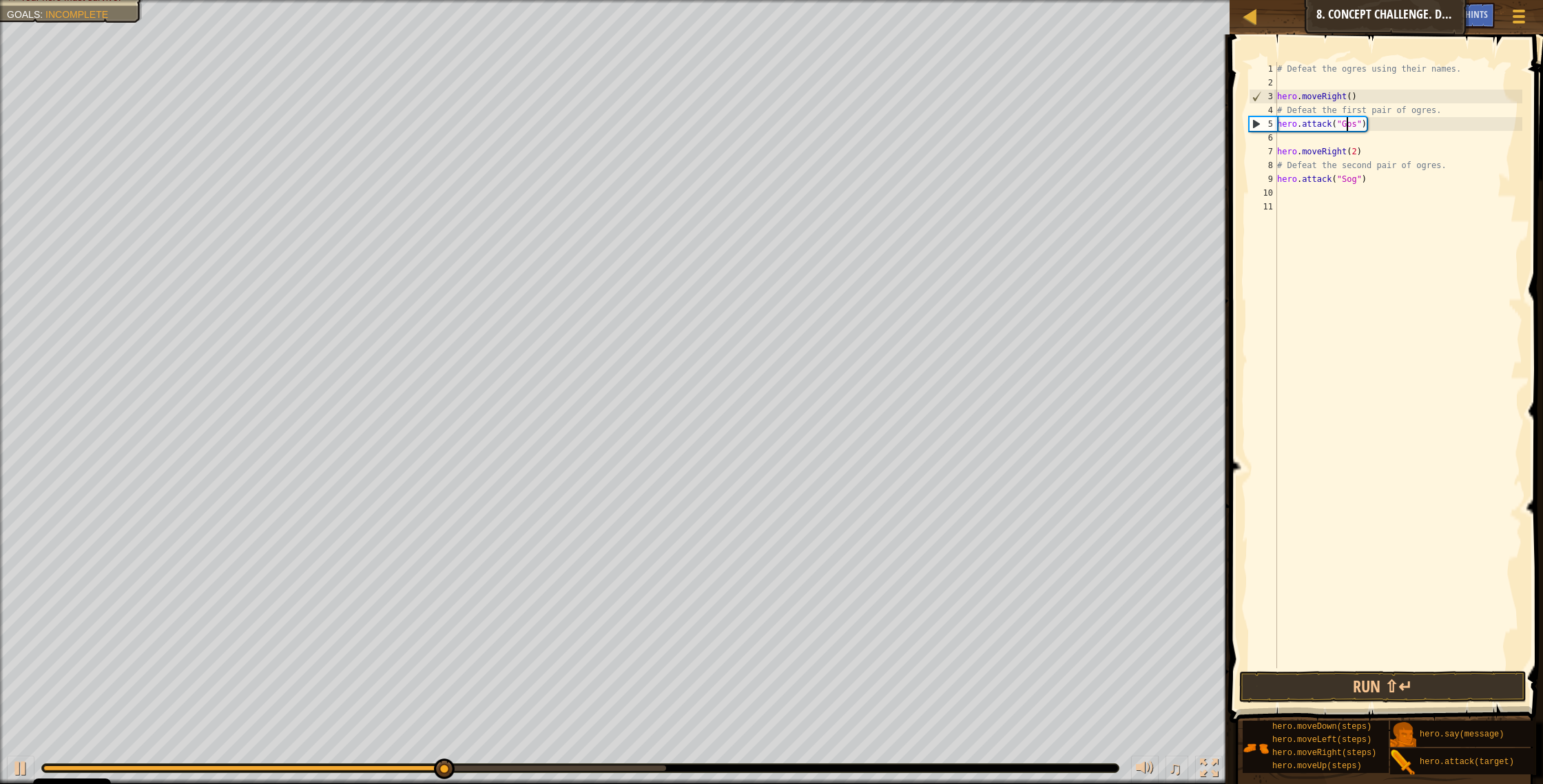
scroll to position [6, 1]
click at [853, 418] on button "Run ⇧↵" at bounding box center [1383, 687] width 288 height 32
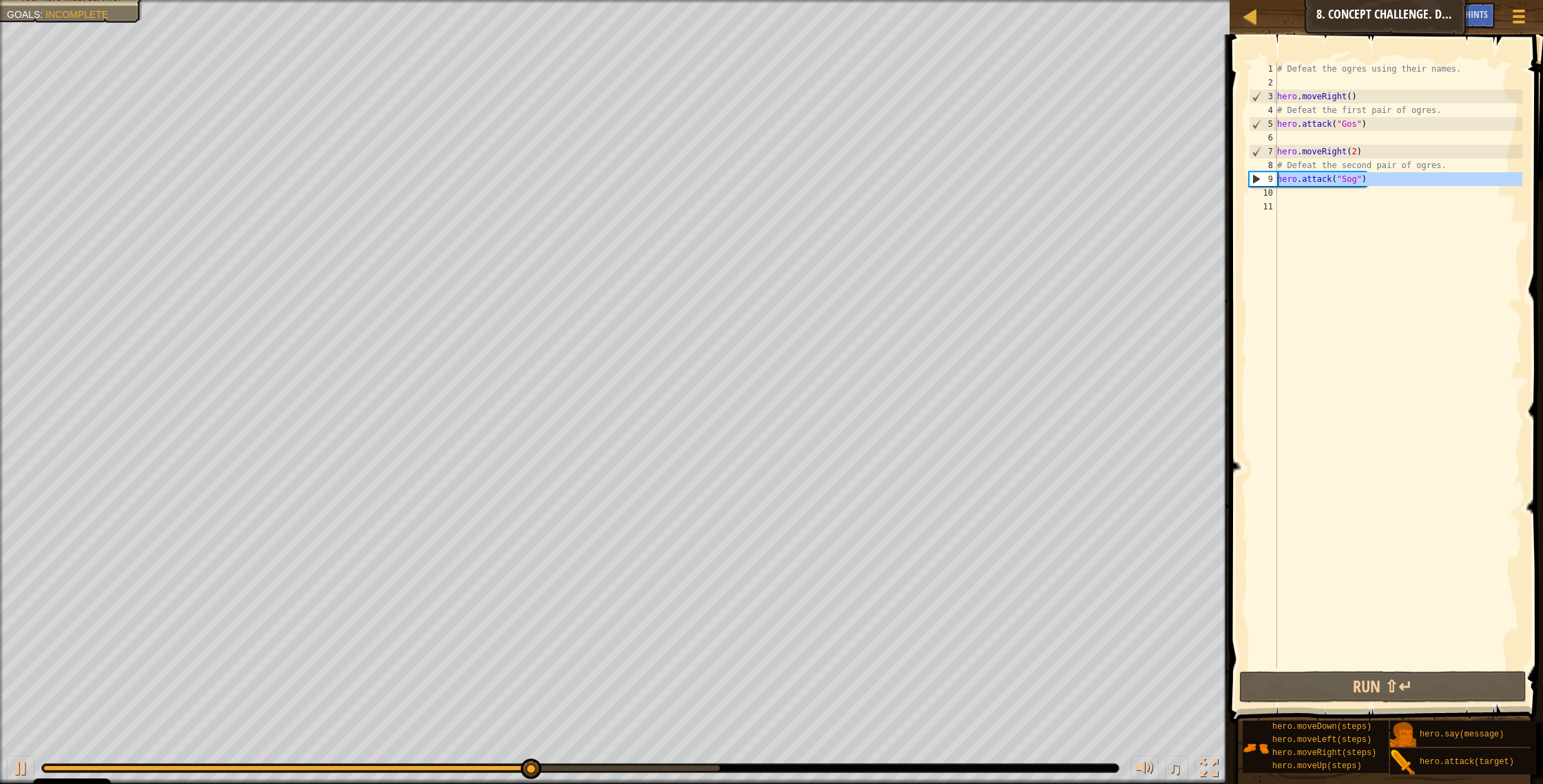
drag, startPoint x: 1373, startPoint y: 186, endPoint x: 1278, endPoint y: 179, distance: 95.3
click at [853, 179] on div "# Defeat the ogres using their names. hero . moveRight ( ) # Defeat the first p…" at bounding box center [1398, 379] width 248 height 633
type textarea "hero.attack("Sog")"
click at [853, 193] on div "# Defeat the ogres using their names. hero . moveRight ( ) # Defeat the first p…" at bounding box center [1398, 379] width 248 height 633
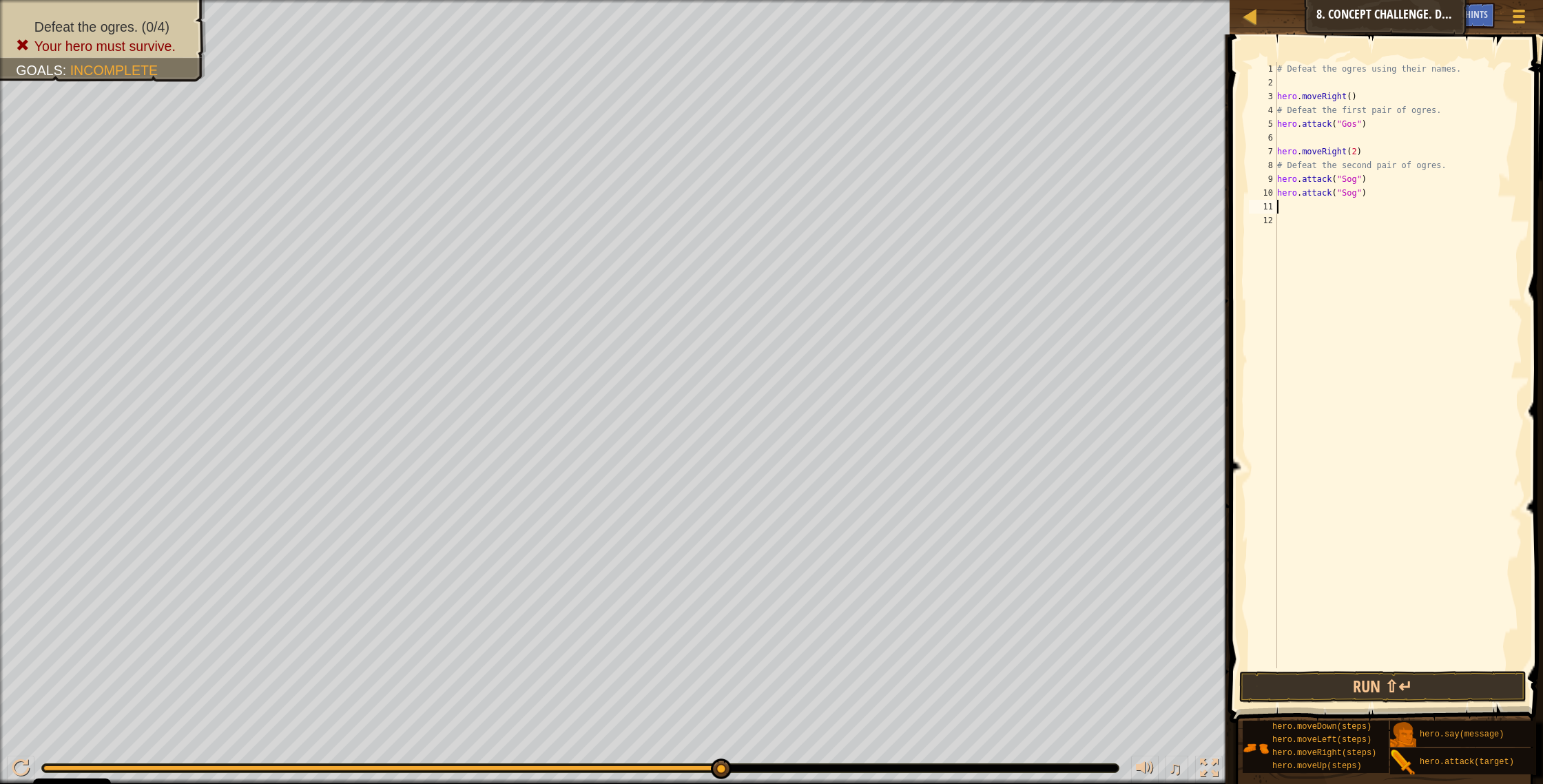
paste textarea "hero.attack("Gos")"
click at [853, 128] on div "# Defeat the ogres using their names. hero . moveRight ( ) # Defeat the first p…" at bounding box center [1398, 379] width 248 height 633
drag, startPoint x: 1370, startPoint y: 128, endPoint x: 1272, endPoint y: 128, distance: 98.0
click at [853, 128] on div "hero.attack("Gos") 1 2 3 4 5 6 7 8 9 10 11 12 13 # Defeat the ogres using their…" at bounding box center [1384, 365] width 277 height 606
click at [853, 147] on div "# Defeat the ogres using their names. hero . moveRight ( ) # Defeat the first p…" at bounding box center [1398, 379] width 248 height 633
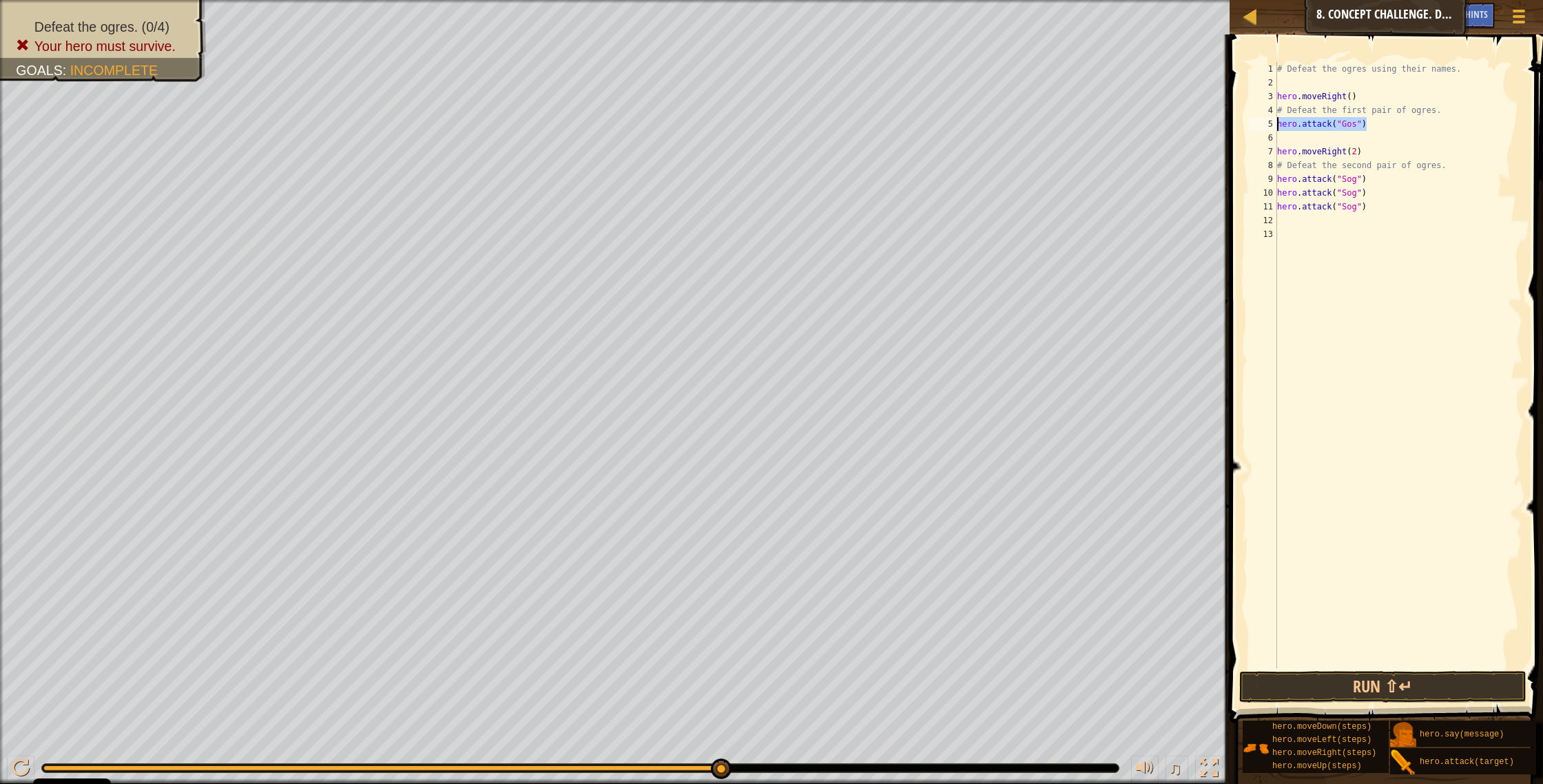
type textarea "hero.moveRight(2)"
click at [853, 143] on div "# Defeat the ogres using their names. hero . moveRight ( ) # Defeat the first p…" at bounding box center [1398, 379] width 248 height 633
paste textarea "hero.attack("Gos")"
type textarea "hero.attack("Gos")"
click at [853, 418] on button "Run ⇧↵" at bounding box center [1383, 687] width 288 height 32
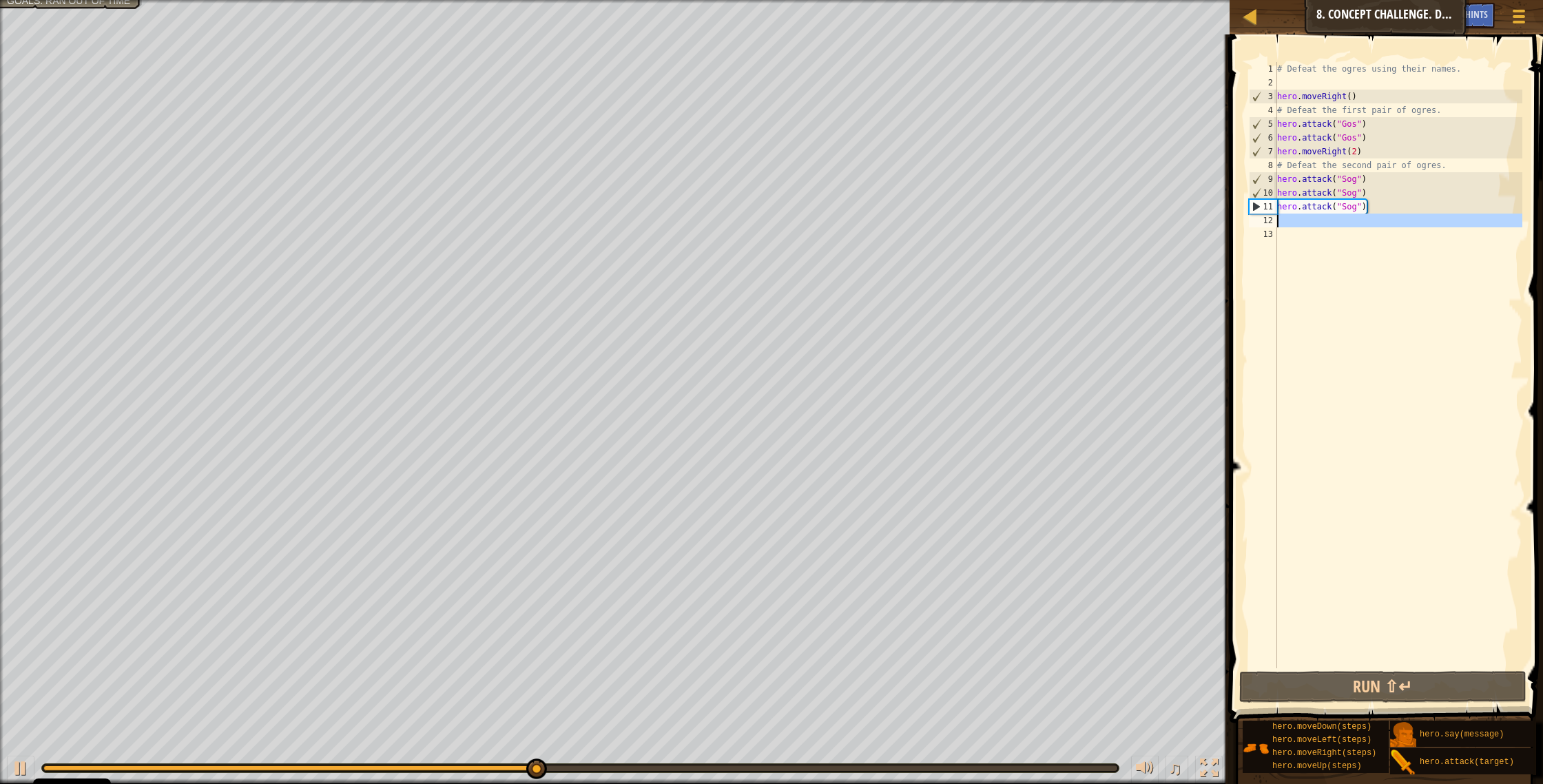
click at [853, 218] on div "12" at bounding box center [1262, 220] width 28 height 14
click at [853, 219] on div "# Defeat the ogres using their names. hero . moveRight ( ) # Defeat the first p…" at bounding box center [1398, 379] width 248 height 633
type textarea "h"
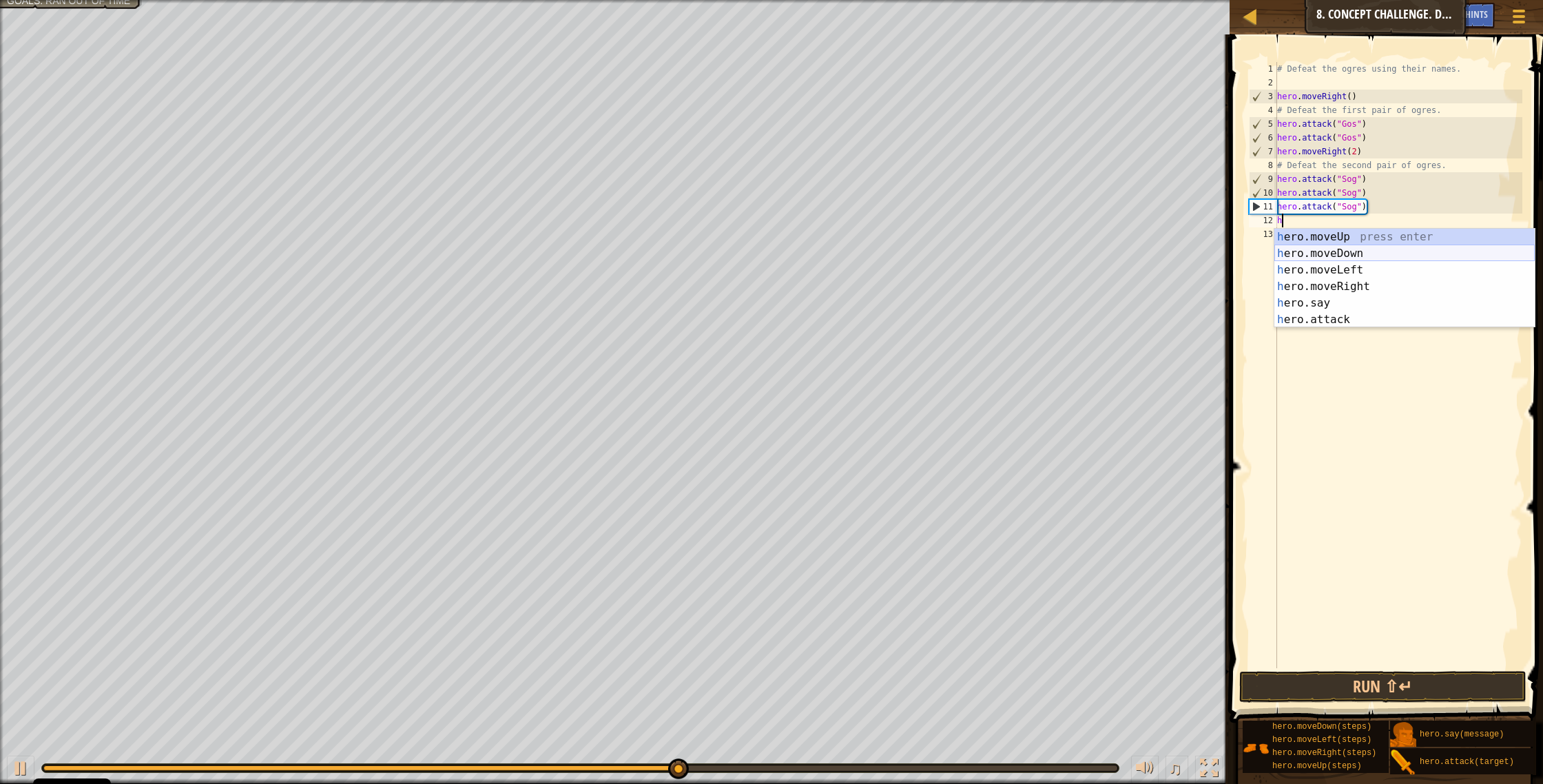
click at [853, 255] on div "h ero.moveUp press enter h ero.moveDown press enter h ero.moveLeft press enter …" at bounding box center [1404, 295] width 260 height 132
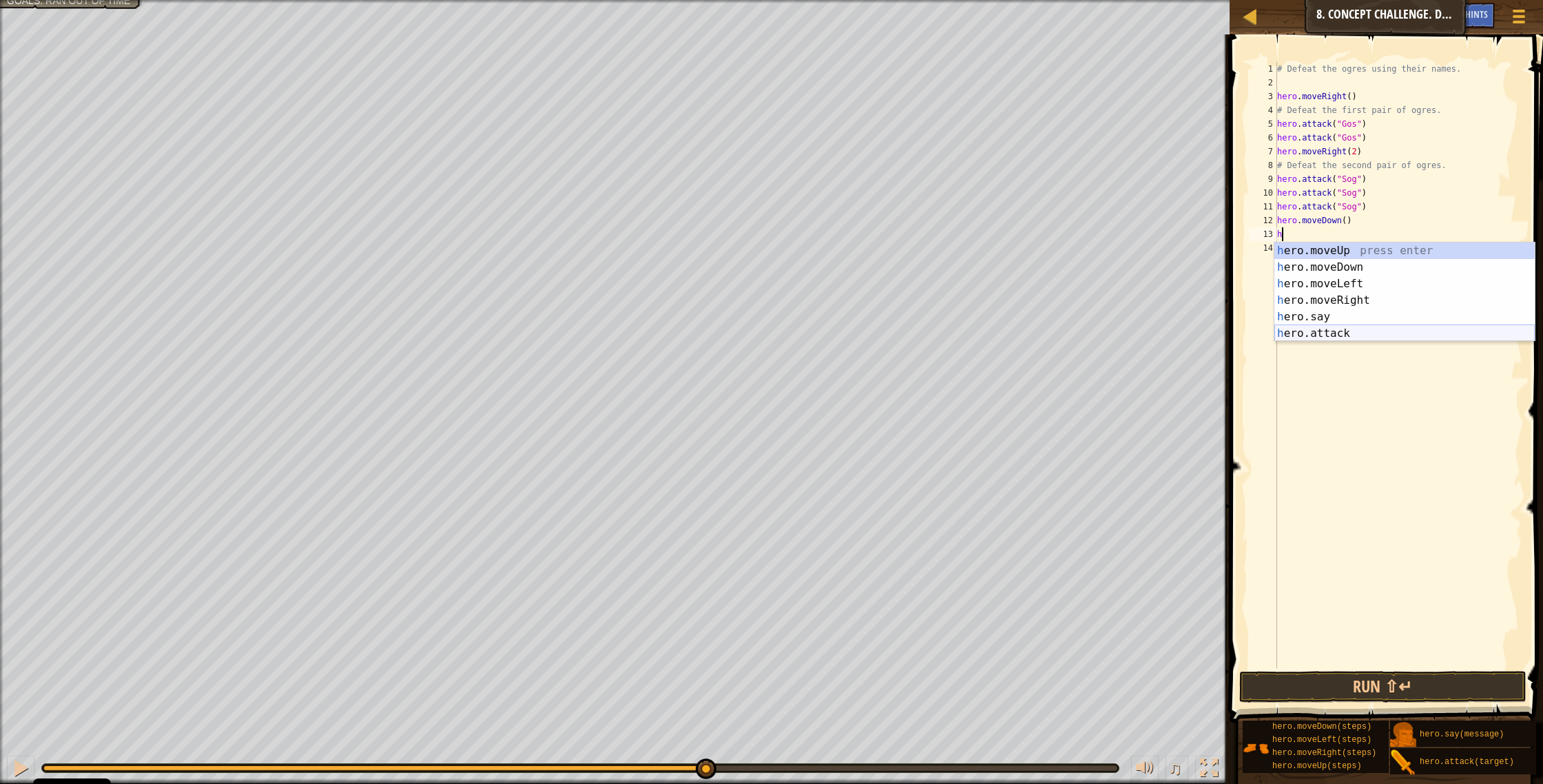
click at [853, 330] on div "h ero.moveUp press enter h ero.moveDown press enter h ero.moveLeft press enter …" at bounding box center [1404, 309] width 260 height 132
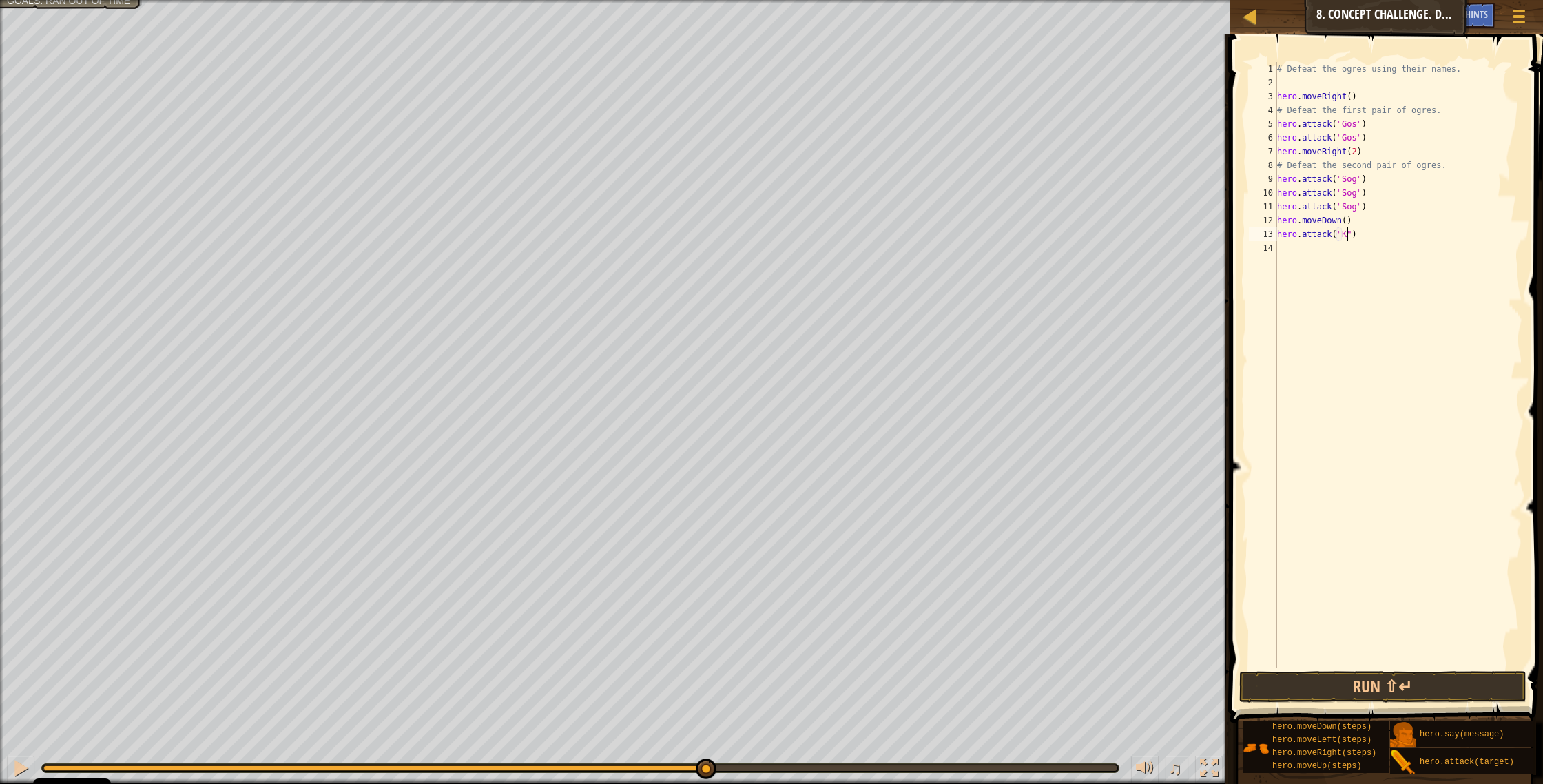
scroll to position [6, 6]
type textarea "hero.attack("Kro")"
drag, startPoint x: 1370, startPoint y: 239, endPoint x: 1247, endPoint y: 227, distance: 123.6
click at [853, 231] on div "hero.attack("Kro") 1 2 3 4 5 6 7 8 9 10 11 12 13 14 # Defeat the ogres using th…" at bounding box center [1384, 365] width 277 height 606
click at [853, 244] on div "# Defeat the ogres using their names. hero . moveRight ( ) # Defeat the first p…" at bounding box center [1398, 379] width 248 height 633
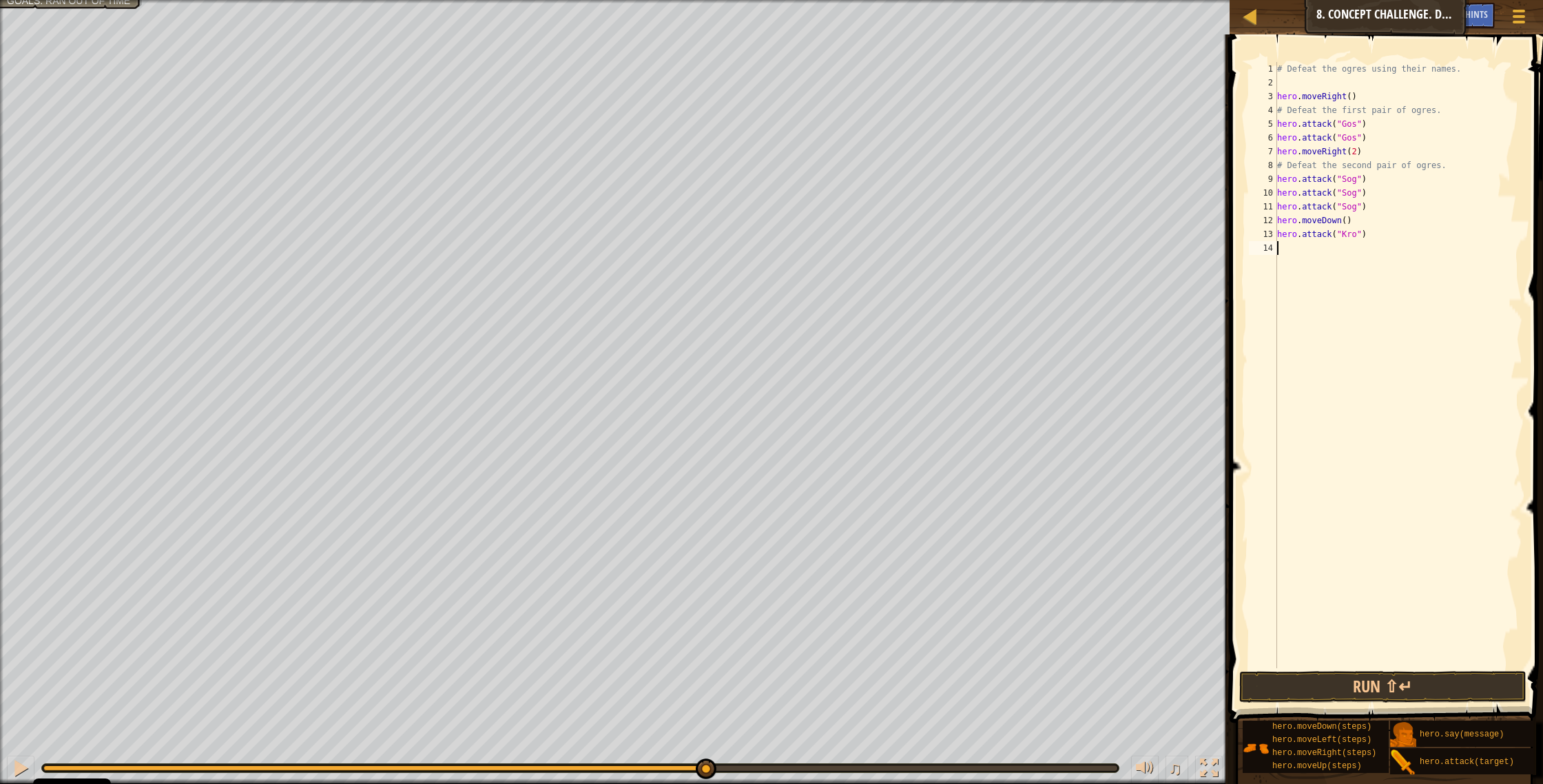
scroll to position [6, 0]
paste textarea "hero.attack("Kro")"
type textarea "hero.attack("Kro")"
click at [853, 418] on div "# Defeat the ogres using their names. hero . moveRight ( ) # Defeat the first p…" at bounding box center [1398, 379] width 248 height 633
click at [853, 418] on button "Run ⇧↵" at bounding box center [1383, 687] width 288 height 32
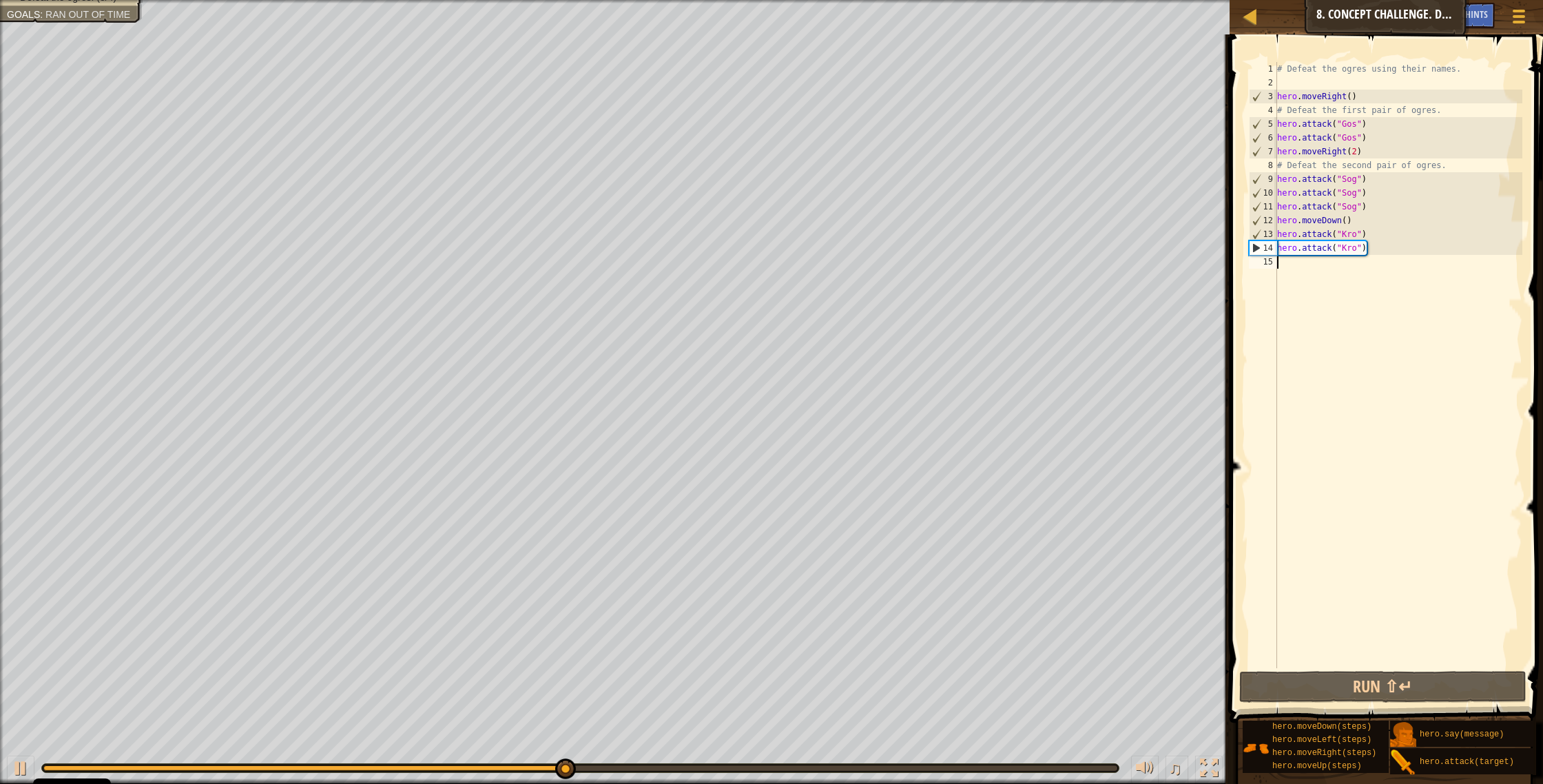
type textarea "j"
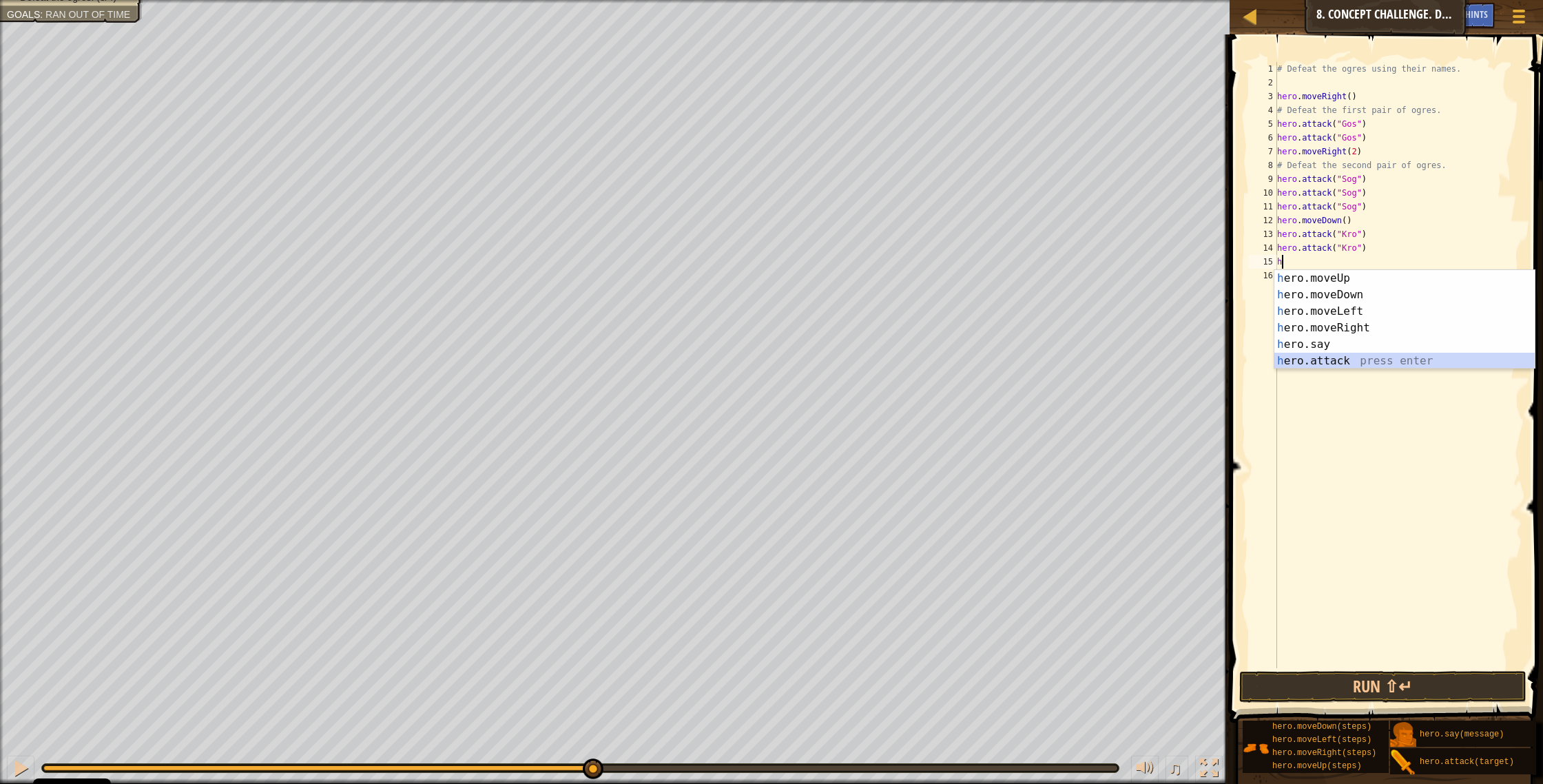
click at [853, 360] on div "h ero.moveUp press enter h ero.moveDown press enter h ero.moveLeft press enter …" at bounding box center [1404, 336] width 260 height 132
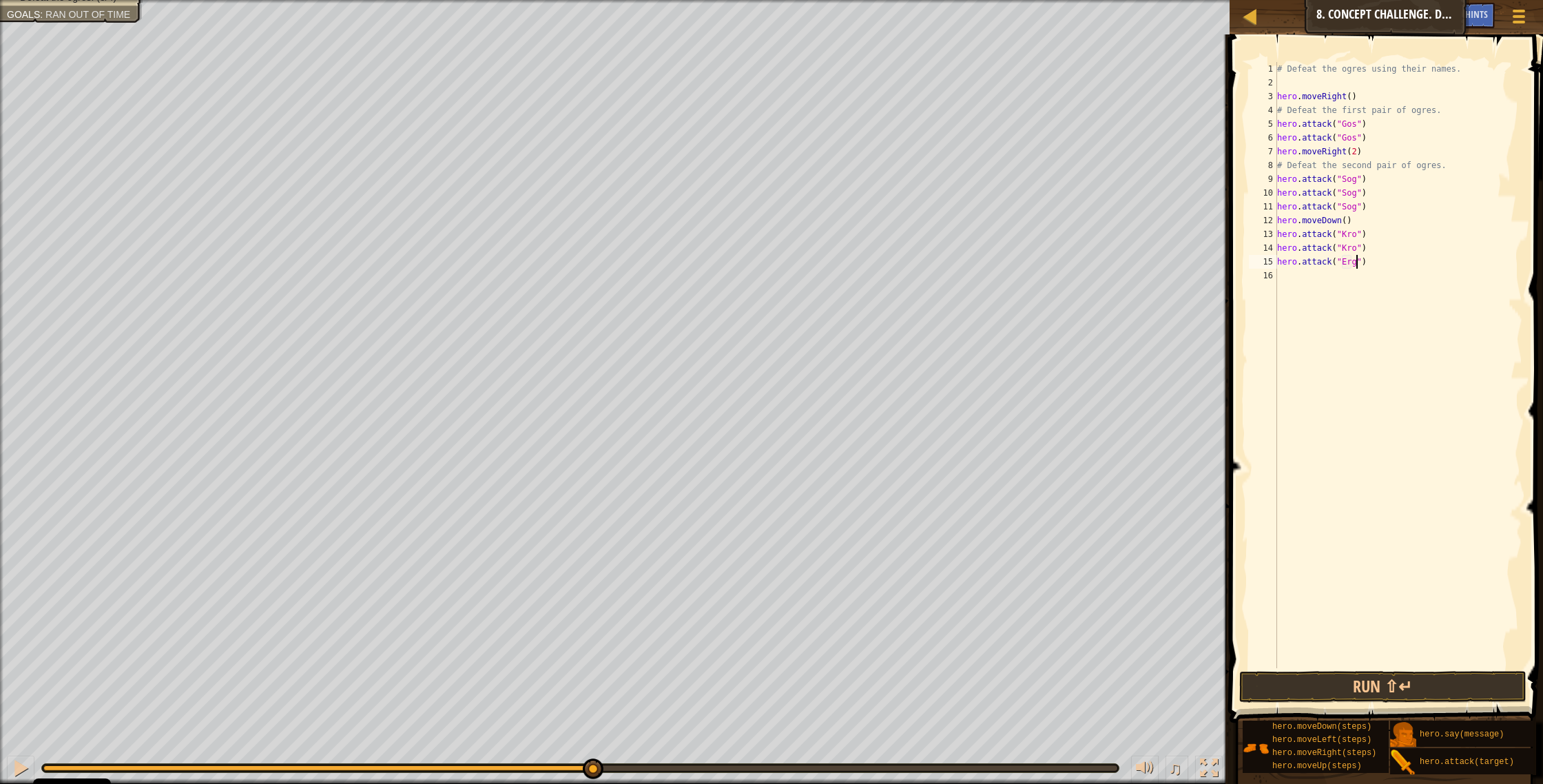
scroll to position [6, 7]
type textarea "hero.attack("Ergo")"
drag, startPoint x: 1426, startPoint y: 683, endPoint x: 1432, endPoint y: 678, distance: 7.8
click at [853, 418] on button "Run ⇧↵" at bounding box center [1383, 687] width 288 height 32
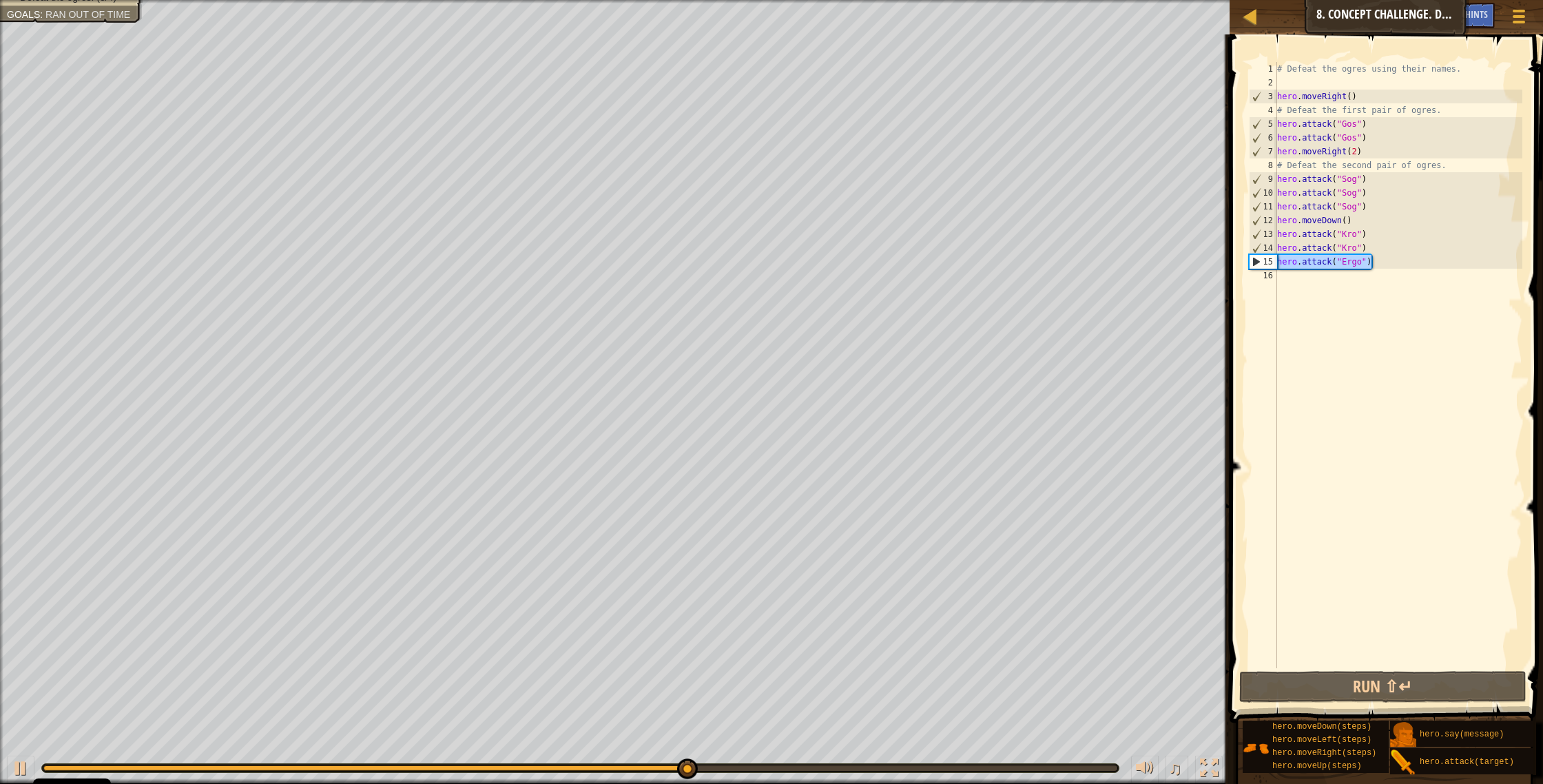
drag, startPoint x: 1385, startPoint y: 260, endPoint x: 1261, endPoint y: 257, distance: 124.0
click at [853, 257] on div "hero.attack("Ergo") 1 2 3 4 5 6 7 8 9 10 11 12 13 14 15 16 # Defeat the ogres u…" at bounding box center [1384, 365] width 277 height 606
click at [853, 277] on div "# Defeat the ogres using their names. hero . moveRight ( ) # Defeat the first p…" at bounding box center [1398, 379] width 248 height 633
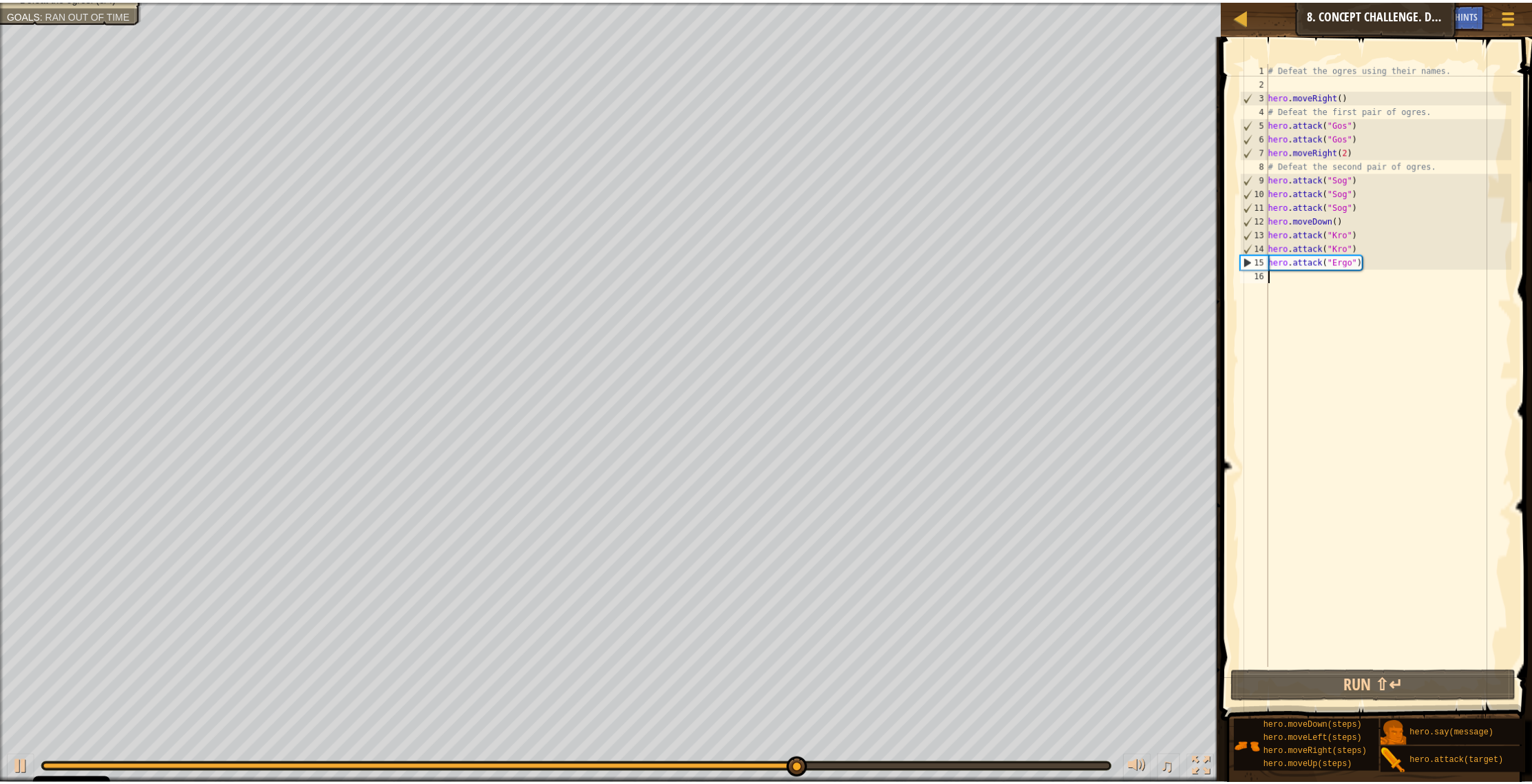
scroll to position [6, 0]
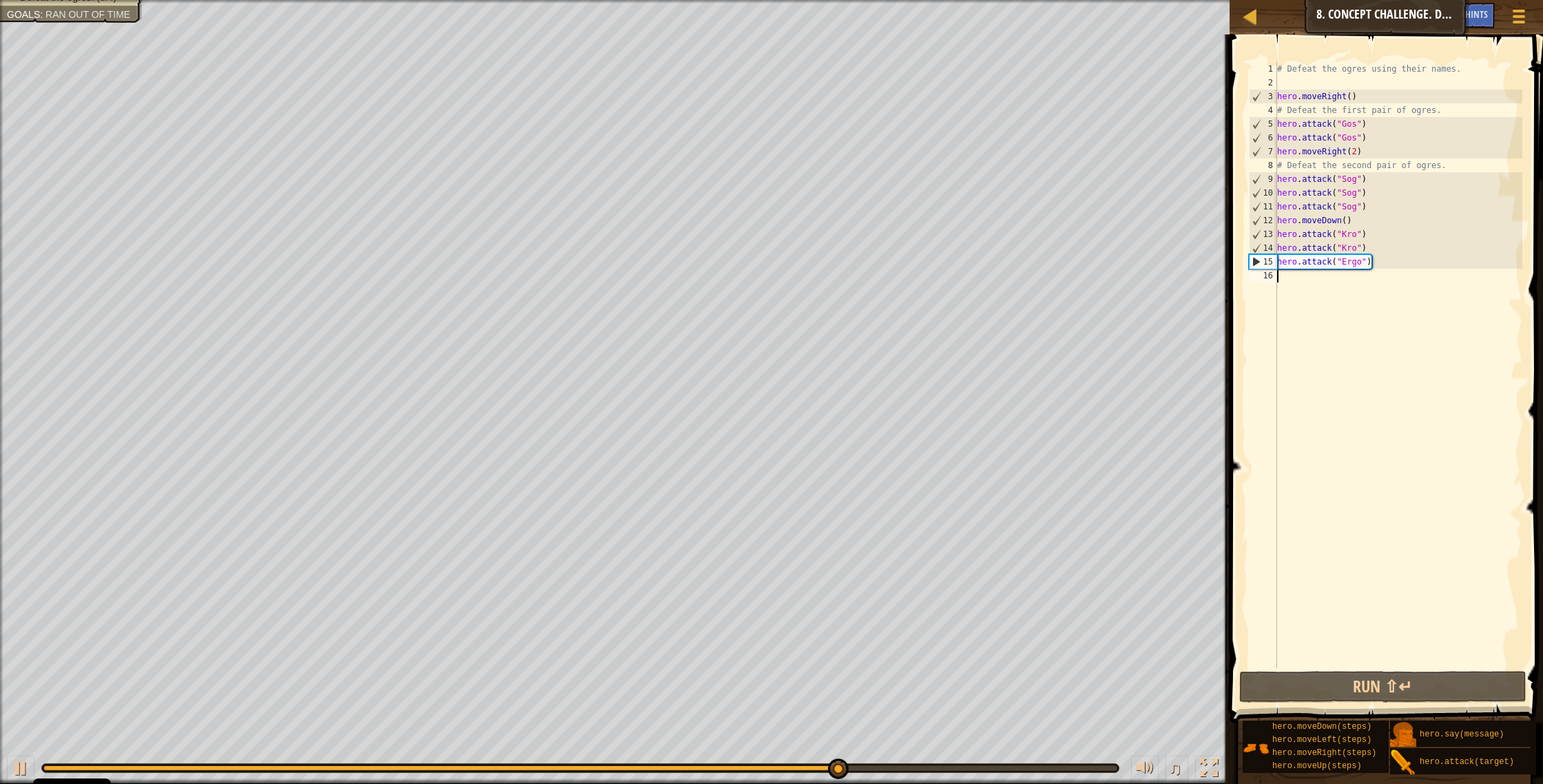
paste textarea "hero.attack("Ergo")"
type textarea "hero.attack("Ergo")"
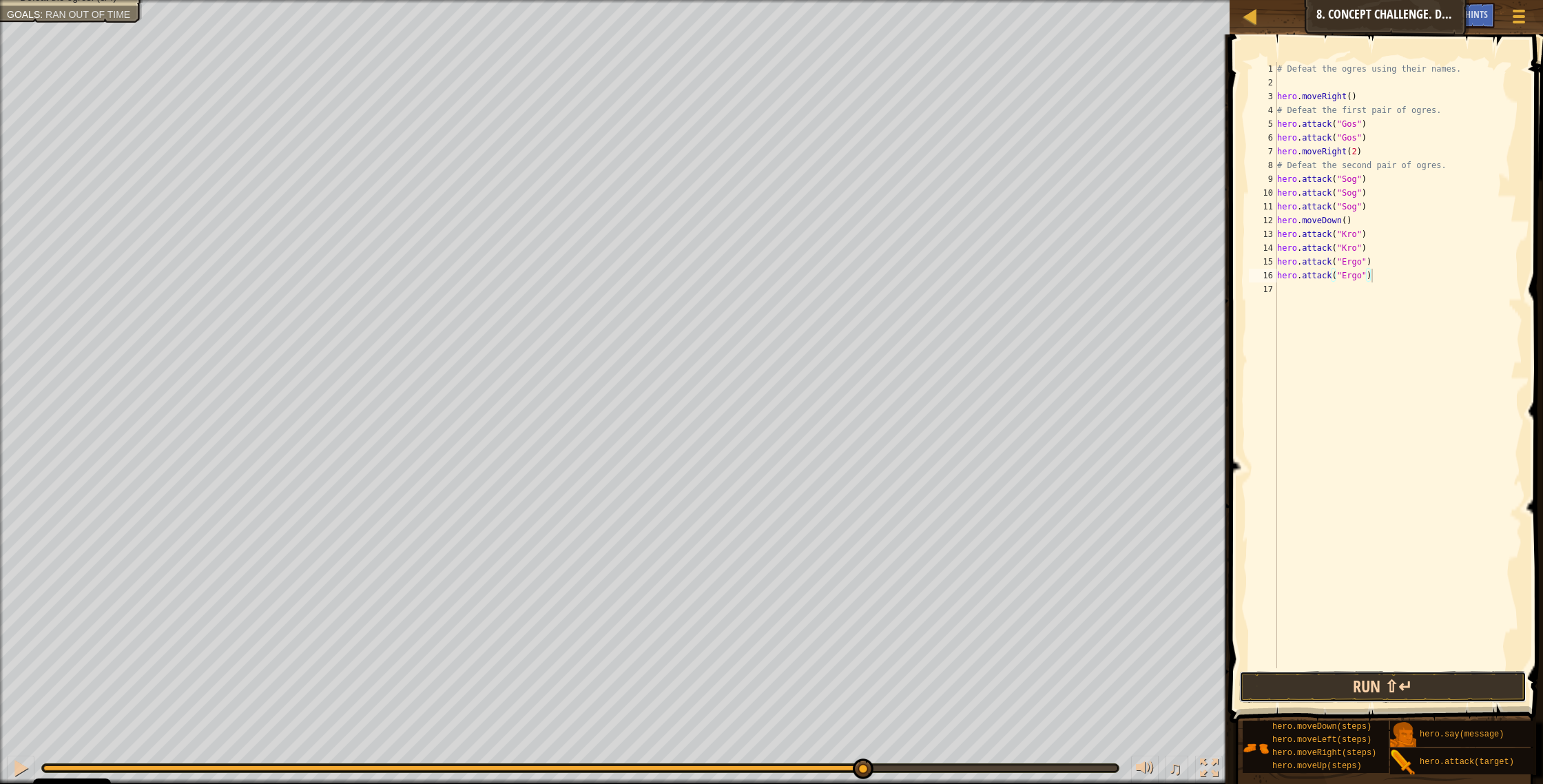
click at [853, 418] on button "Run ⇧↵" at bounding box center [1383, 687] width 288 height 32
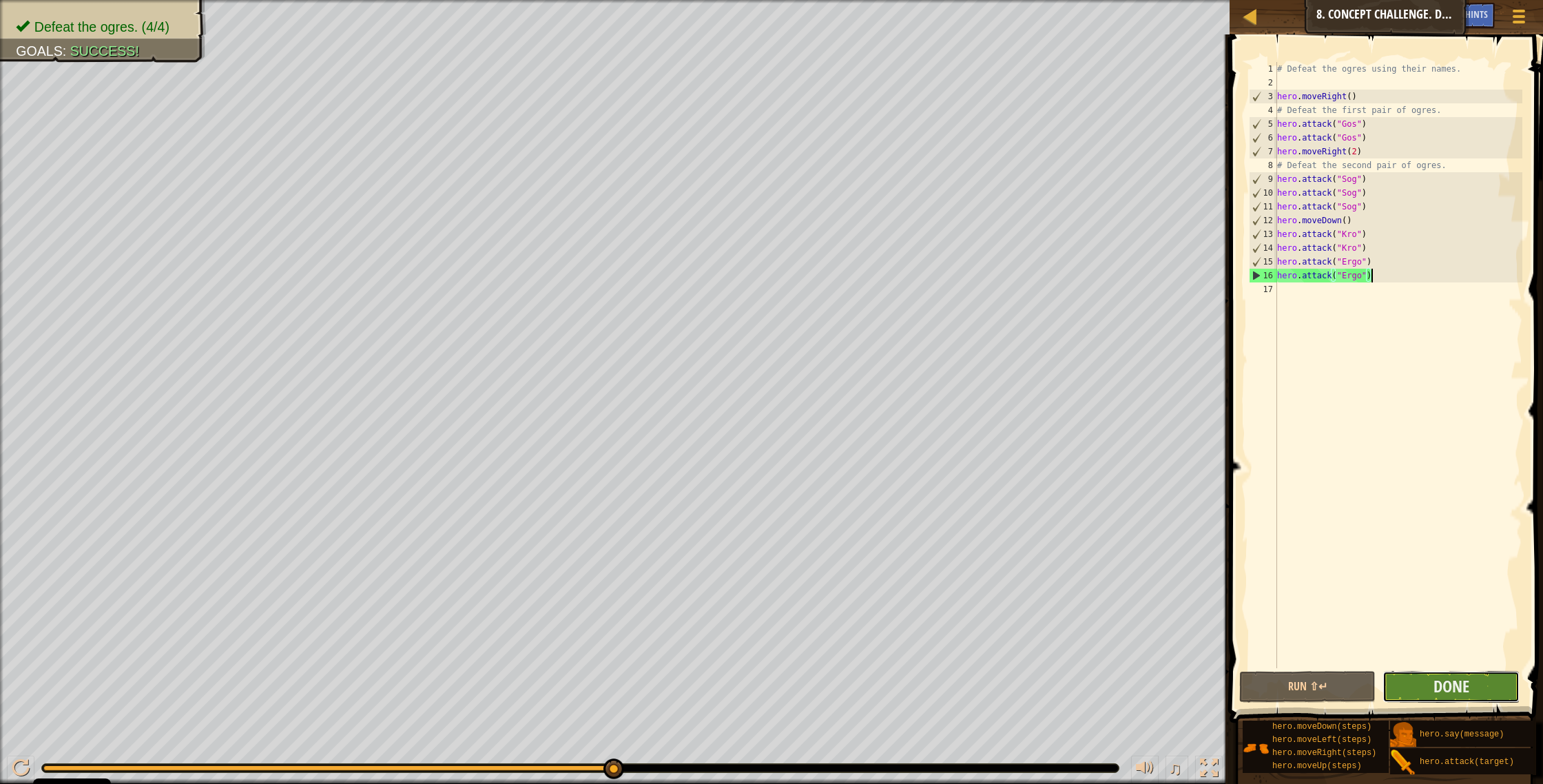
click at [853, 418] on button "Done" at bounding box center [1450, 687] width 137 height 32
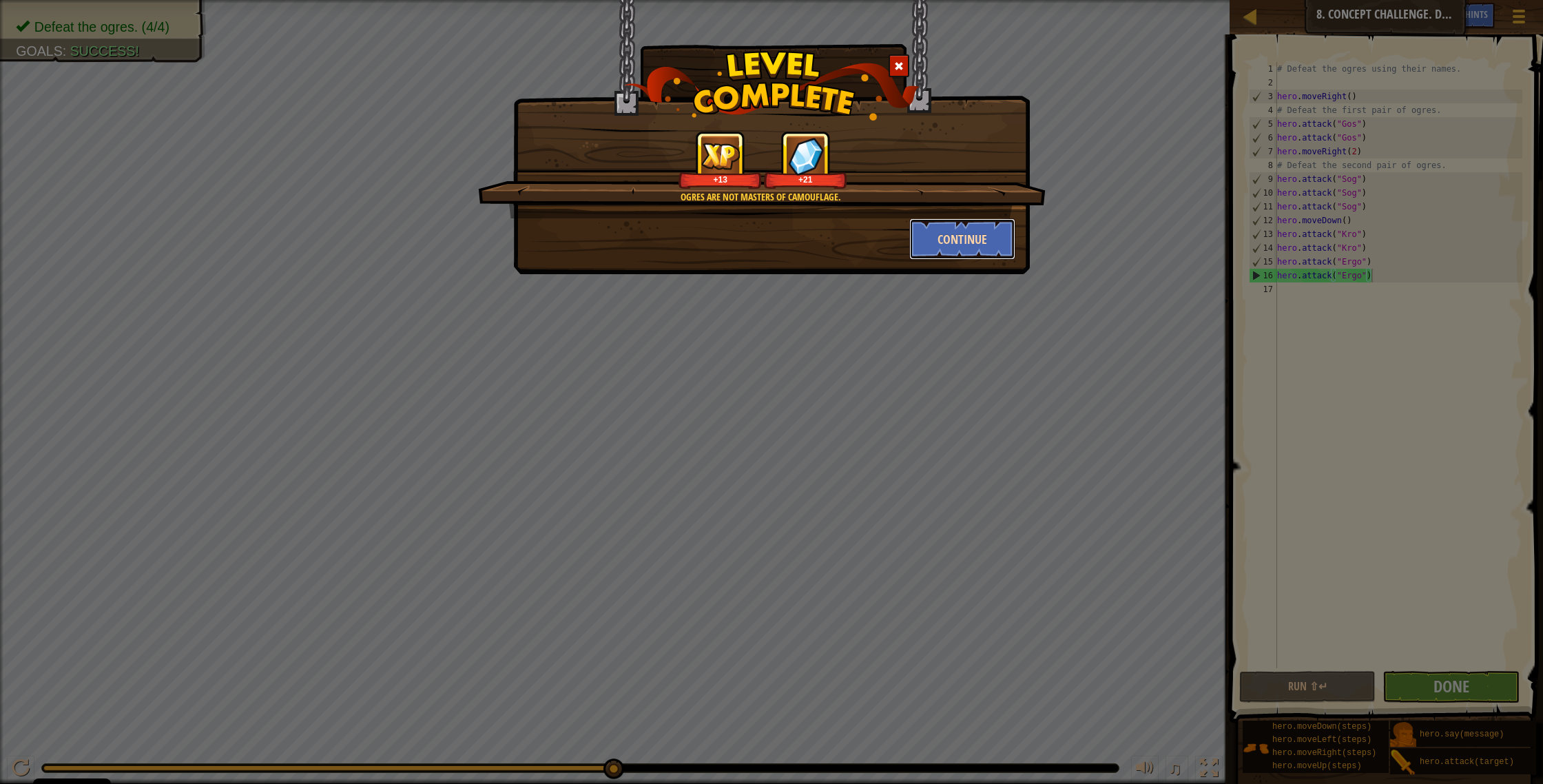
click at [853, 234] on button "Continue" at bounding box center [962, 239] width 107 height 41
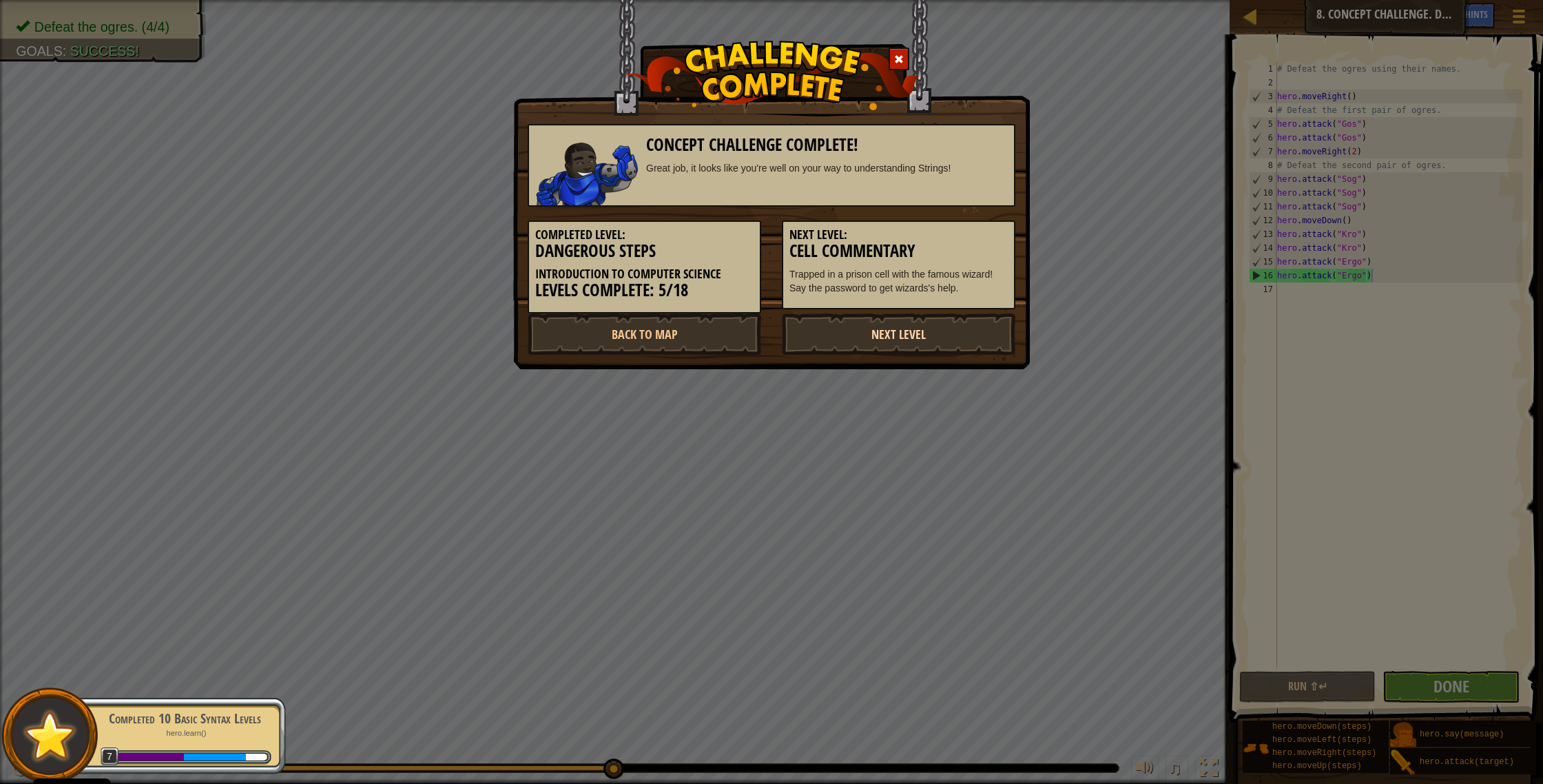
click at [853, 330] on link "Next Level" at bounding box center [898, 334] width 234 height 41
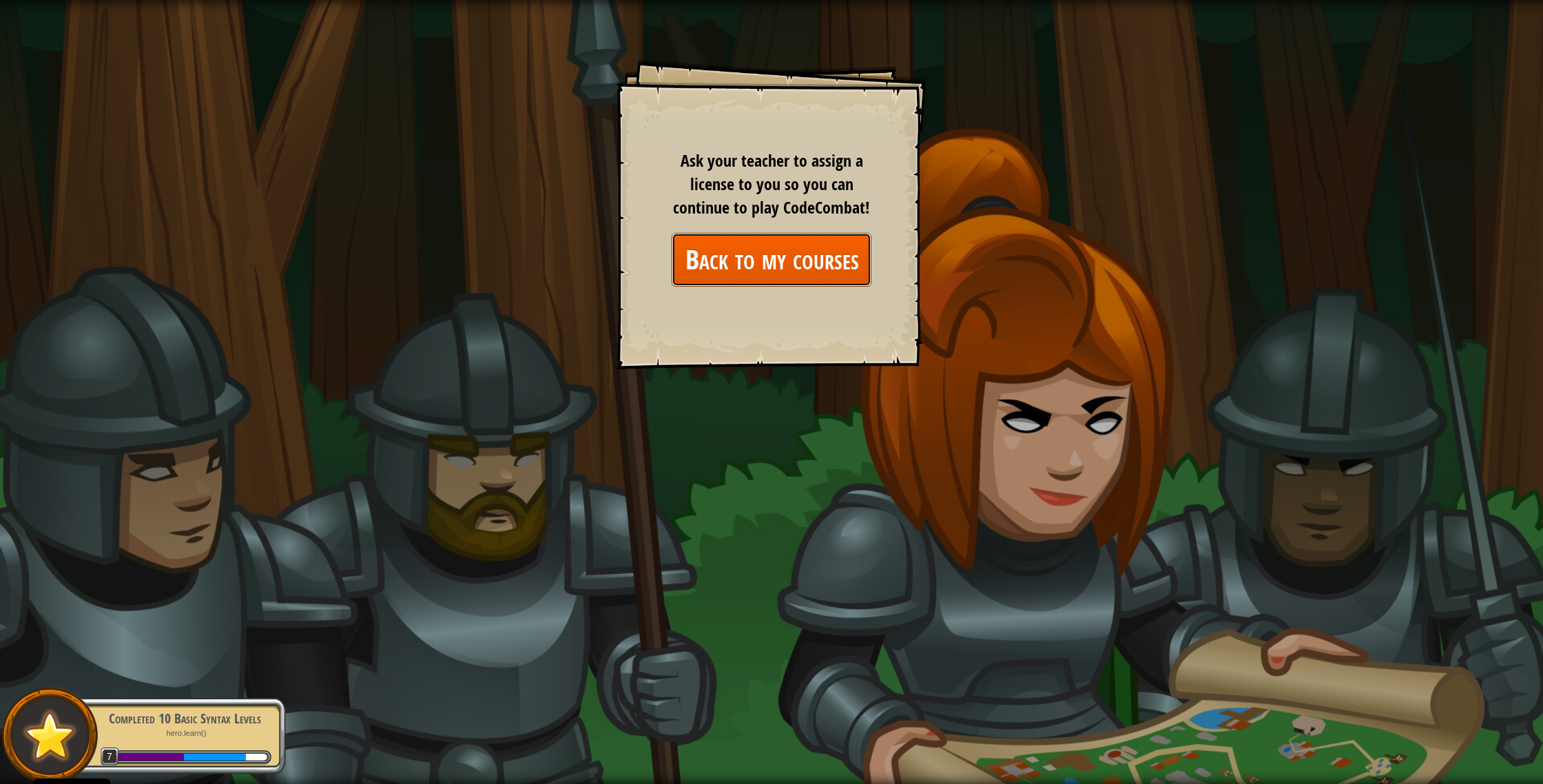
drag, startPoint x: 732, startPoint y: 267, endPoint x: 724, endPoint y: 264, distance: 8.5
click at [732, 266] on link "Back to my courses" at bounding box center [771, 259] width 200 height 53
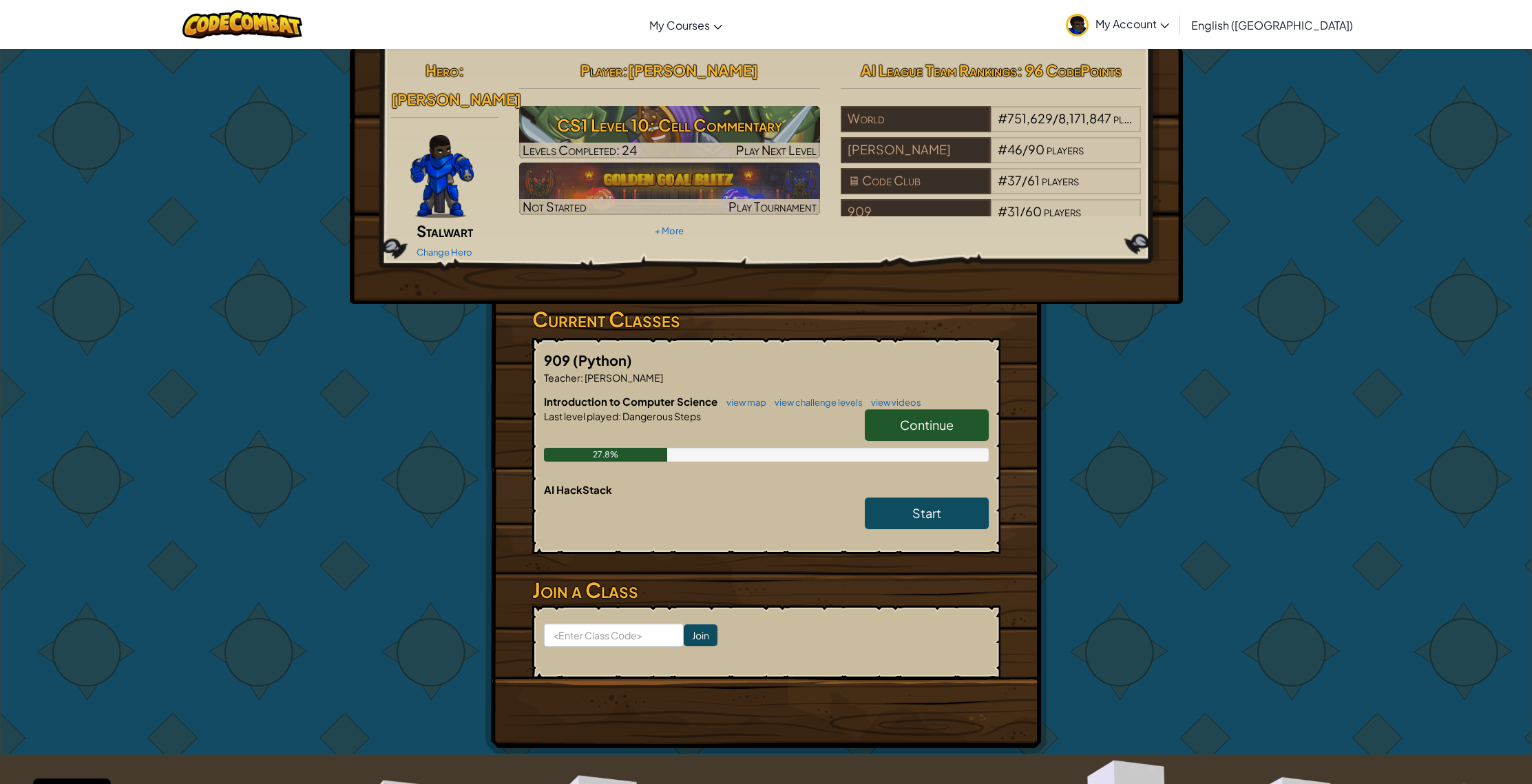
click at [853, 417] on span "Continue" at bounding box center [926, 425] width 54 height 16
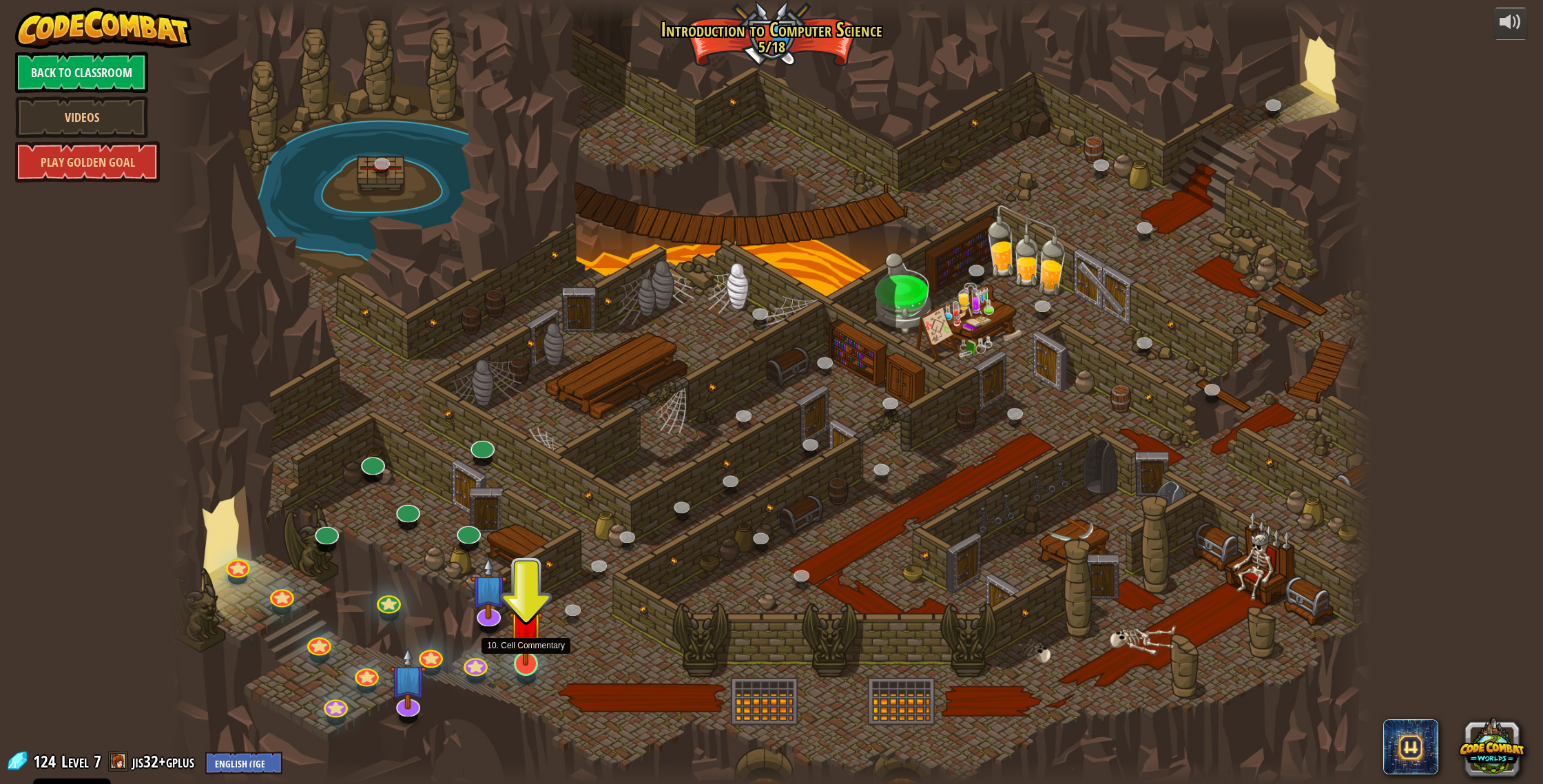
click at [528, 418] on img at bounding box center [525, 626] width 34 height 77
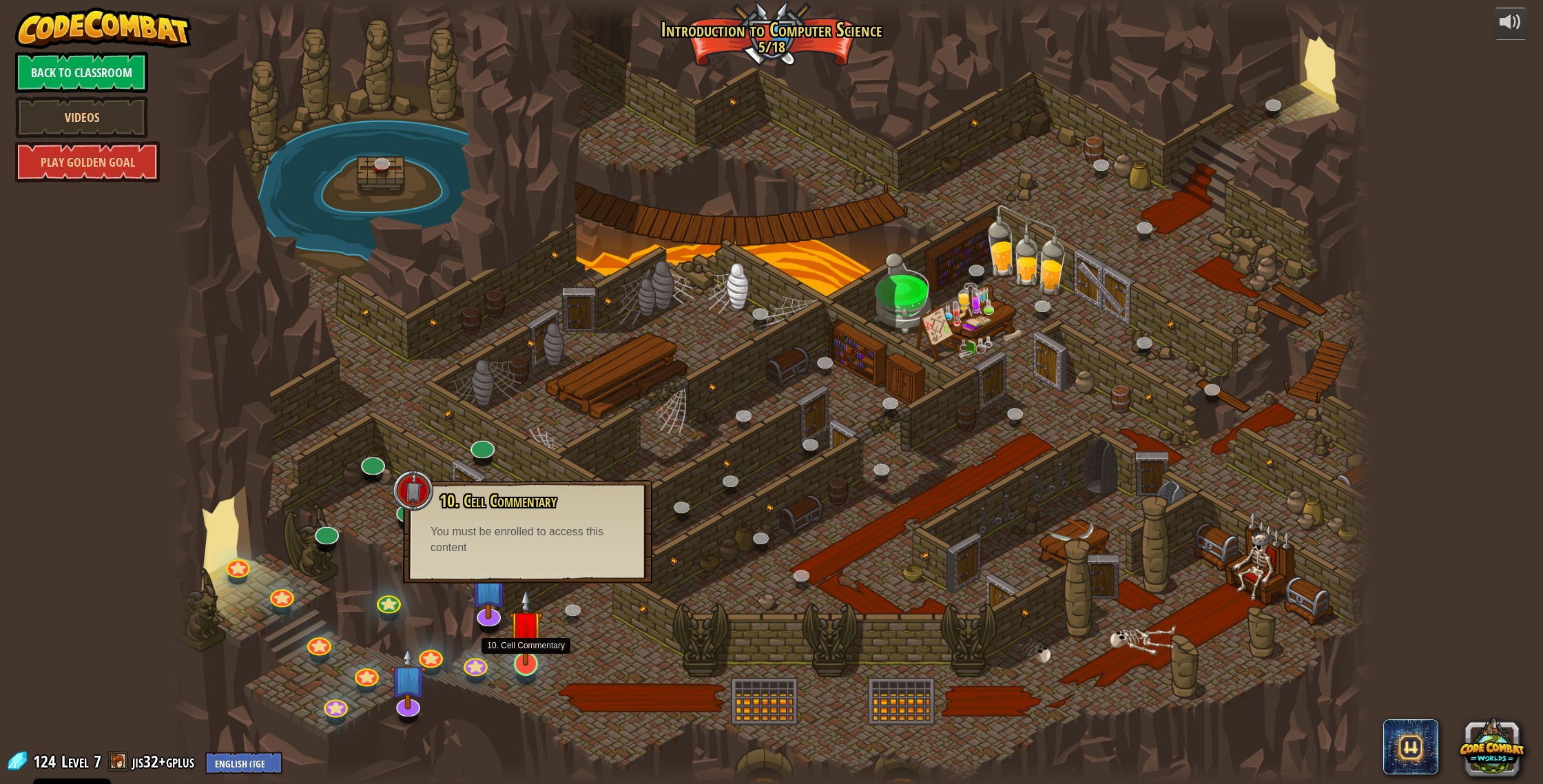
click at [530, 418] on img at bounding box center [525, 626] width 34 height 77
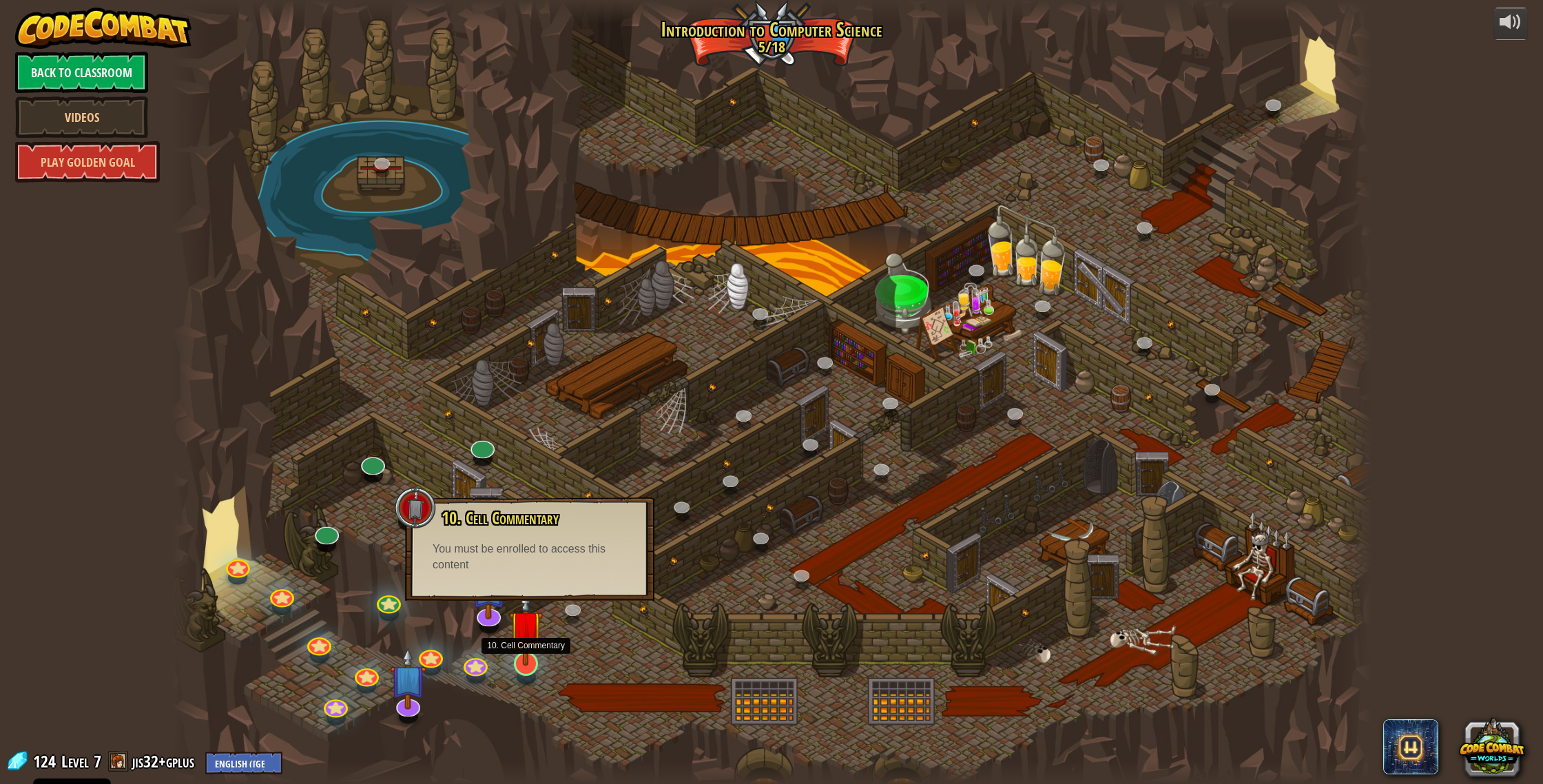
click at [530, 418] on img at bounding box center [525, 626] width 34 height 77
click at [532, 418] on img at bounding box center [525, 626] width 34 height 77
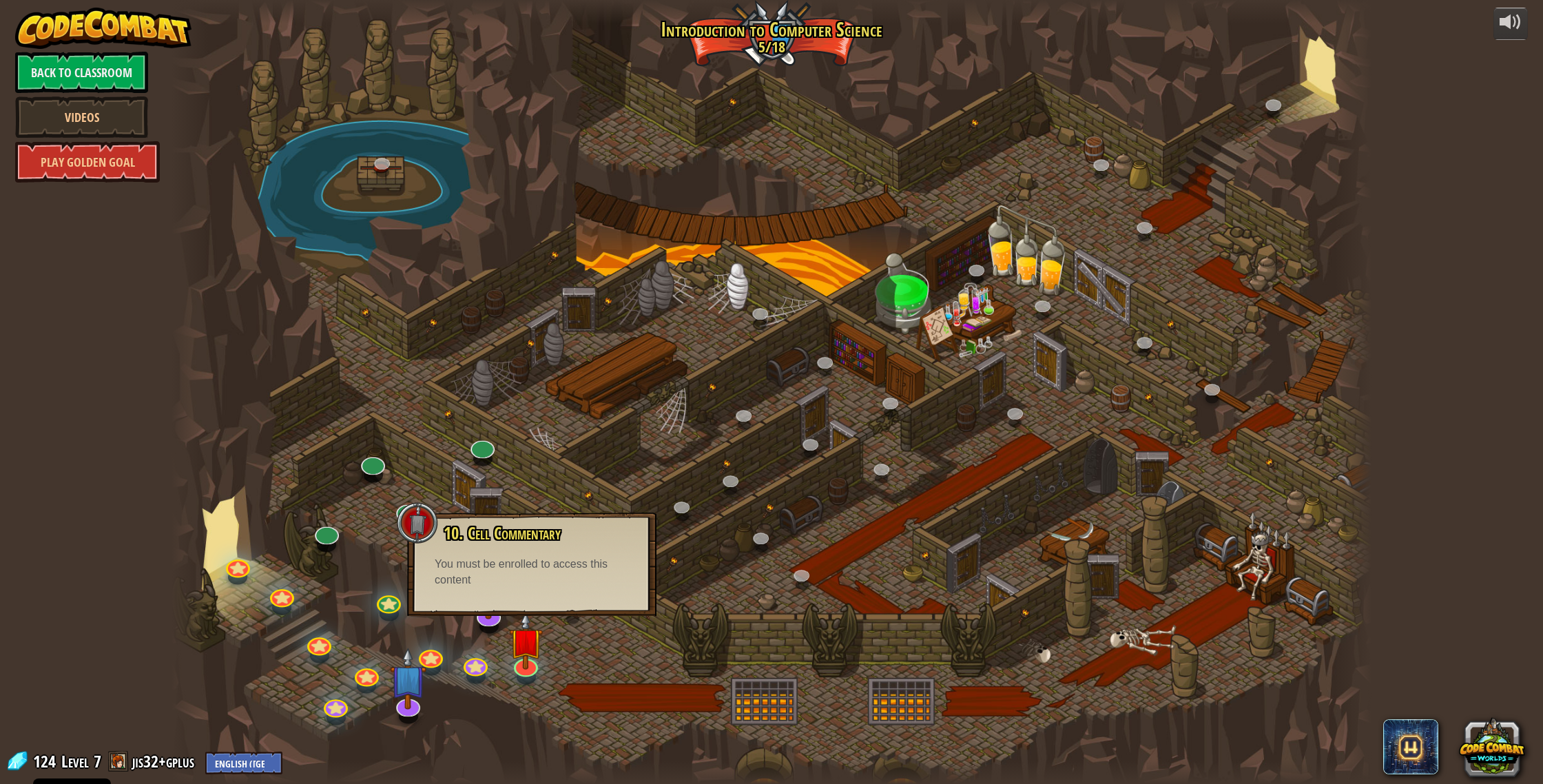
click at [518, 418] on div "10. Cell Commentary Trapped in a prison cell with the famous wizard! Say the pa…" at bounding box center [532, 564] width 249 height 103
click at [413, 418] on div at bounding box center [417, 522] width 41 height 41
click at [518, 418] on div at bounding box center [525, 663] width 24 height 24
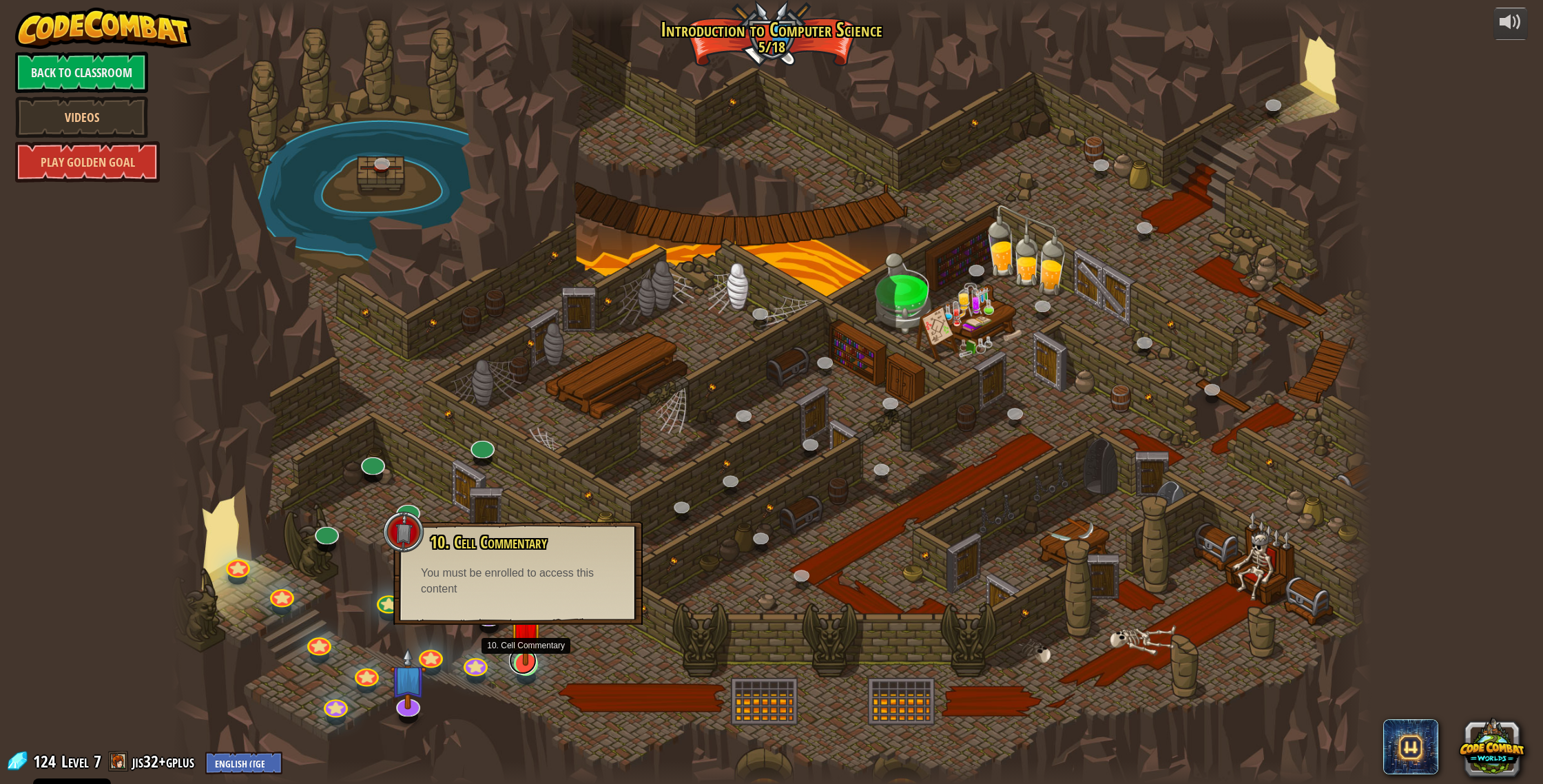
click at [519, 418] on link at bounding box center [522, 660] width 27 height 27
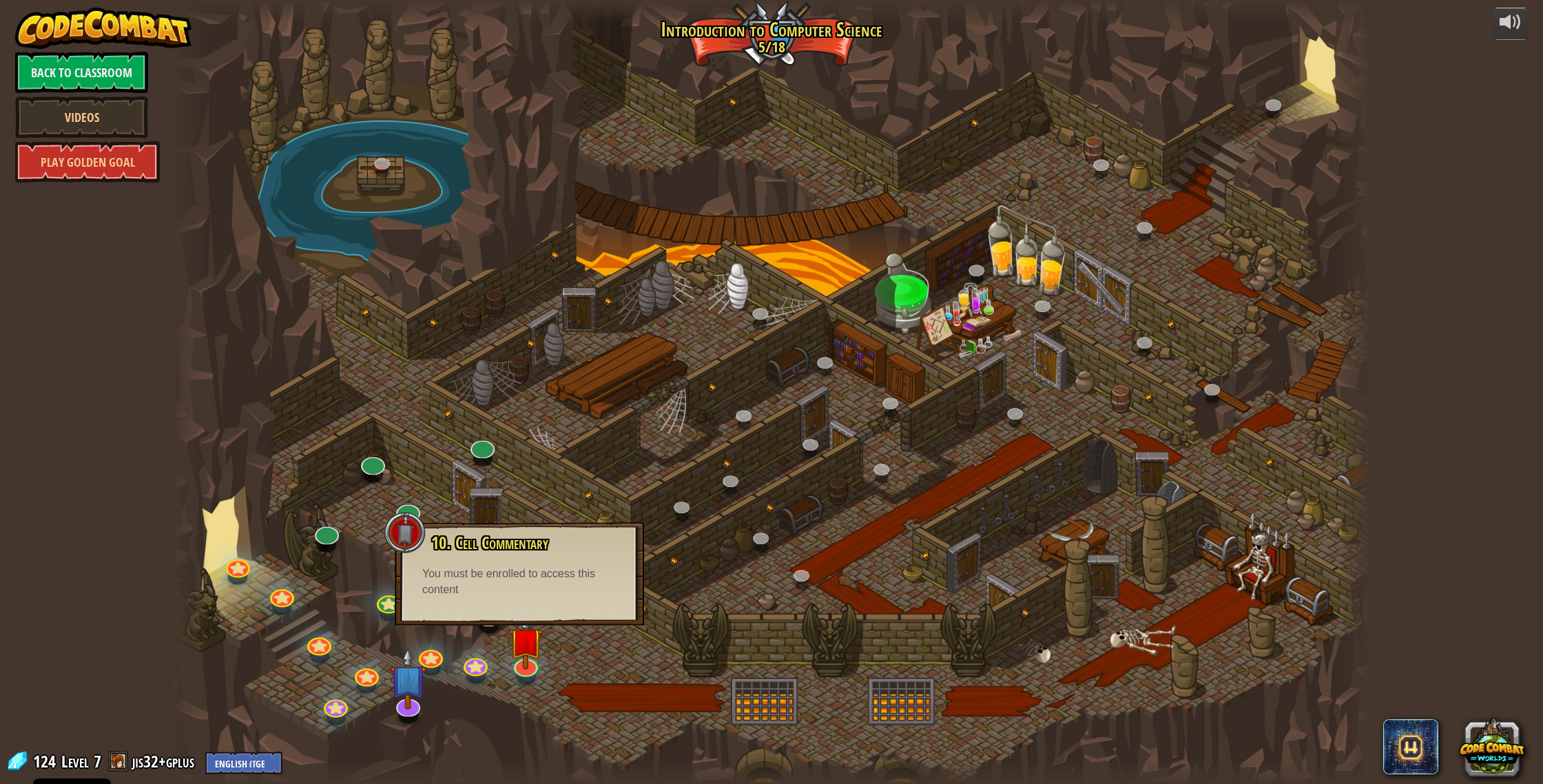
click at [392, 418] on div at bounding box center [405, 532] width 41 height 41
click at [520, 418] on img at bounding box center [525, 626] width 34 height 77
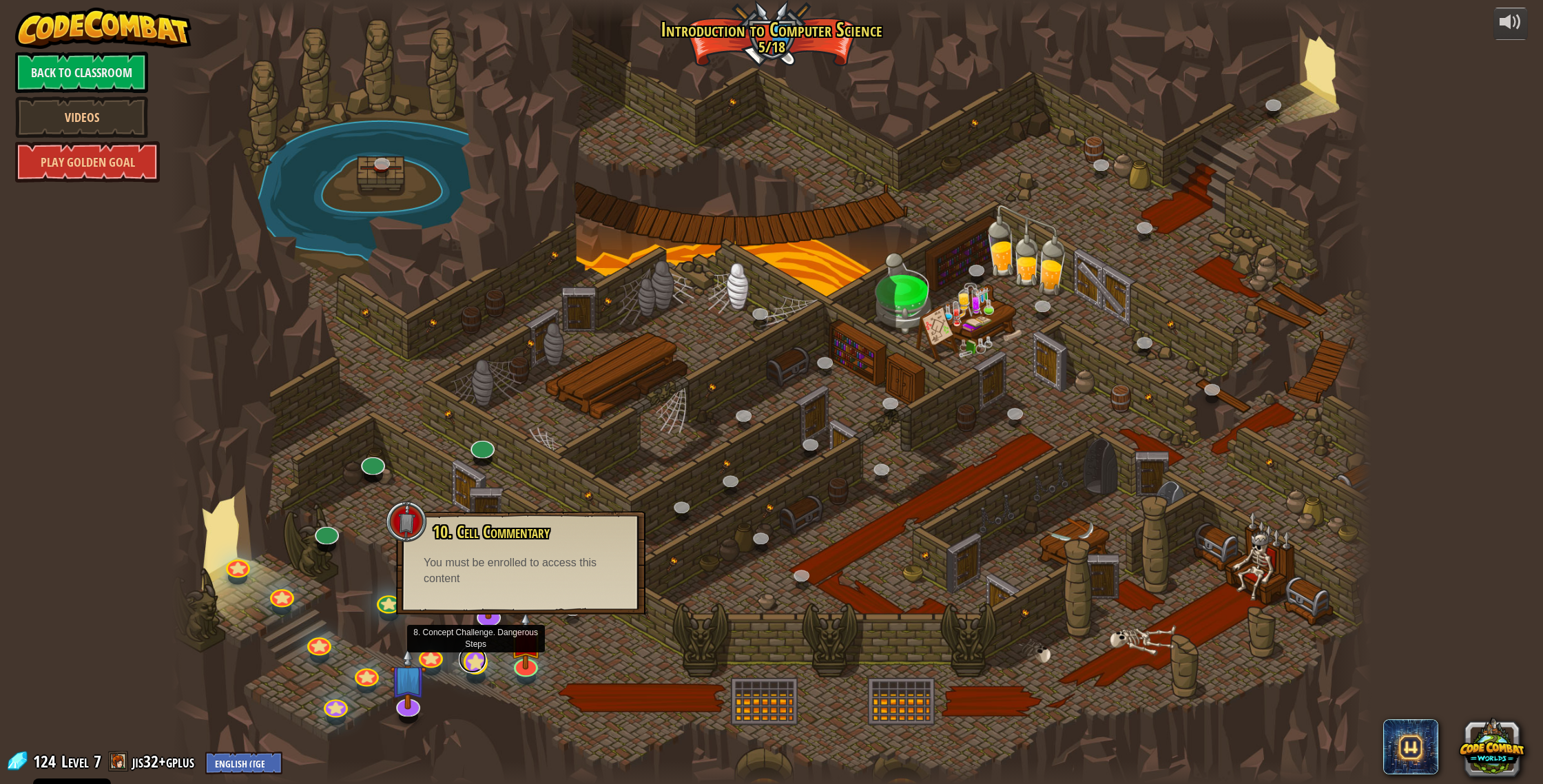
click at [480, 418] on link at bounding box center [472, 658] width 27 height 27
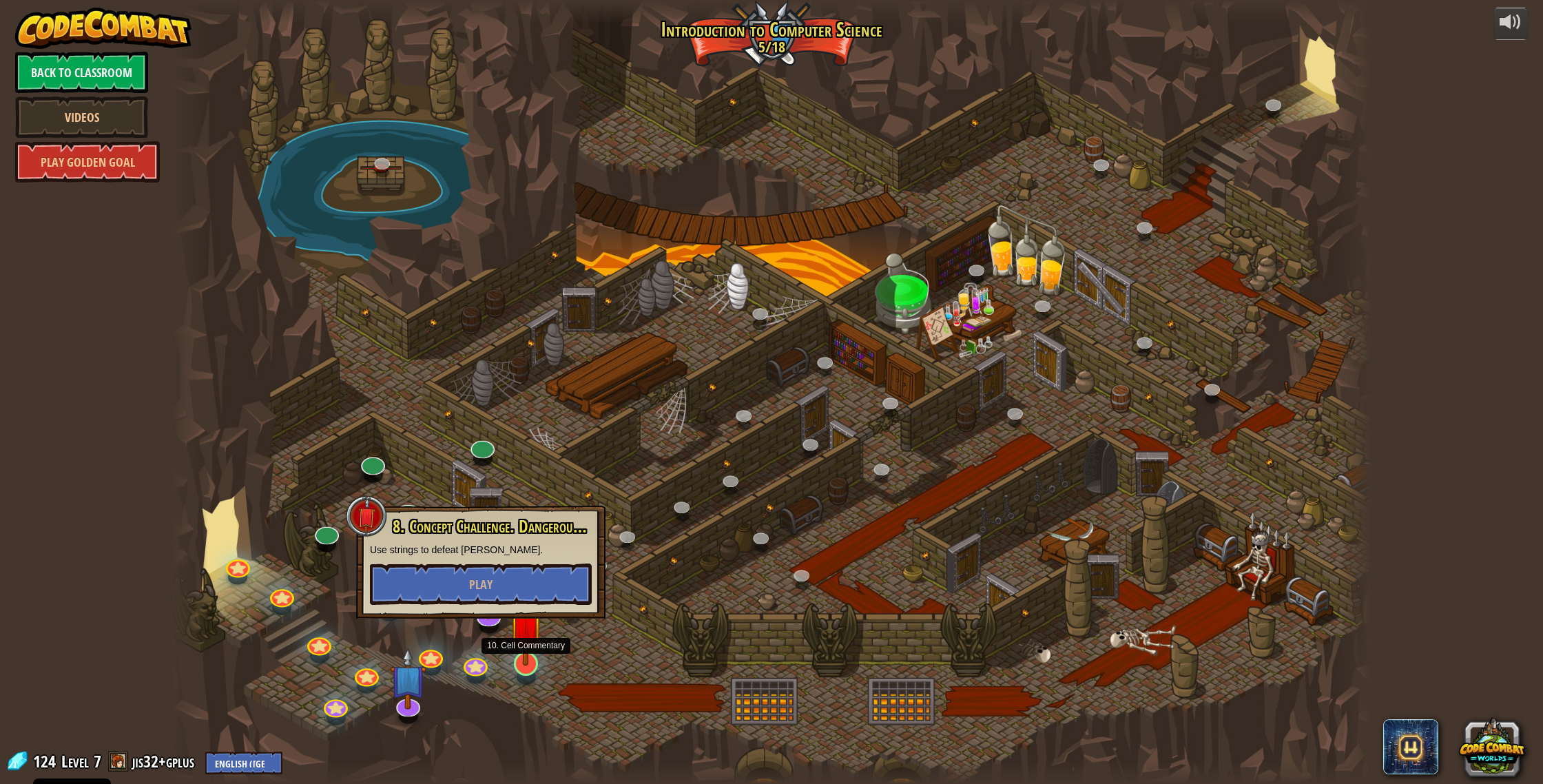
click at [523, 418] on img at bounding box center [525, 626] width 34 height 77
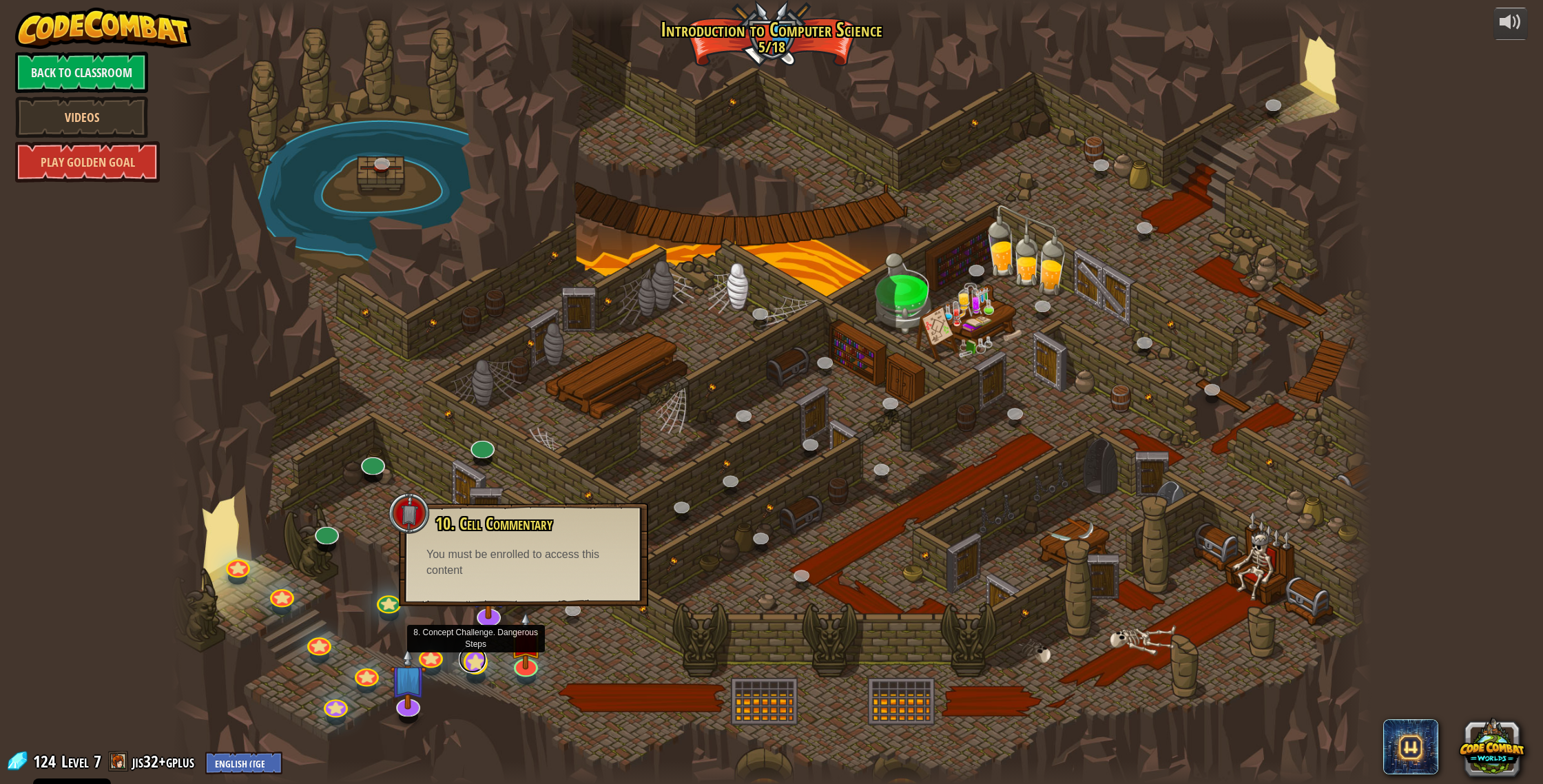
click at [474, 418] on div at bounding box center [475, 661] width 24 height 24
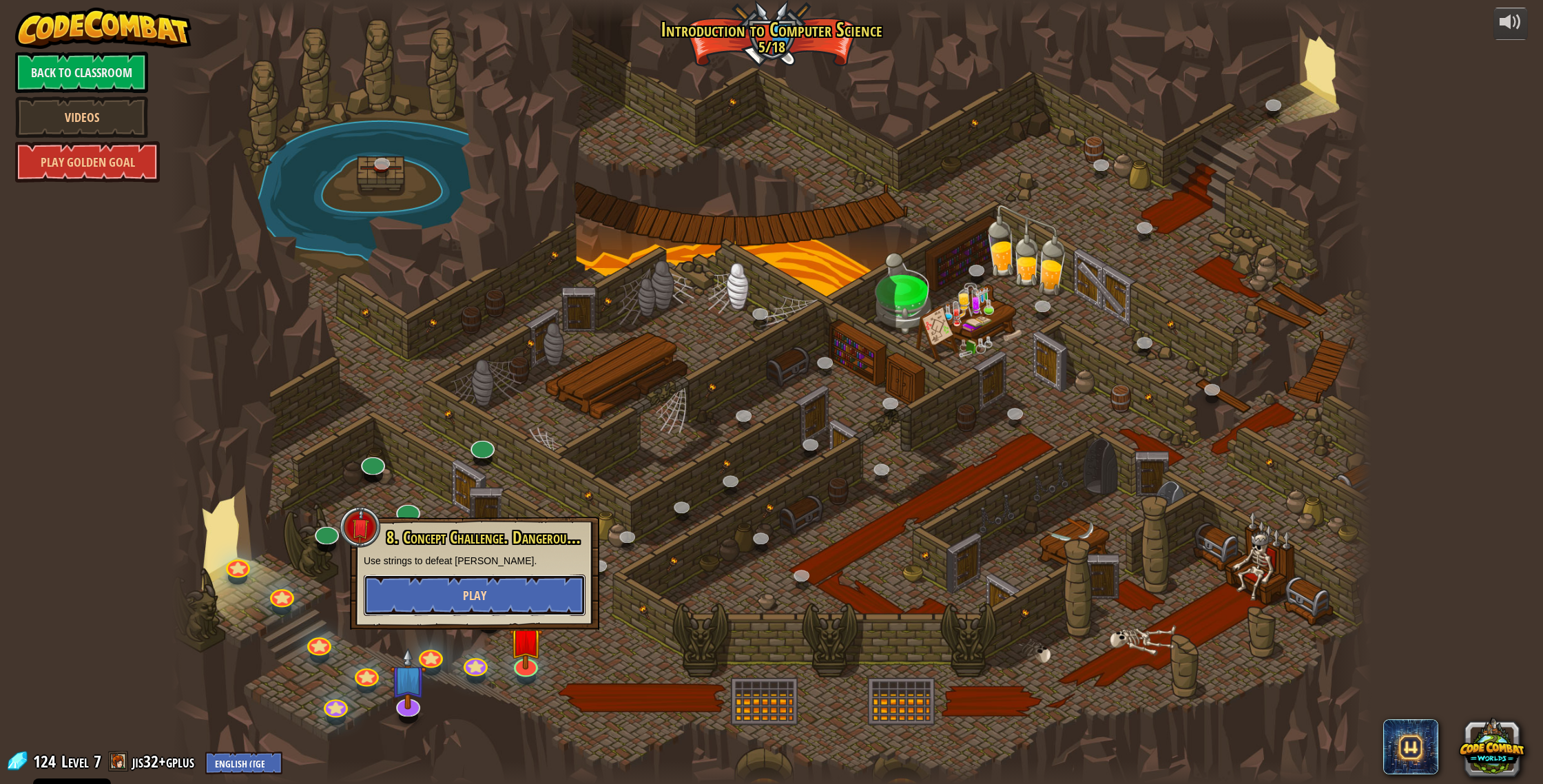
click at [460, 418] on button "Play" at bounding box center [474, 595] width 222 height 41
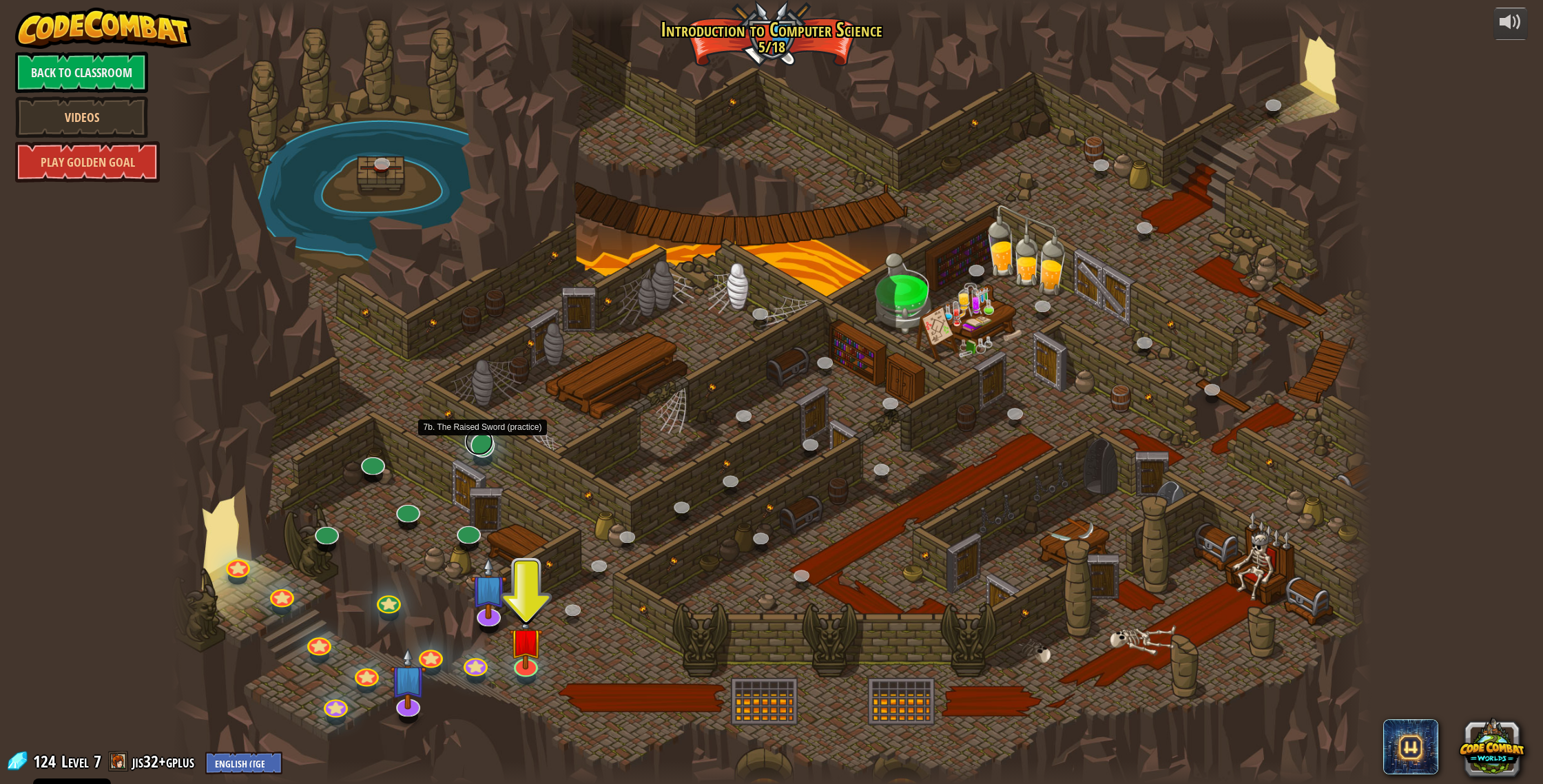
click at [482, 418] on link at bounding box center [478, 441] width 28 height 27
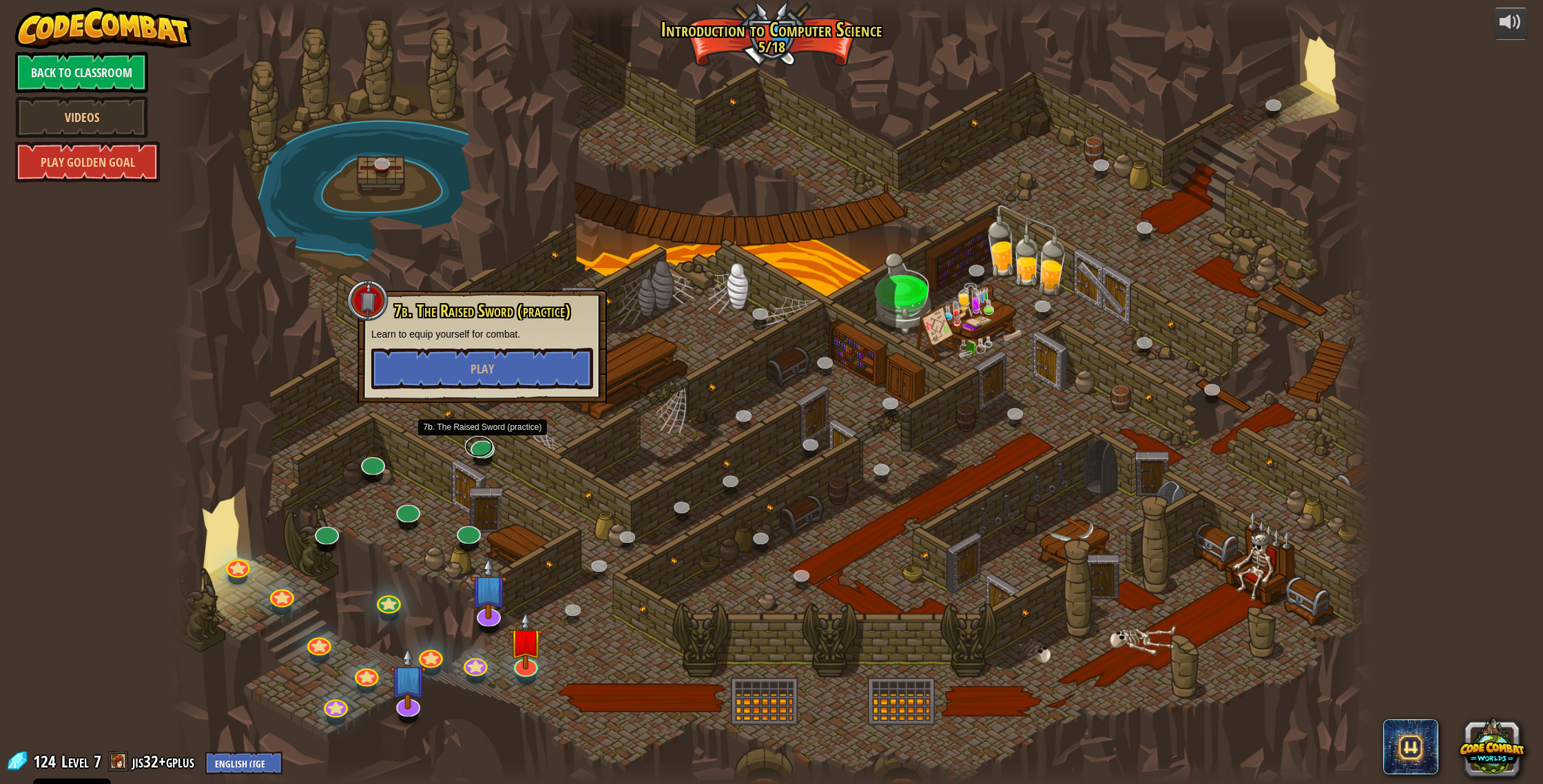
drag, startPoint x: 482, startPoint y: 444, endPoint x: 618, endPoint y: 479, distance: 140.4
click at [618, 418] on div "25. Kithgard Gates (Locked) Escape the Kithgard dungeons, and don't let the gua…" at bounding box center [771, 392] width 1199 height 784
click at [621, 418] on link at bounding box center [627, 537] width 27 height 27
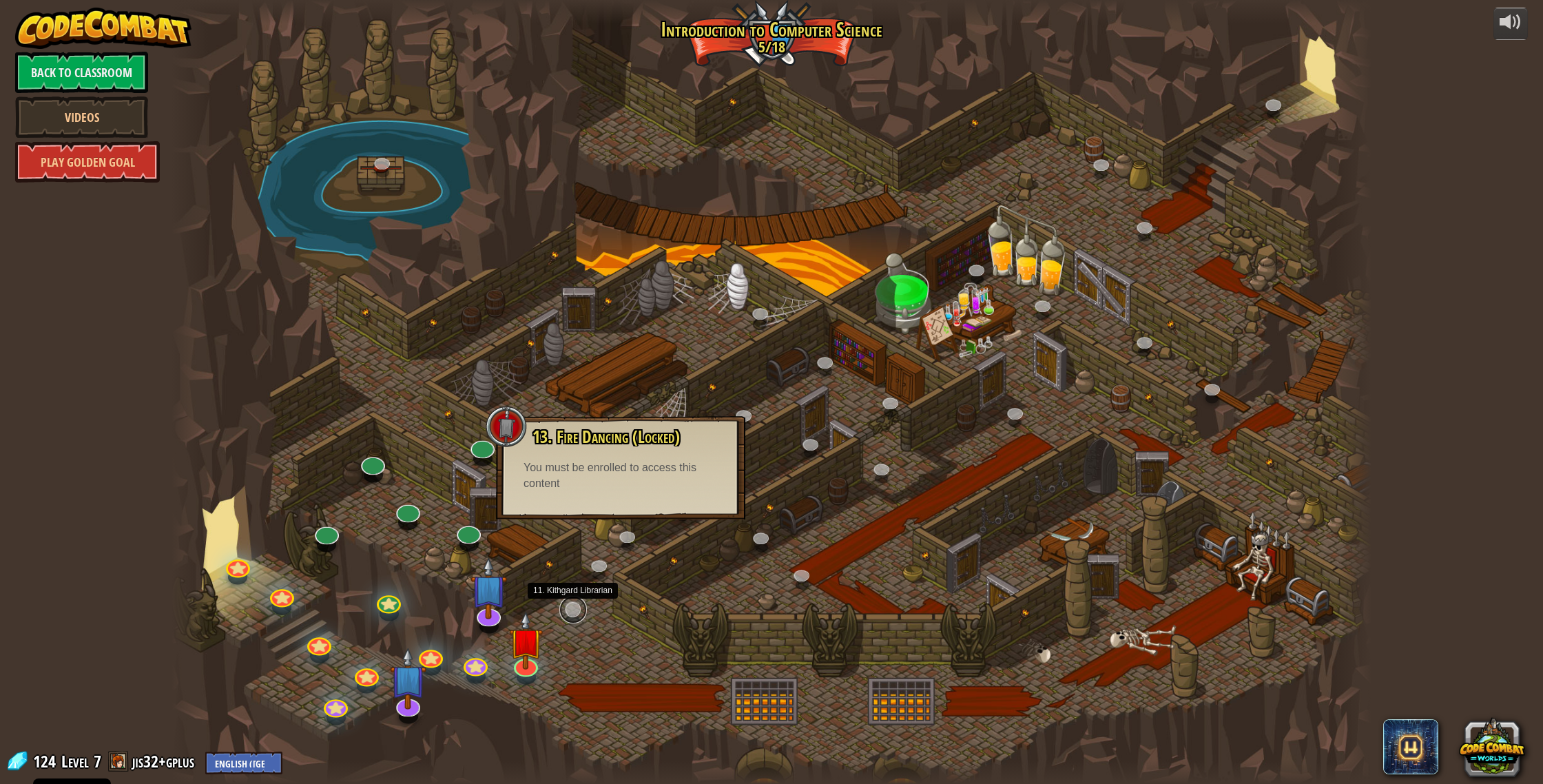
click at [568, 418] on link at bounding box center [573, 610] width 27 height 27
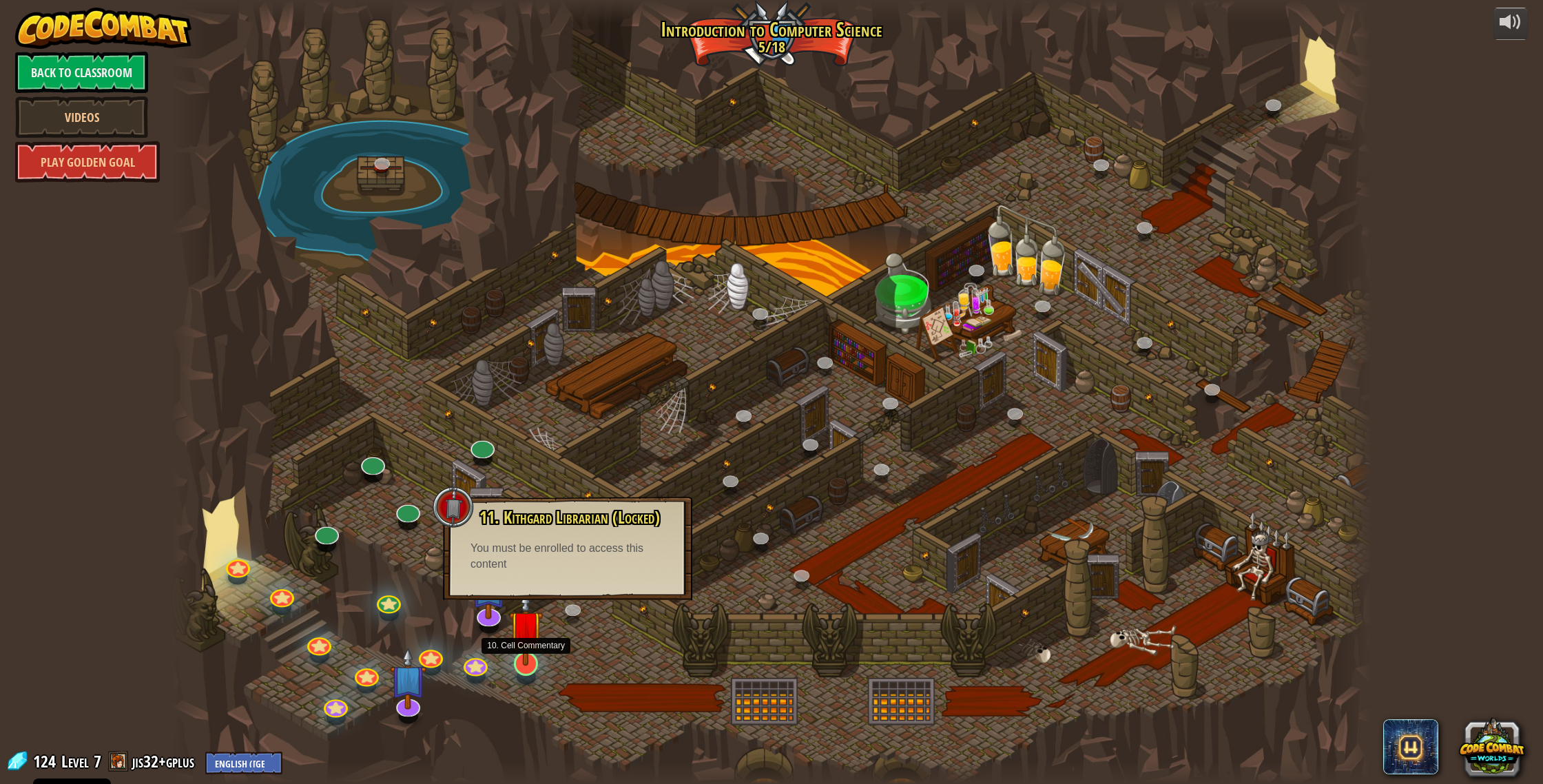
click at [525, 418] on img at bounding box center [525, 626] width 34 height 77
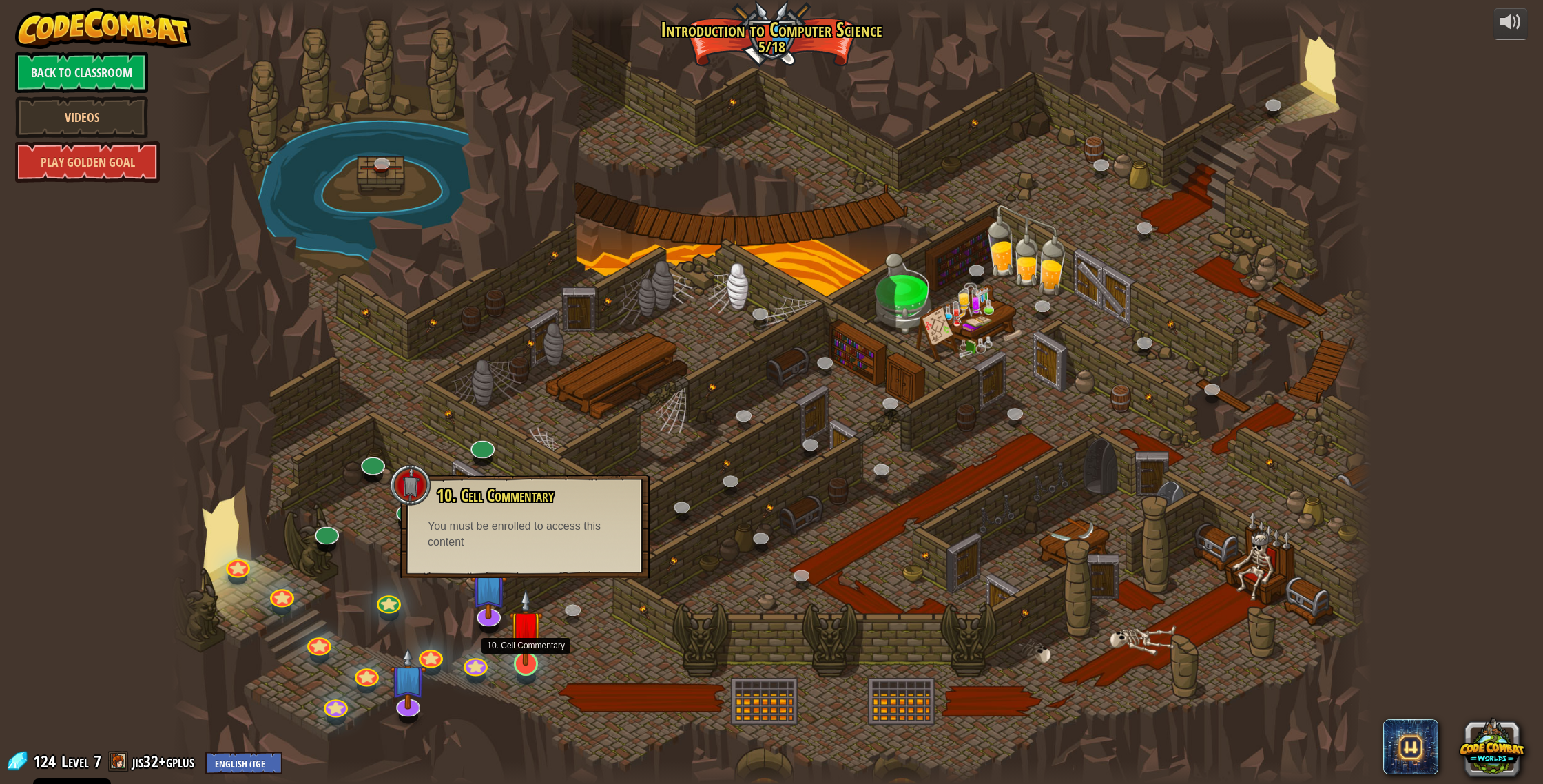
click at [525, 418] on img at bounding box center [525, 626] width 34 height 77
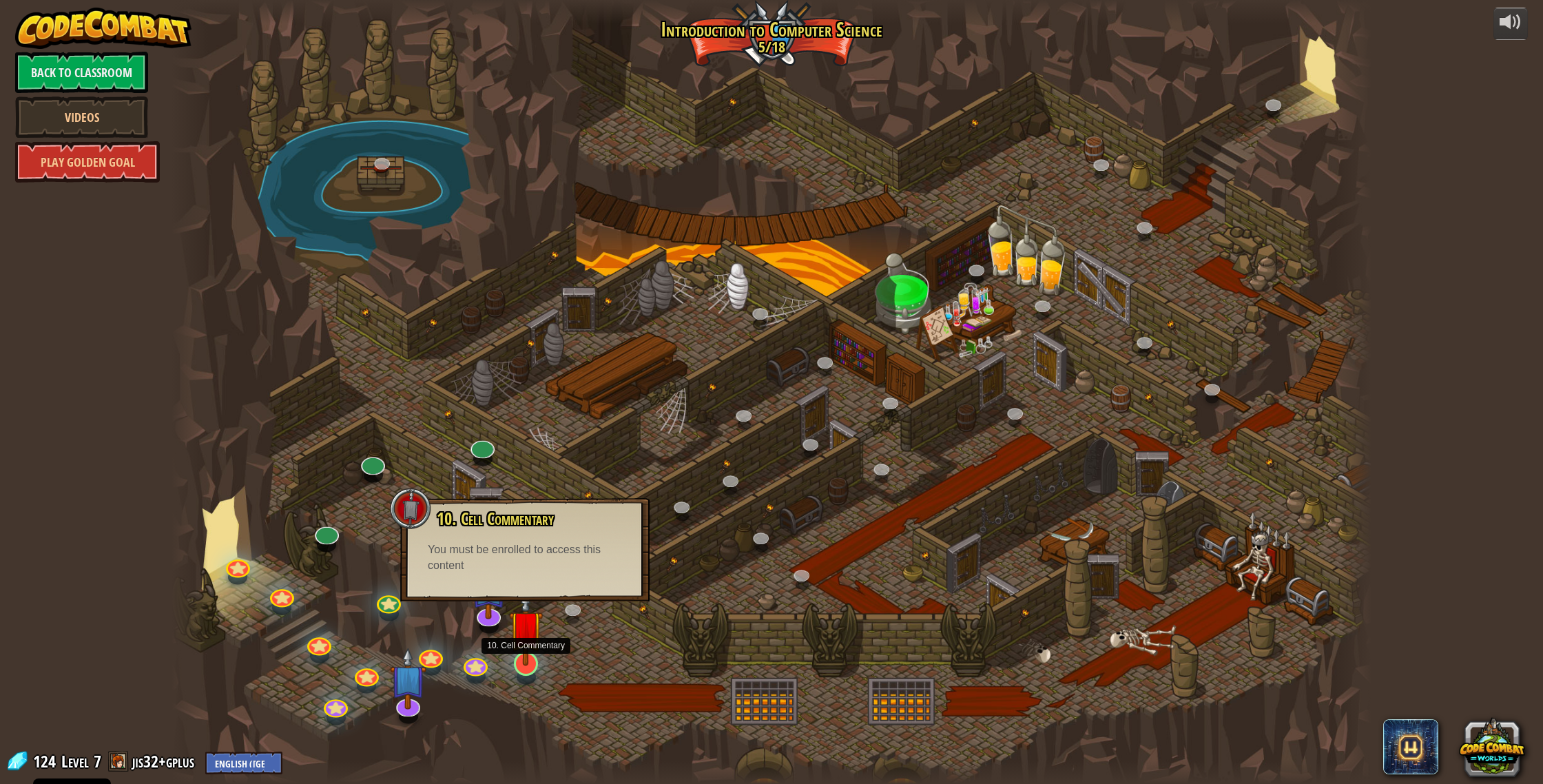
click at [525, 418] on img at bounding box center [525, 626] width 34 height 77
click at [483, 418] on img at bounding box center [489, 574] width 36 height 83
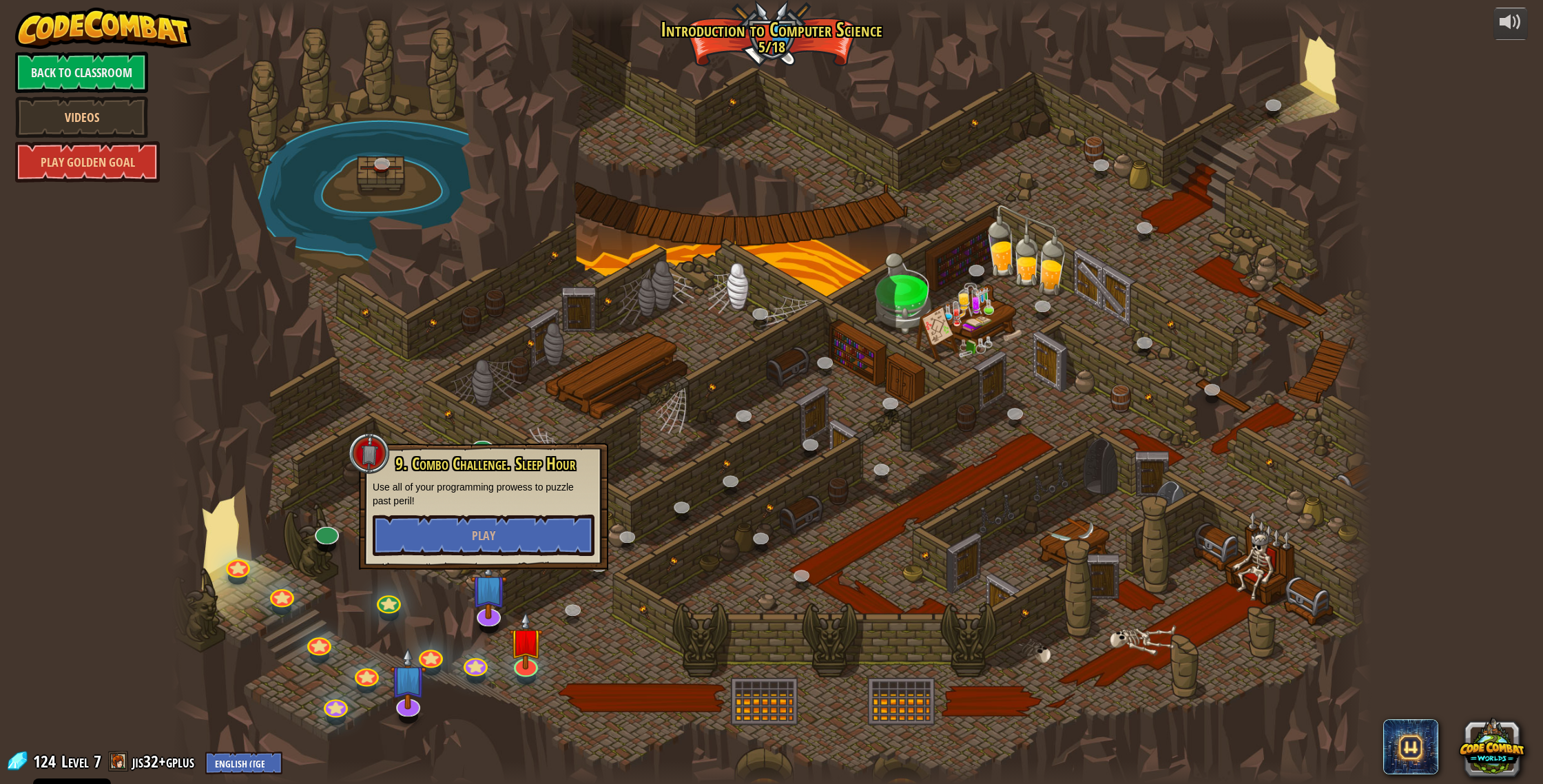
click at [480, 418] on div "9. Combo Challenge. Sleep Hour Use all of your programming prowess to puzzle pa…" at bounding box center [483, 506] width 249 height 127
click at [477, 418] on span "Play" at bounding box center [483, 536] width 23 height 18
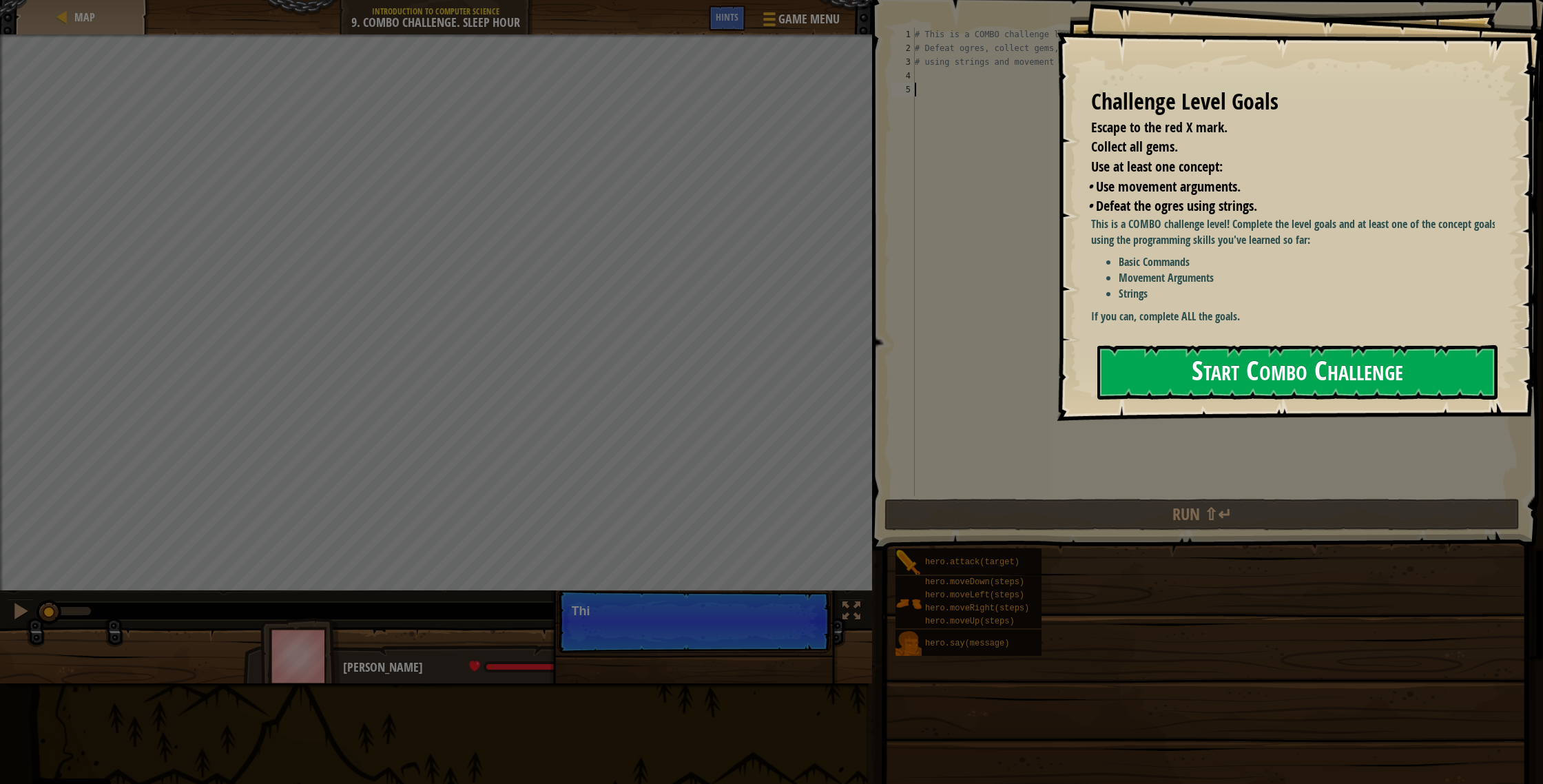
click at [853, 374] on button "Start Combo Challenge" at bounding box center [1297, 372] width 400 height 55
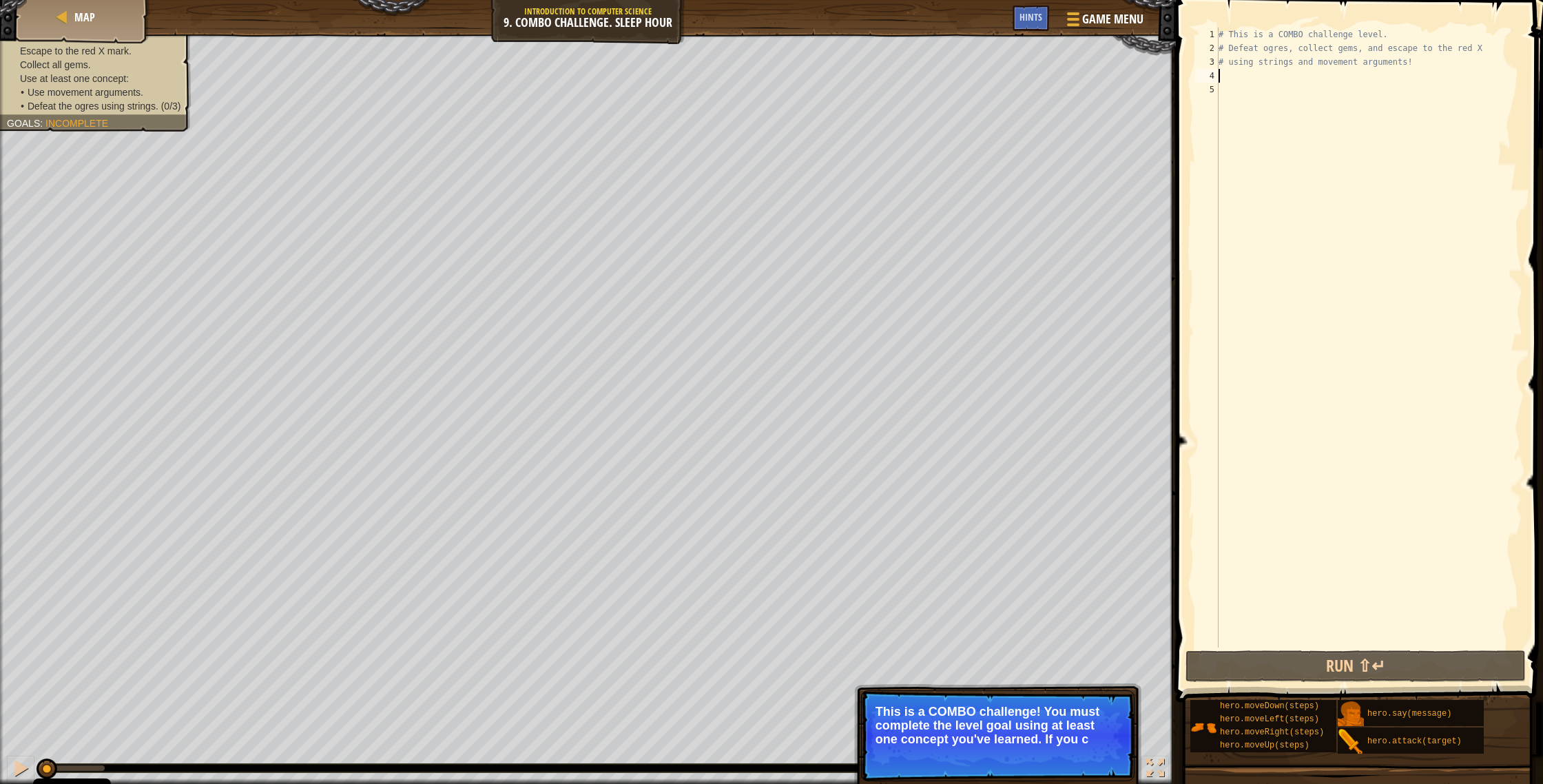
click at [853, 69] on div "# This is a COMBO challenge level. # Defeat ogres, collect gems, and escape to …" at bounding box center [1369, 351] width 307 height 648
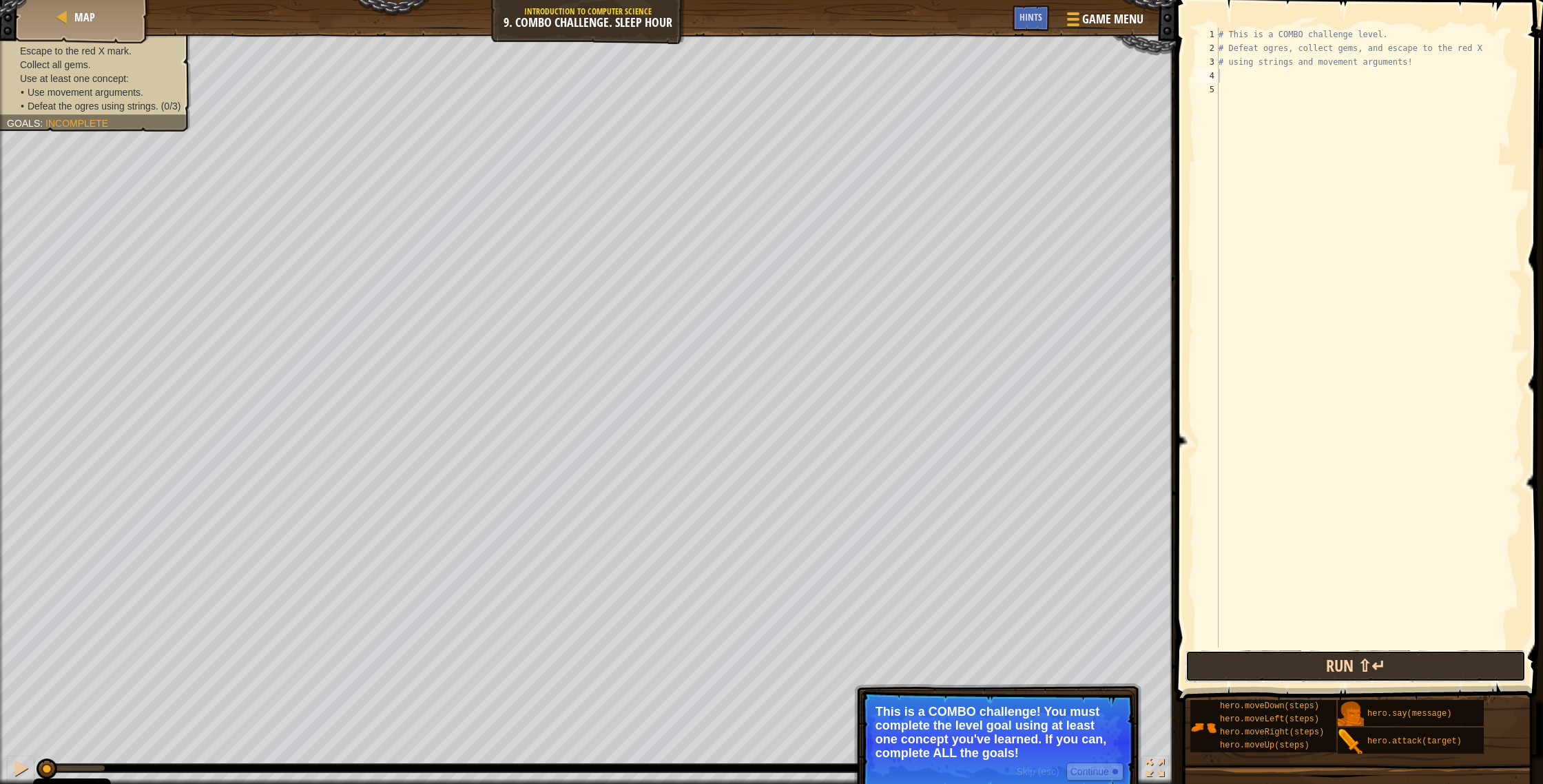
click at [853, 418] on button "Run ⇧↵" at bounding box center [1355, 665] width 340 height 32
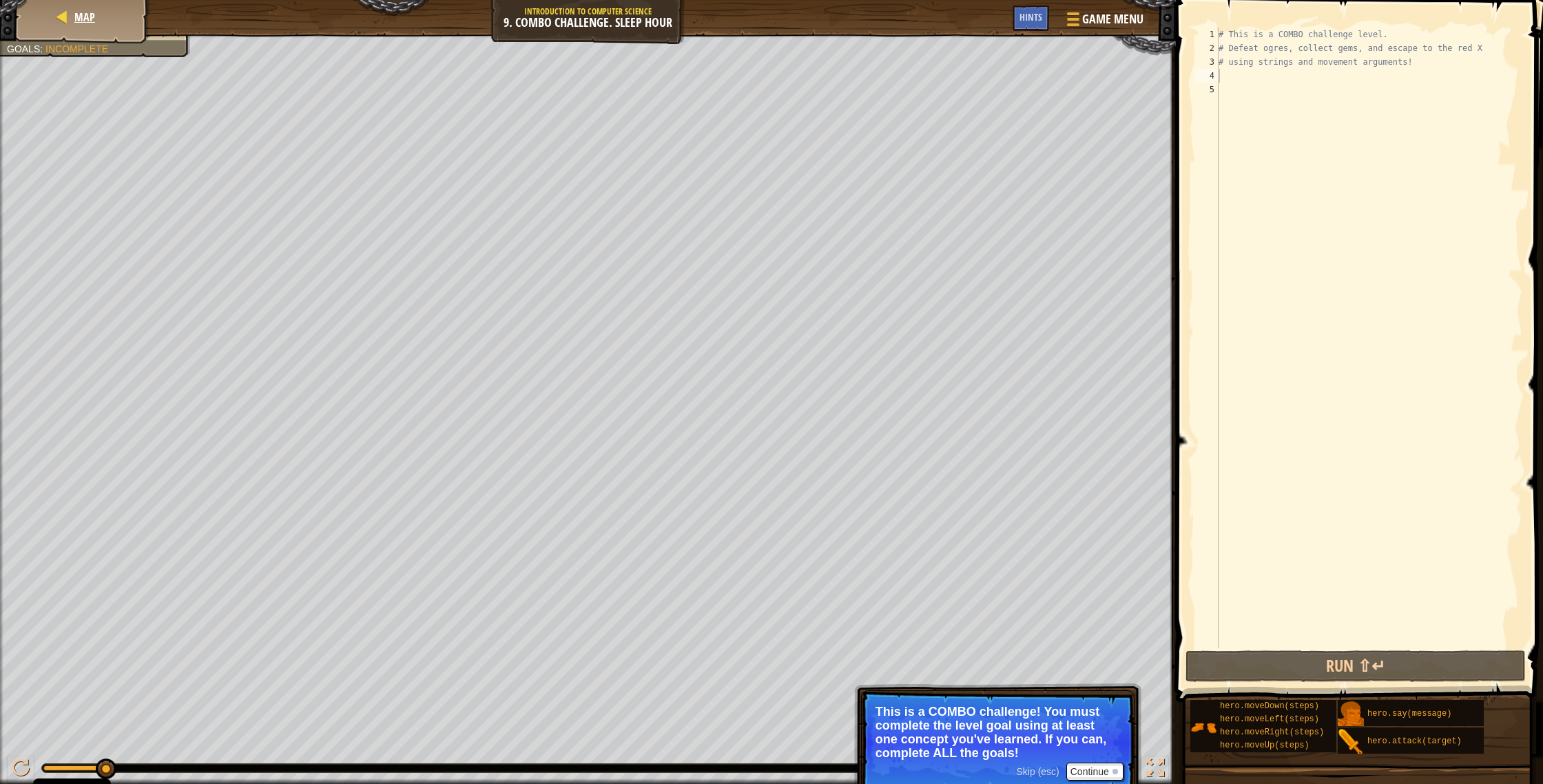
click at [87, 30] on div "Map" at bounding box center [82, 17] width 110 height 34
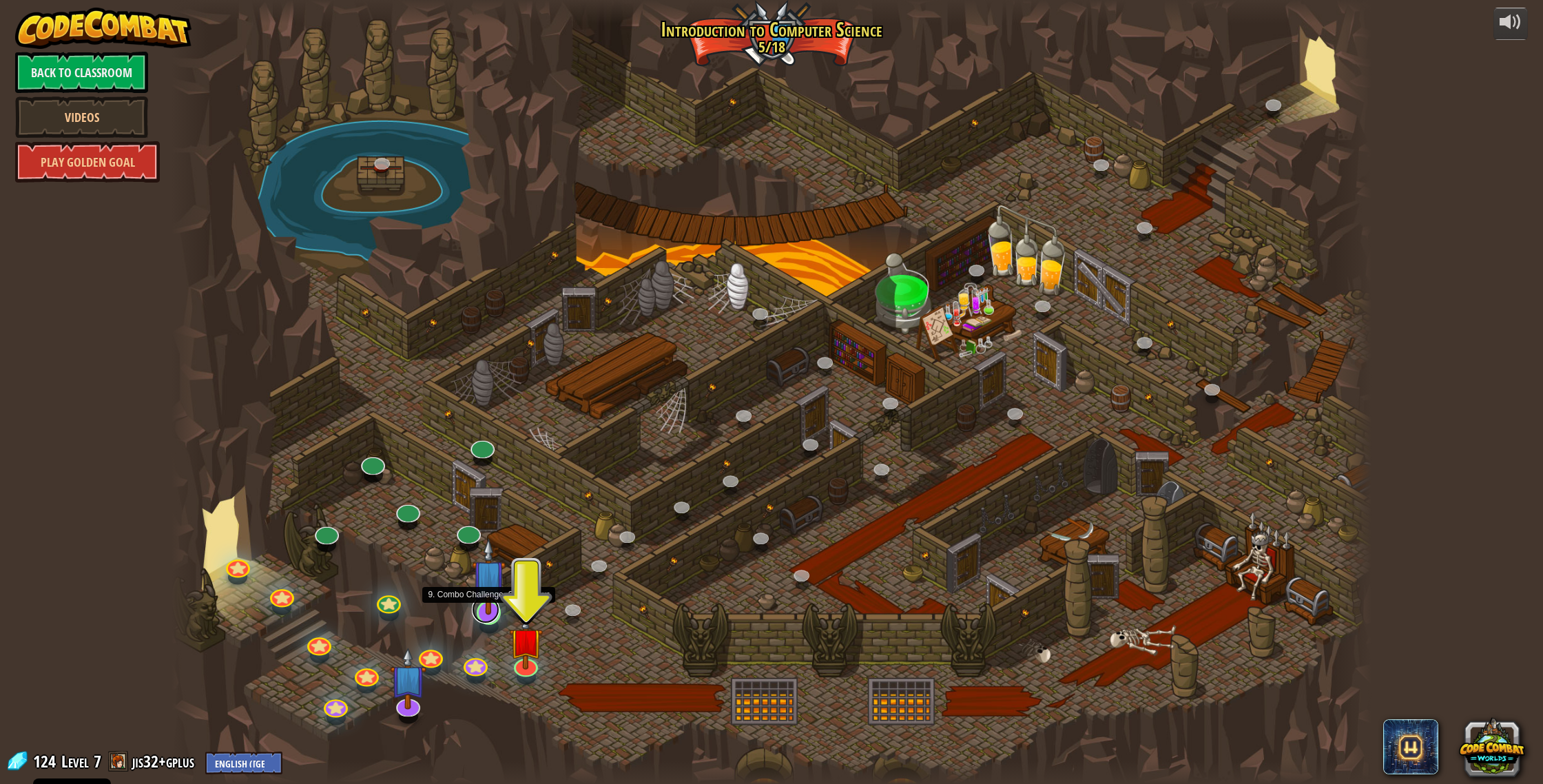
click at [496, 418] on div at bounding box center [488, 613] width 24 height 24
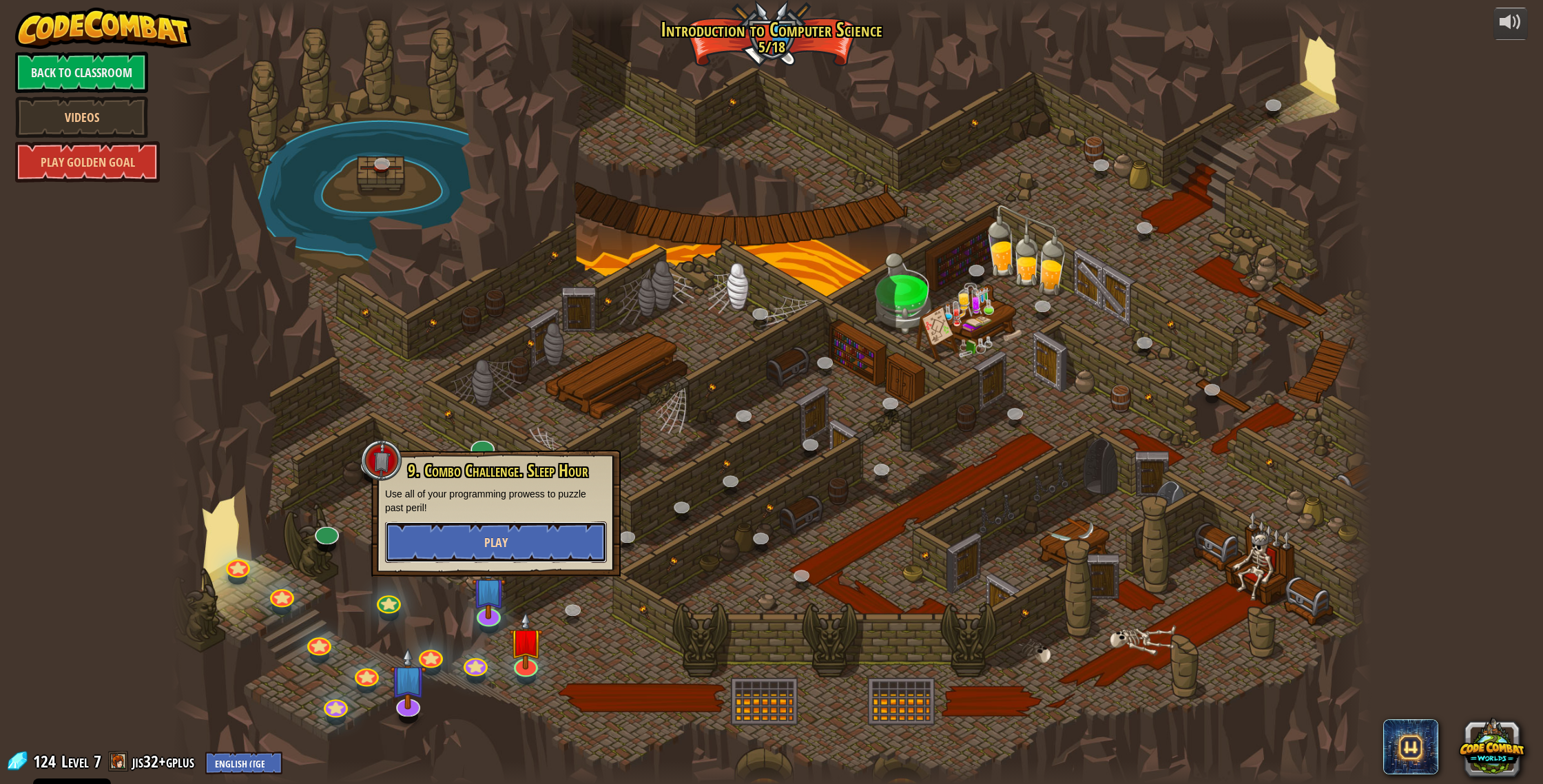
click at [498, 418] on button "Play" at bounding box center [496, 541] width 222 height 41
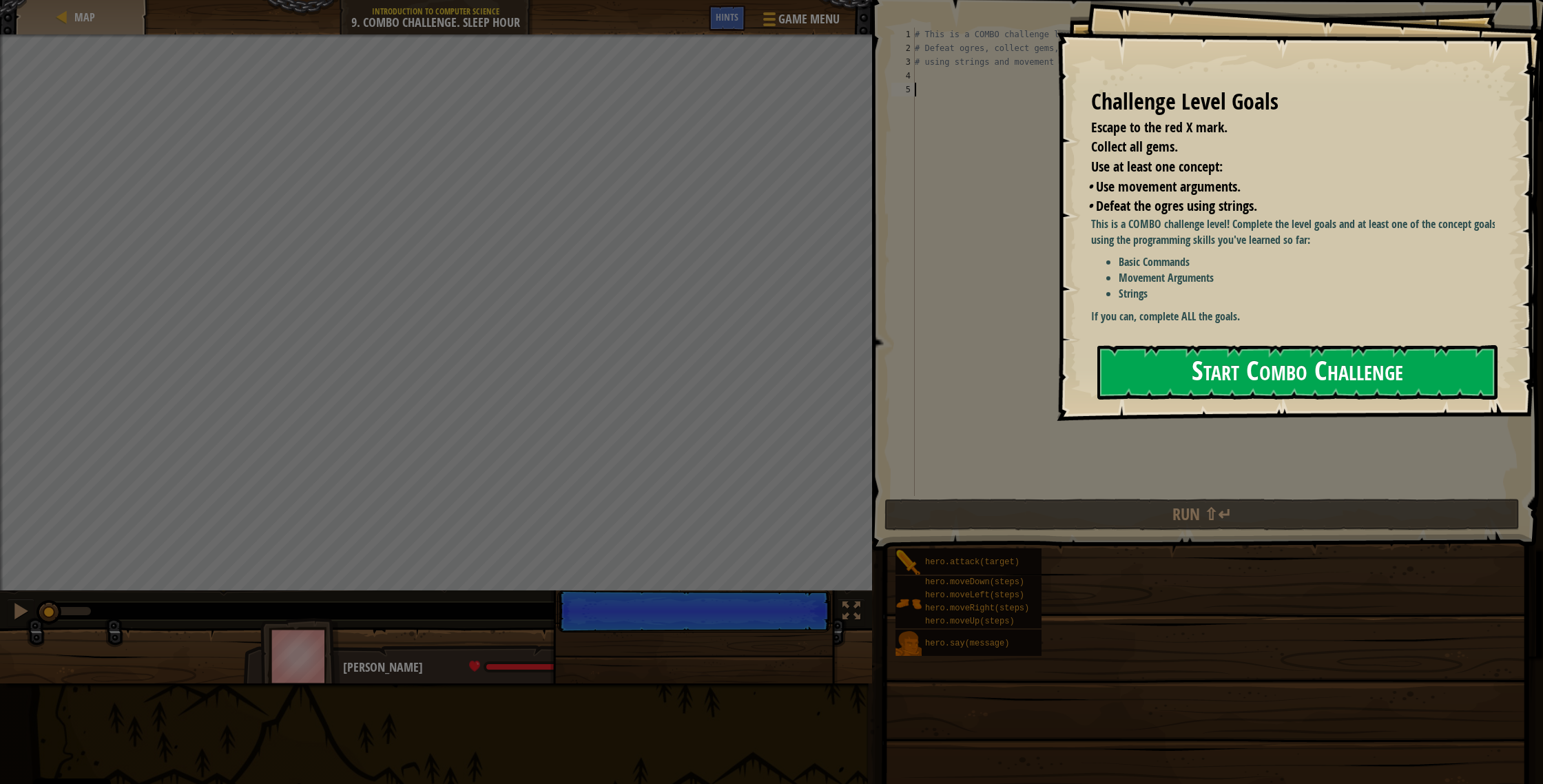
click at [853, 345] on button "Start Combo Challenge" at bounding box center [1297, 372] width 400 height 55
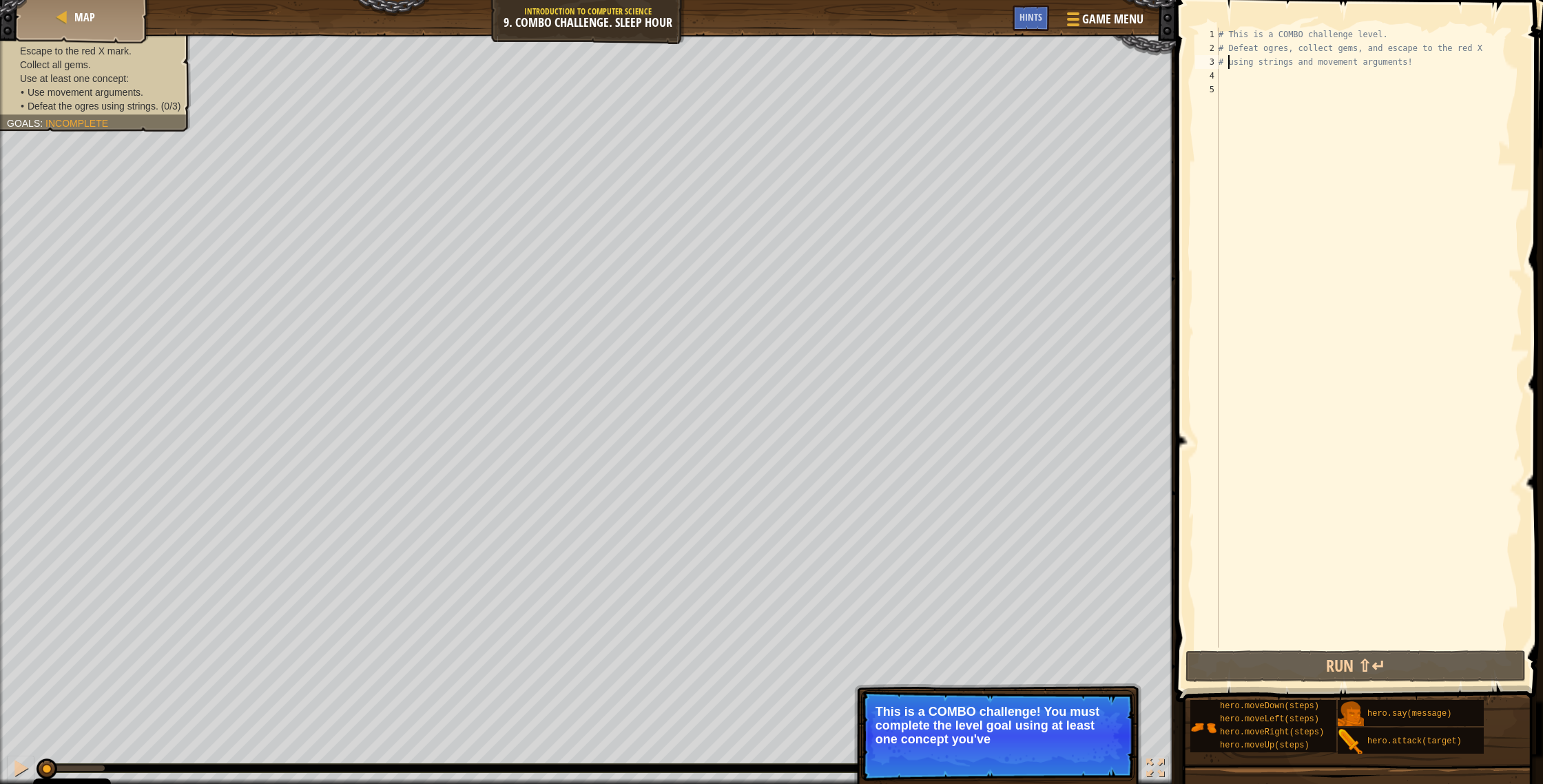
click at [853, 68] on div "# This is a COMBO challenge level. # Defeat ogres, collect gems, and escape to …" at bounding box center [1369, 351] width 307 height 648
type textarea "# using strings and movement arguments!"
click at [853, 76] on div "# This is a COMBO challenge level. # Defeat ogres, collect gems, and escape to …" at bounding box center [1369, 351] width 307 height 648
type textarea "h"
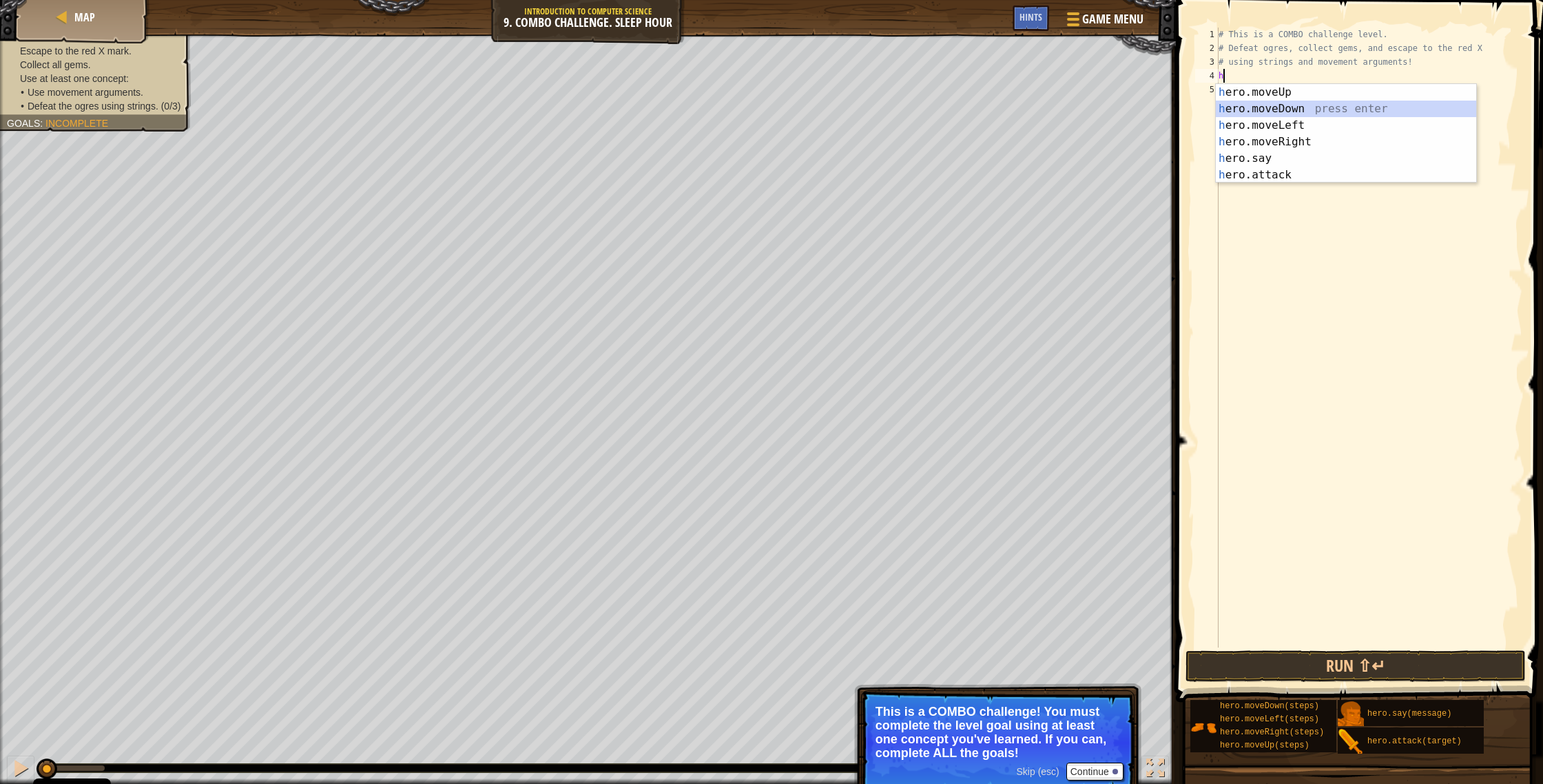
click at [853, 109] on div "h ero.moveUp press enter h ero.moveDown press enter h ero.moveLeft press enter …" at bounding box center [1345, 150] width 260 height 132
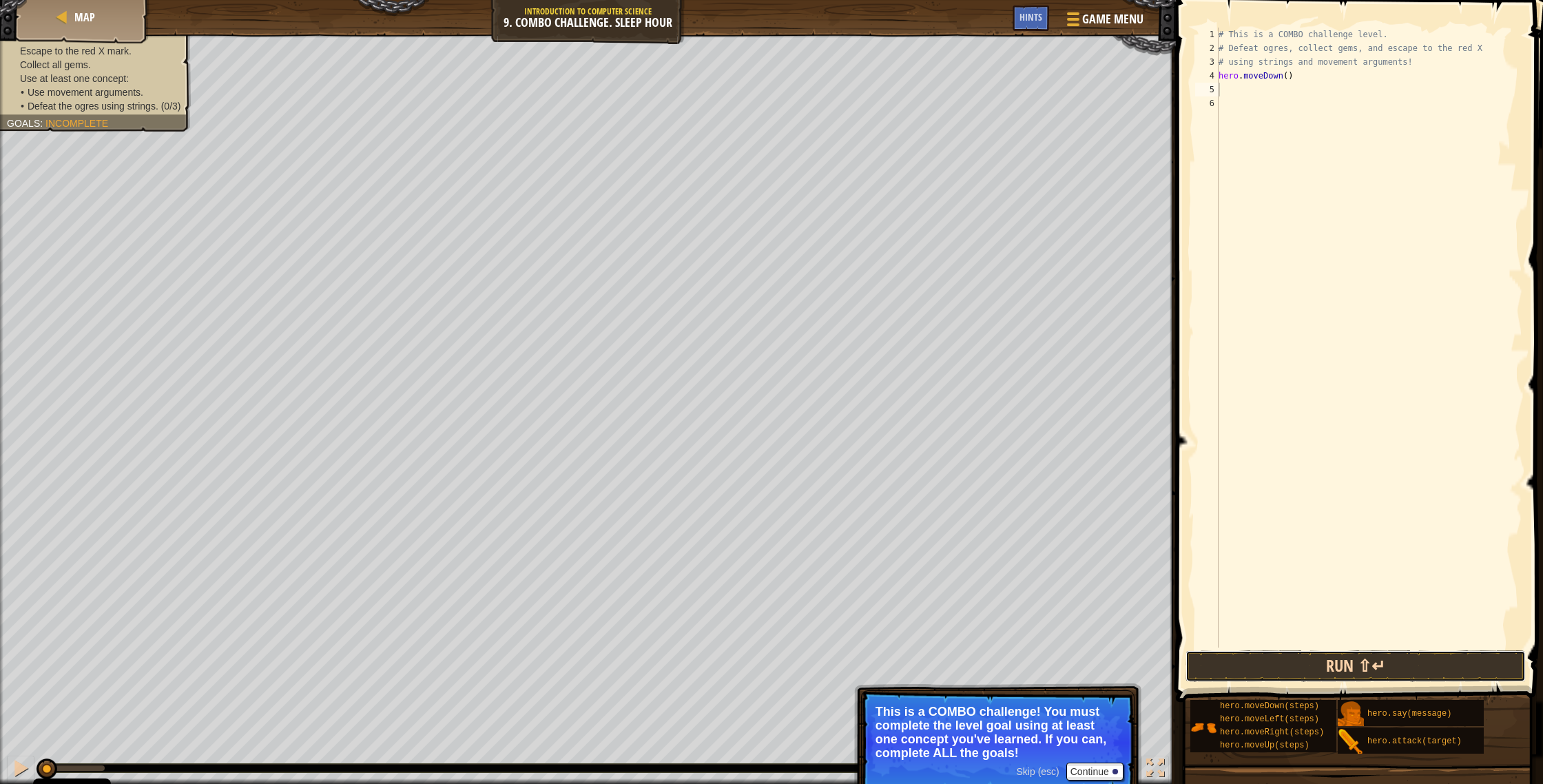
click at [853, 418] on button "Run ⇧↵" at bounding box center [1355, 665] width 340 height 32
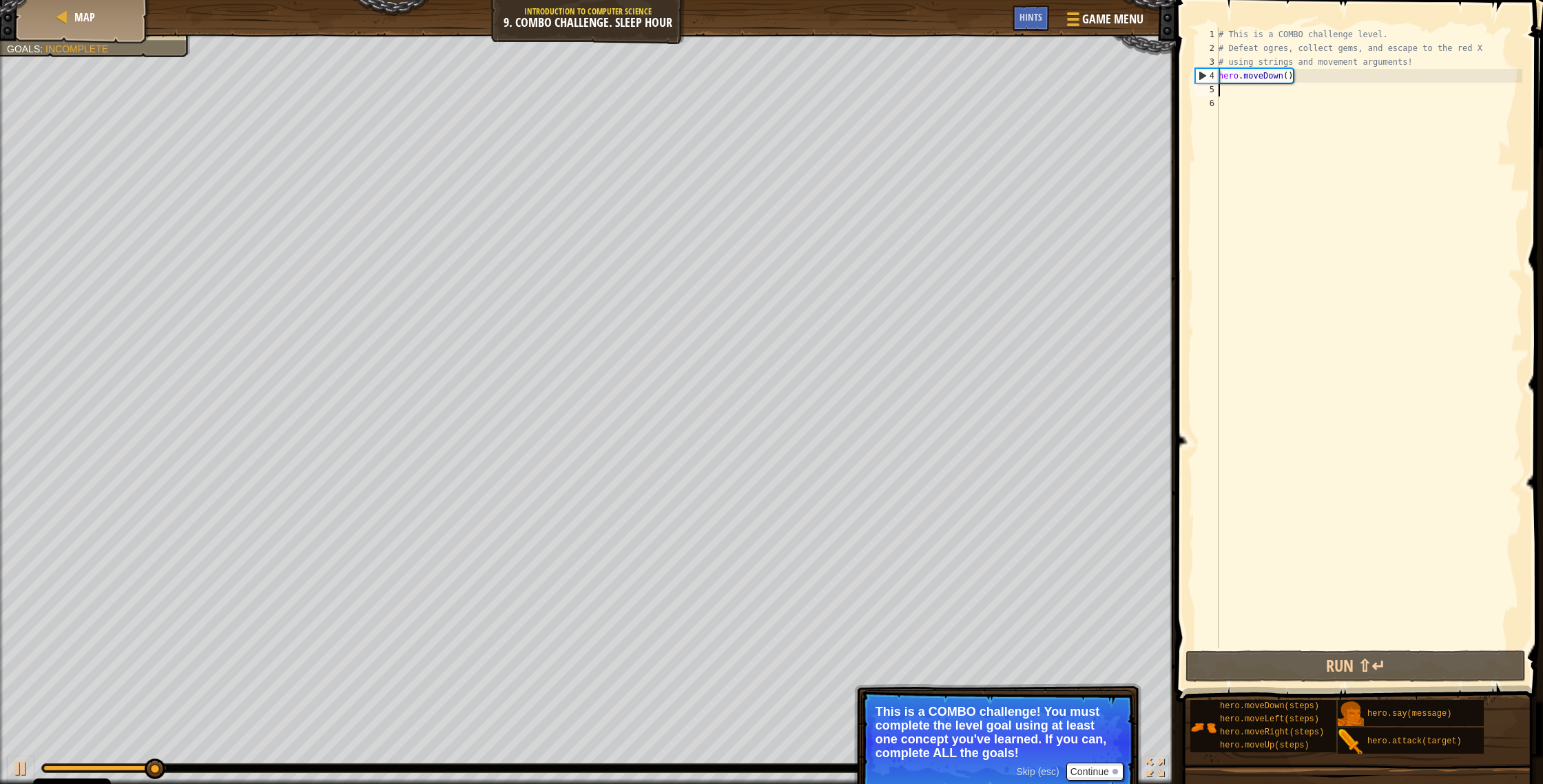
type textarea "h"
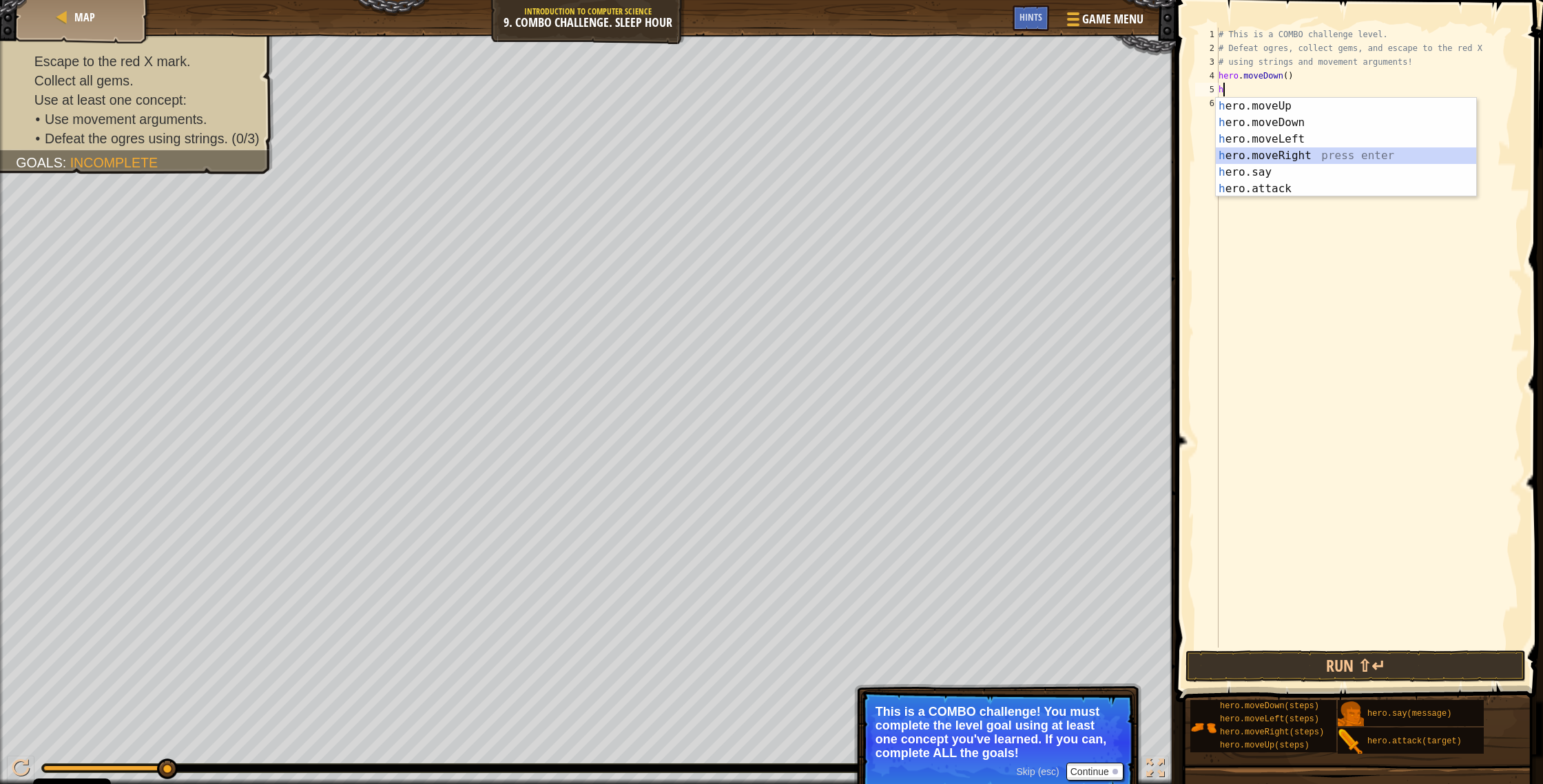
click at [853, 152] on div "h ero.moveUp press enter h ero.moveDown press enter h ero.moveLeft press enter …" at bounding box center [1345, 164] width 260 height 132
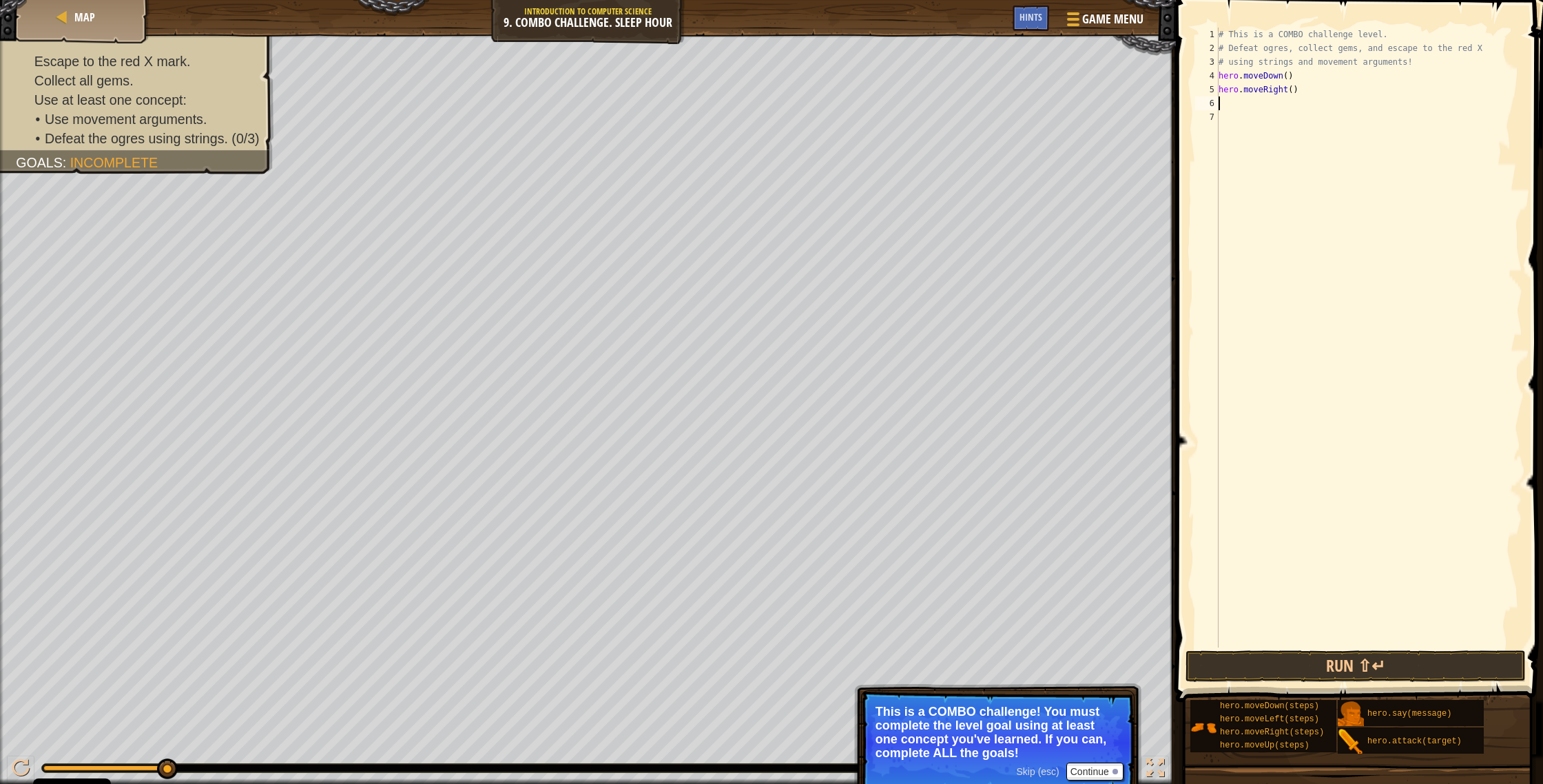
click at [853, 91] on div "# This is a COMBO challenge level. # Defeat ogres, collect gems, and escape to …" at bounding box center [1369, 351] width 307 height 648
type textarea "hero.moveRight(2)"
click at [853, 418] on button "Run ⇧↵" at bounding box center [1355, 665] width 340 height 32
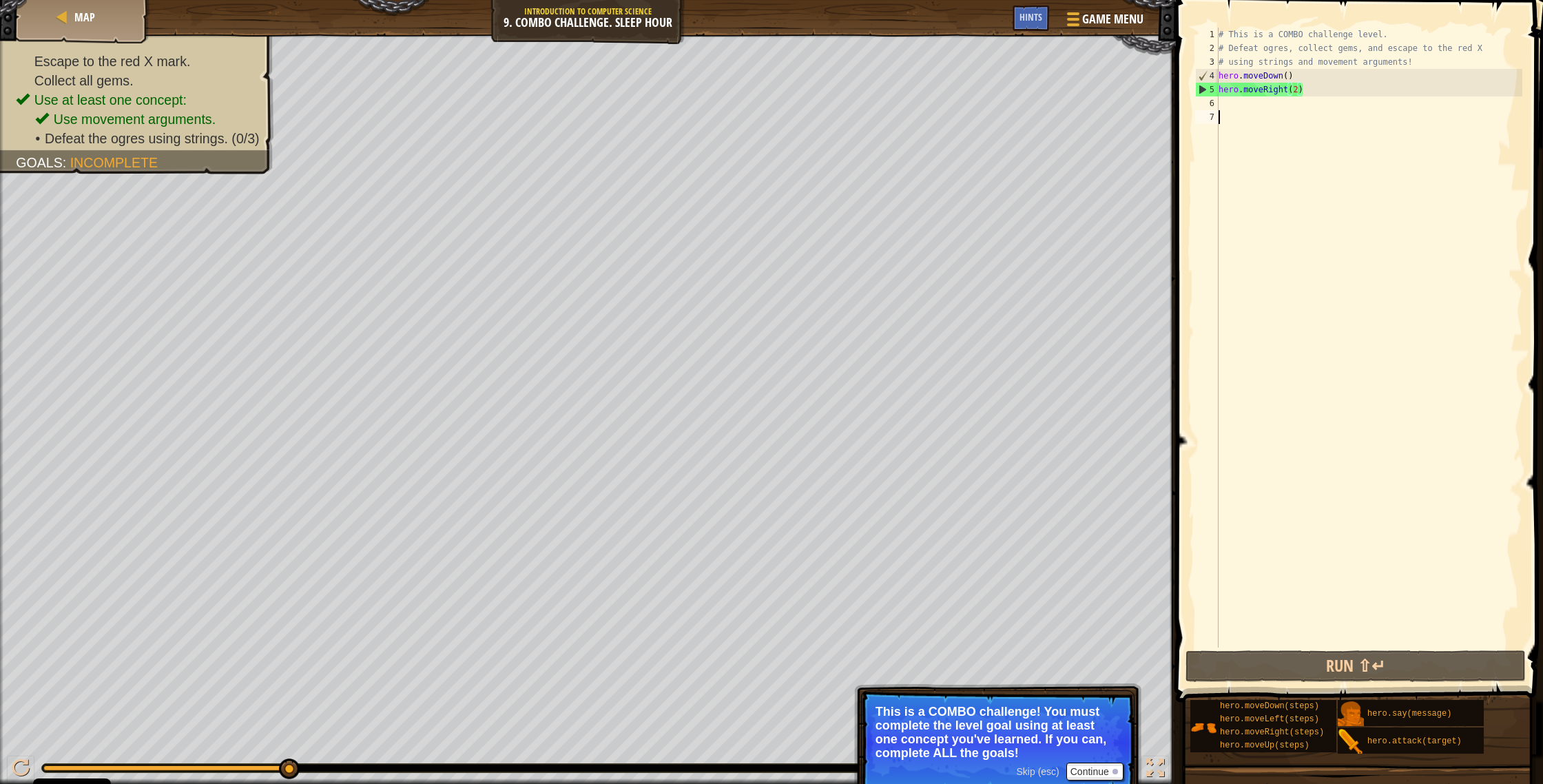
click at [853, 111] on div "# This is a COMBO challenge level. # Defeat ogres, collect gems, and escape to …" at bounding box center [1369, 351] width 307 height 648
click at [853, 99] on div "# This is a COMBO challenge level. # Defeat ogres, collect gems, and escape to …" at bounding box center [1369, 351] width 307 height 648
type textarea "h"
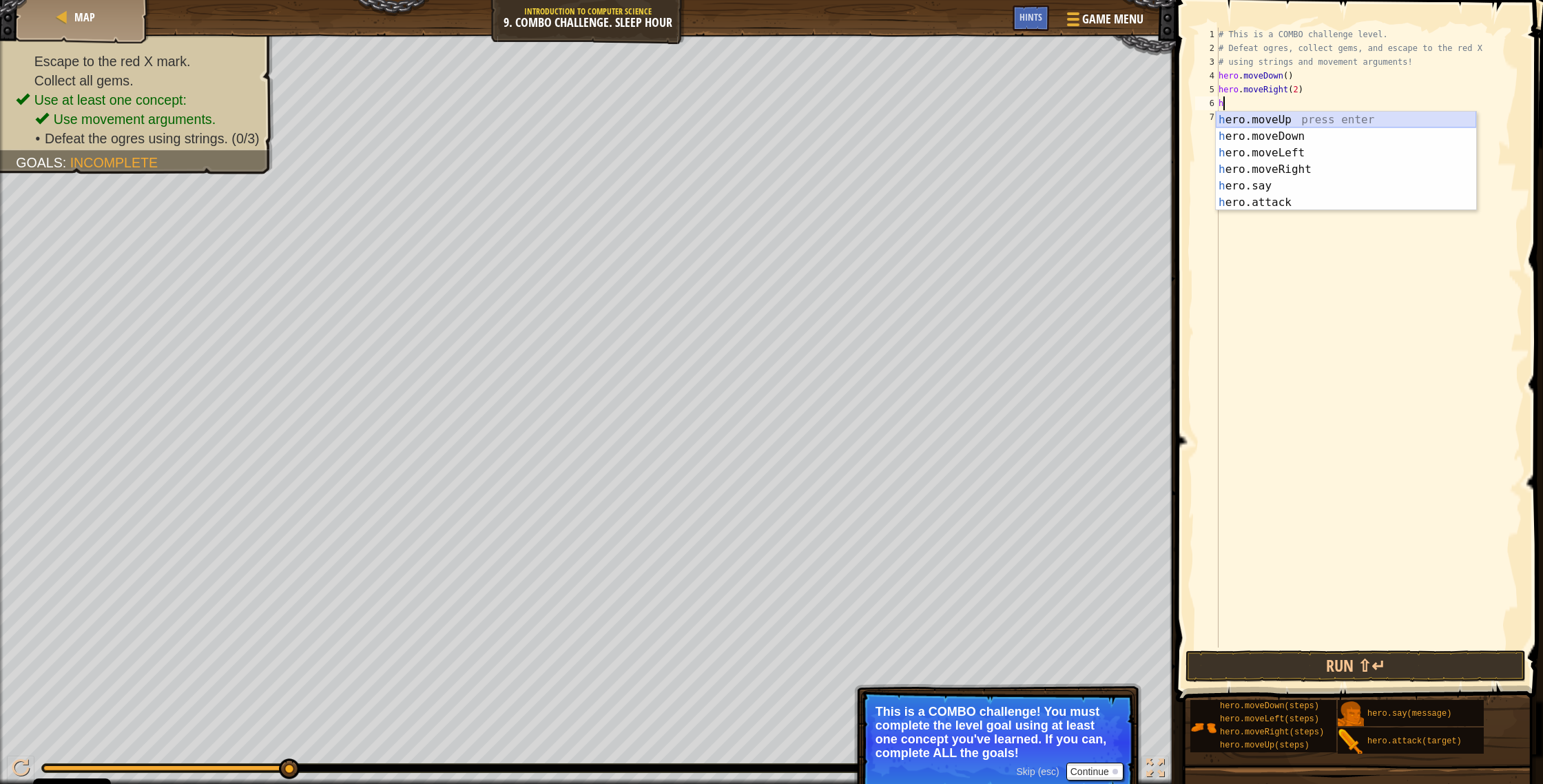
click at [853, 121] on div "h ero.moveUp press enter h ero.moveDown press enter h ero.moveLeft press enter …" at bounding box center [1345, 178] width 260 height 132
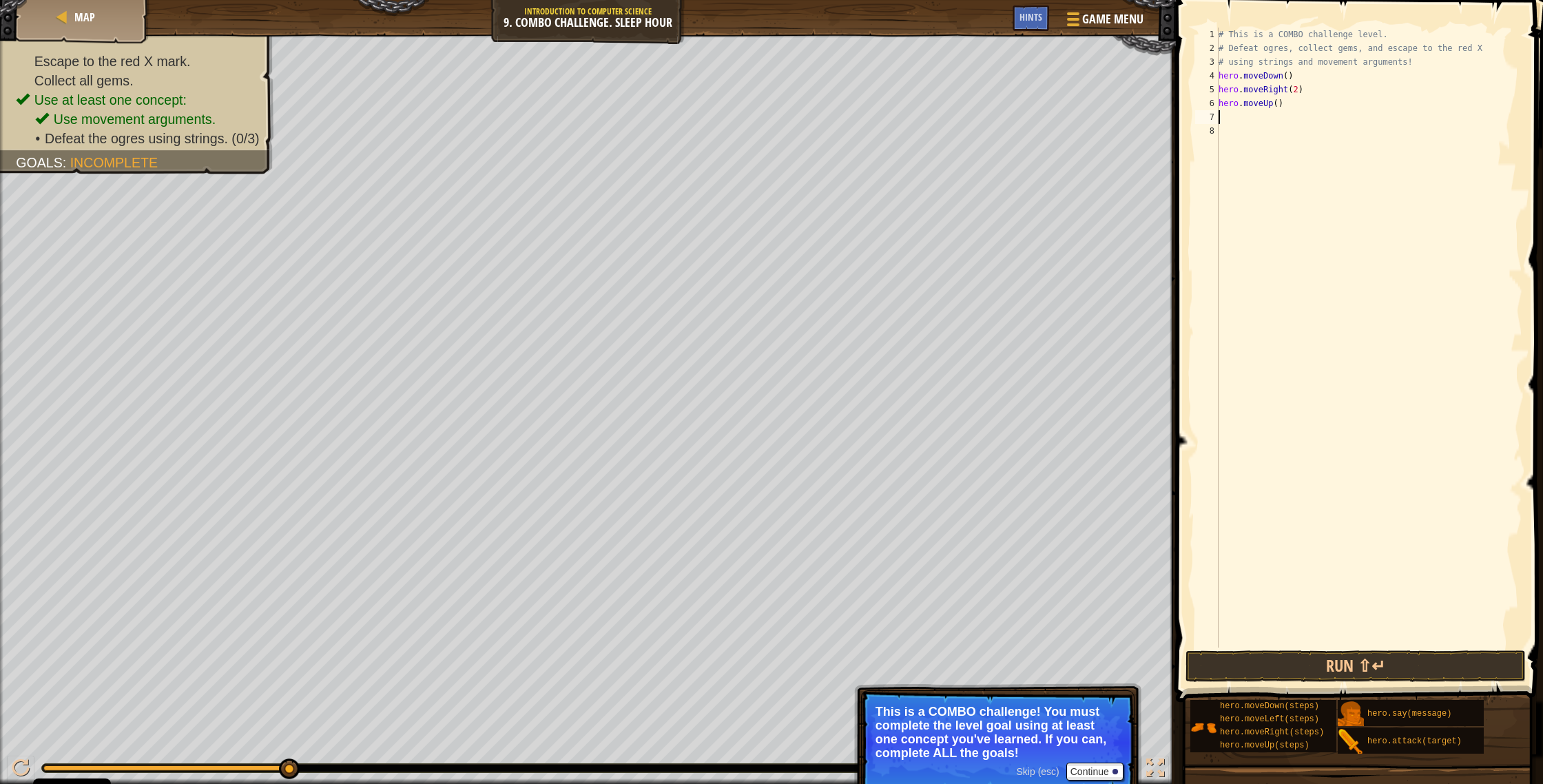
click at [853, 106] on div "# This is a COMBO challenge level. # Defeat ogres, collect gems, and escape to …" at bounding box center [1369, 351] width 307 height 648
type textarea "hero.moveUp(2)"
click at [853, 121] on div "# This is a COMBO challenge level. # Defeat ogres, collect gems, and escape to …" at bounding box center [1369, 351] width 307 height 648
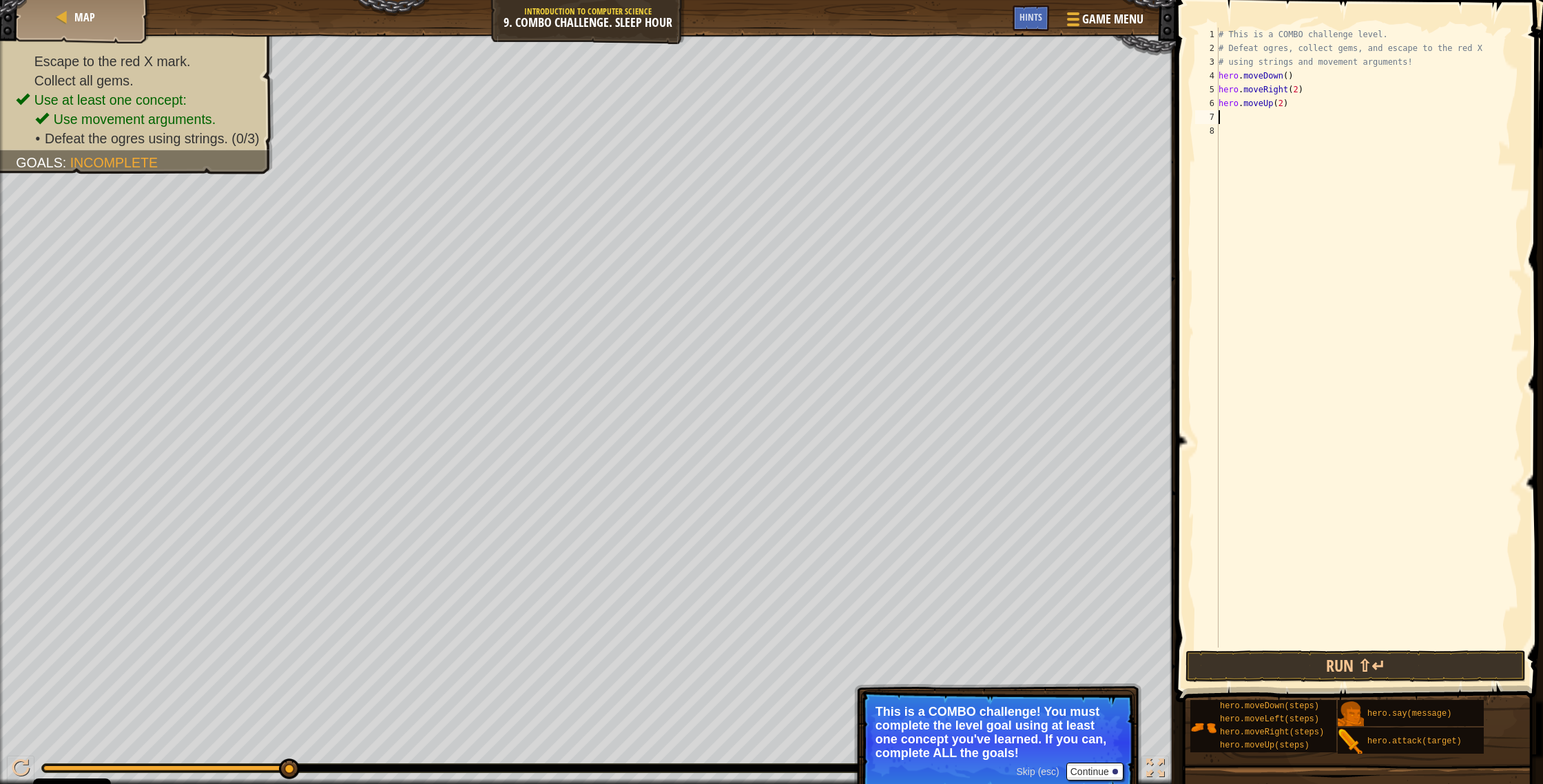
type textarea "h"
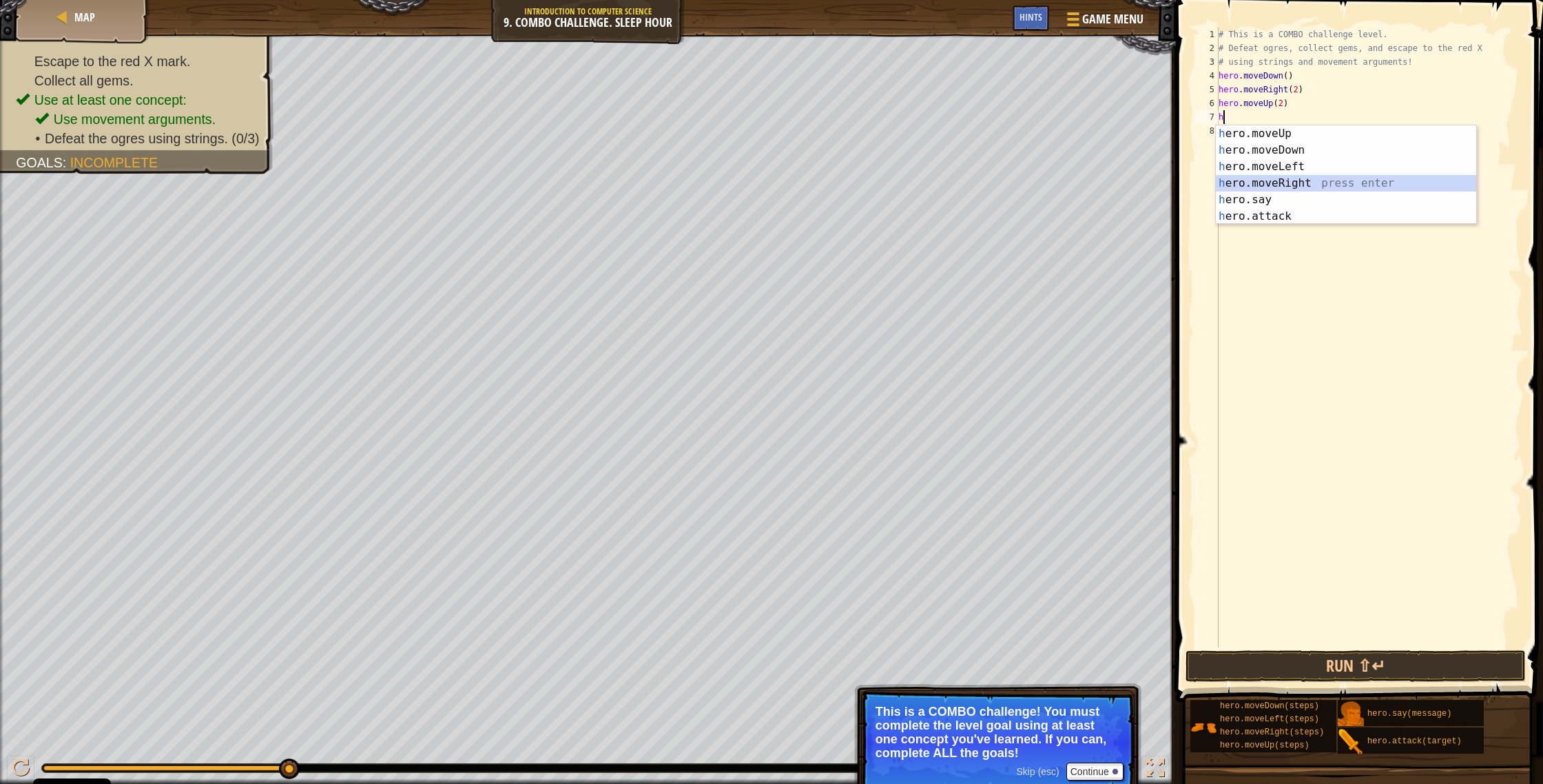
click at [853, 177] on div "h ero.moveUp press enter h ero.moveDown press enter h ero.moveLeft press enter …" at bounding box center [1345, 192] width 260 height 132
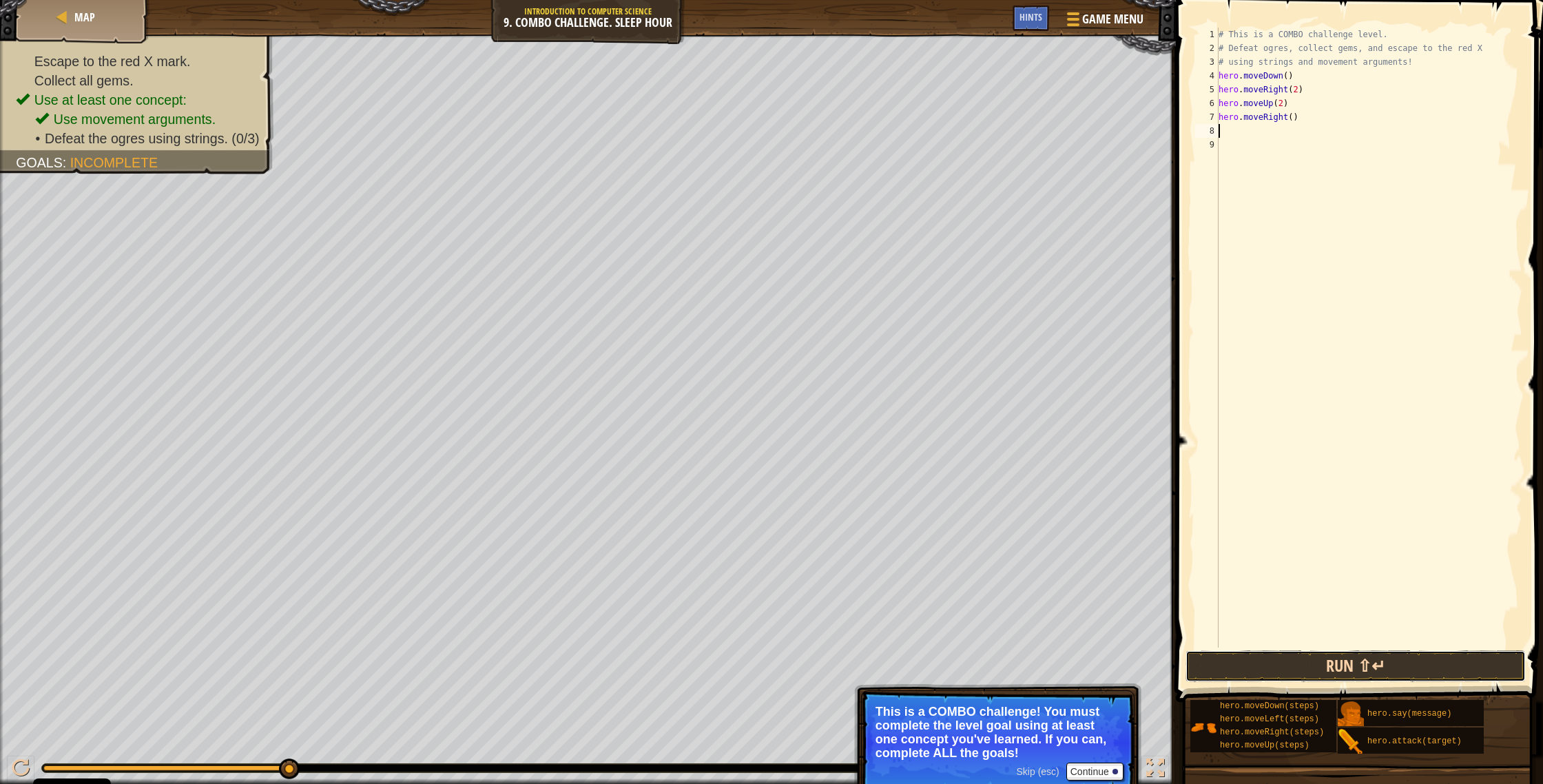
click at [853, 418] on button "Run ⇧↵" at bounding box center [1355, 665] width 340 height 32
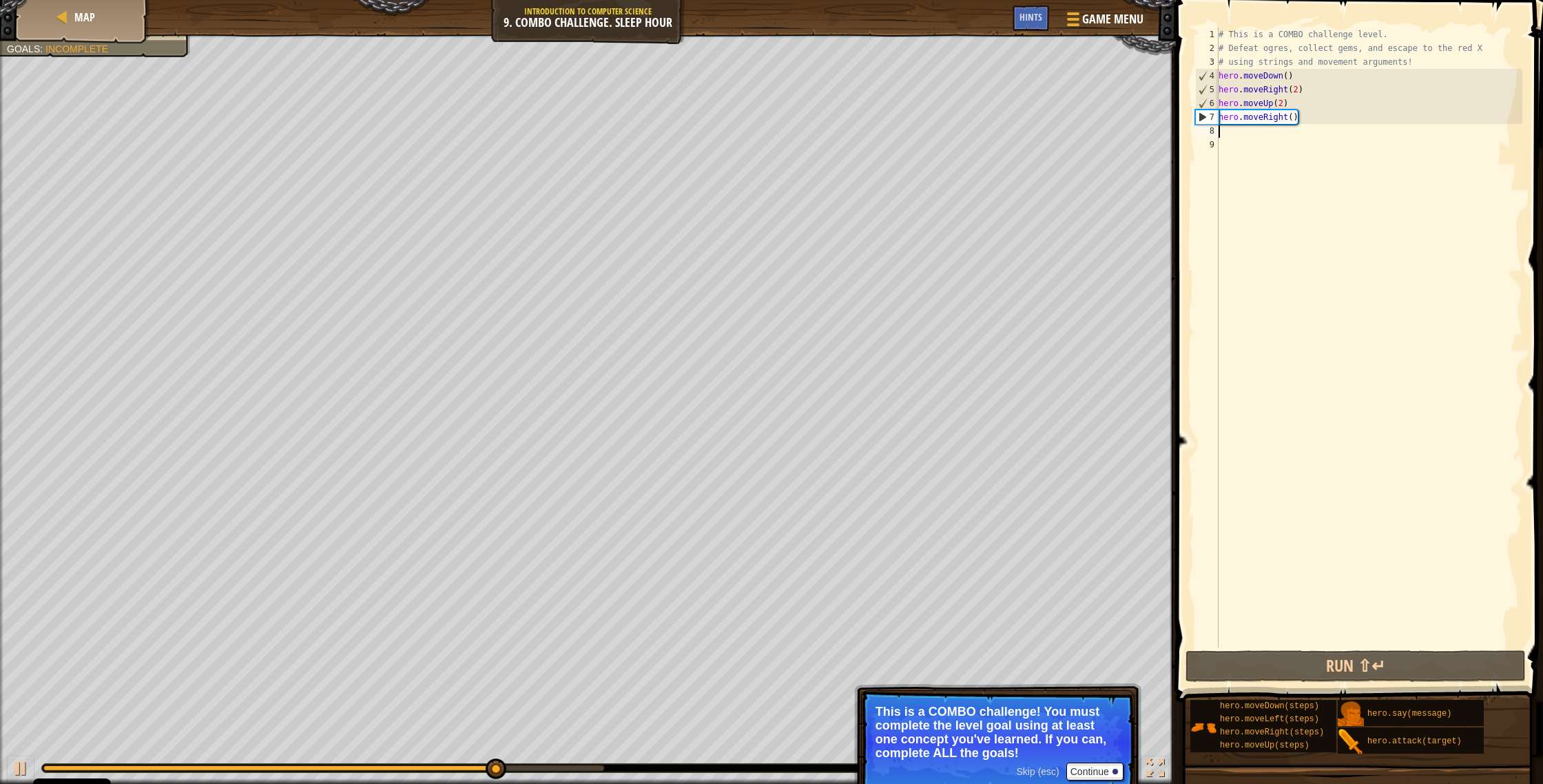
click at [853, 131] on div "# This is a COMBO challenge level. # Defeat ogres, collect gems, and escape to …" at bounding box center [1369, 351] width 307 height 648
click at [853, 113] on div "# This is a COMBO challenge level. # Defeat ogres, collect gems, and escape to …" at bounding box center [1369, 351] width 307 height 648
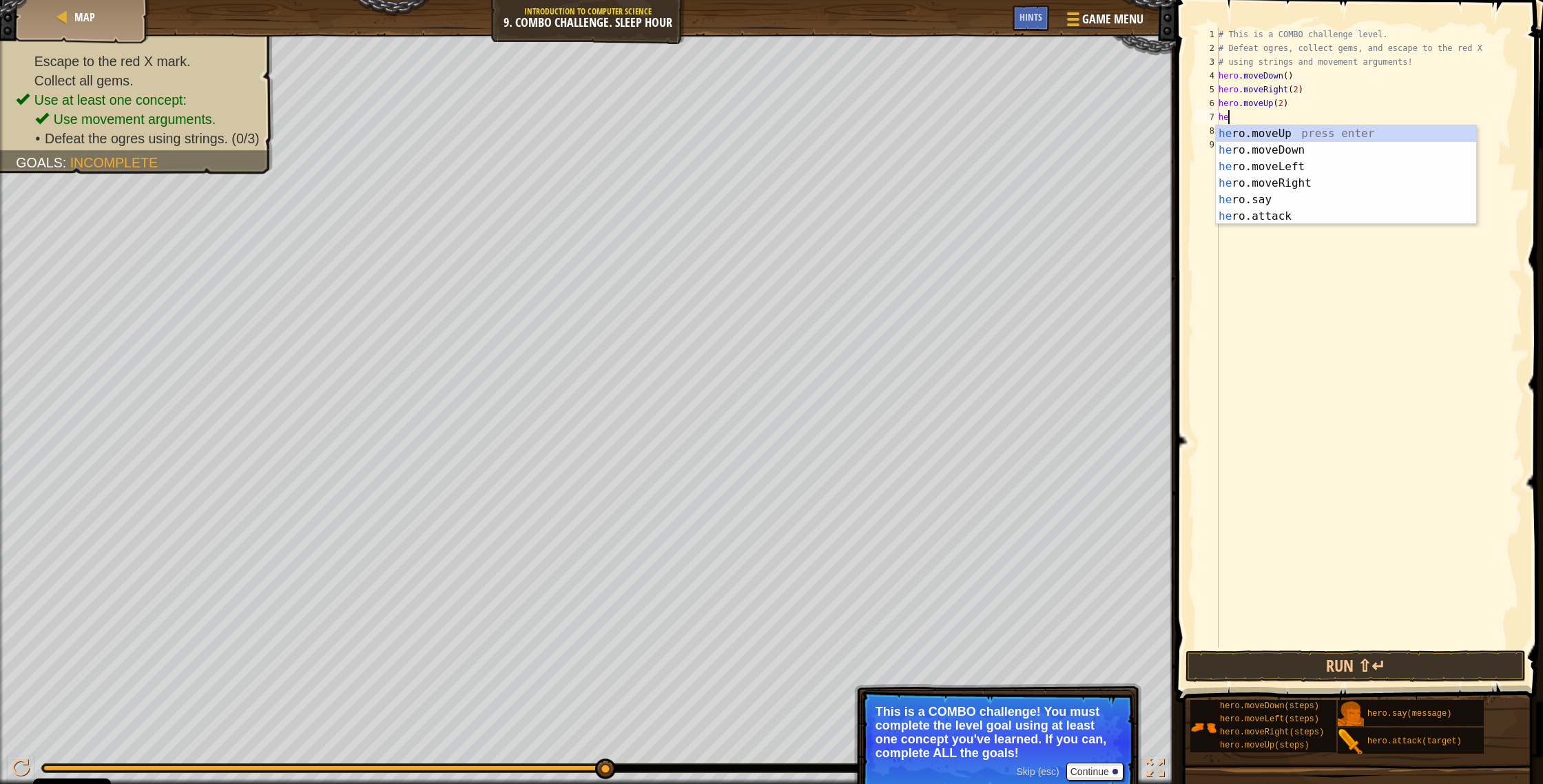
type textarea "h"
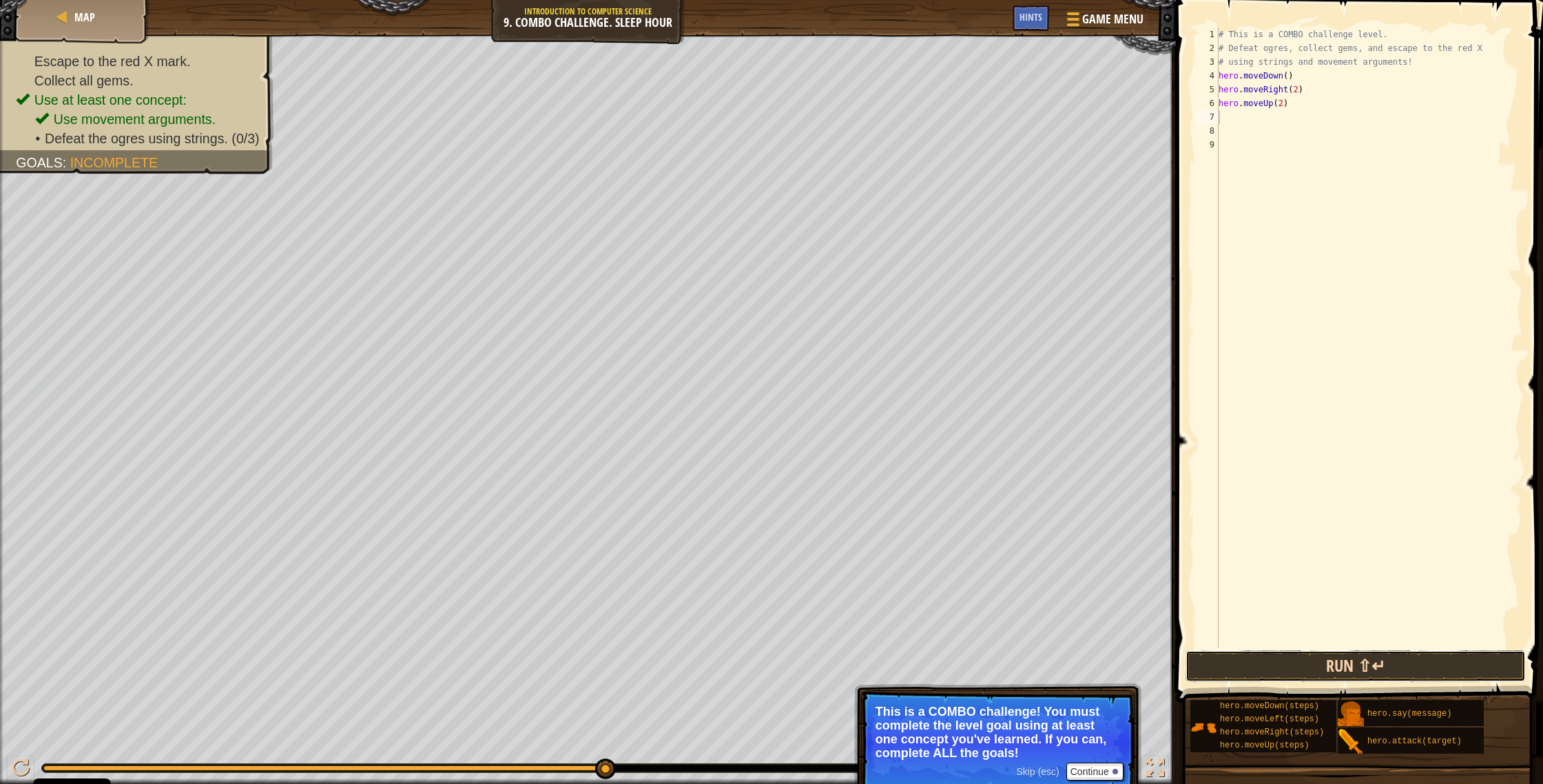
click at [853, 418] on button "Run ⇧↵" at bounding box center [1355, 665] width 340 height 32
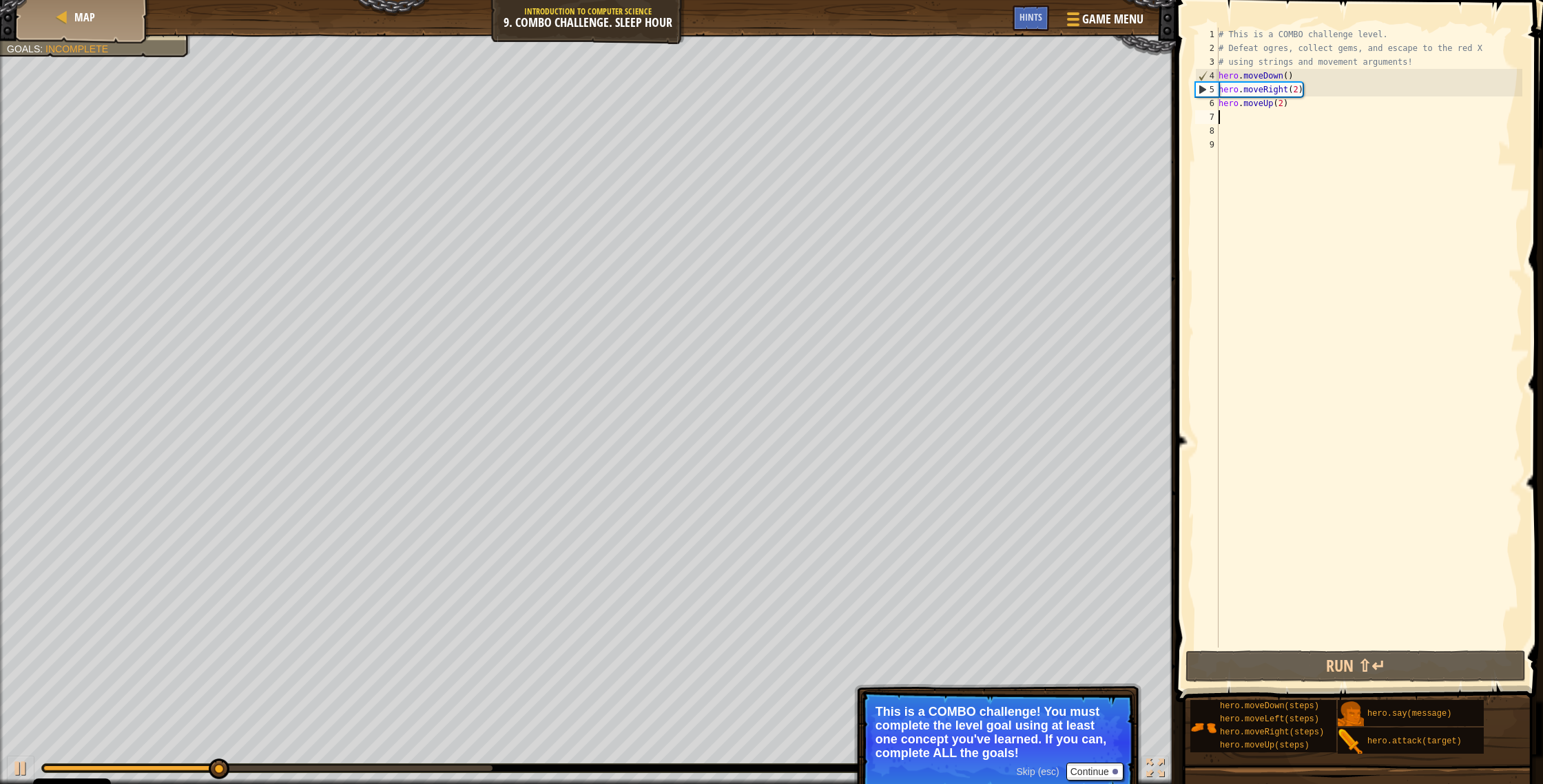
click at [853, 110] on div "# This is a COMBO challenge level. # Defeat ogres, collect gems, and escape to …" at bounding box center [1369, 351] width 307 height 648
click at [853, 103] on div "# This is a COMBO challenge level. # Defeat ogres, collect gems, and escape to …" at bounding box center [1369, 351] width 307 height 648
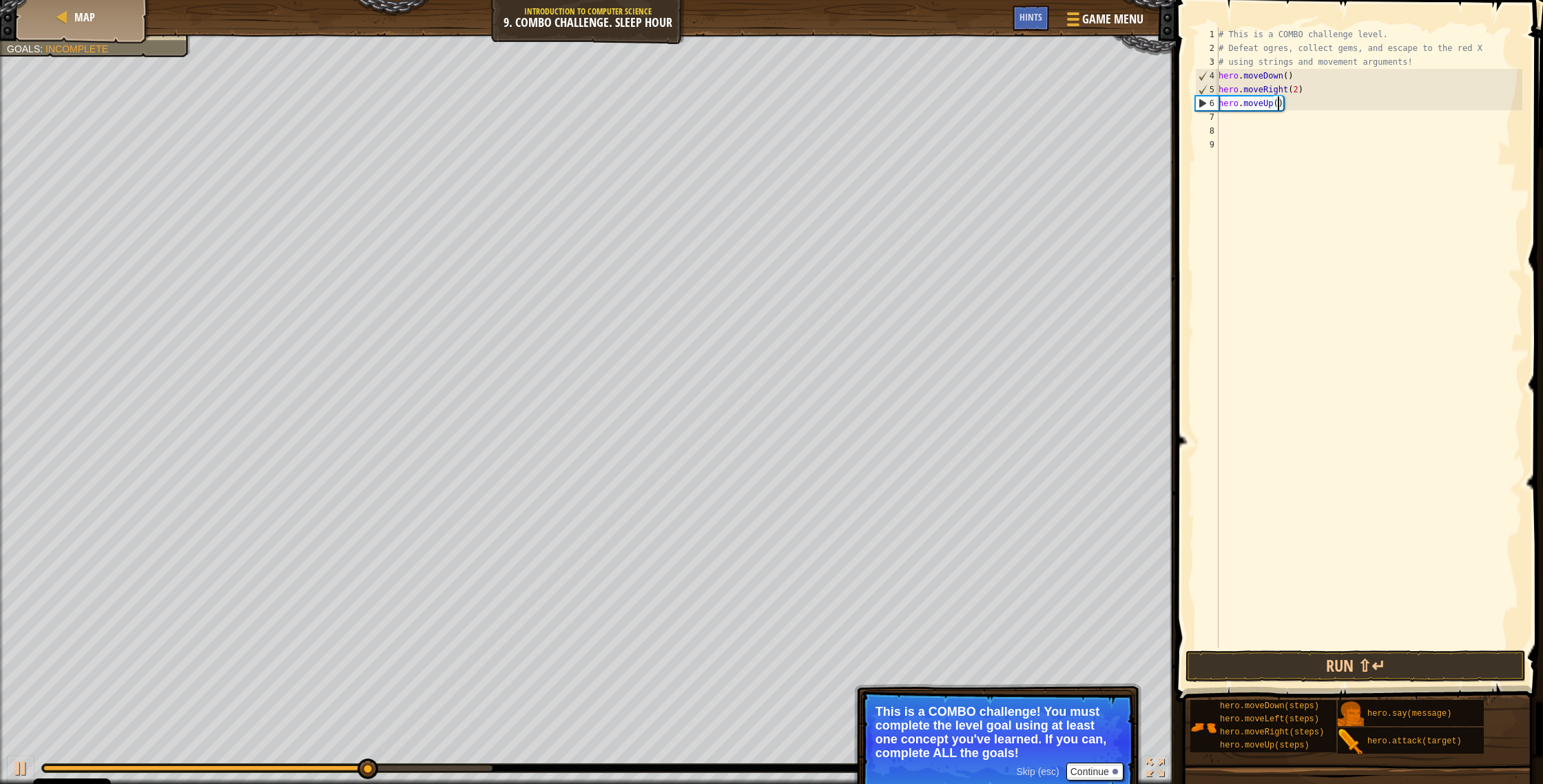
scroll to position [6, 5]
type textarea "hero.moveUp(1)"
click at [853, 418] on button "Run ⇧↵" at bounding box center [1355, 665] width 340 height 32
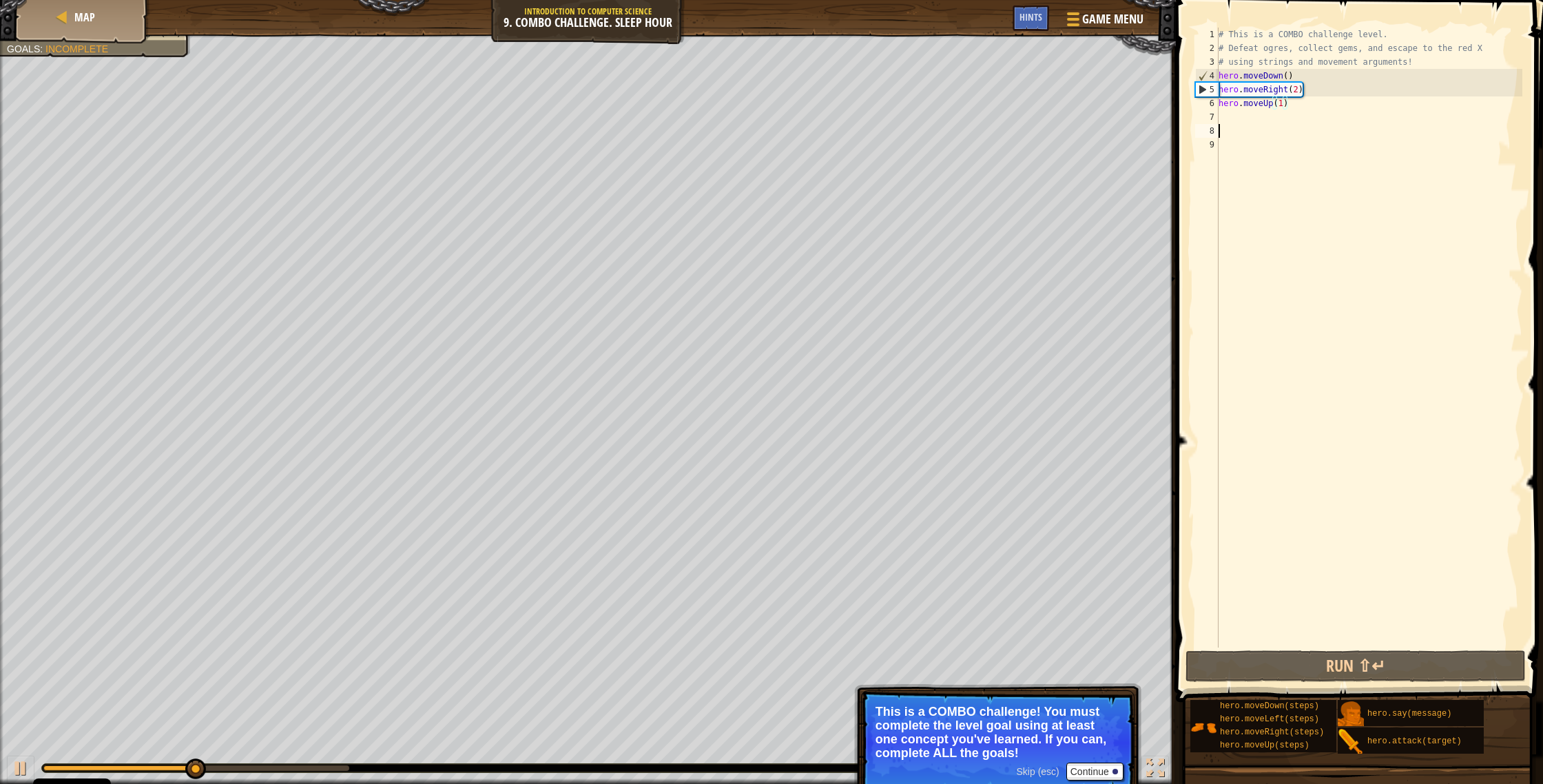
click at [853, 125] on div "# This is a COMBO challenge level. # Defeat ogres, collect gems, and escape to …" at bounding box center [1369, 351] width 307 height 648
click at [853, 115] on div "# This is a COMBO challenge level. # Defeat ogres, collect gems, and escape to …" at bounding box center [1369, 351] width 307 height 648
type textarea "h"
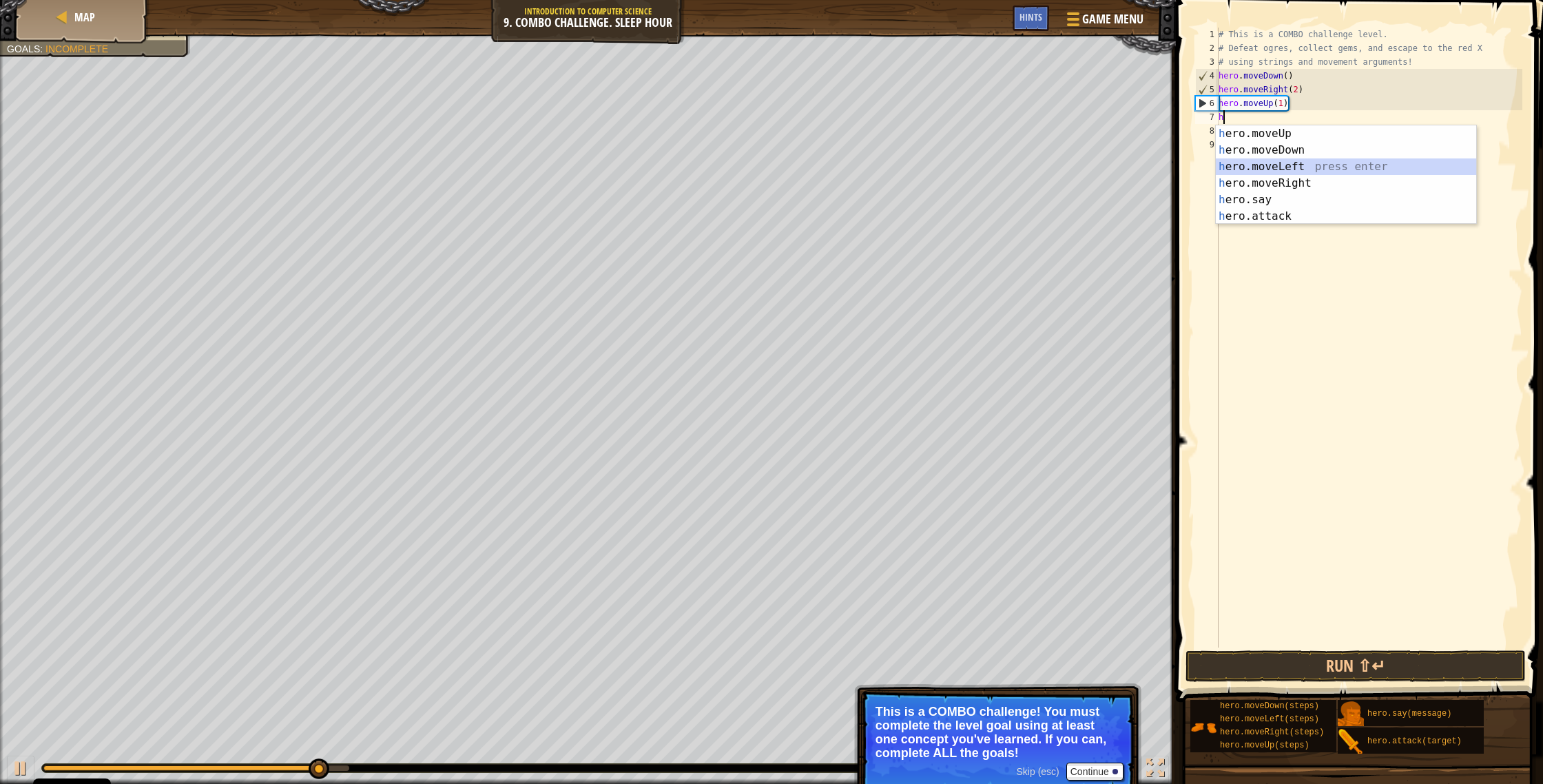
click at [853, 167] on div "h ero.moveUp press enter h ero.moveDown press enter h ero.moveLeft press enter …" at bounding box center [1345, 192] width 260 height 132
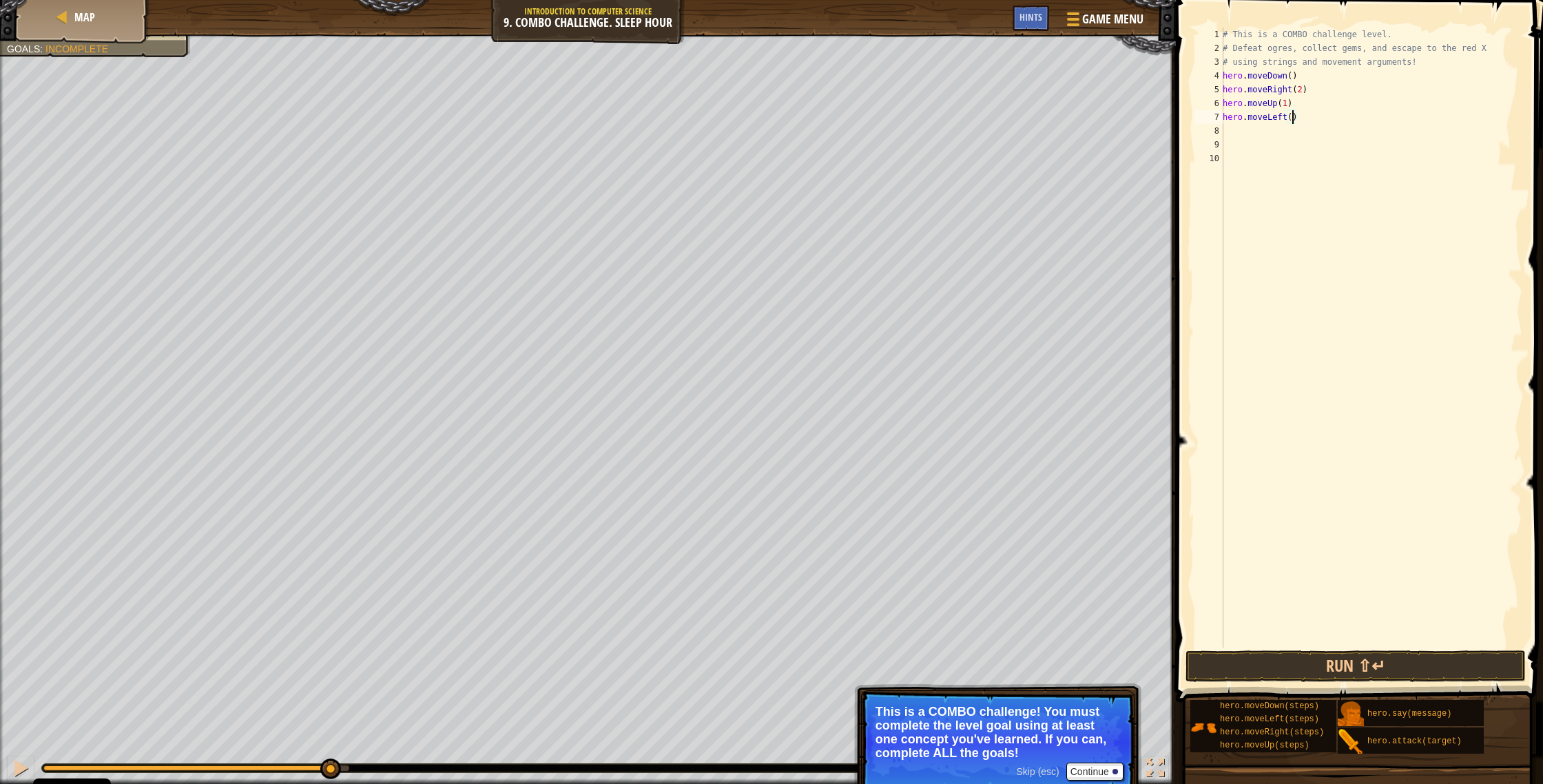
click at [853, 116] on div "# This is a COMBO challenge level. # Defeat ogres, collect gems, and escape to …" at bounding box center [1371, 351] width 302 height 648
type textarea "hero.moveLeft(2)"
click at [853, 418] on button "Run ⇧↵" at bounding box center [1355, 665] width 340 height 32
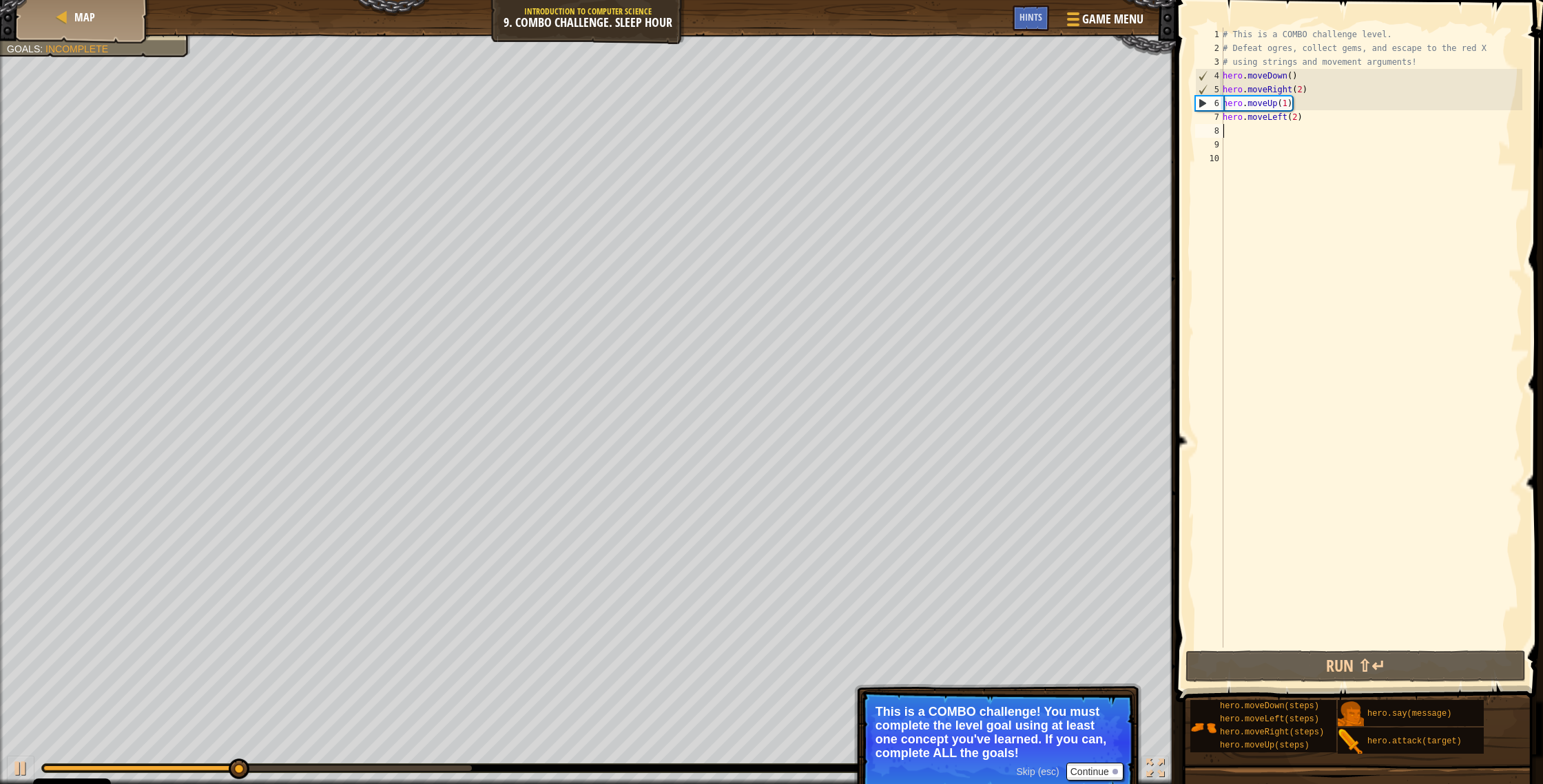
click at [853, 132] on div "# This is a COMBO challenge level. # Defeat ogres, collect gems, and escape to …" at bounding box center [1371, 351] width 302 height 648
type textarea "h"
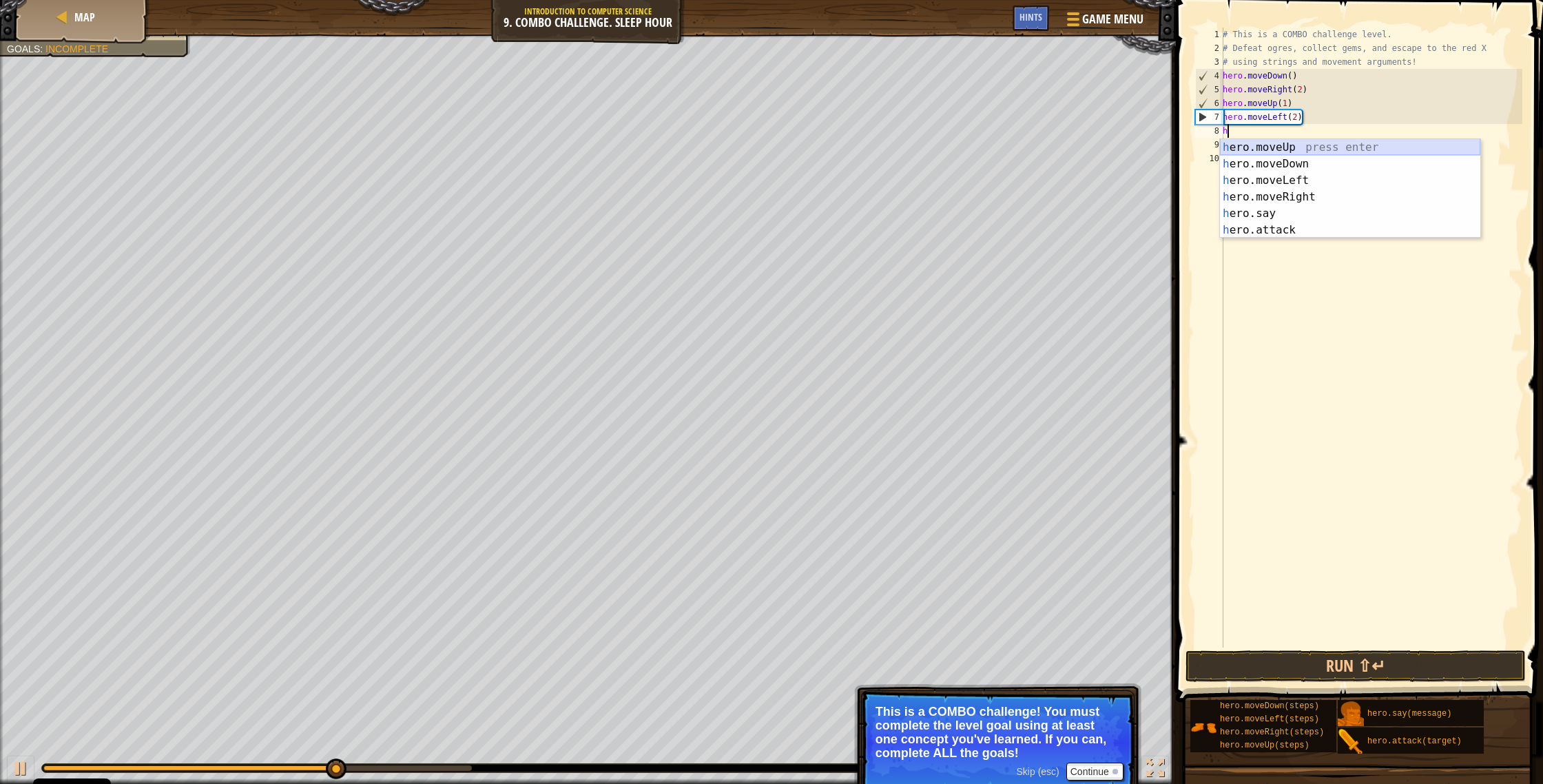
click at [853, 148] on div "h ero.moveUp press enter h ero.moveDown press enter h ero.moveLeft press enter …" at bounding box center [1349, 205] width 260 height 132
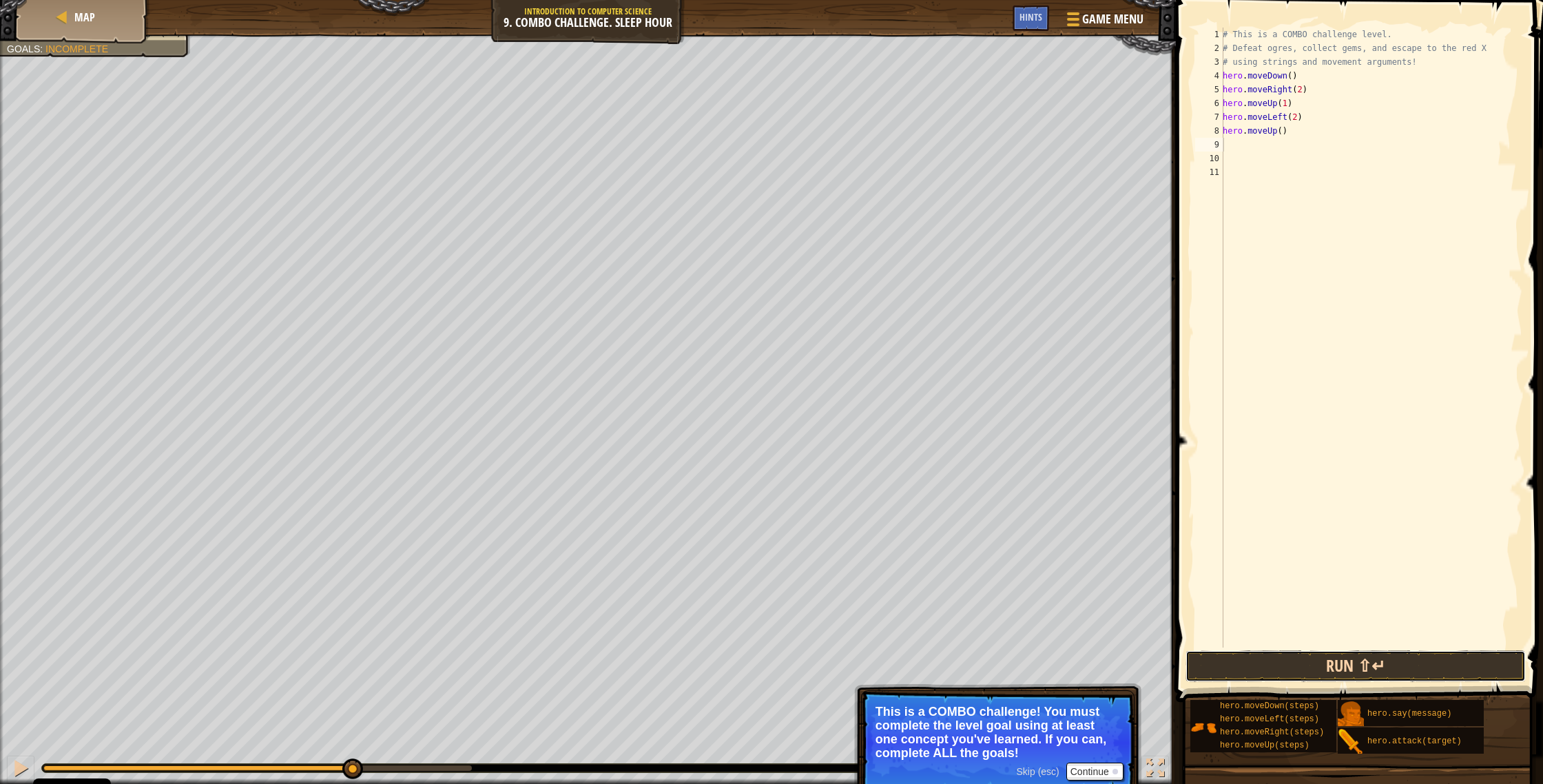
click at [853, 418] on button "Run ⇧↵" at bounding box center [1355, 665] width 340 height 32
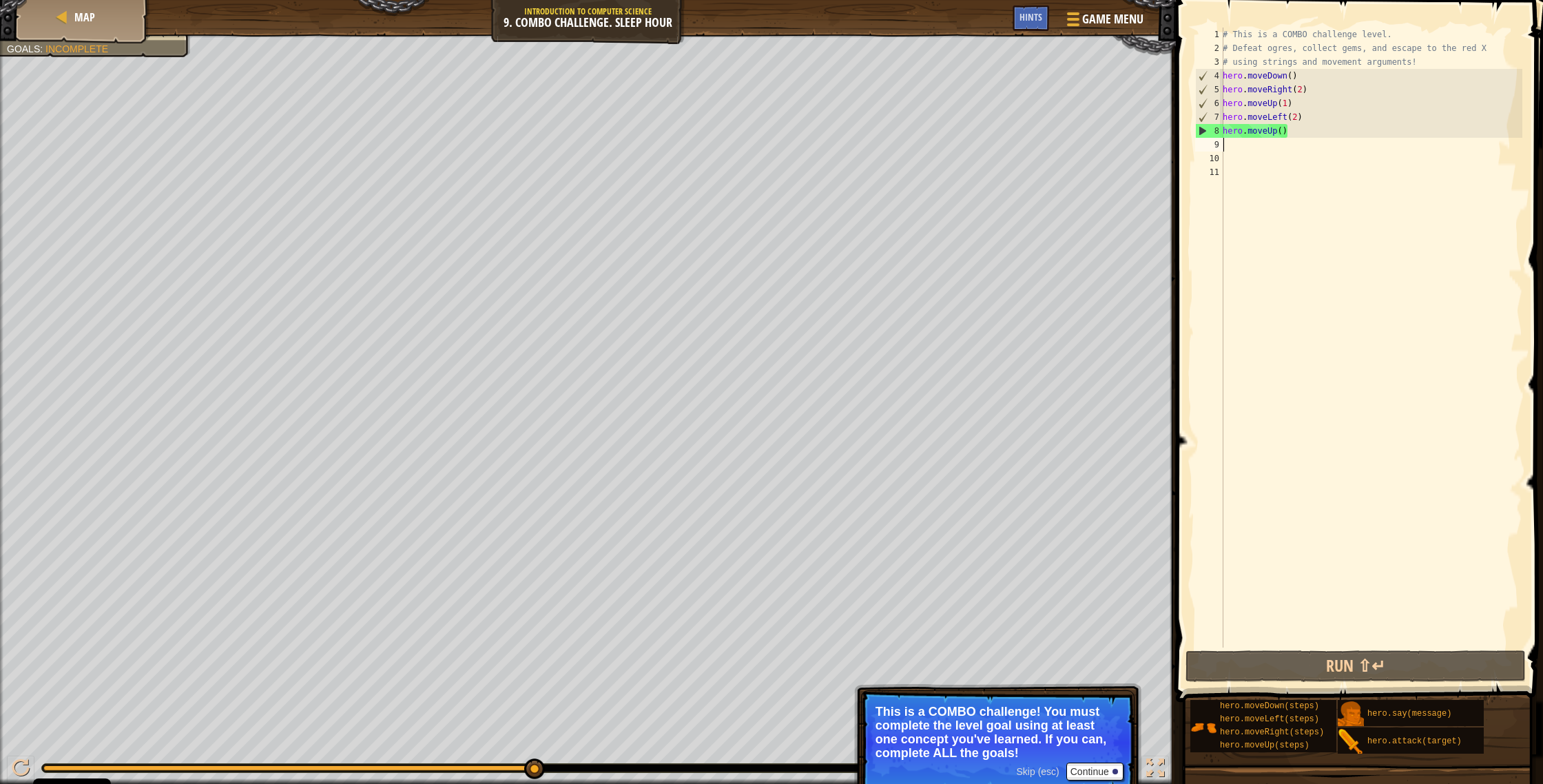
click at [142, 50] on div "Escape to the red X mark. Collect all gems. Use at least one concept: Use movem…" at bounding box center [88, 4] width 207 height 106
click at [149, 48] on div "Escape to the red X mark. Collect all gems. Use at least one concept: Use movem…" at bounding box center [88, 4] width 207 height 106
click at [154, 46] on div "Escape to the red X mark. Collect all gems. Use at least one concept: Use movem…" at bounding box center [88, 4] width 207 height 106
drag, startPoint x: 107, startPoint y: 47, endPoint x: 82, endPoint y: 44, distance: 25.2
click at [89, 47] on div "Escape to the red X mark. Collect all gems. Use at least one concept: Use movem…" at bounding box center [88, 4] width 207 height 106
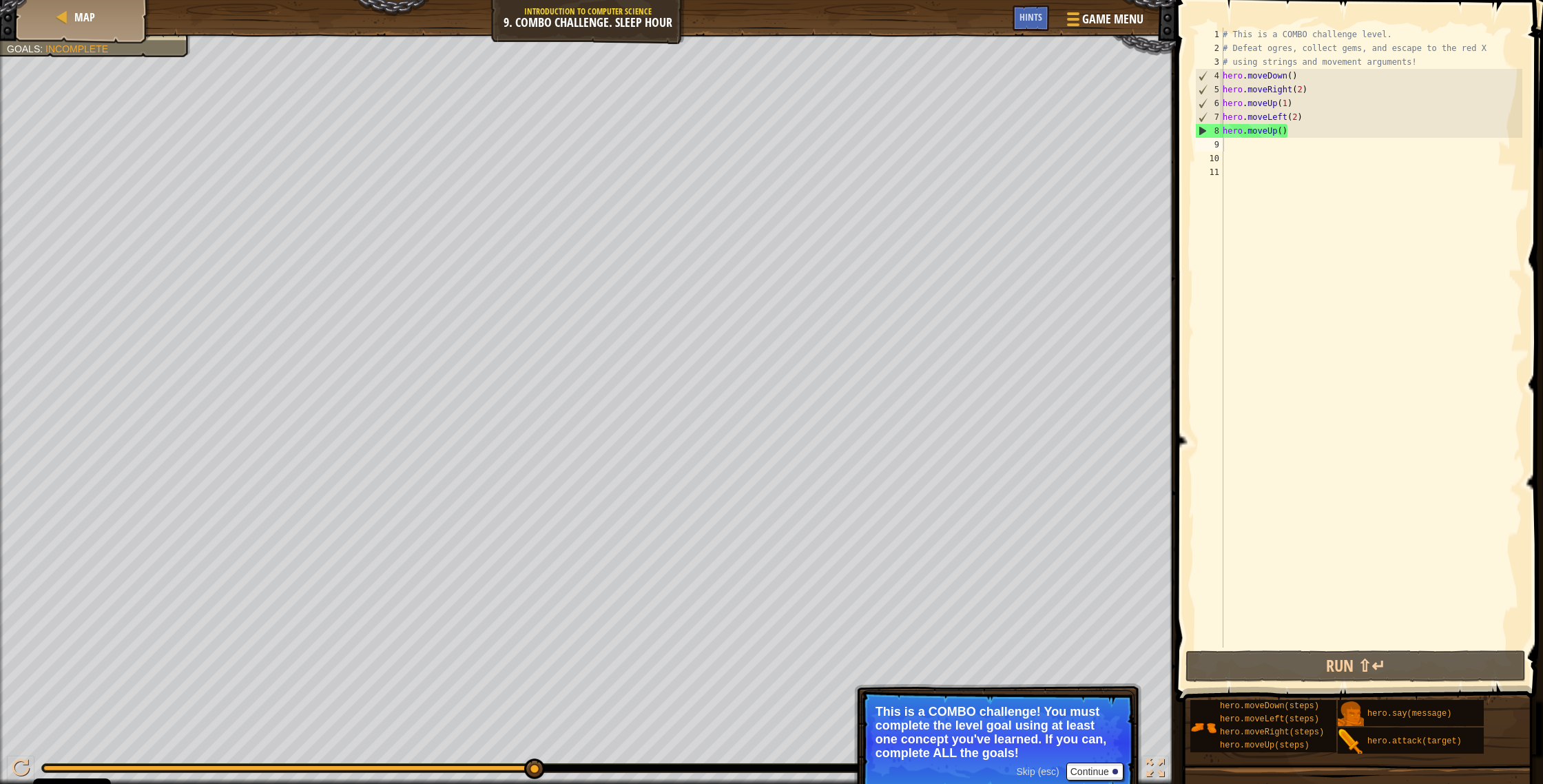
click at [59, 44] on span "Incomplete" at bounding box center [77, 49] width 62 height 11
drag, startPoint x: 59, startPoint y: 43, endPoint x: 70, endPoint y: 19, distance: 26.4
click at [29, 14] on div "Map Introduction to Computer Science 9. Combo Challenge. Sleep Hour Game Menu D…" at bounding box center [772, 392] width 1543 height 784
click at [853, 145] on div "# This is a COMBO challenge level. # Defeat ogres, collect gems, and escape to …" at bounding box center [1371, 351] width 302 height 648
type textarea "h"
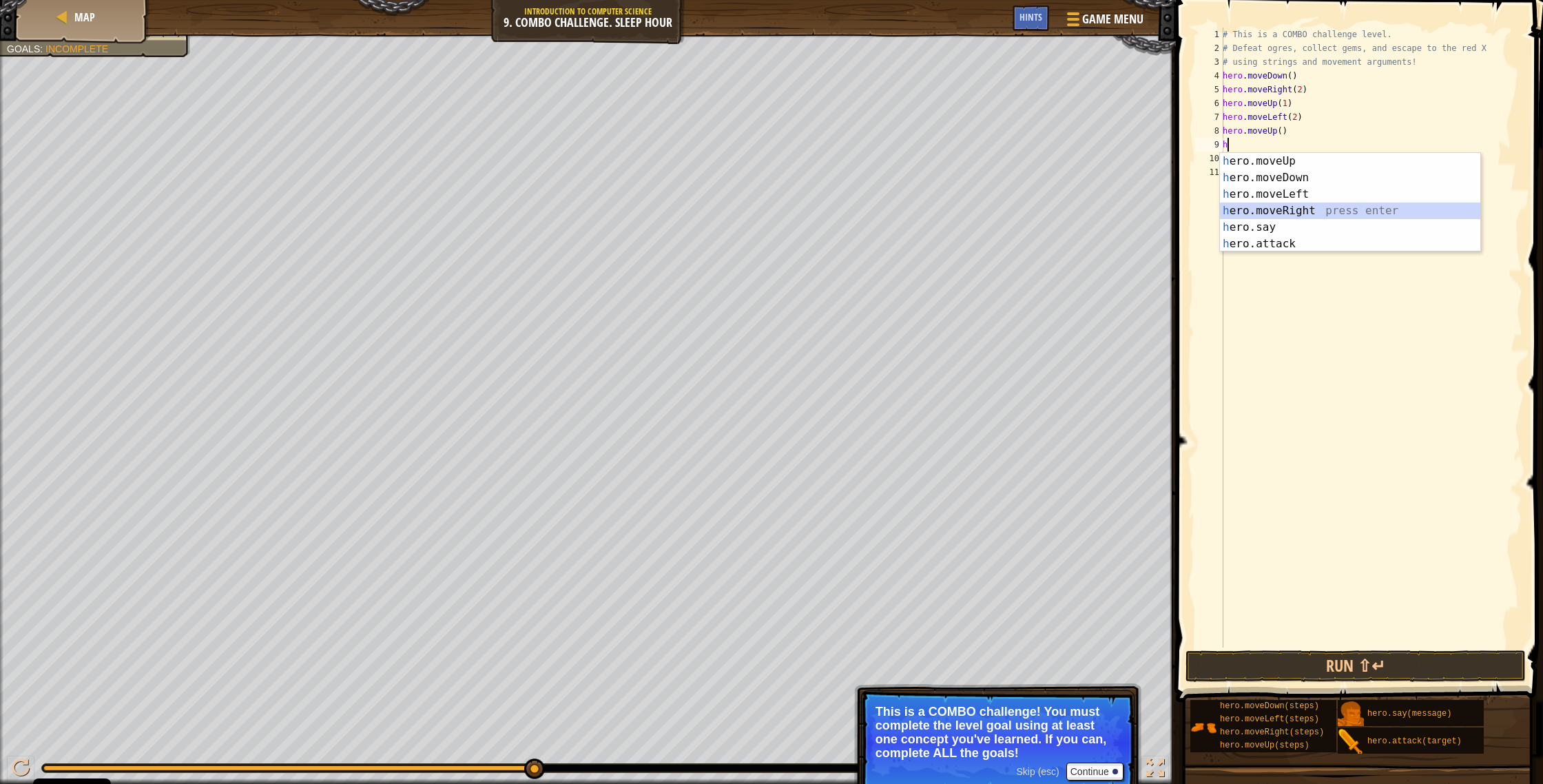
click at [853, 205] on div "h ero.moveUp press enter h ero.moveDown press enter h ero.moveLeft press enter …" at bounding box center [1349, 219] width 260 height 132
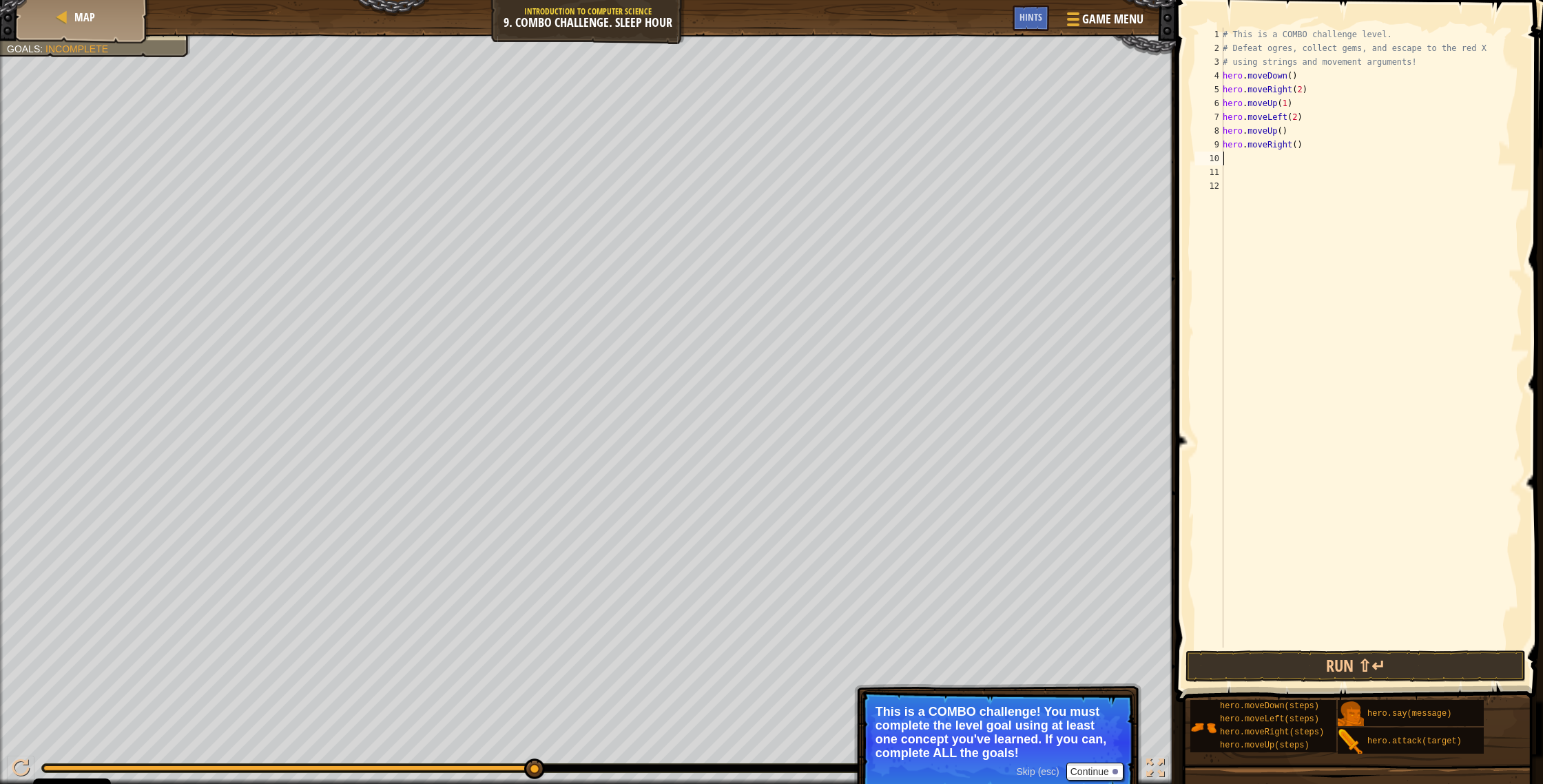
click at [853, 144] on div "# This is a COMBO challenge level. # Defeat ogres, collect gems, and escape to …" at bounding box center [1371, 351] width 302 height 648
click at [853, 418] on button "Run ⇧↵" at bounding box center [1355, 665] width 340 height 32
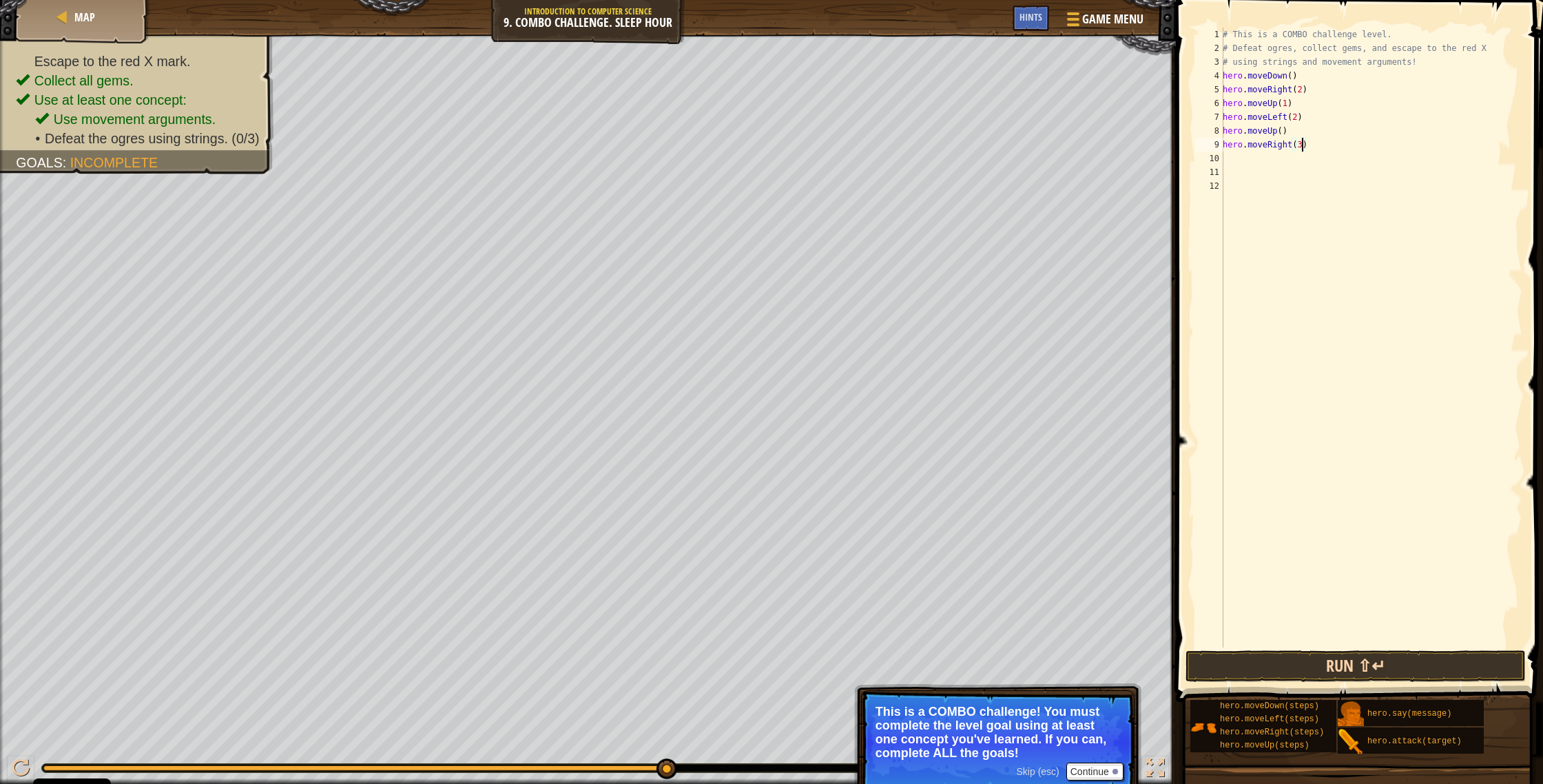
type textarea "hero.moveRight(3)"
click at [853, 418] on button "Run ⇧↵" at bounding box center [1355, 665] width 340 height 32
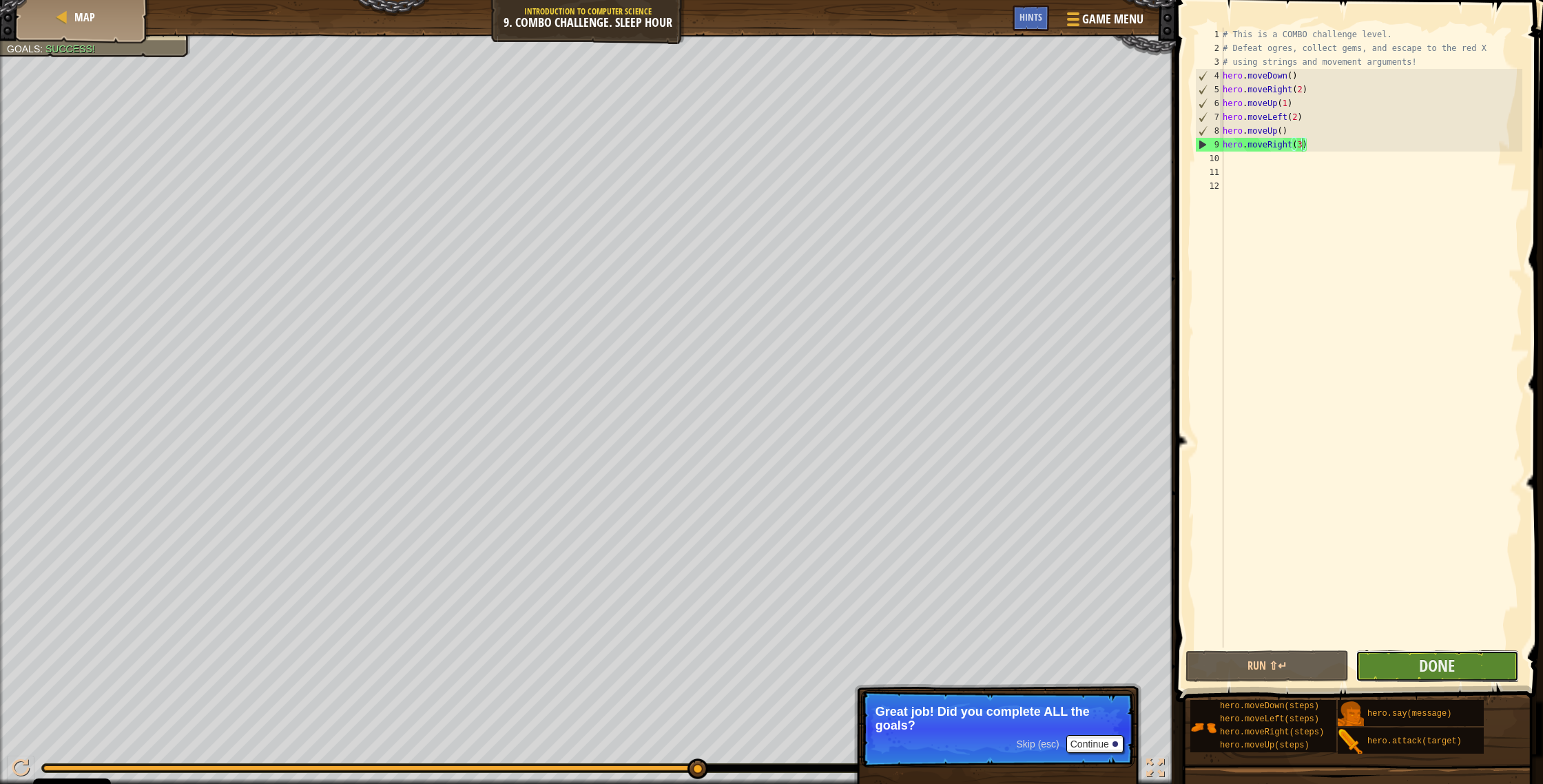
click at [853, 418] on button "Done" at bounding box center [1437, 665] width 164 height 32
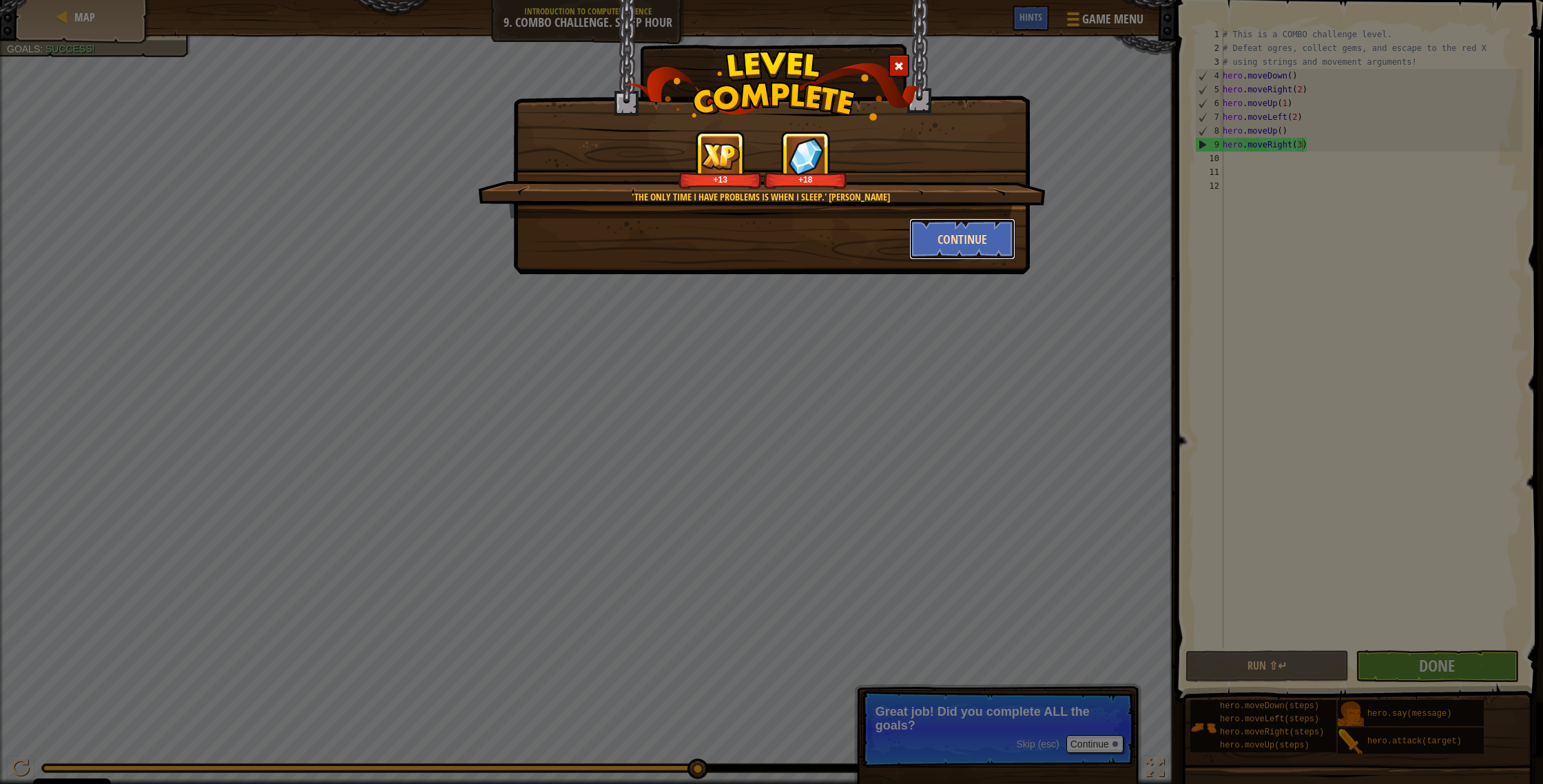
click at [853, 240] on button "Continue" at bounding box center [962, 239] width 107 height 41
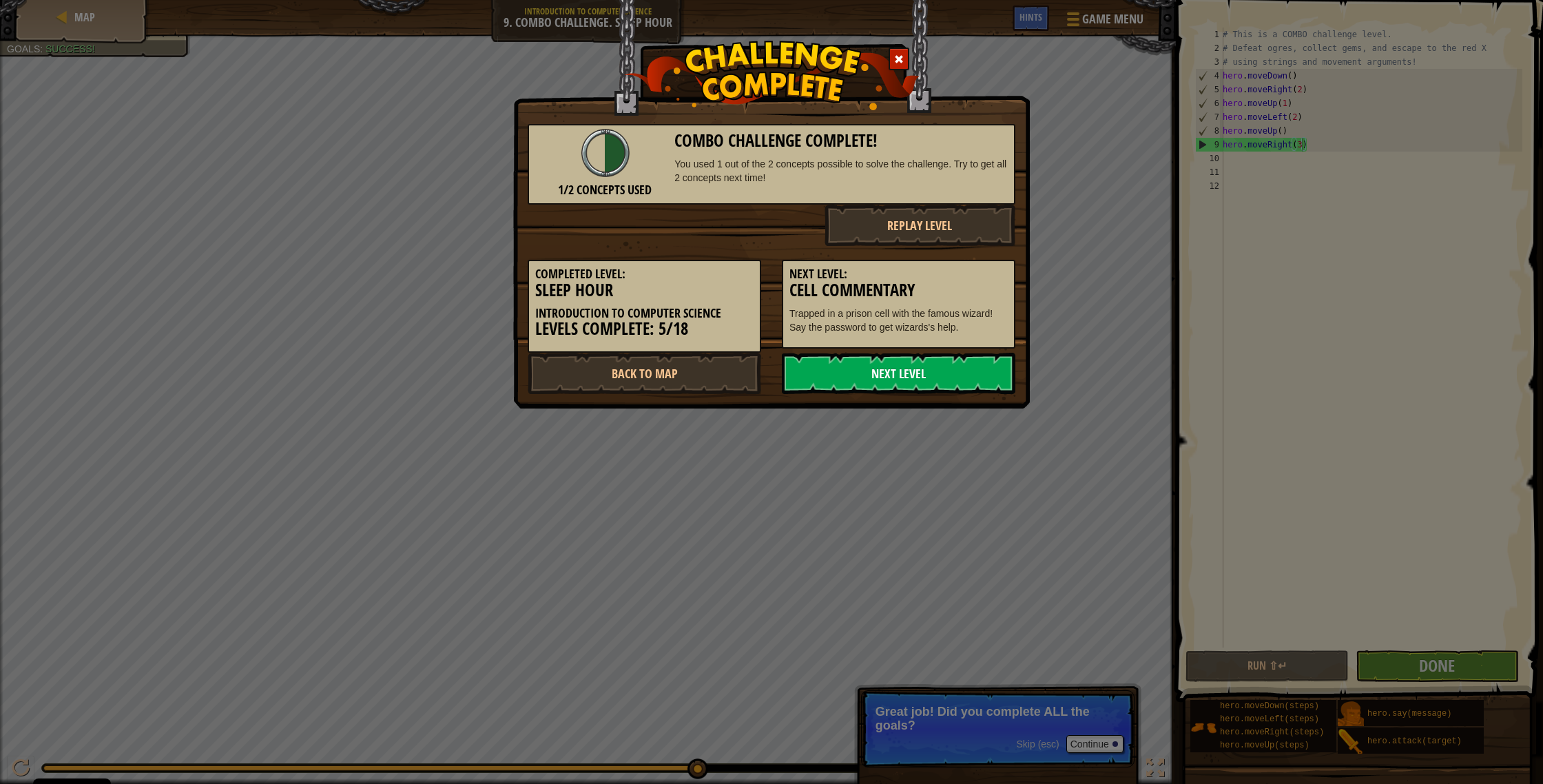
click at [853, 370] on link "Next Level" at bounding box center [898, 373] width 234 height 41
